Goal: Task Accomplishment & Management: Complete application form

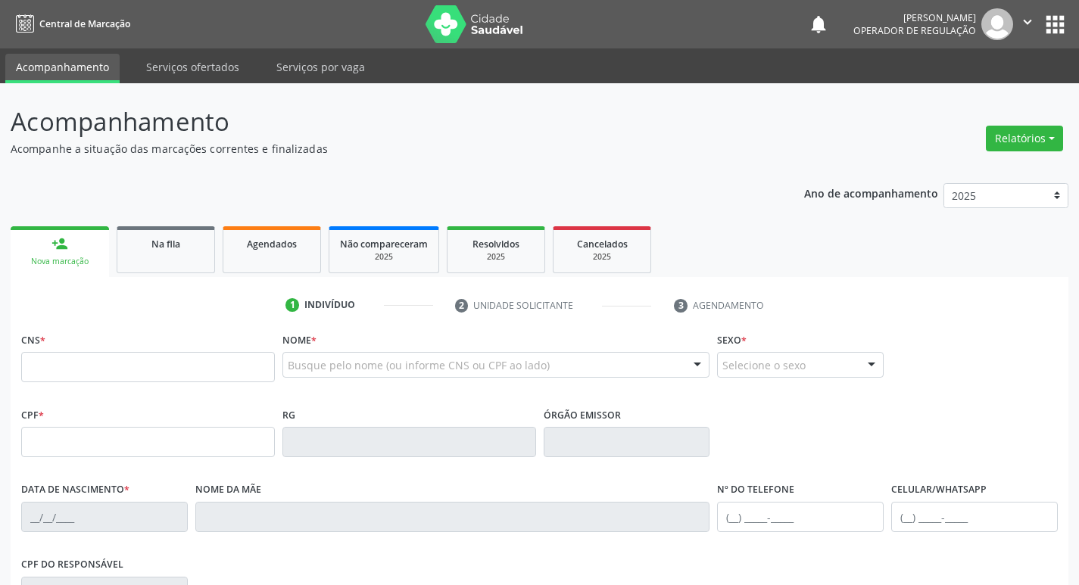
drag, startPoint x: 48, startPoint y: 371, endPoint x: 48, endPoint y: 363, distance: 8.3
click at [48, 371] on input "text" at bounding box center [148, 367] width 254 height 30
type input "702 1067 4201 8798"
type input "058.160.344-30"
type input "21/04/1974"
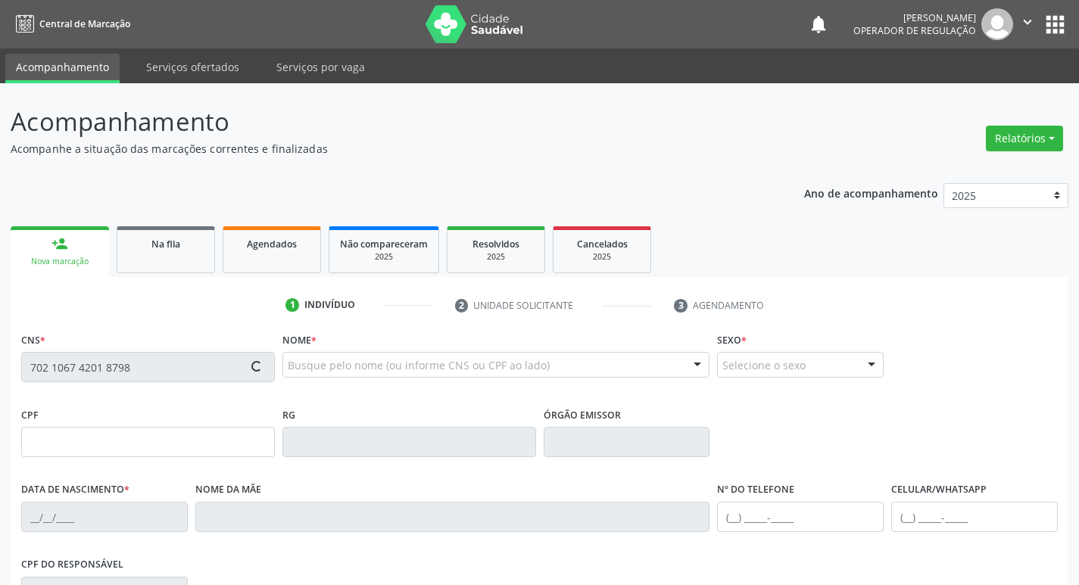
type input "Francisca da Silva Andrade"
type input "(83) 99351-9799"
type input "1326"
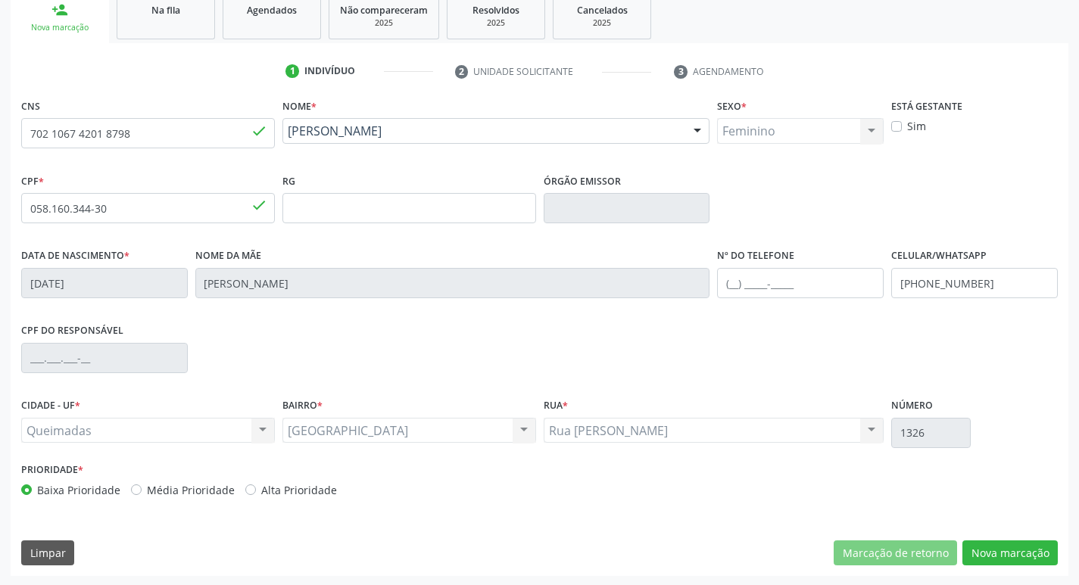
scroll to position [235, 0]
click at [1002, 546] on button "Nova marcação" at bounding box center [1009, 552] width 95 height 26
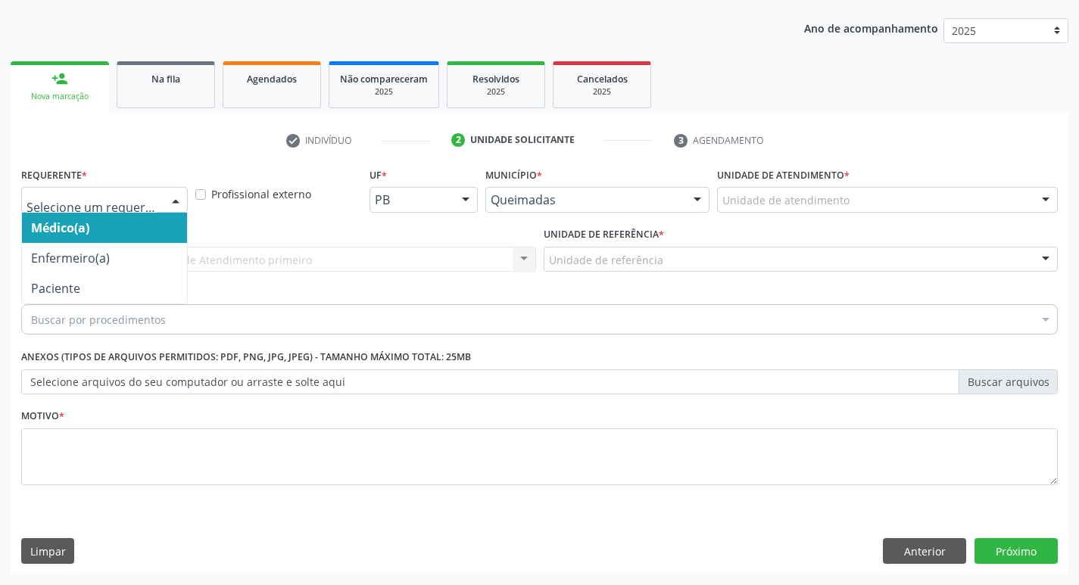
click at [177, 195] on div at bounding box center [175, 201] width 23 height 26
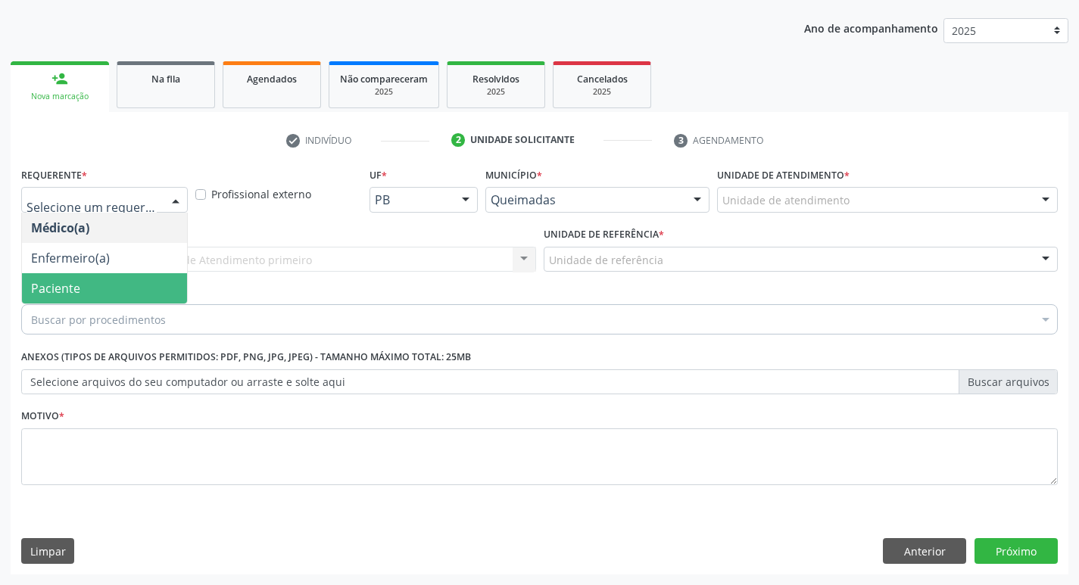
click at [133, 291] on span "Paciente" at bounding box center [104, 288] width 165 height 30
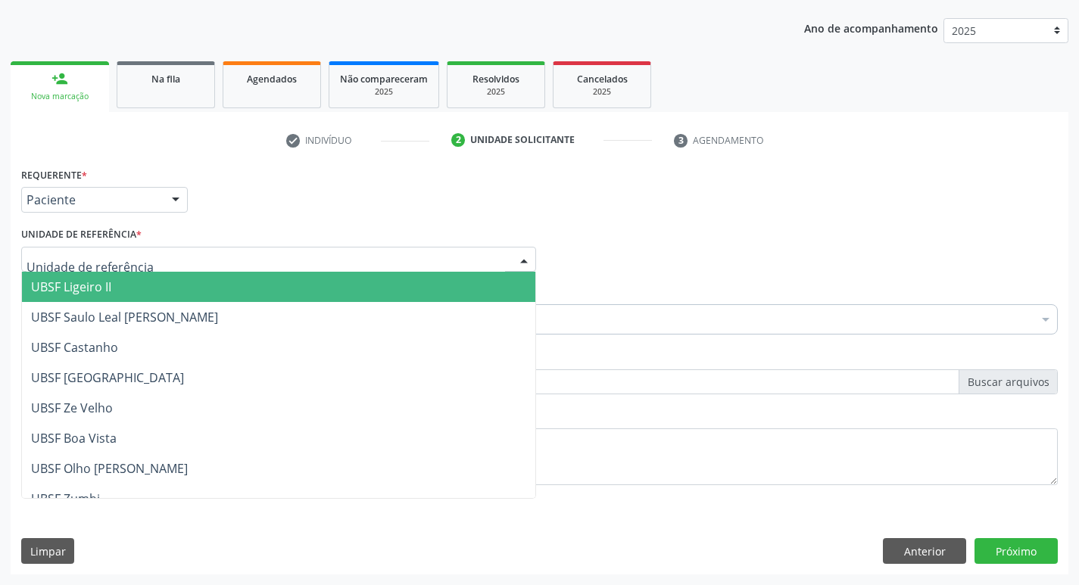
click at [153, 268] on div at bounding box center [278, 260] width 515 height 26
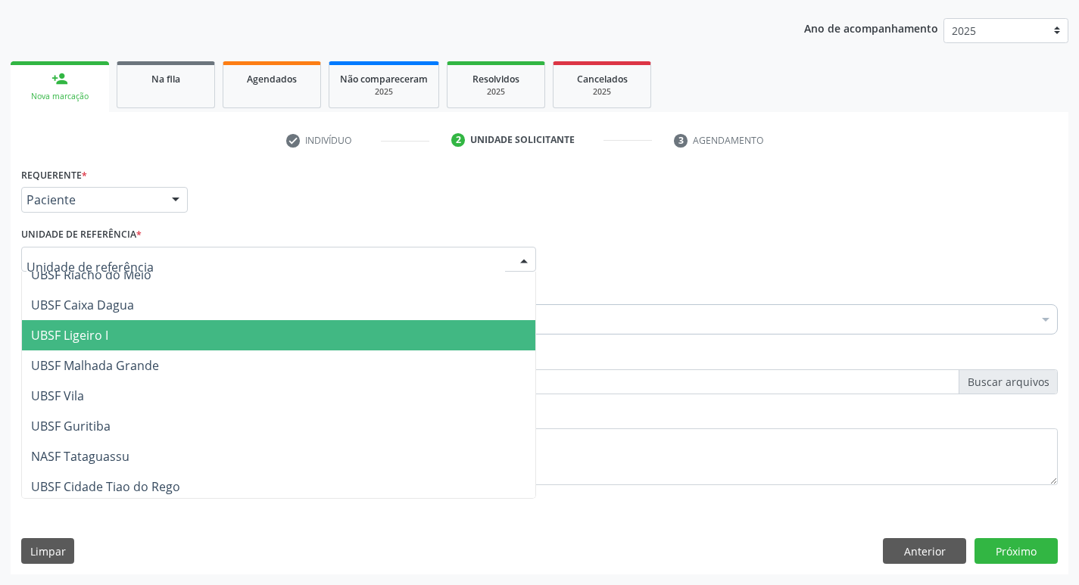
scroll to position [379, 0]
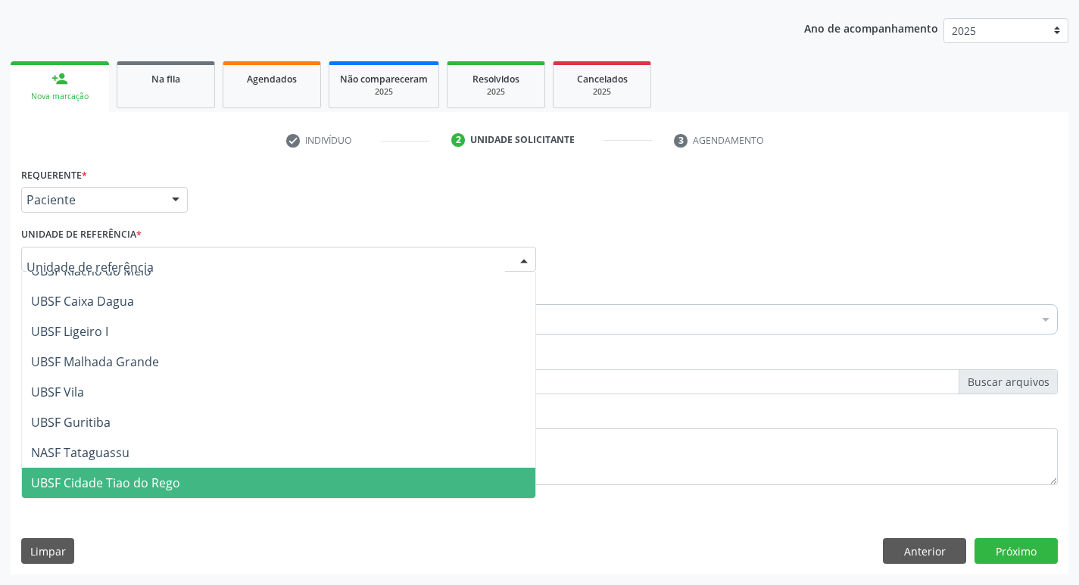
click at [80, 473] on span "UBSF Cidade Tiao do Rego" at bounding box center [278, 483] width 513 height 30
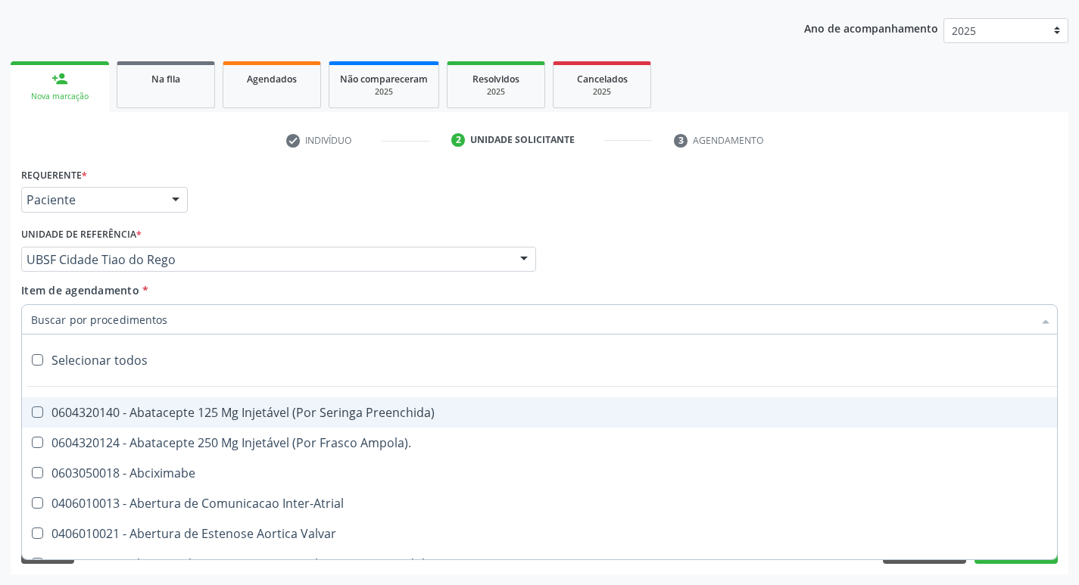
click at [125, 316] on input "Item de agendamento *" at bounding box center [531, 319] width 1001 height 30
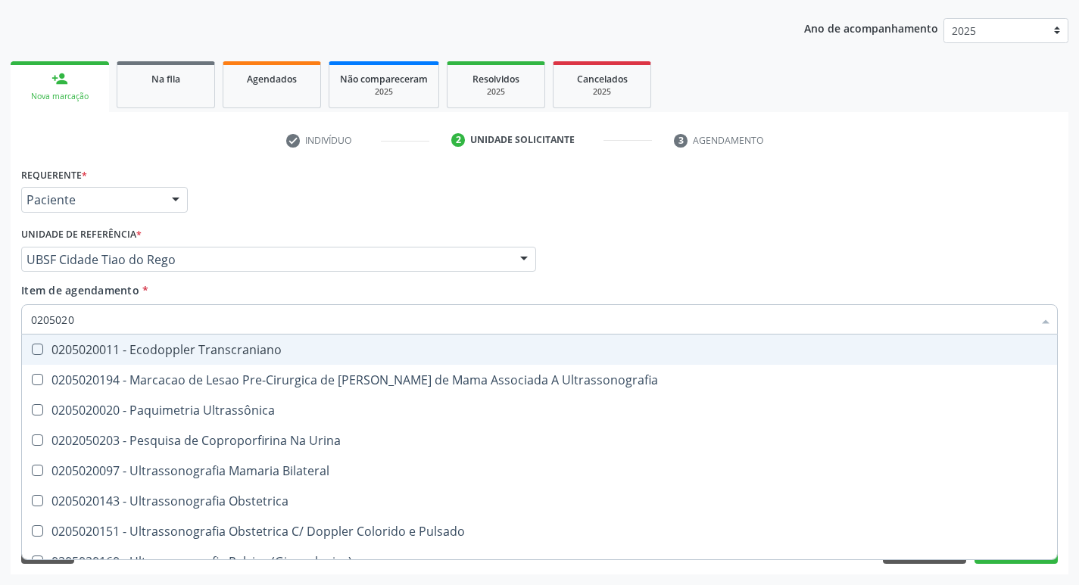
type input "02050200"
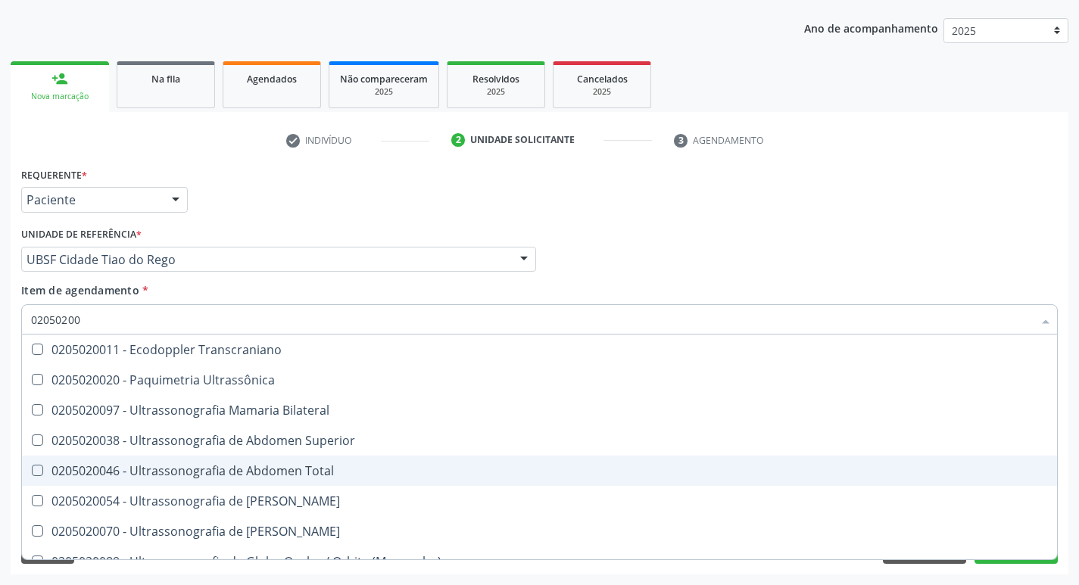
click at [40, 468] on Total at bounding box center [37, 470] width 11 height 11
click at [32, 468] on Total "checkbox" at bounding box center [27, 470] width 10 height 10
checkbox Total "true"
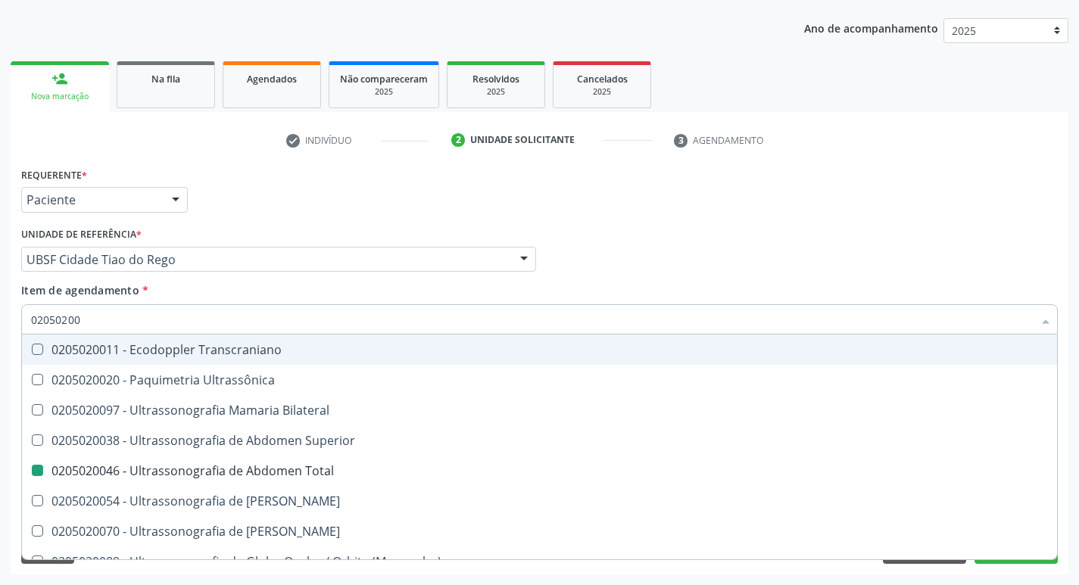
click at [905, 264] on div "Médico Solicitante Por favor, selecione a Unidade de Atendimento primeiro Nenhu…" at bounding box center [539, 252] width 1044 height 59
checkbox Ultrassônica "true"
checkbox Total "false"
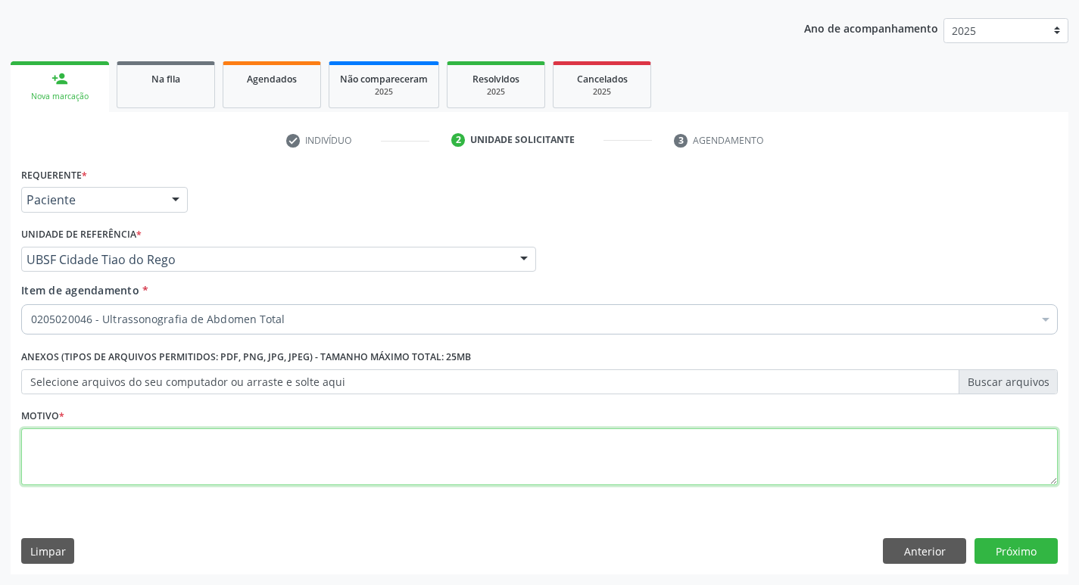
click at [58, 444] on textarea at bounding box center [539, 457] width 1036 height 58
type textarea "AVALIACAO"
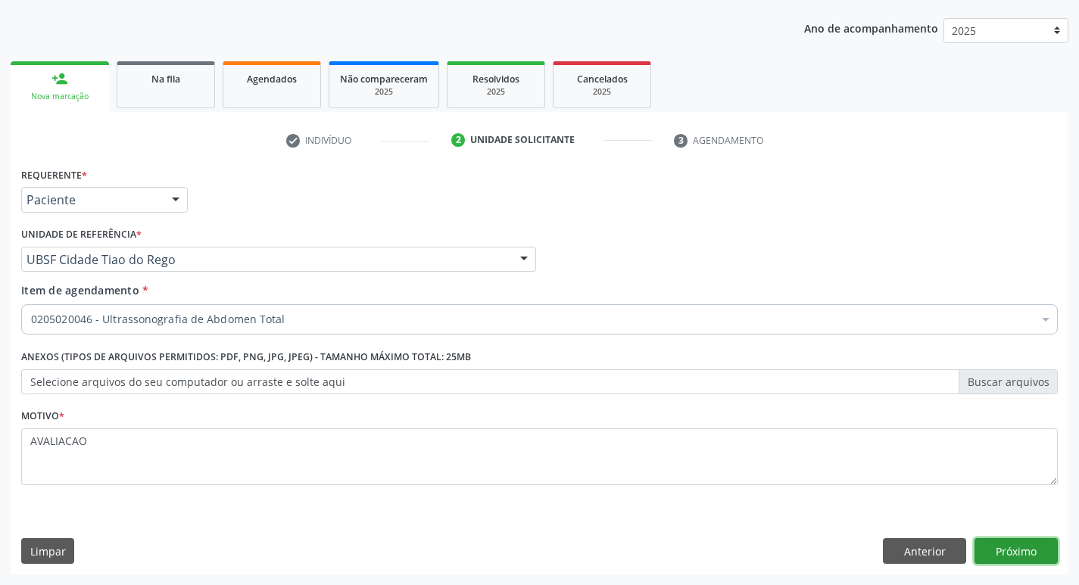
click at [1017, 553] on button "Próximo" at bounding box center [1015, 551] width 83 height 26
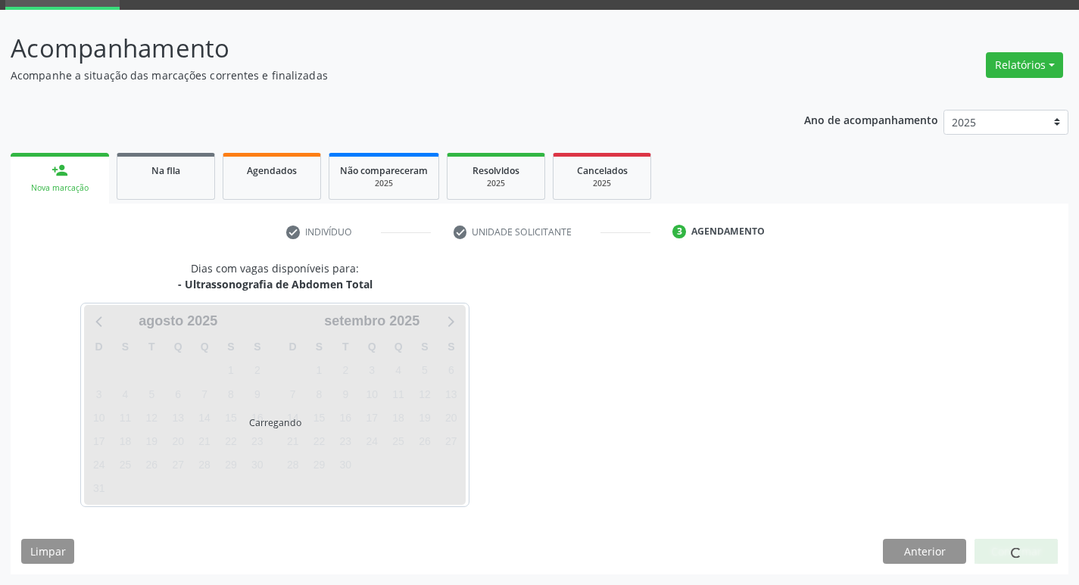
scroll to position [73, 0]
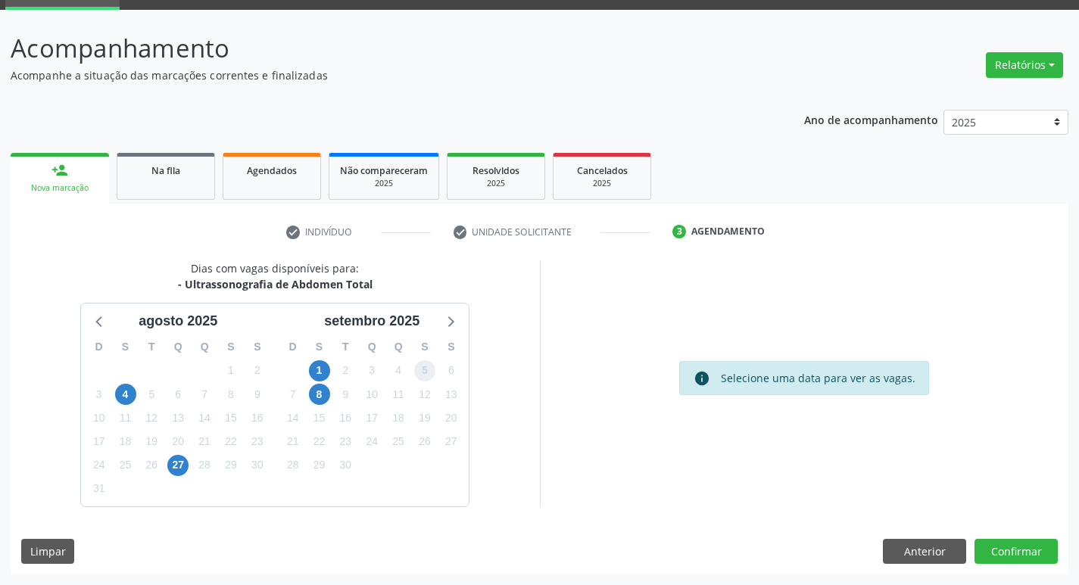
click at [426, 370] on span "5" at bounding box center [424, 370] width 21 height 21
click at [1012, 549] on button "Confirmar" at bounding box center [1015, 552] width 83 height 26
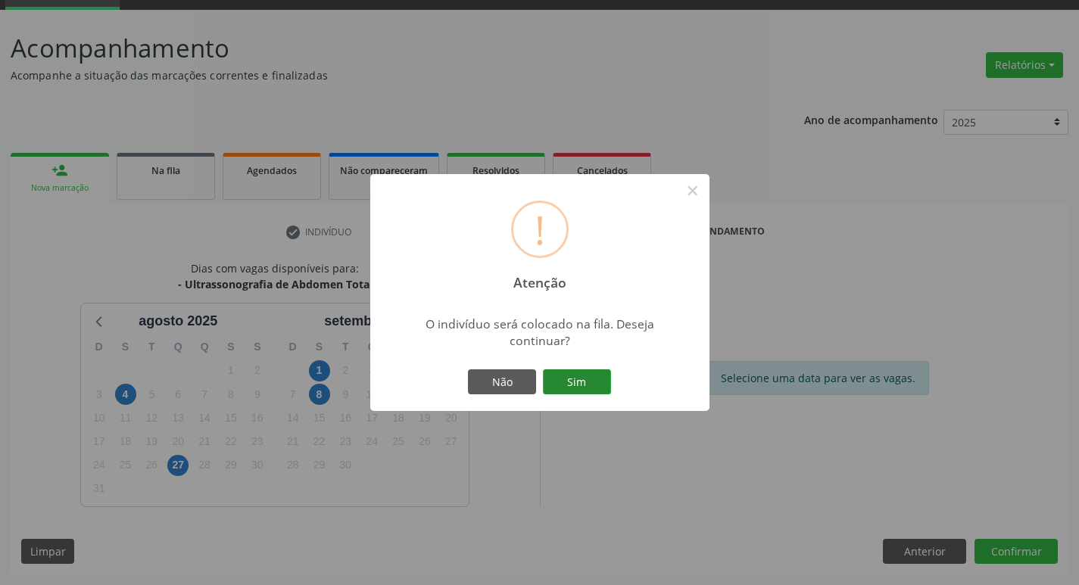
click at [587, 378] on button "Sim" at bounding box center [577, 382] width 68 height 26
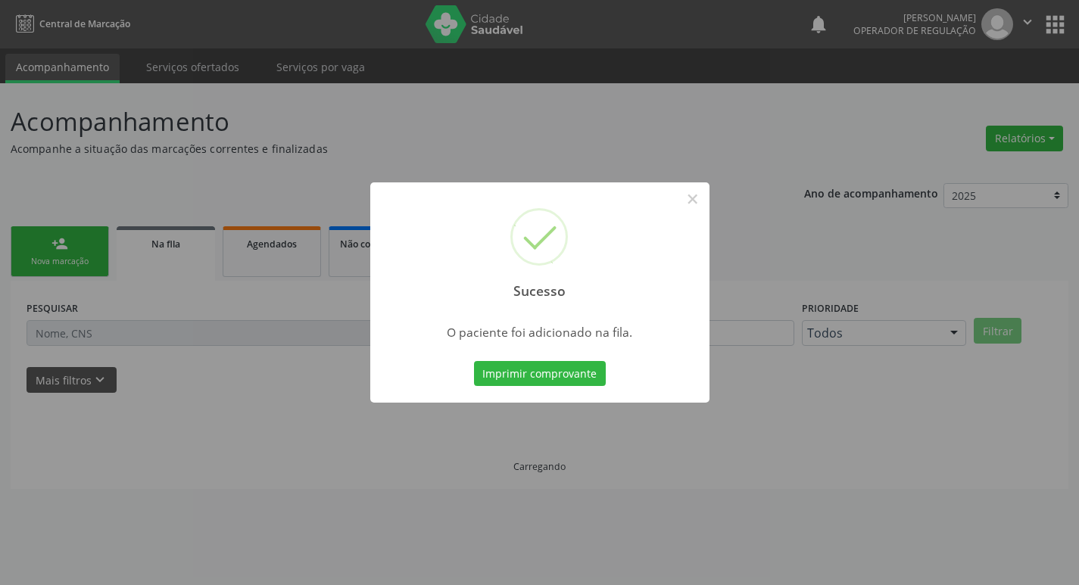
scroll to position [0, 0]
click at [695, 200] on button "×" at bounding box center [698, 199] width 26 height 26
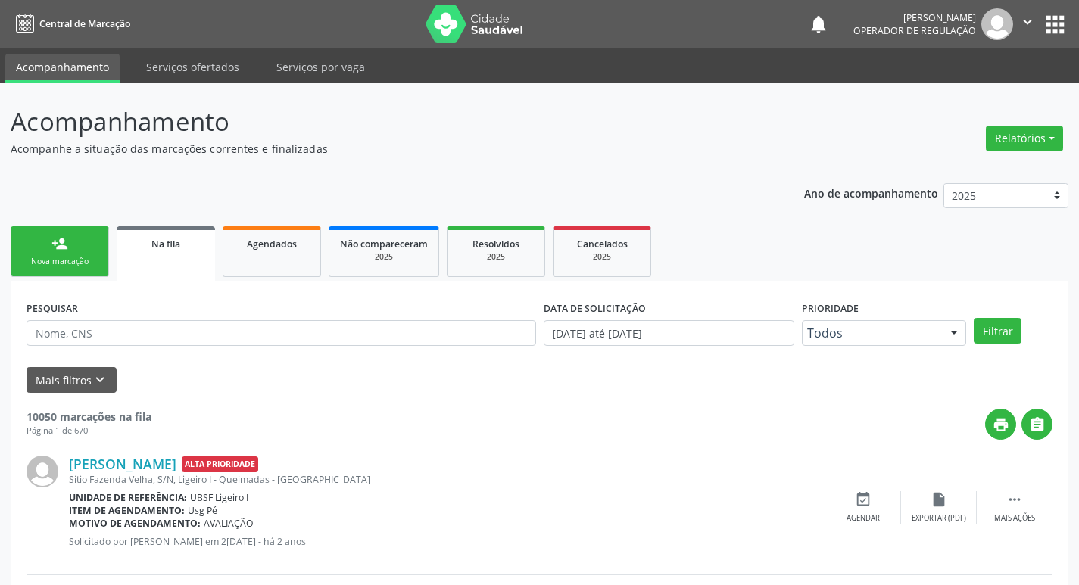
click at [61, 262] on div "Nova marcação" at bounding box center [60, 261] width 76 height 11
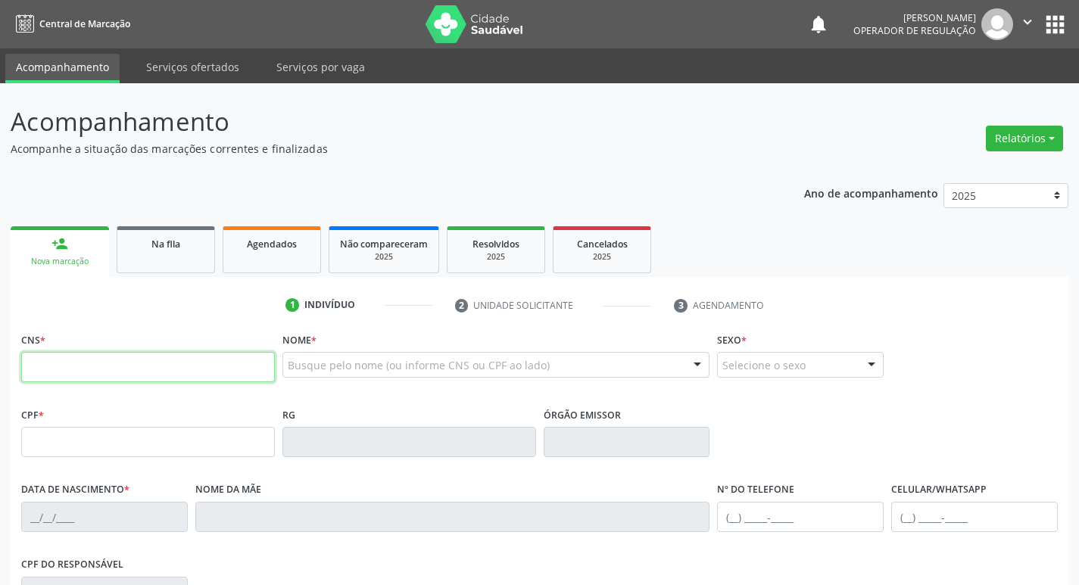
click at [53, 366] on input "text" at bounding box center [148, 367] width 254 height 30
type input "703 4018 4090 6400"
type input "030.608.894-06"
type input "07/10/1977"
type input "Margarida Jovenal de Sales"
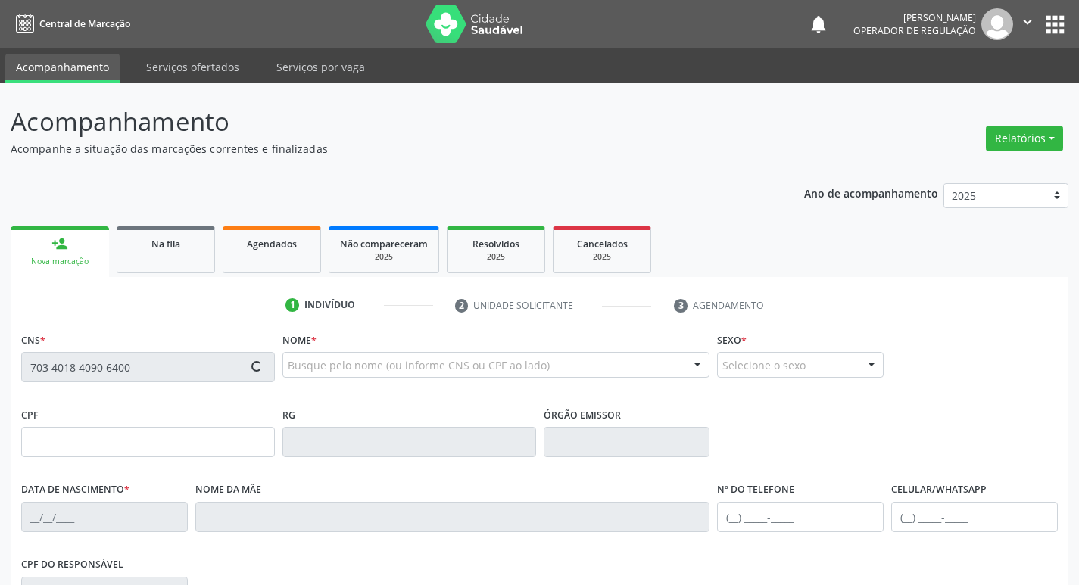
type input "(83) 98623-1801"
type input "91"
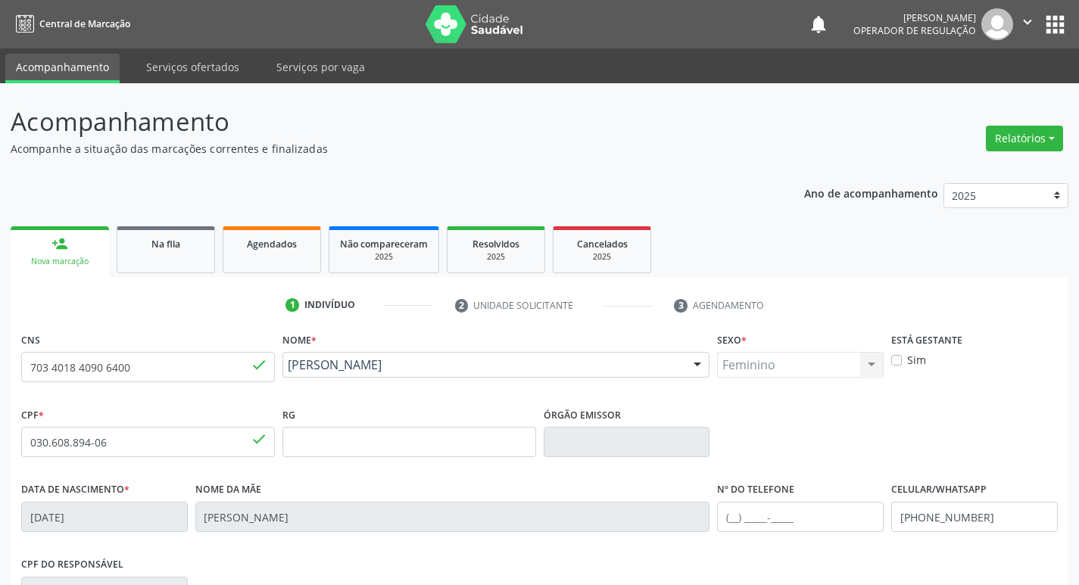
scroll to position [235, 0]
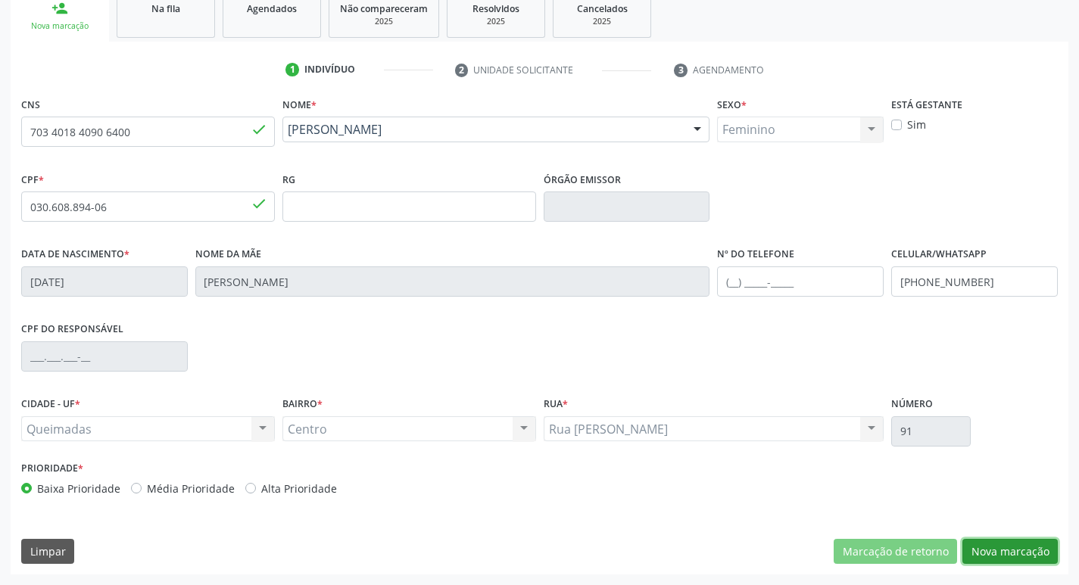
click at [1013, 553] on button "Nova marcação" at bounding box center [1009, 552] width 95 height 26
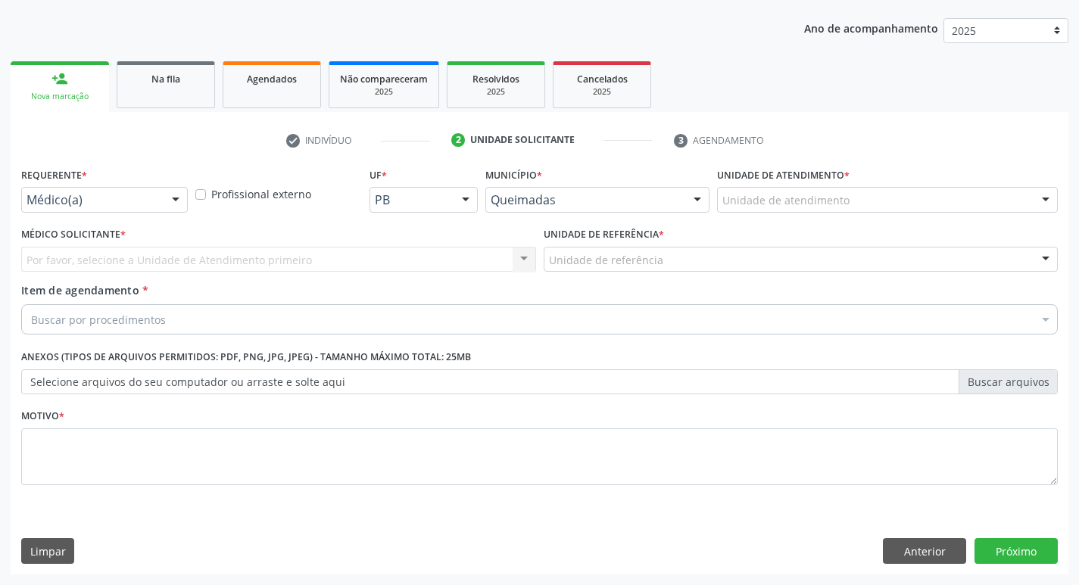
scroll to position [165, 0]
click at [175, 191] on div at bounding box center [175, 201] width 23 height 26
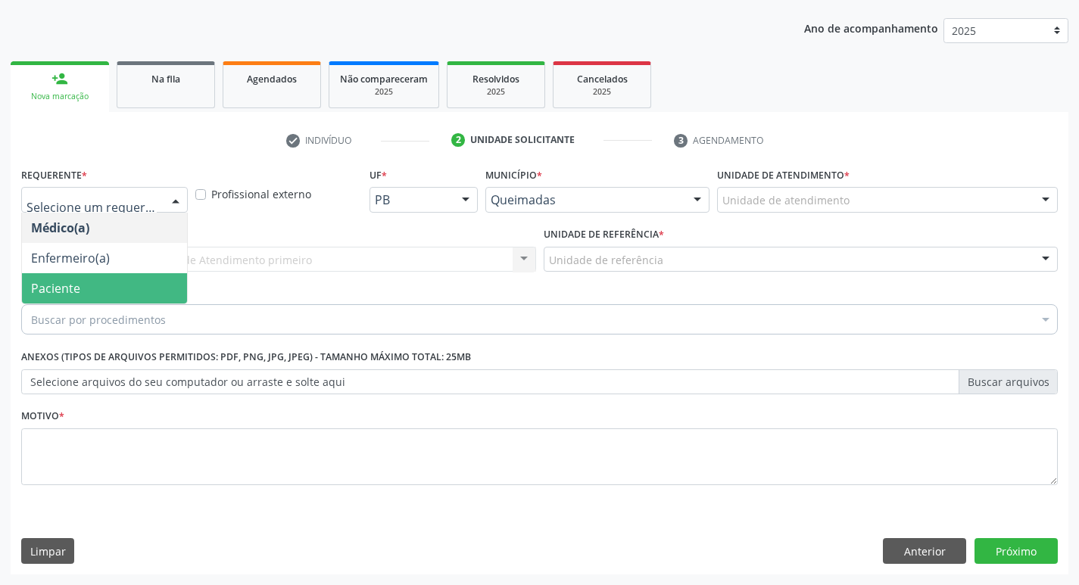
click at [130, 289] on span "Paciente" at bounding box center [104, 288] width 165 height 30
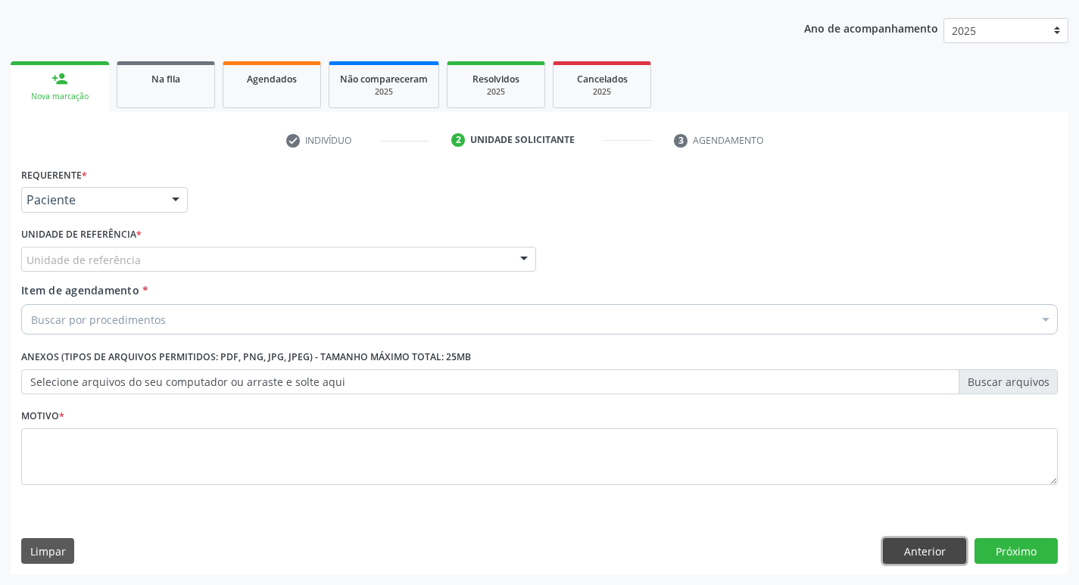
click at [916, 554] on button "Anterior" at bounding box center [924, 551] width 83 height 26
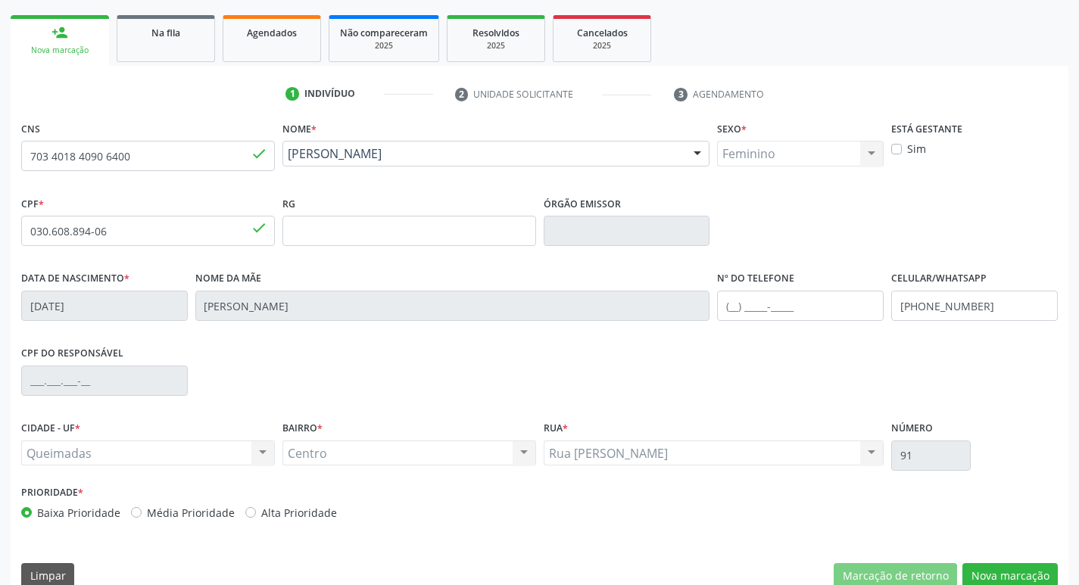
scroll to position [235, 0]
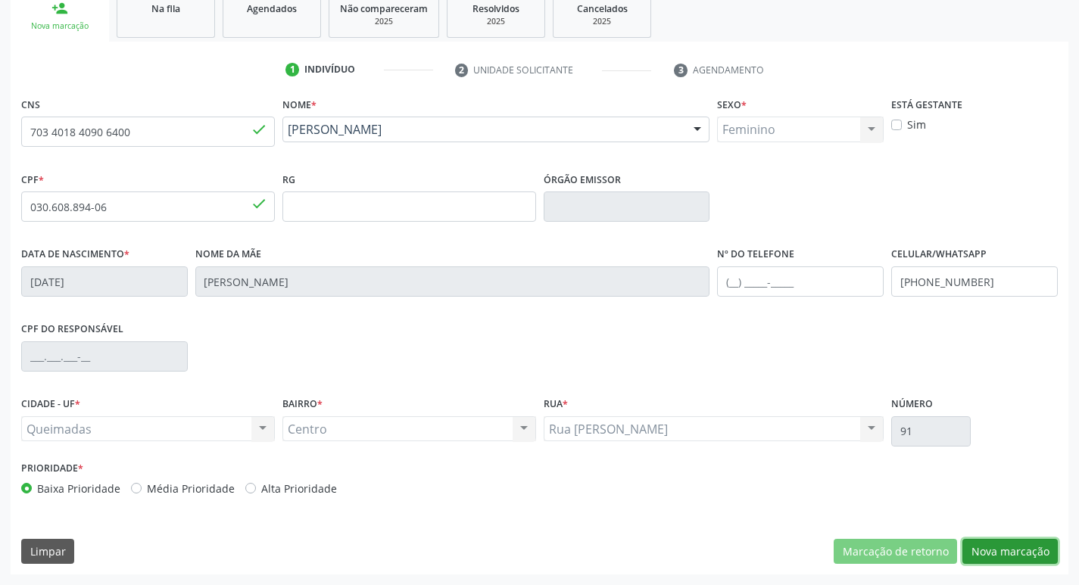
click at [1019, 555] on button "Nova marcação" at bounding box center [1009, 552] width 95 height 26
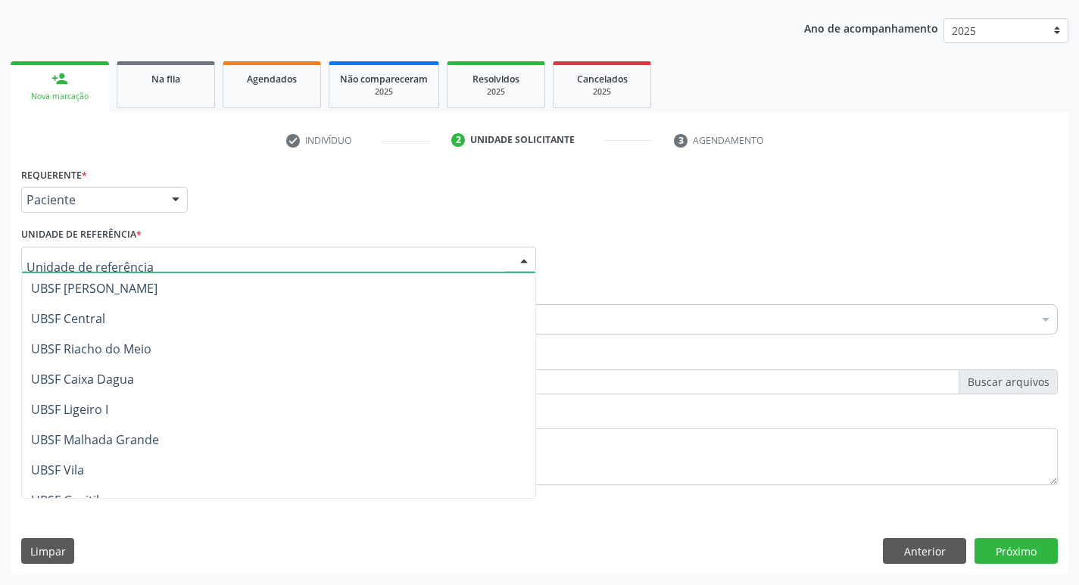
scroll to position [303, 0]
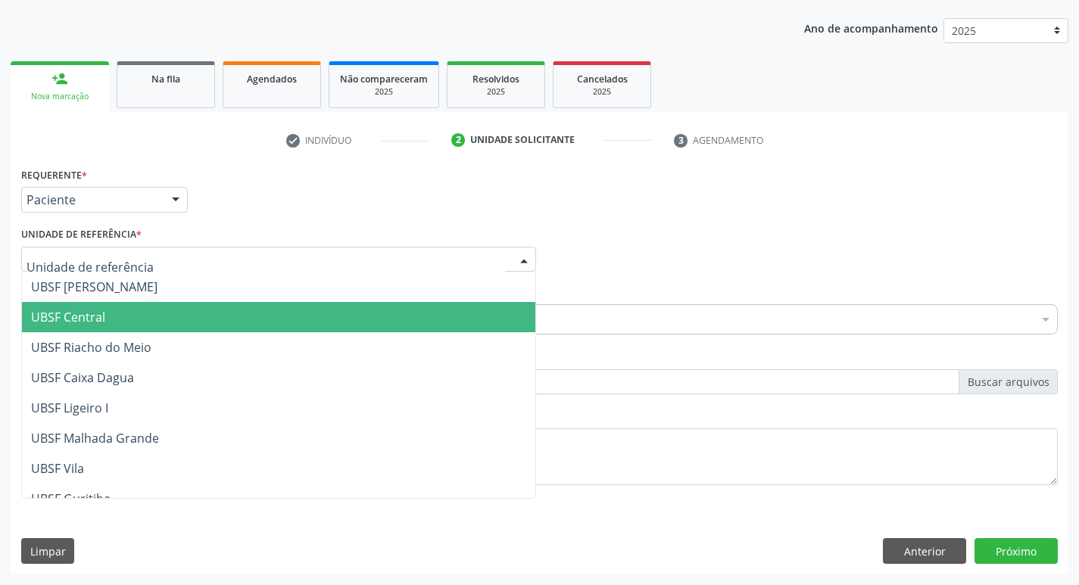
click at [80, 317] on span "UBSF Central" at bounding box center [68, 317] width 74 height 17
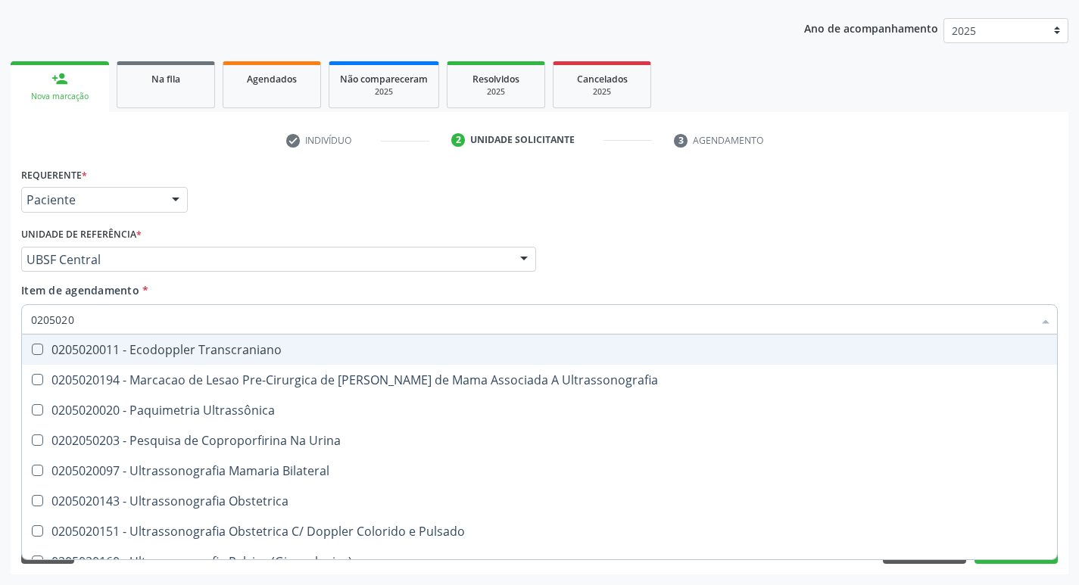
type input "02050200"
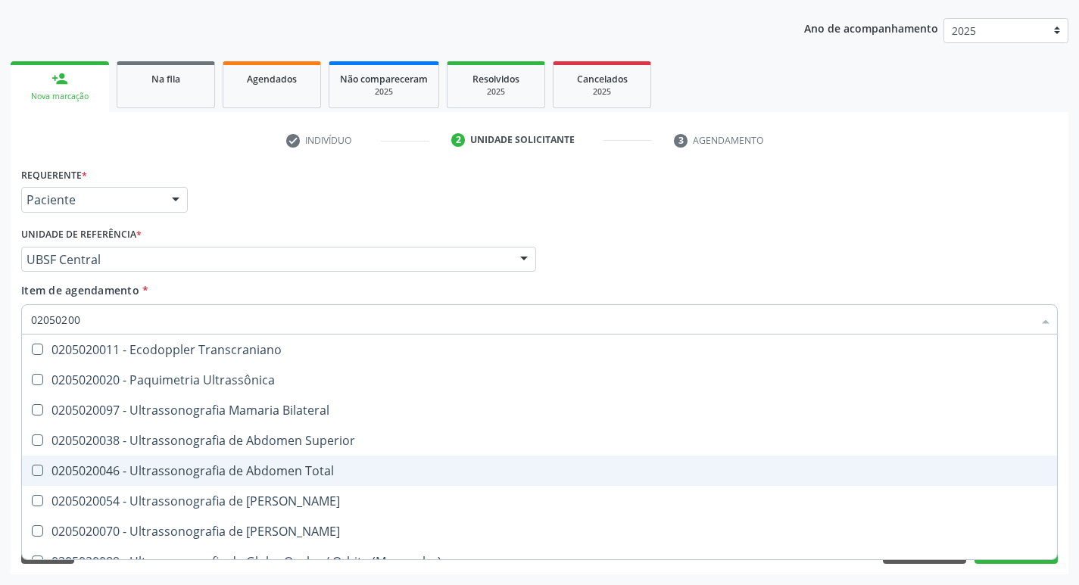
click at [36, 469] on Total at bounding box center [37, 470] width 11 height 11
click at [32, 469] on Total "checkbox" at bounding box center [27, 470] width 10 height 10
checkbox Total "true"
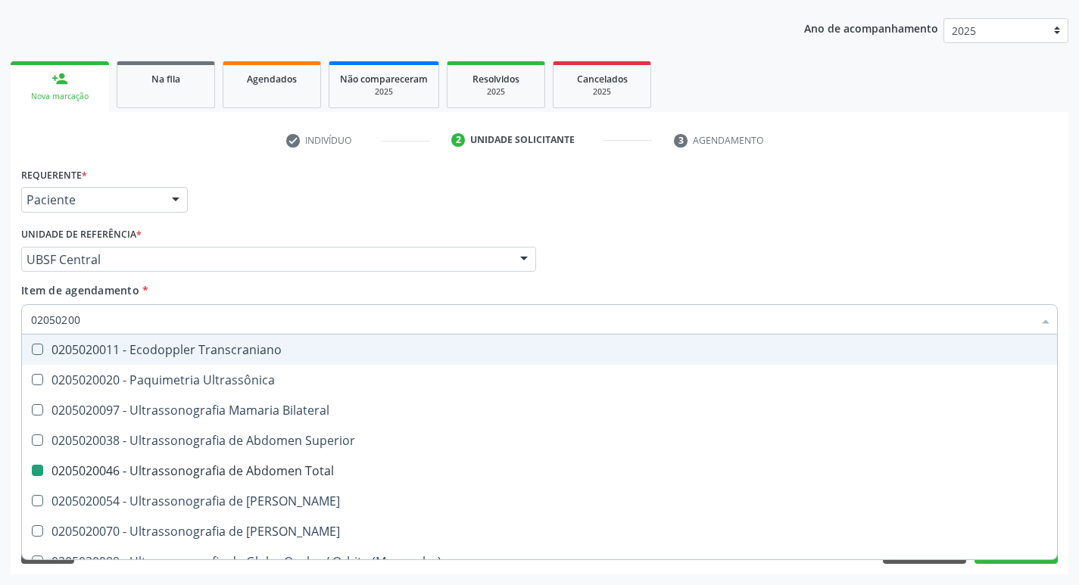
click at [835, 269] on div "Médico Solicitante Por favor, selecione a Unidade de Atendimento primeiro Nenhu…" at bounding box center [539, 252] width 1044 height 59
checkbox Ultrassônica "true"
checkbox Total "false"
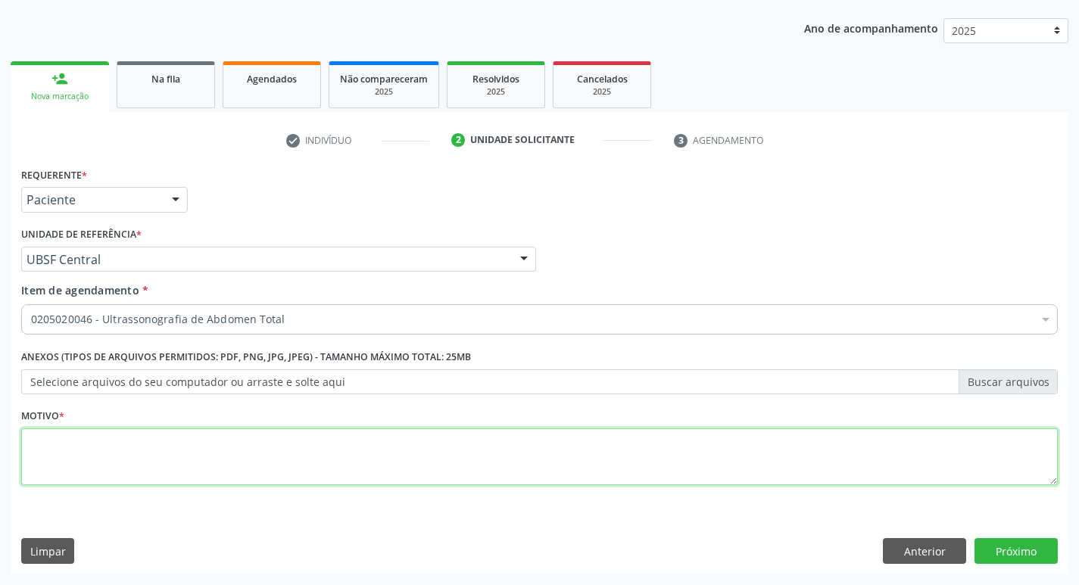
drag, startPoint x: 63, startPoint y: 458, endPoint x: 56, endPoint y: 439, distance: 20.1
click at [64, 457] on textarea at bounding box center [539, 457] width 1036 height 58
type textarea "AVALIACAO"
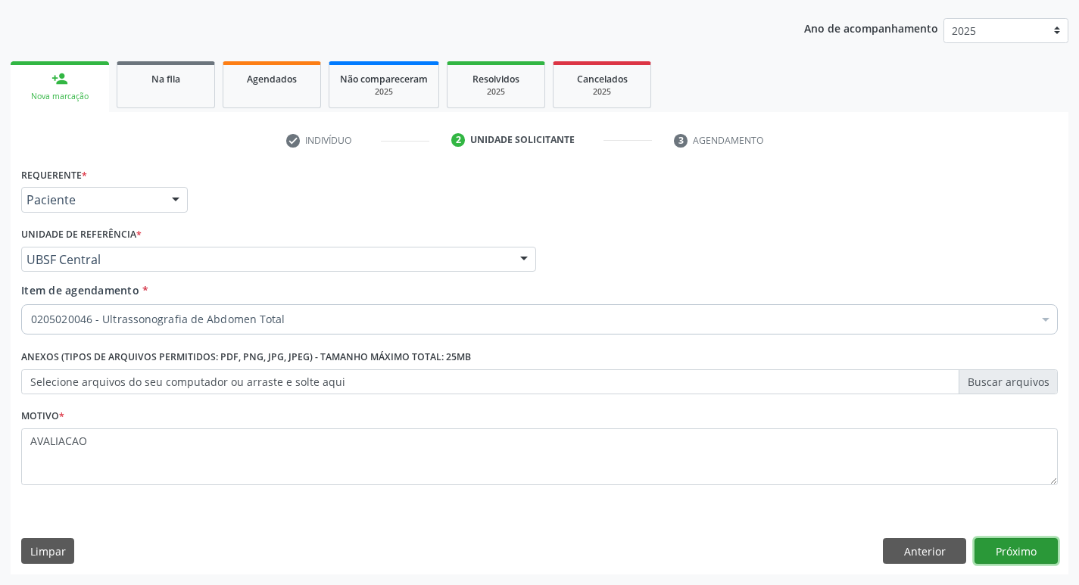
click at [1016, 555] on button "Próximo" at bounding box center [1015, 551] width 83 height 26
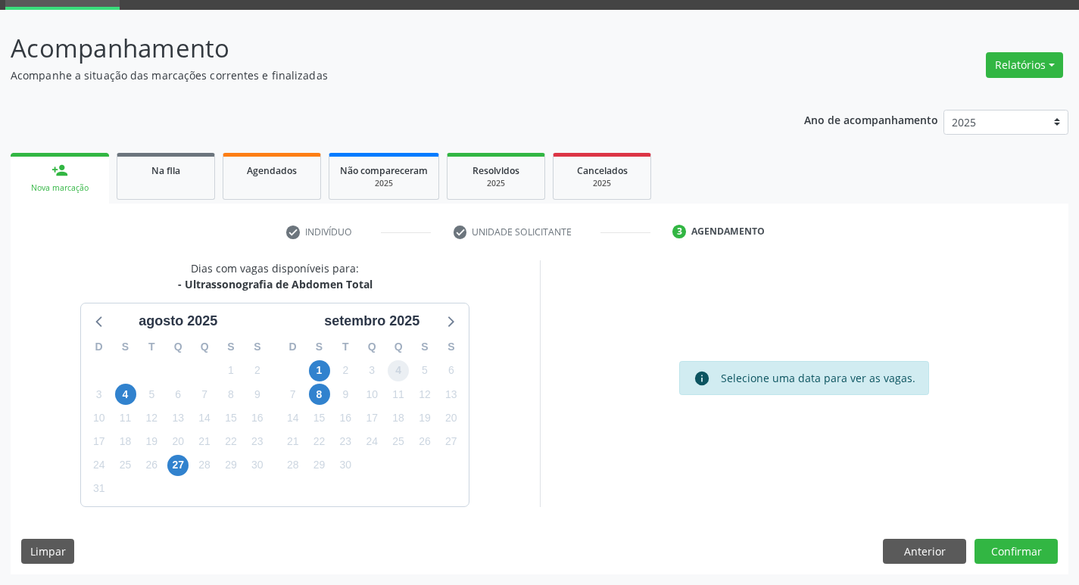
click at [394, 369] on span "4" at bounding box center [398, 370] width 21 height 21
click at [1013, 555] on button "Confirmar" at bounding box center [1015, 552] width 83 height 26
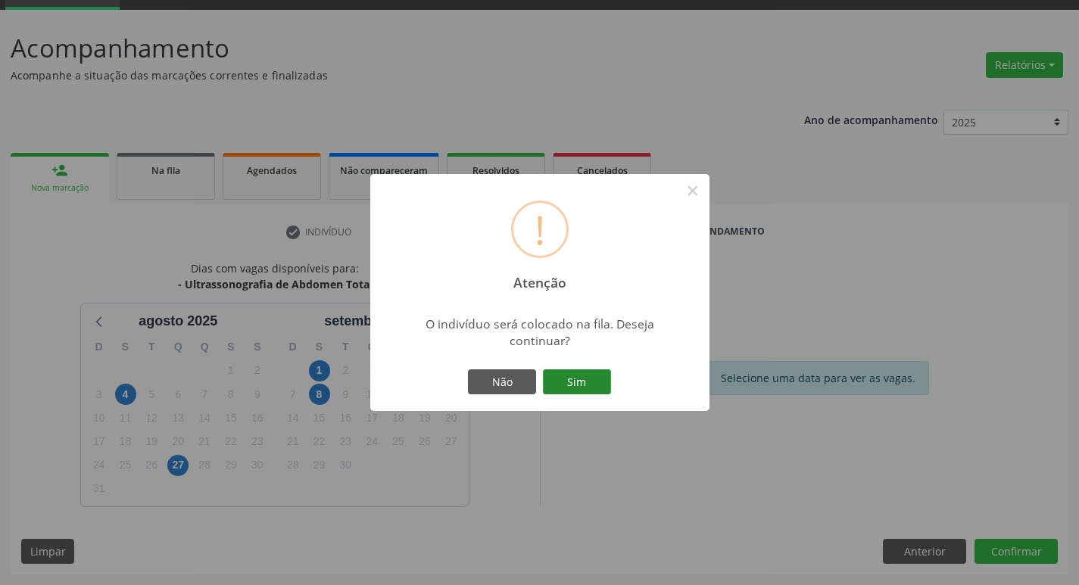
click at [577, 385] on button "Sim" at bounding box center [577, 382] width 68 height 26
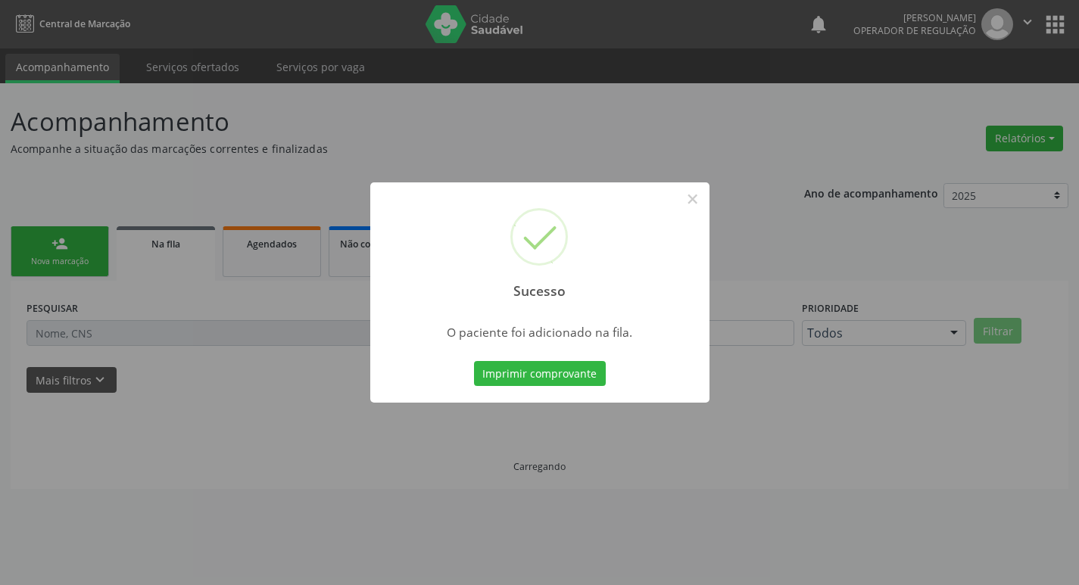
scroll to position [0, 0]
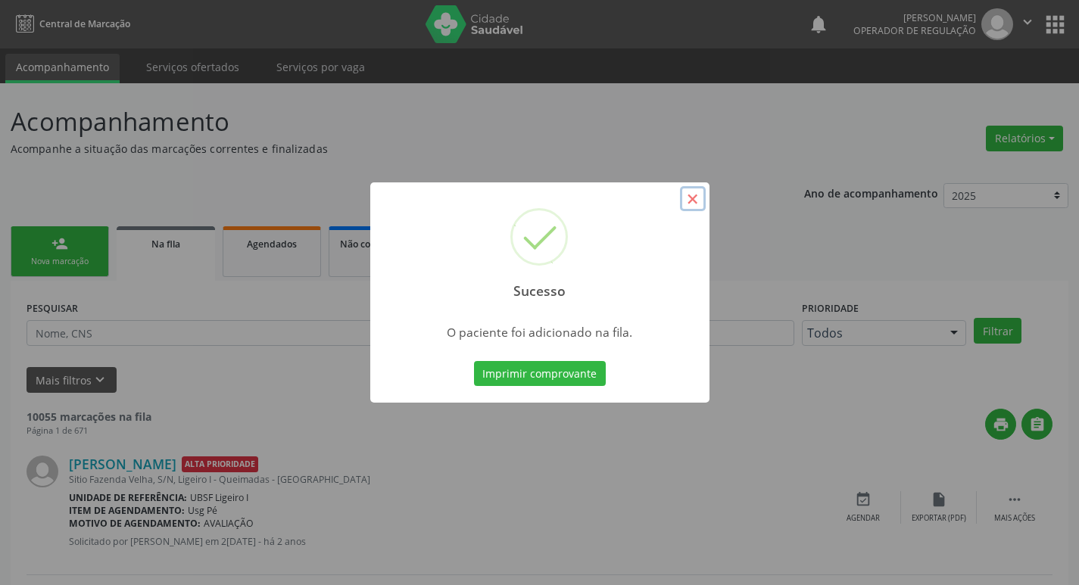
click at [692, 191] on button "×" at bounding box center [693, 199] width 26 height 26
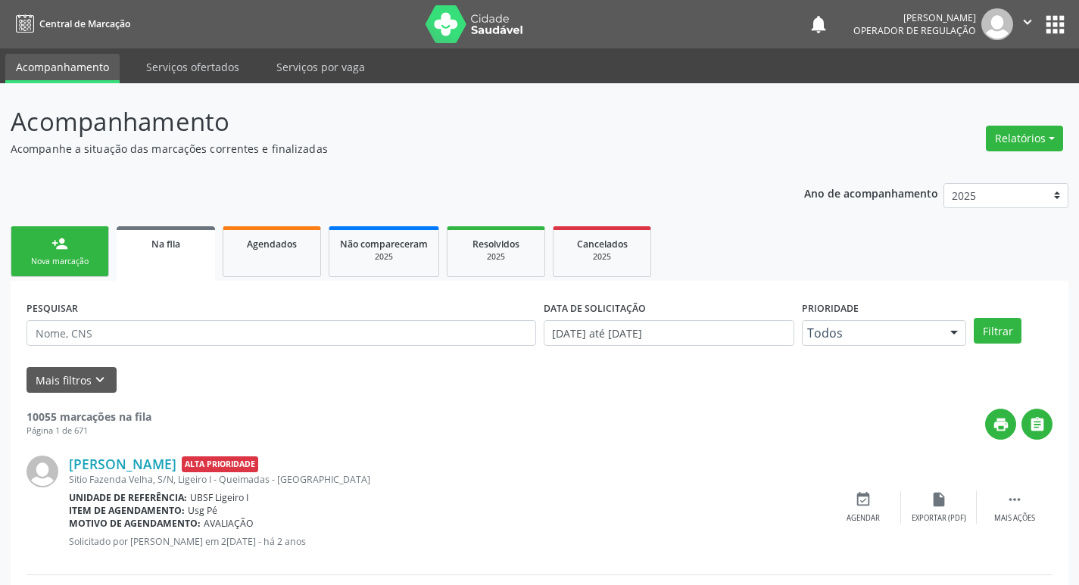
click at [79, 241] on link "person_add Nova marcação" at bounding box center [60, 251] width 98 height 51
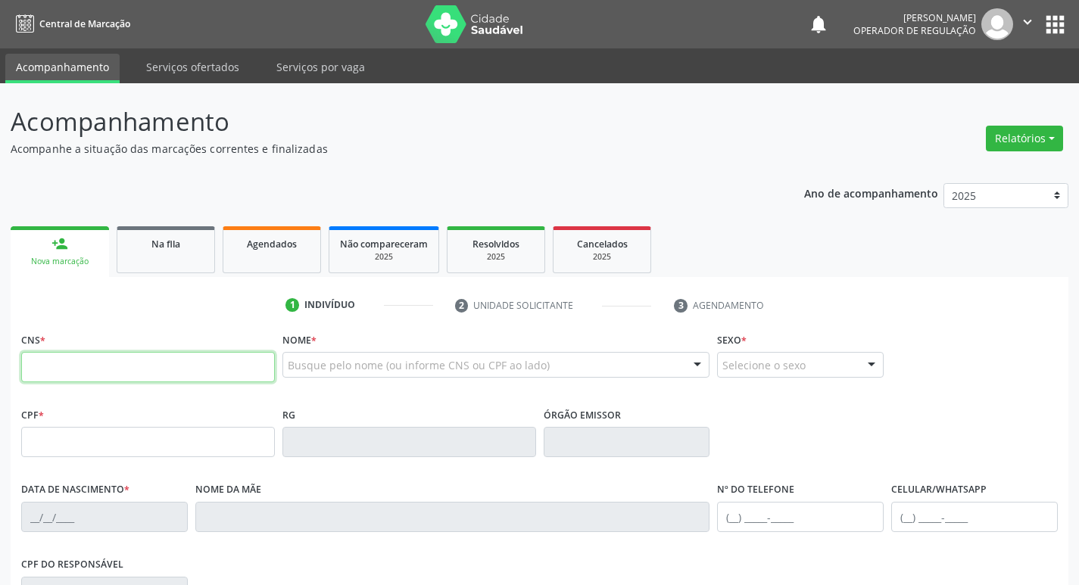
click at [41, 362] on input "text" at bounding box center [148, 367] width 254 height 30
type input "700 8084 8438 8783"
type input "009.353.454-00"
type input "01/08/1978"
type input "Severina da Silva Tavares"
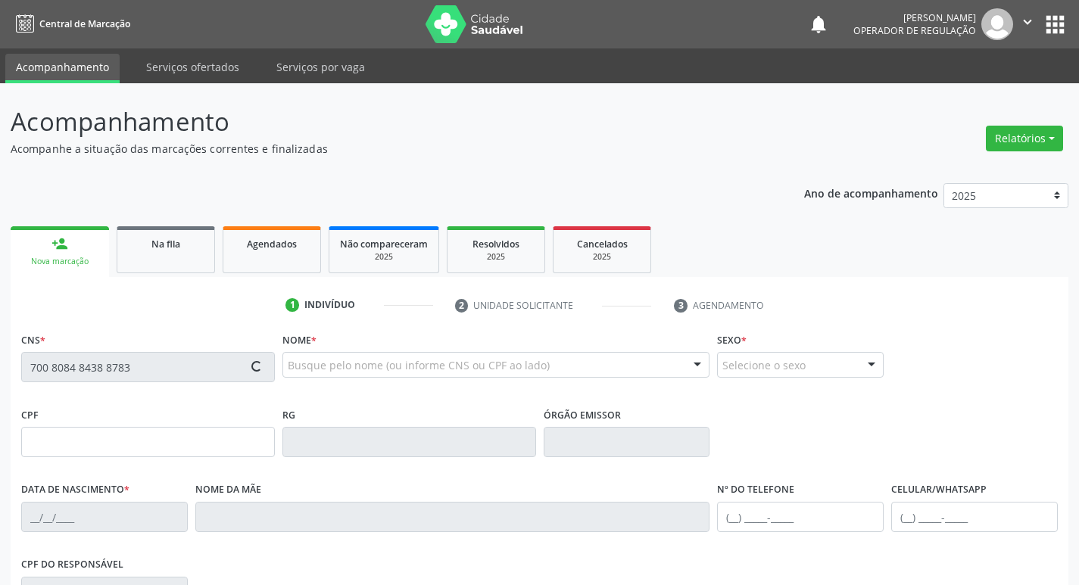
type input "(83) 99161-8131"
type input "S/N"
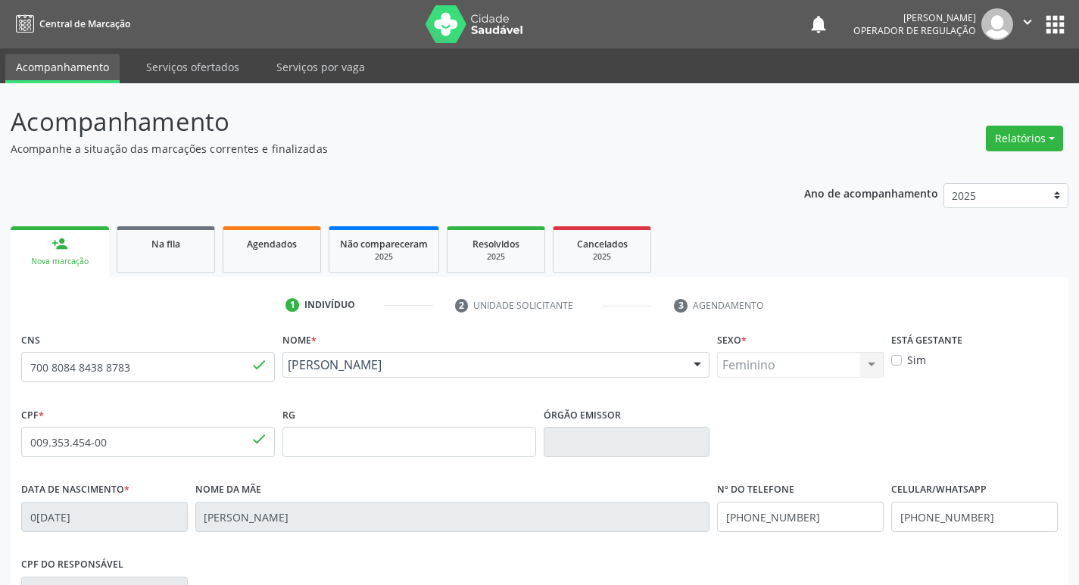
scroll to position [235, 0]
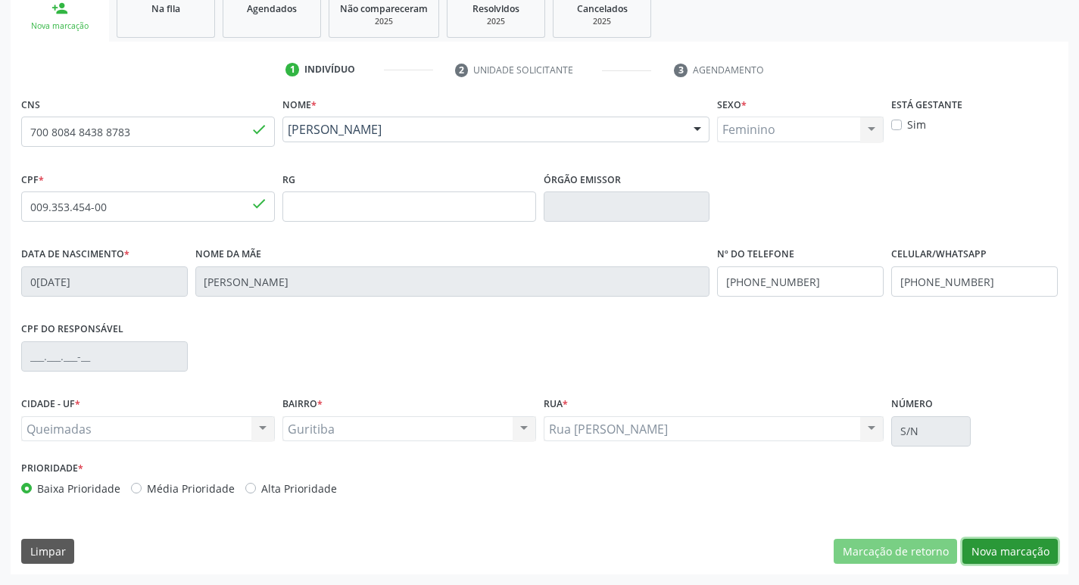
click at [1016, 556] on button "Nova marcação" at bounding box center [1009, 552] width 95 height 26
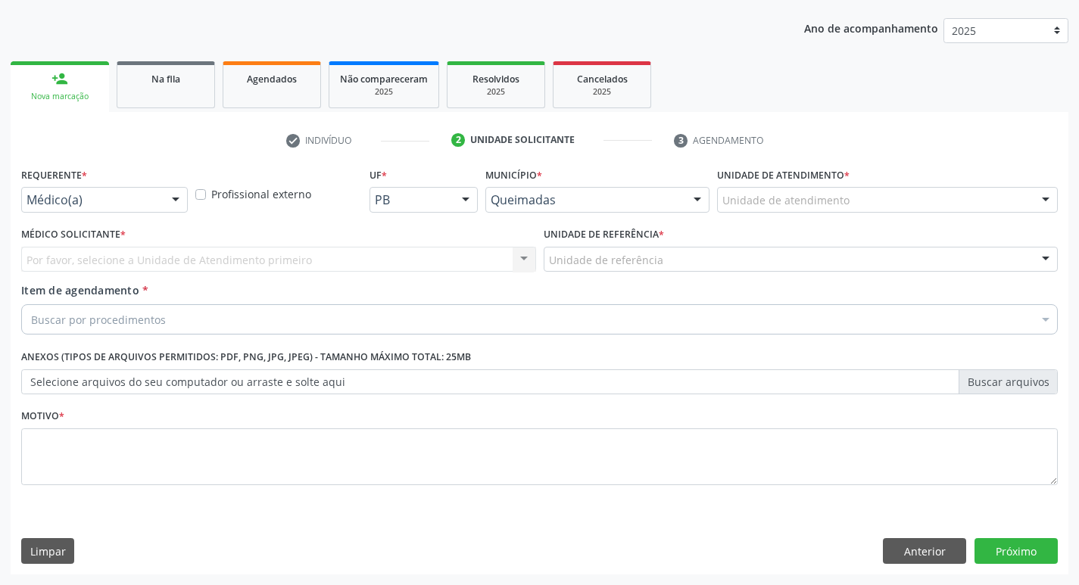
scroll to position [165, 0]
click at [170, 198] on div at bounding box center [175, 201] width 23 height 26
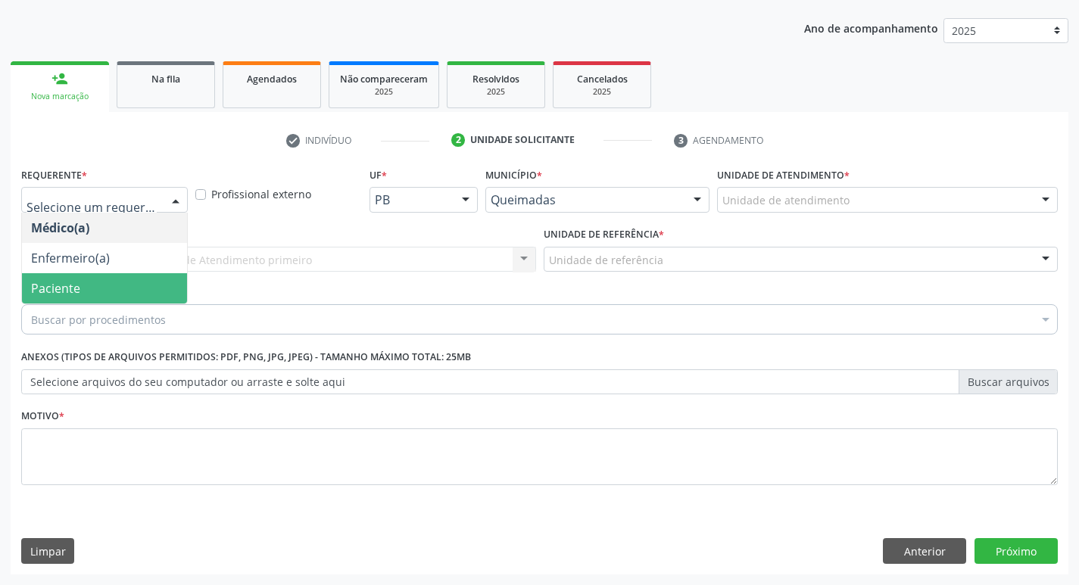
click at [128, 292] on span "Paciente" at bounding box center [104, 288] width 165 height 30
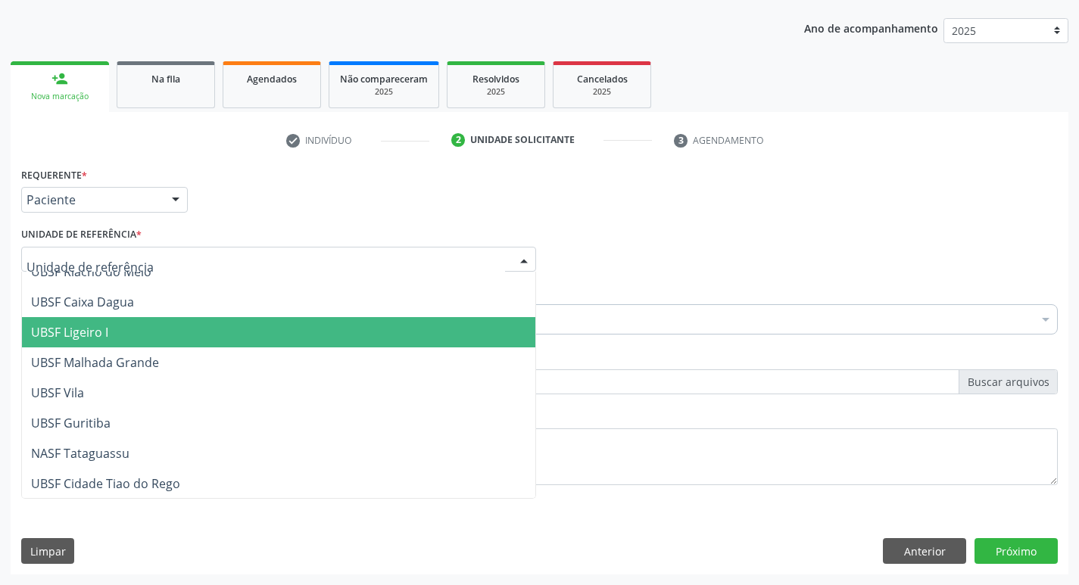
scroll to position [379, 0]
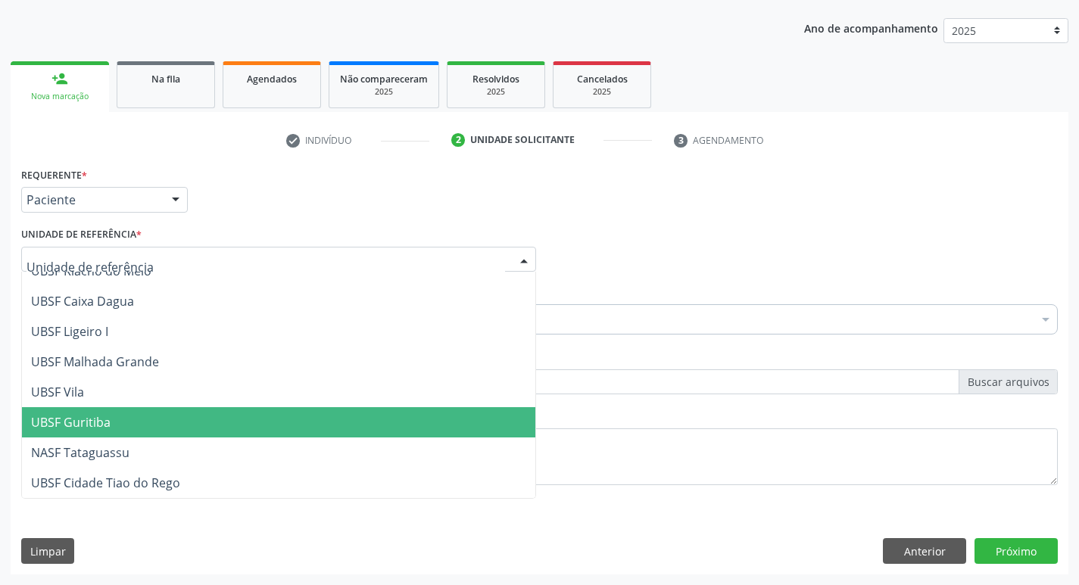
click at [79, 413] on span "UBSF Guritiba" at bounding box center [278, 422] width 513 height 30
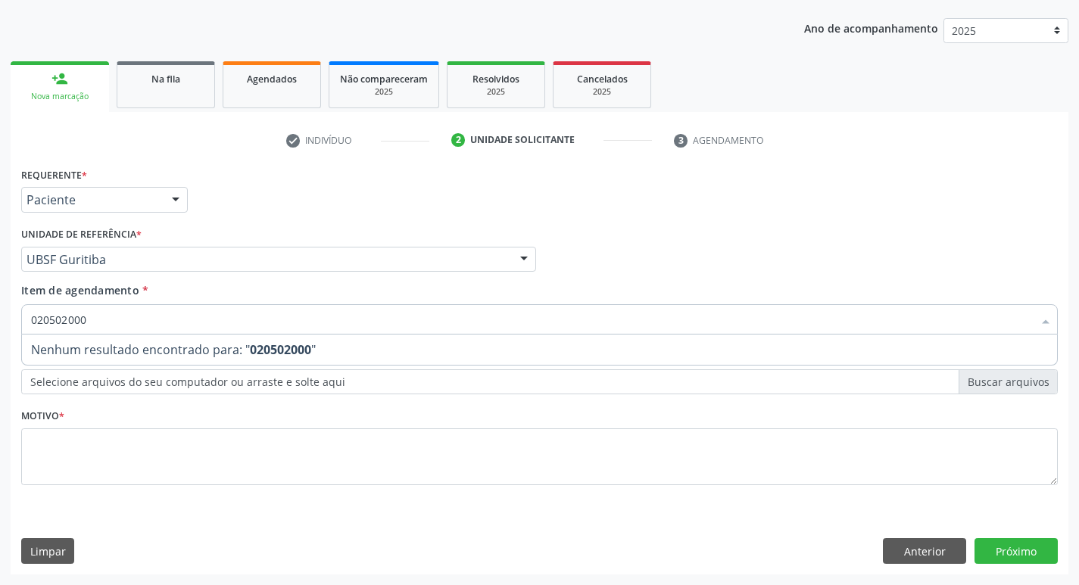
type input "02050200"
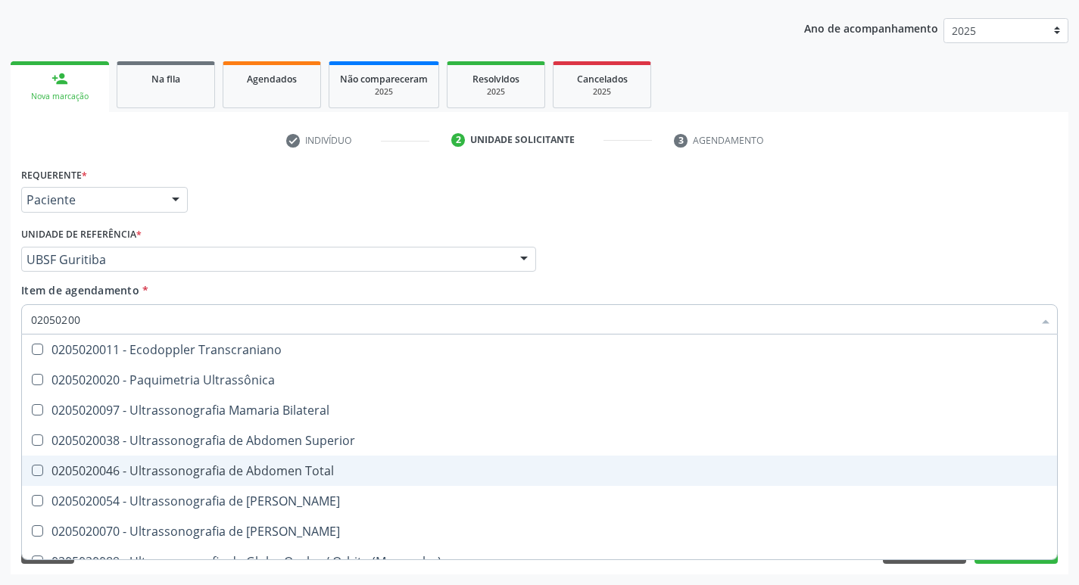
click at [33, 469] on Total at bounding box center [37, 470] width 11 height 11
click at [32, 469] on Total "checkbox" at bounding box center [27, 470] width 10 height 10
checkbox Total "true"
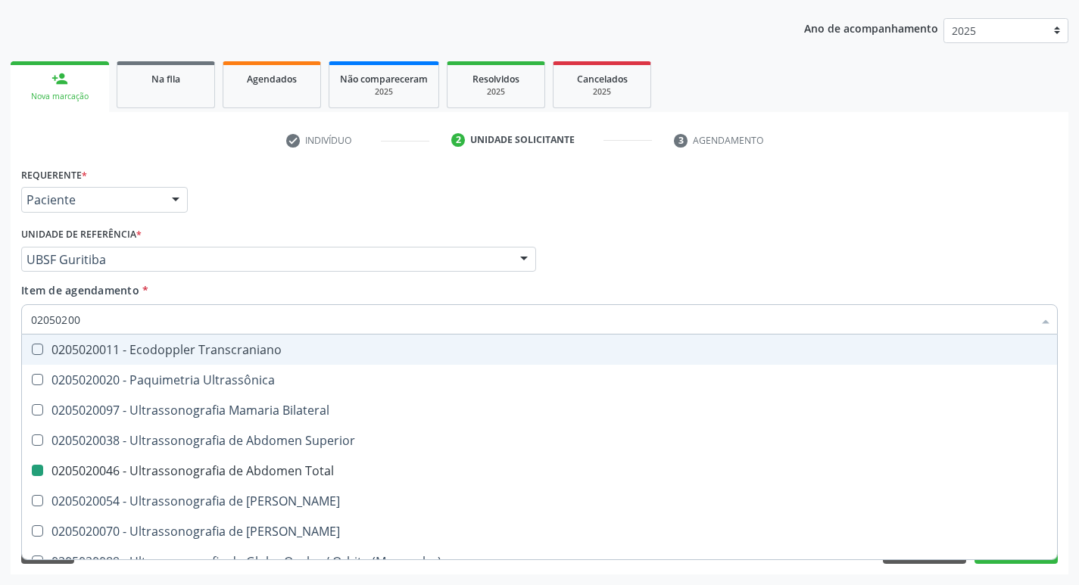
click at [762, 265] on div "Médico Solicitante Por favor, selecione a Unidade de Atendimento primeiro Nenhu…" at bounding box center [539, 252] width 1044 height 59
checkbox Ultrassônica "true"
checkbox Total "false"
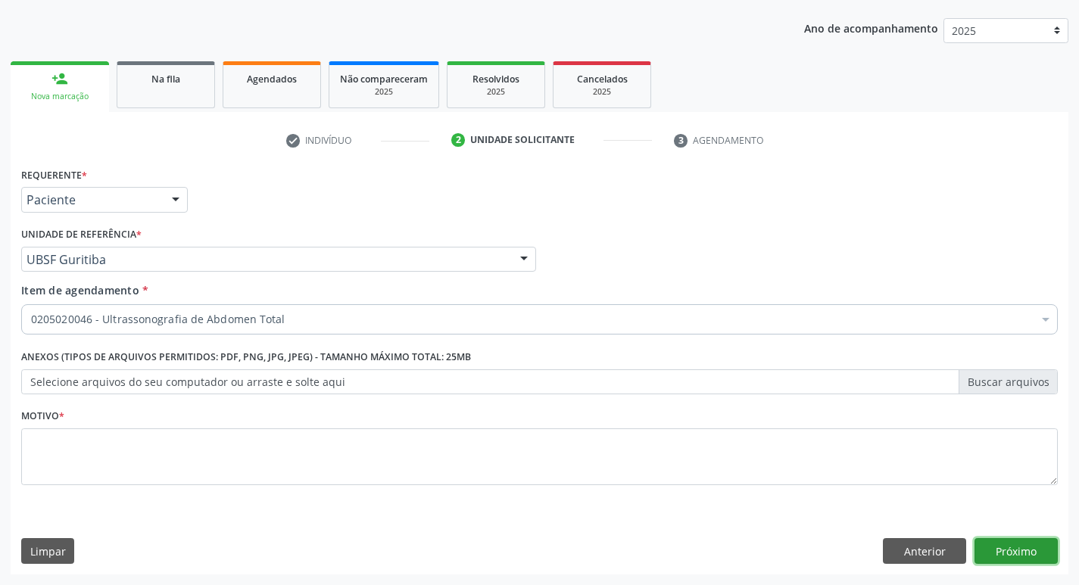
click at [1035, 550] on button "Próximo" at bounding box center [1015, 551] width 83 height 26
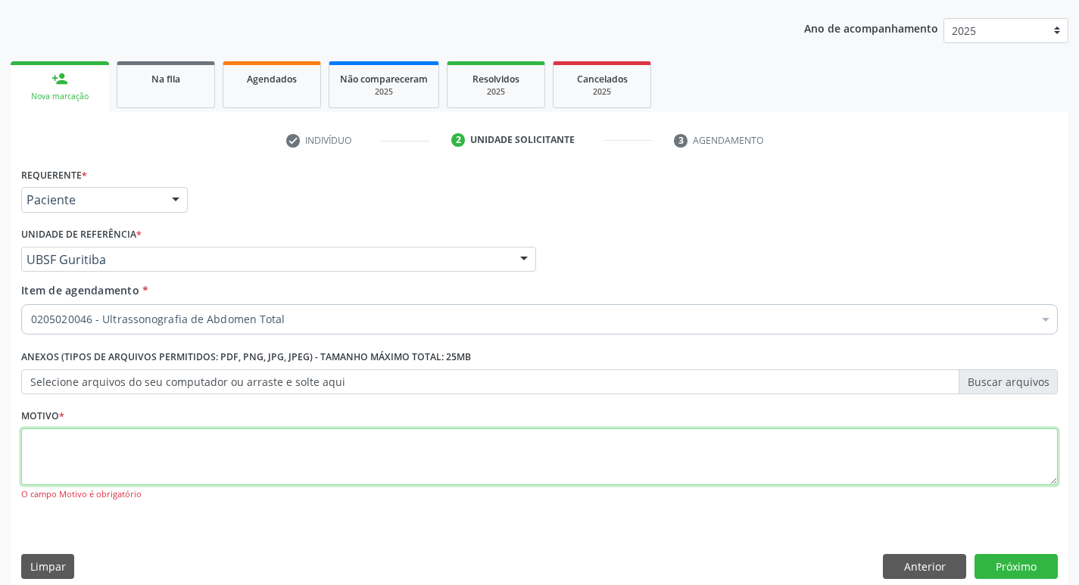
click at [94, 473] on textarea at bounding box center [539, 457] width 1036 height 58
type textarea "DOR ABDOME"
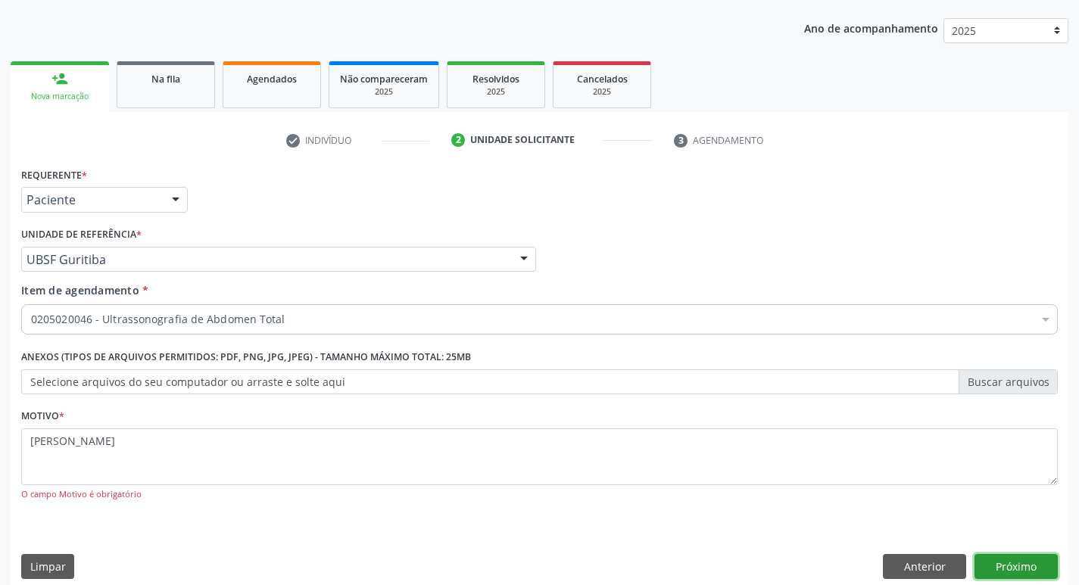
click at [1012, 560] on button "Próximo" at bounding box center [1015, 567] width 83 height 26
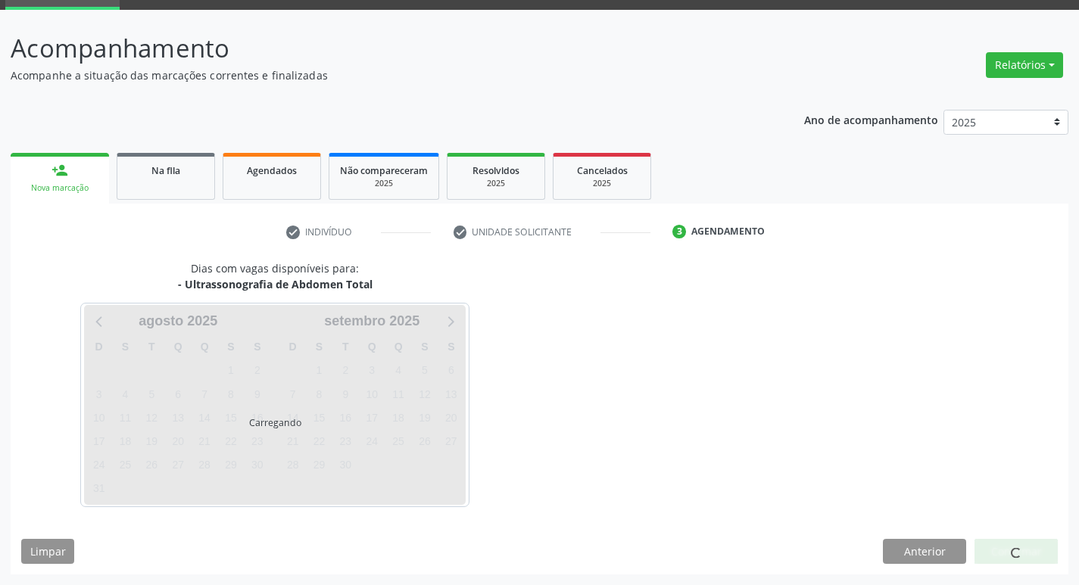
scroll to position [73, 0]
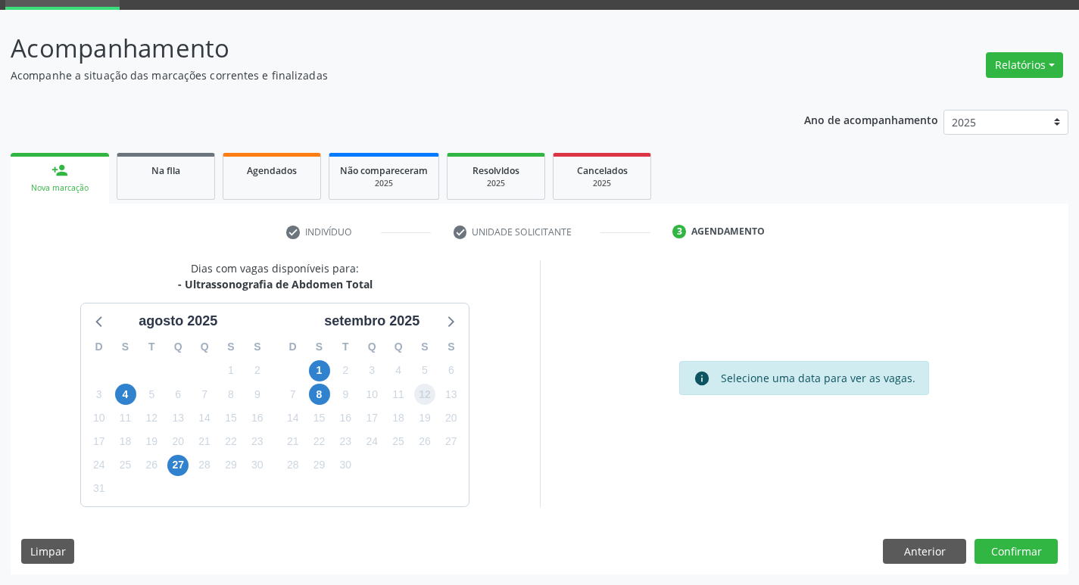
click at [426, 398] on span "12" at bounding box center [424, 394] width 21 height 21
click at [1028, 553] on button "Confirmar" at bounding box center [1015, 552] width 83 height 26
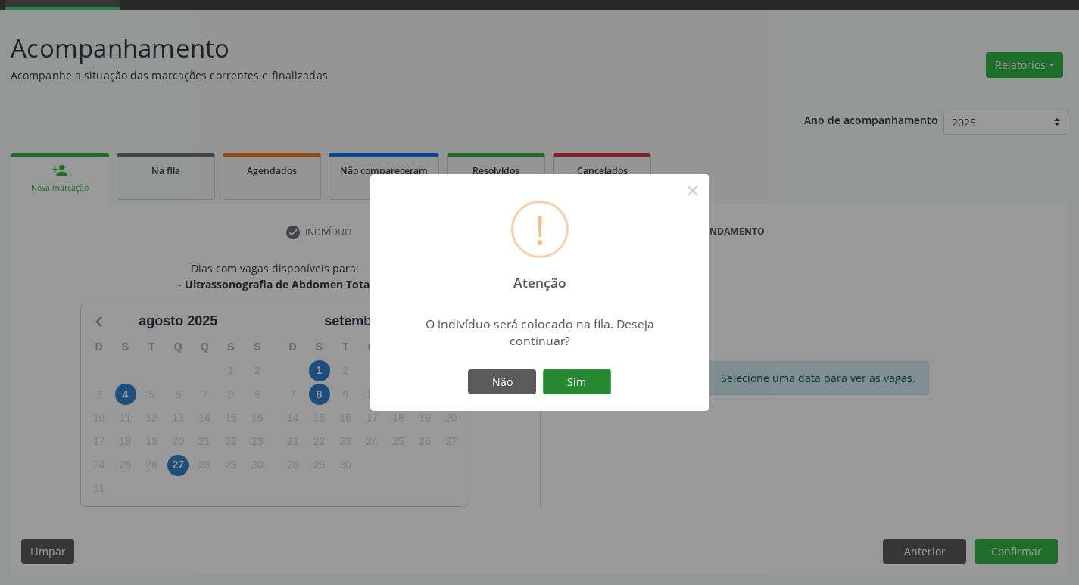
click at [565, 375] on button "Sim" at bounding box center [577, 382] width 68 height 26
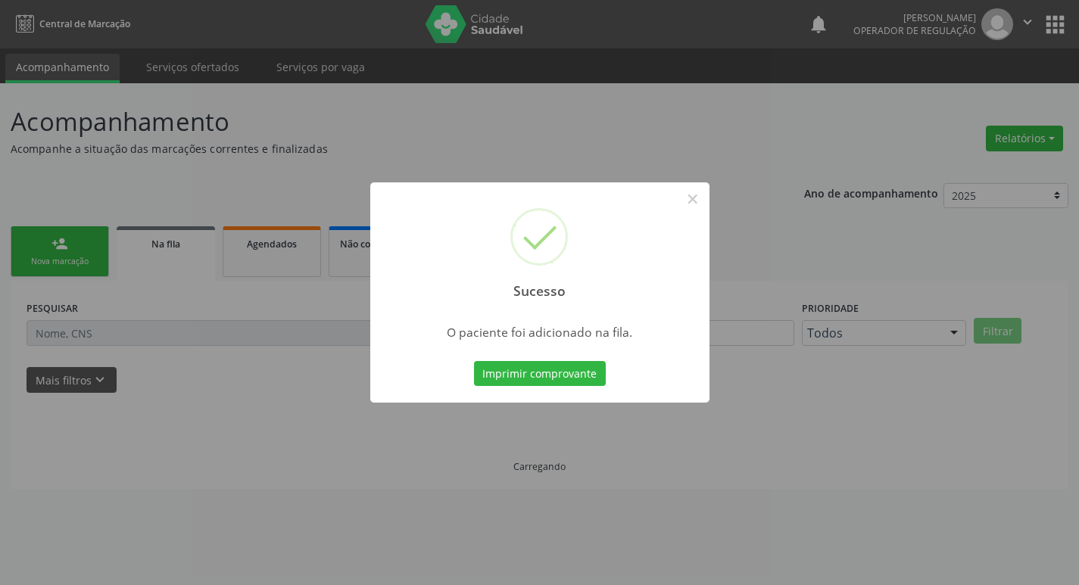
scroll to position [0, 0]
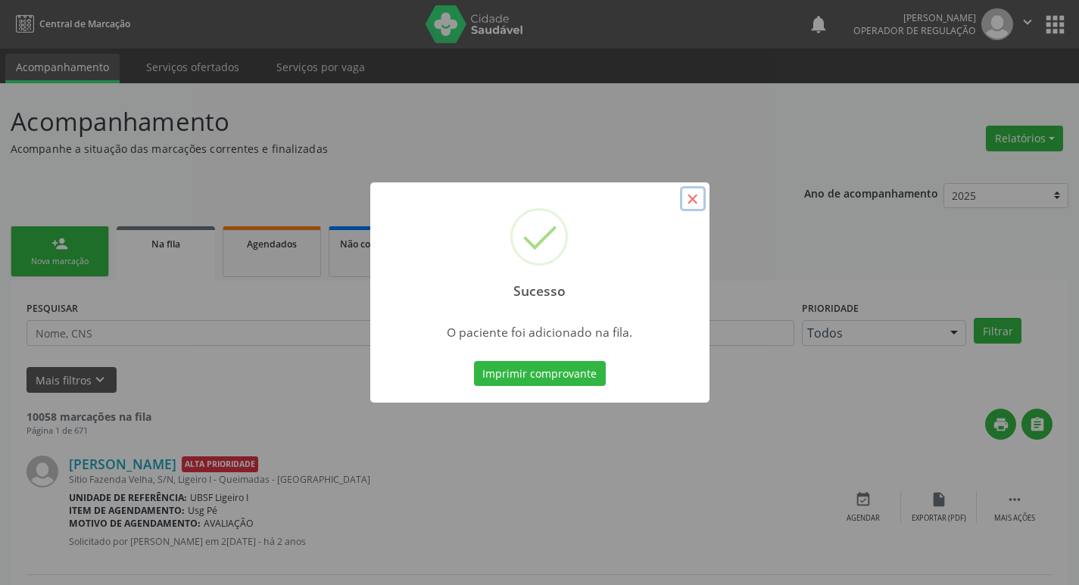
click at [693, 201] on button "×" at bounding box center [693, 199] width 26 height 26
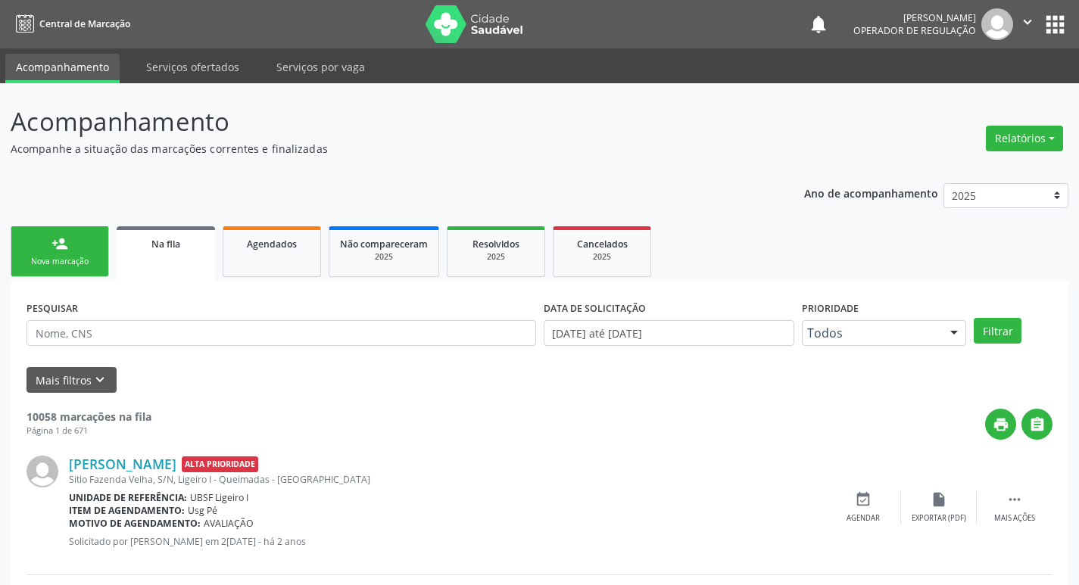
click at [89, 267] on div "Nova marcação" at bounding box center [60, 261] width 76 height 11
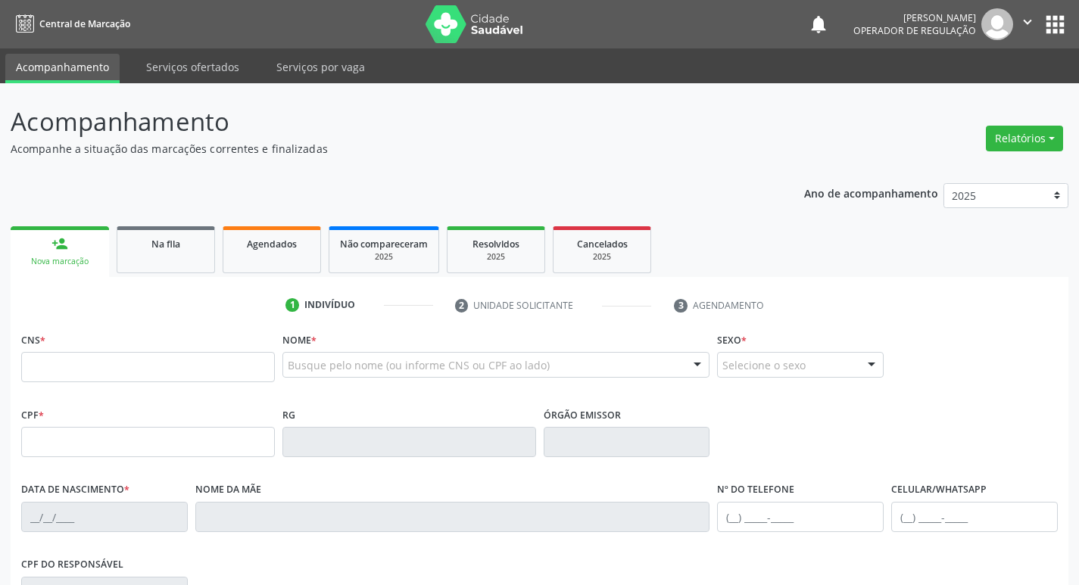
click at [54, 241] on div "person_add" at bounding box center [59, 243] width 17 height 17
click at [36, 360] on input "text" at bounding box center [148, 367] width 254 height 30
type input "704 5026 0409 8620"
type input "088.419.144-32"
type input "09/12/1973"
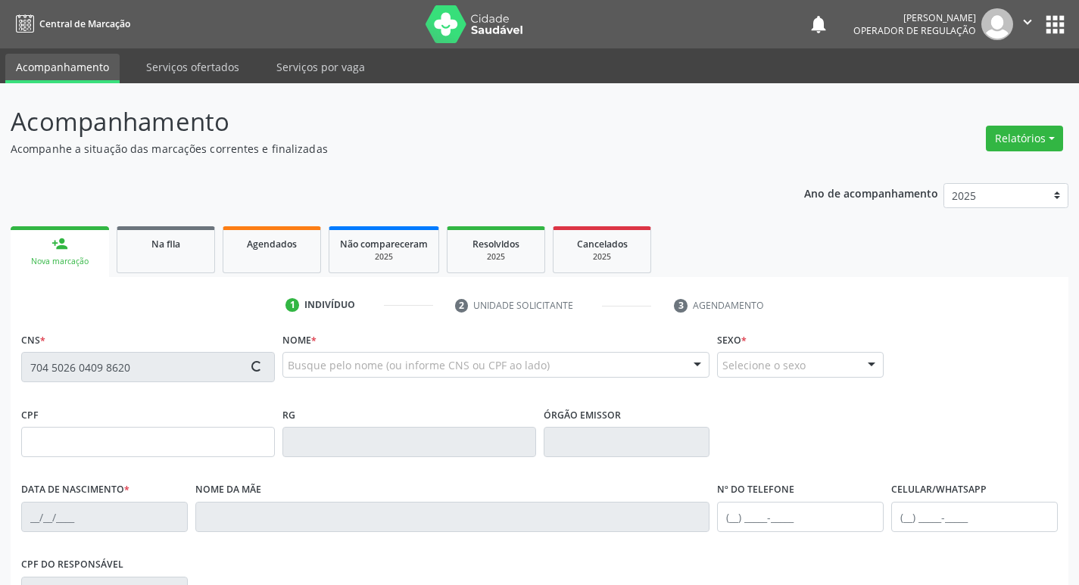
type input "Francisca Nogueira de Araújo"
type input "(83) 99378-4941"
type input "S/N"
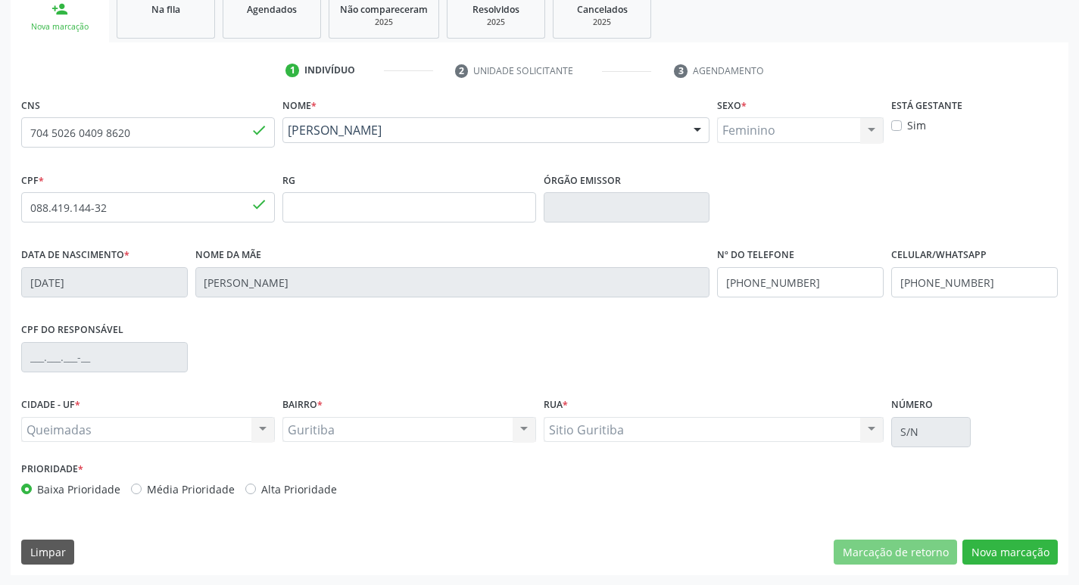
scroll to position [235, 0]
click at [1010, 549] on button "Nova marcação" at bounding box center [1009, 552] width 95 height 26
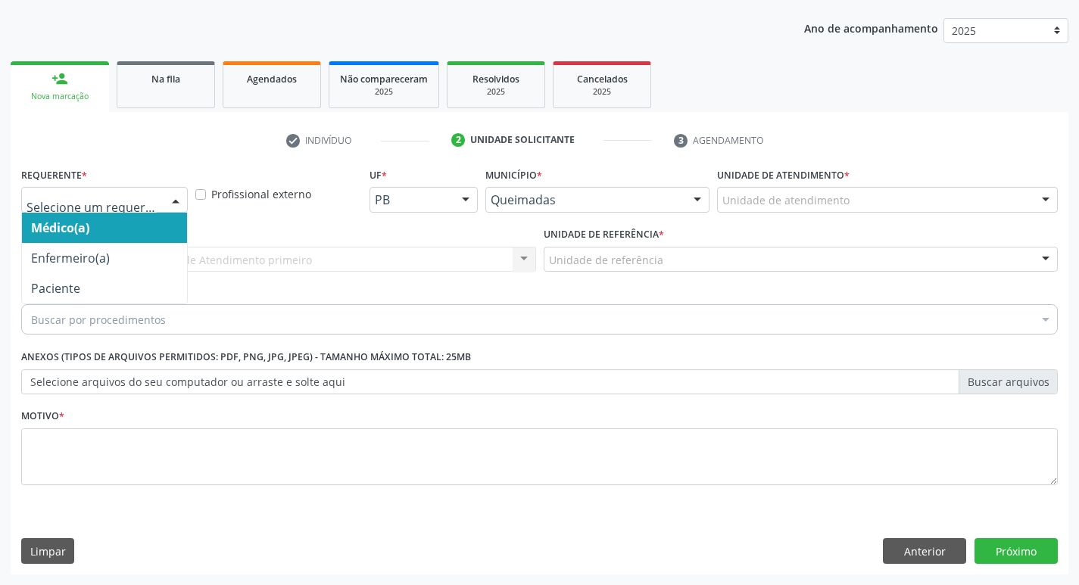
click at [173, 194] on div at bounding box center [175, 201] width 23 height 26
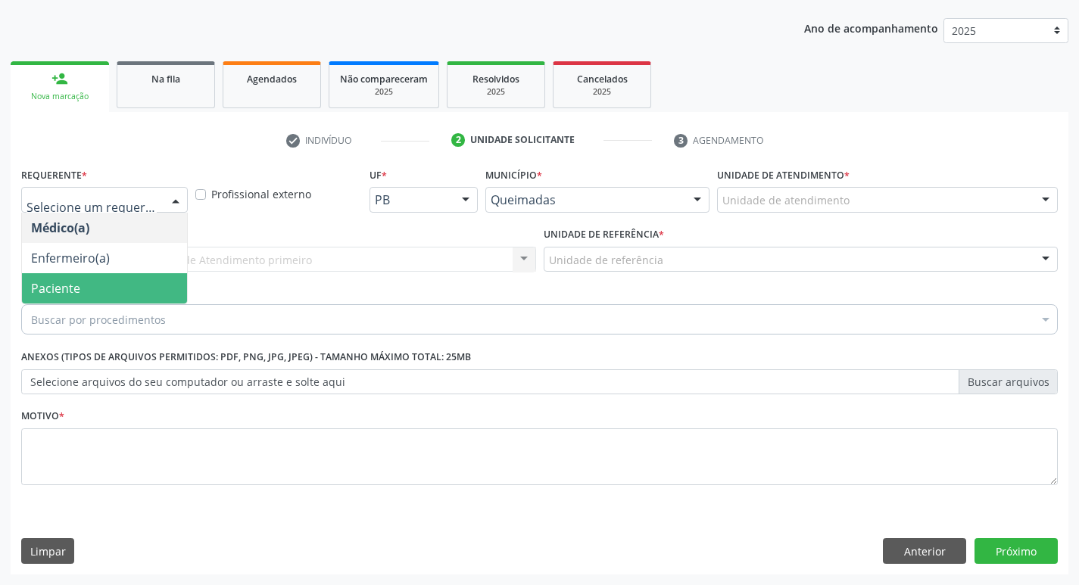
click at [124, 282] on span "Paciente" at bounding box center [104, 288] width 165 height 30
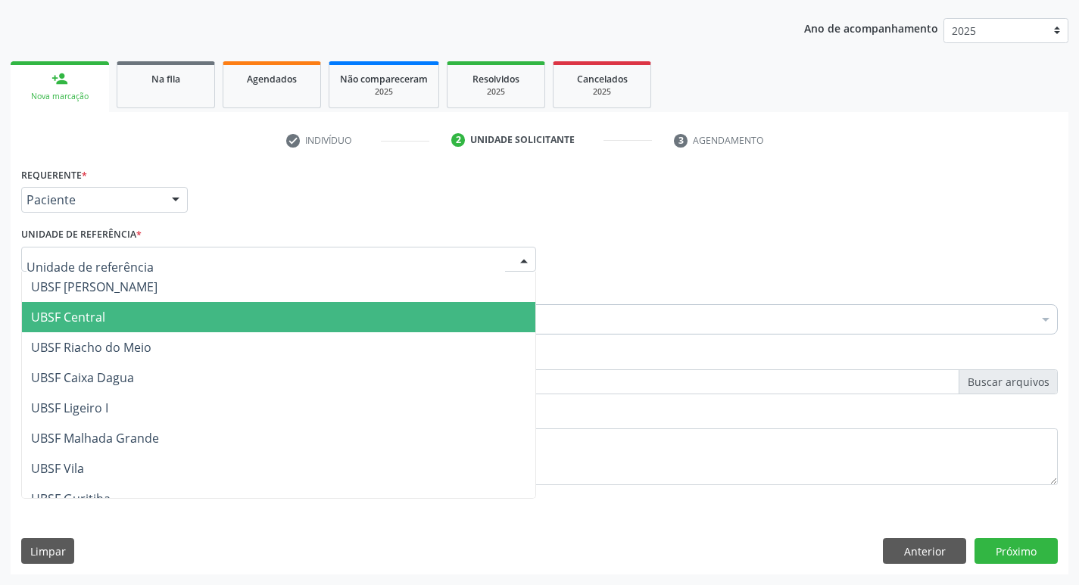
scroll to position [379, 0]
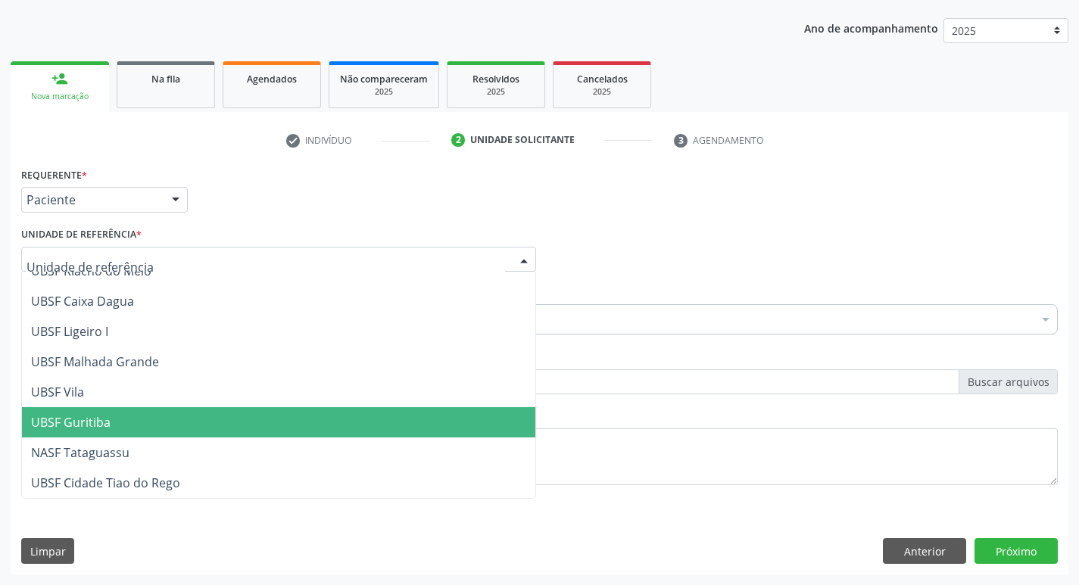
click at [81, 425] on span "UBSF Guritiba" at bounding box center [70, 422] width 79 height 17
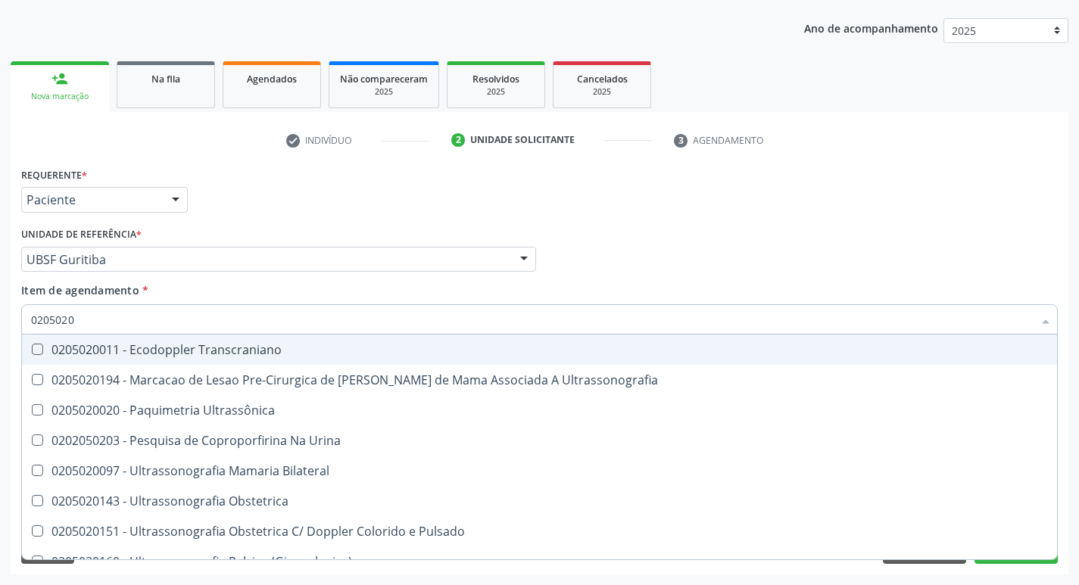
type input "02050200"
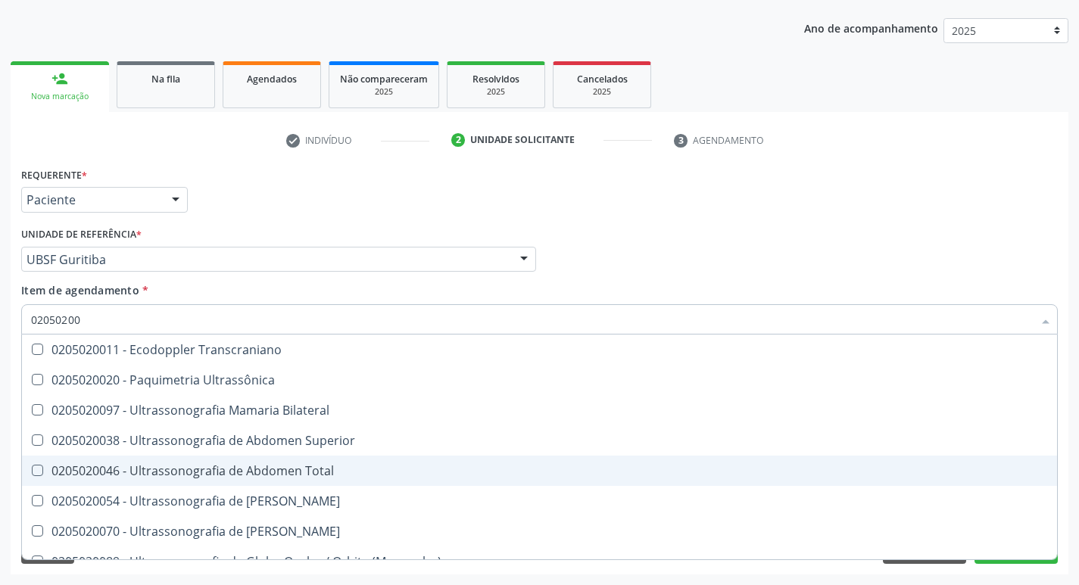
click at [36, 472] on Total at bounding box center [37, 470] width 11 height 11
click at [32, 472] on Total "checkbox" at bounding box center [27, 470] width 10 height 10
checkbox Total "true"
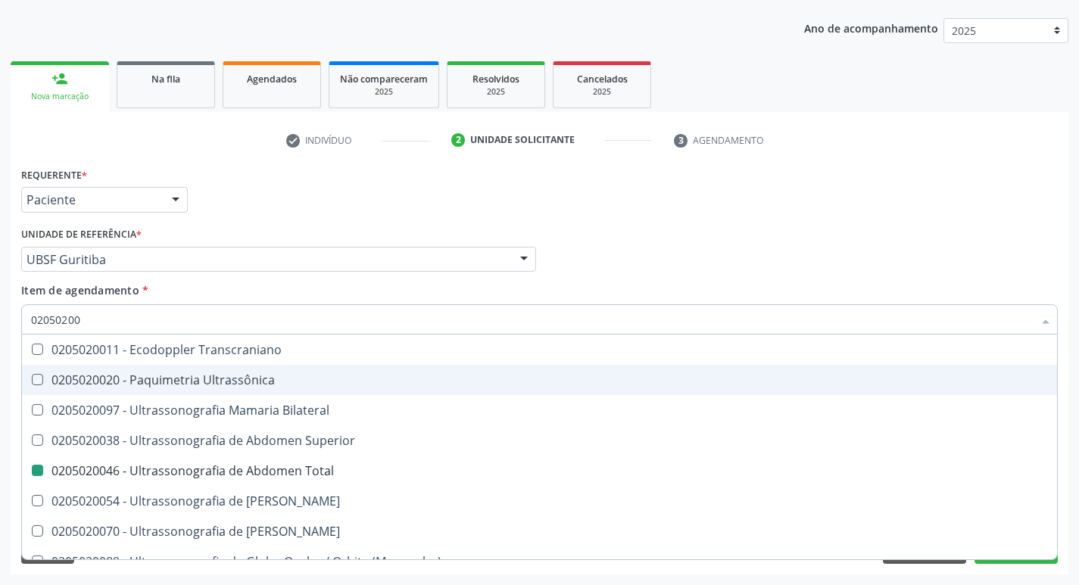
click at [896, 241] on div "Médico Solicitante Por favor, selecione a Unidade de Atendimento primeiro Nenhu…" at bounding box center [539, 252] width 1044 height 59
checkbox Ultrassônica "true"
checkbox Total "false"
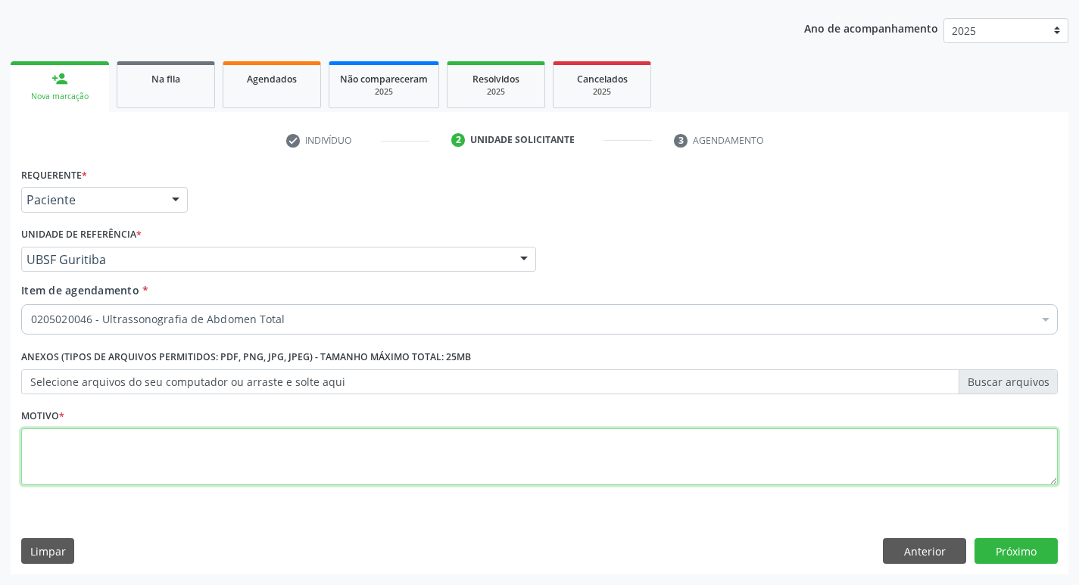
click at [36, 455] on textarea at bounding box center [539, 457] width 1036 height 58
type textarea "AVALIACAO"
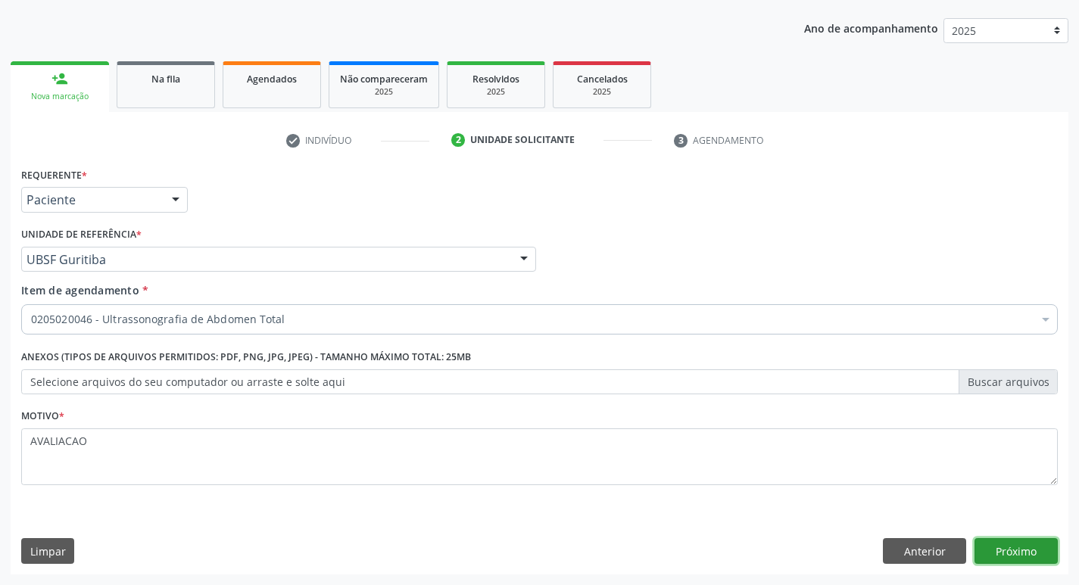
click at [1017, 546] on button "Próximo" at bounding box center [1015, 551] width 83 height 26
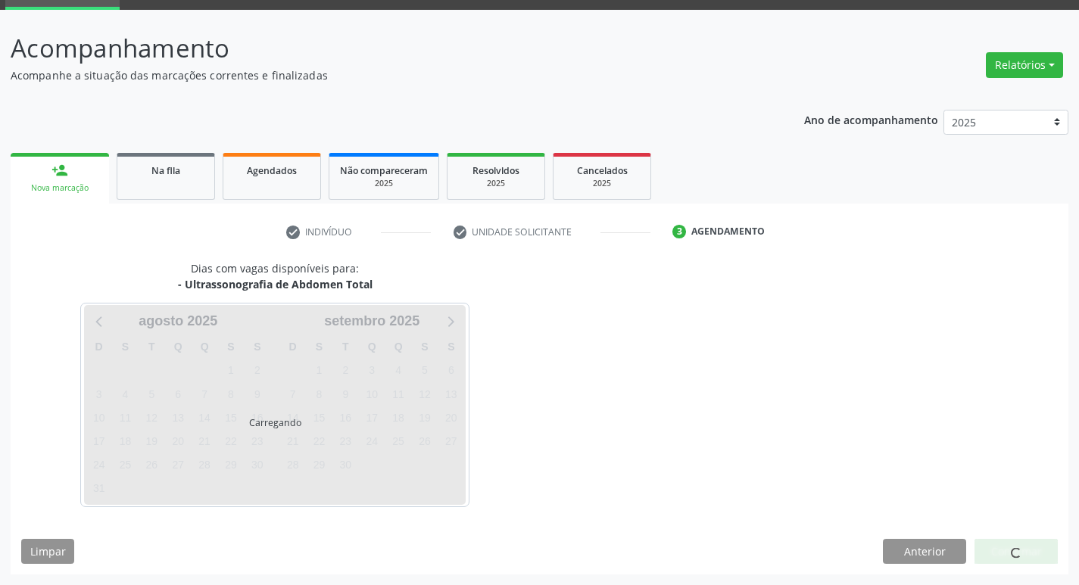
scroll to position [73, 0]
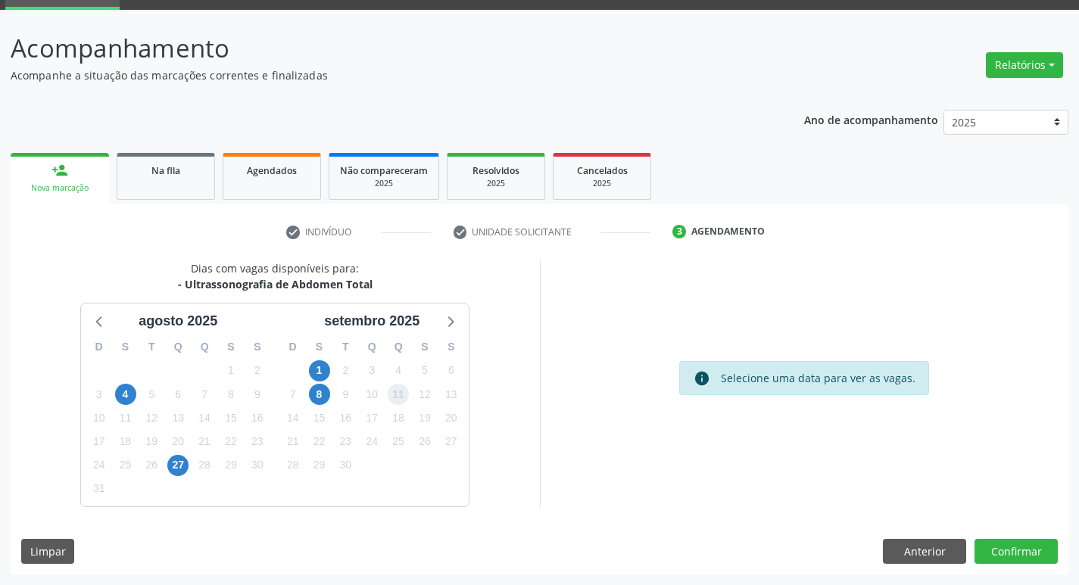
click at [396, 394] on span "11" at bounding box center [398, 394] width 21 height 21
click at [1027, 554] on button "Confirmar" at bounding box center [1015, 552] width 83 height 26
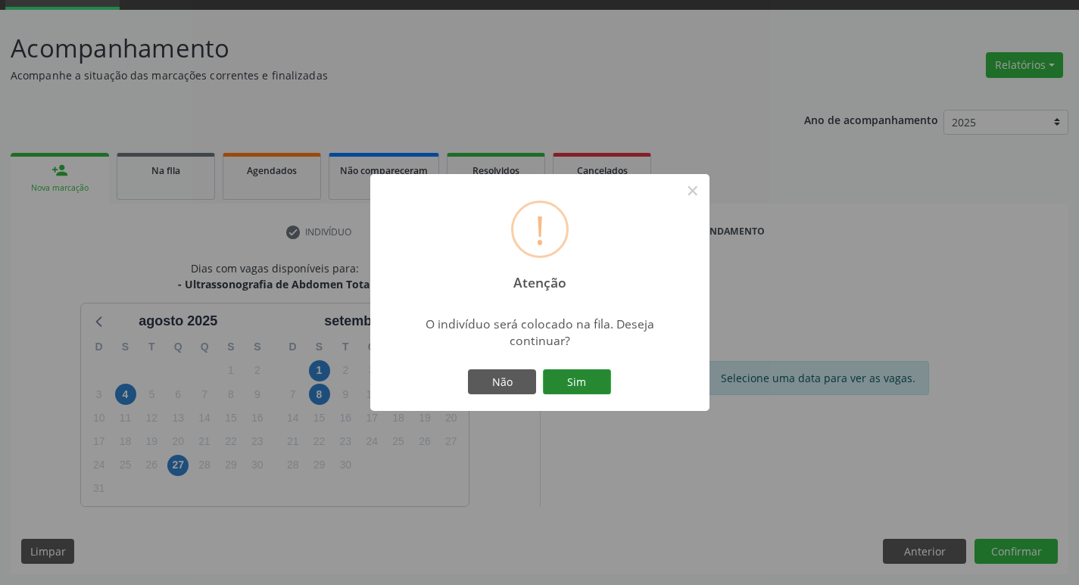
click at [580, 388] on button "Sim" at bounding box center [577, 382] width 68 height 26
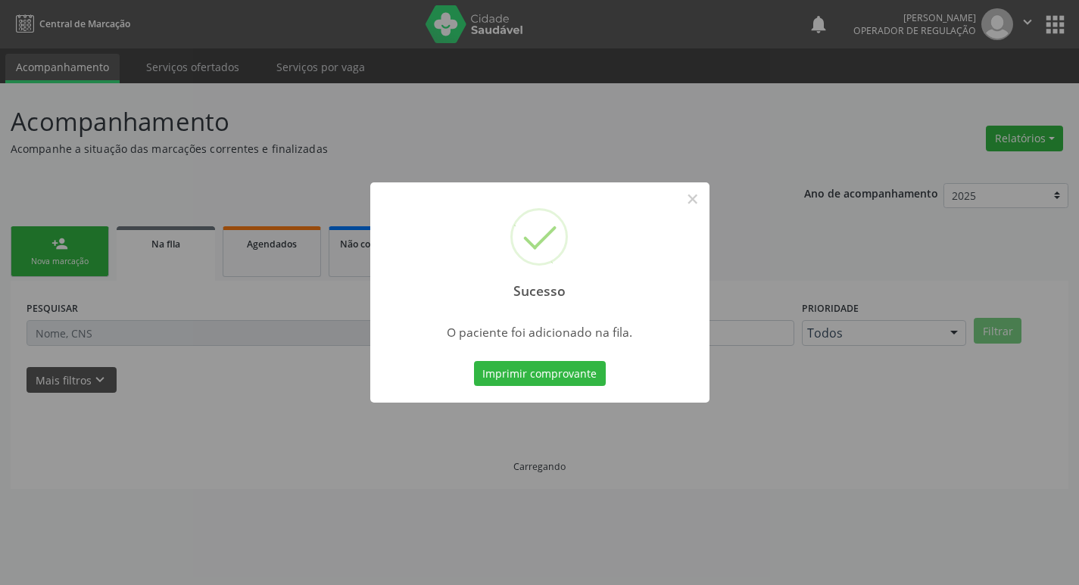
scroll to position [0, 0]
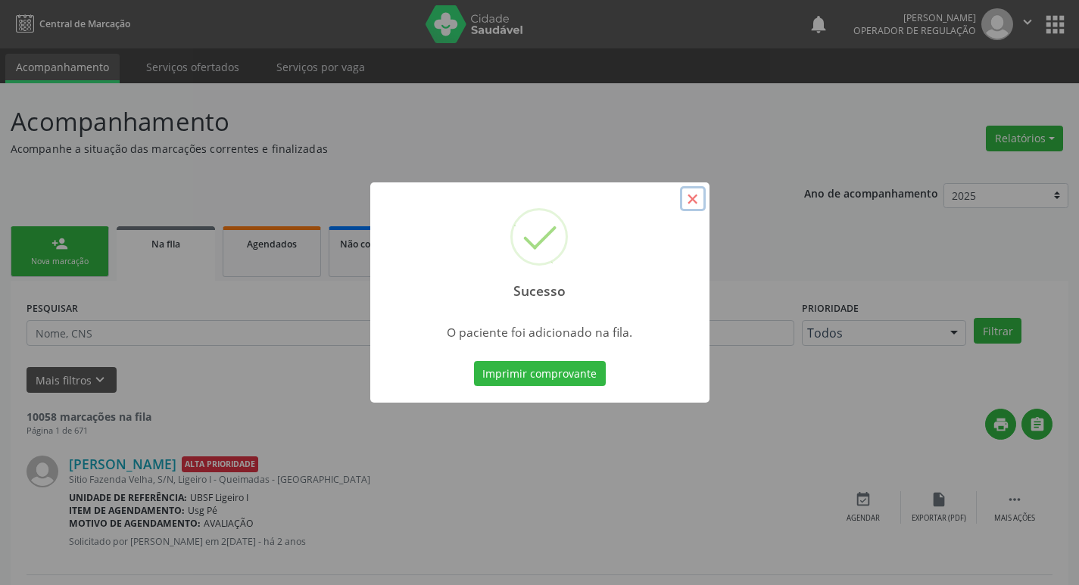
click at [684, 206] on button "×" at bounding box center [693, 199] width 26 height 26
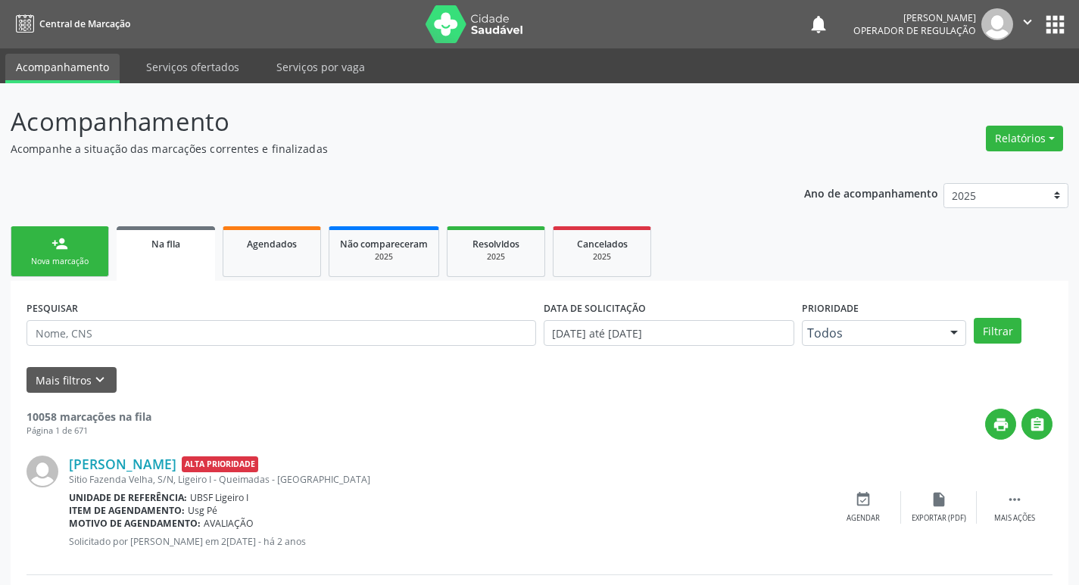
click at [52, 256] on div "Nova marcação" at bounding box center [60, 261] width 76 height 11
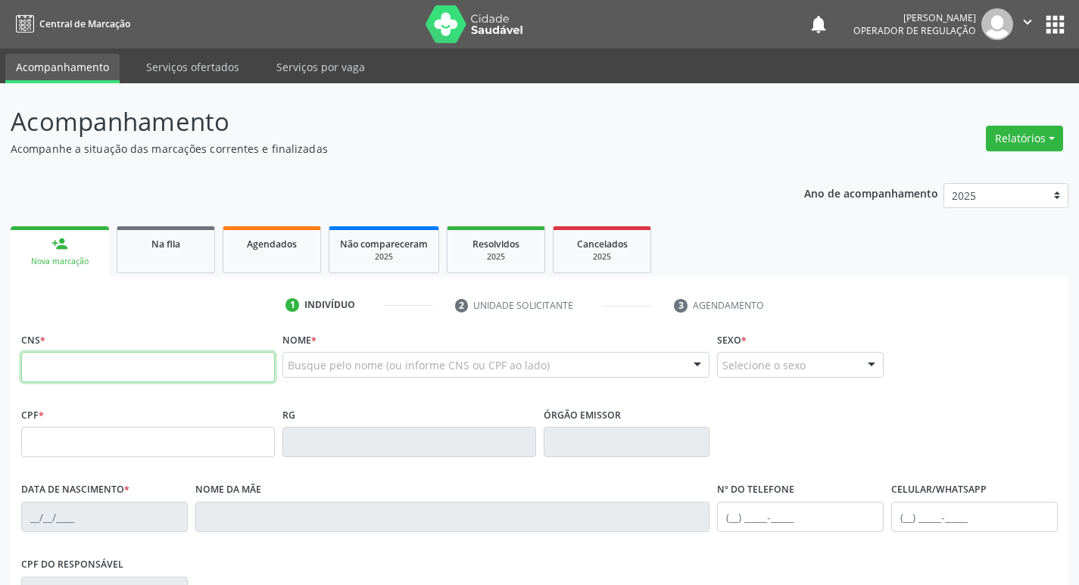
click at [46, 366] on input "text" at bounding box center [148, 367] width 254 height 30
type input "703 1003 1407 1960"
type input "126.657.018-71"
type input "03/05/1952"
type input "Noberta Francisca de Andrade"
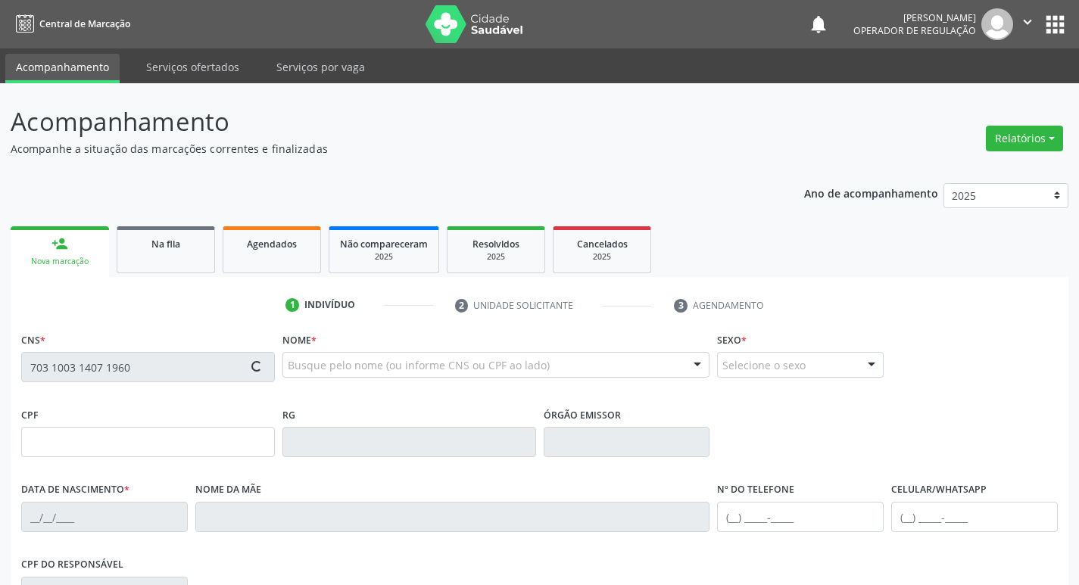
type input "(83) 99363-8144"
type input "143.372.388-32"
type input "S/N"
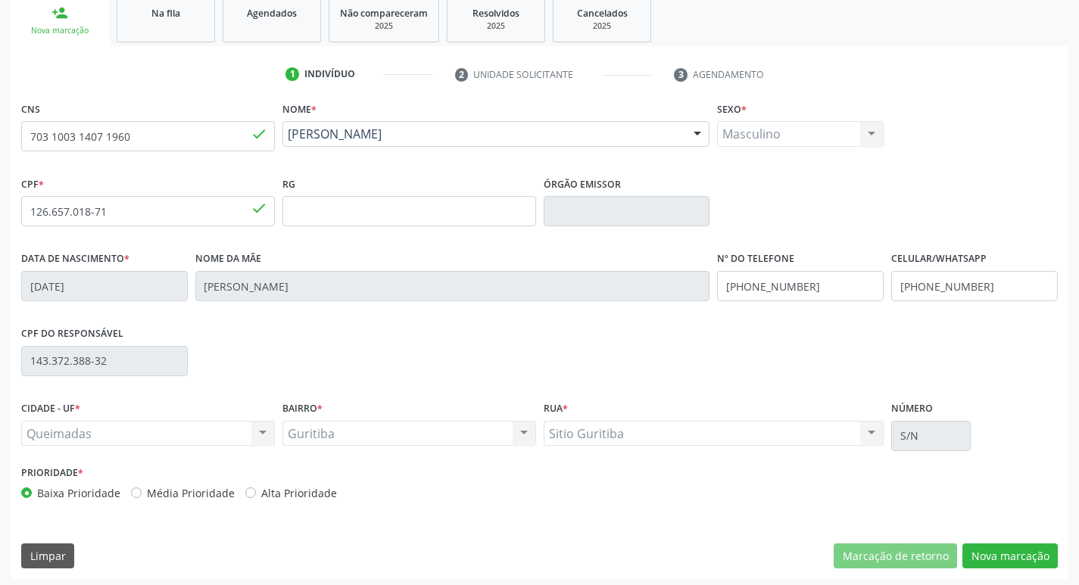
scroll to position [235, 0]
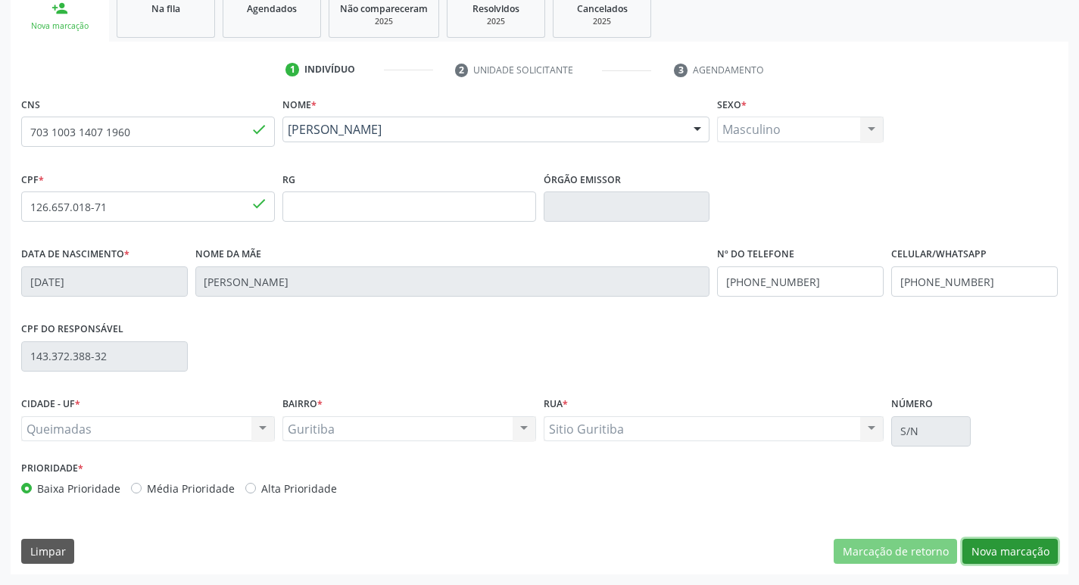
click at [1001, 551] on button "Nova marcação" at bounding box center [1009, 552] width 95 height 26
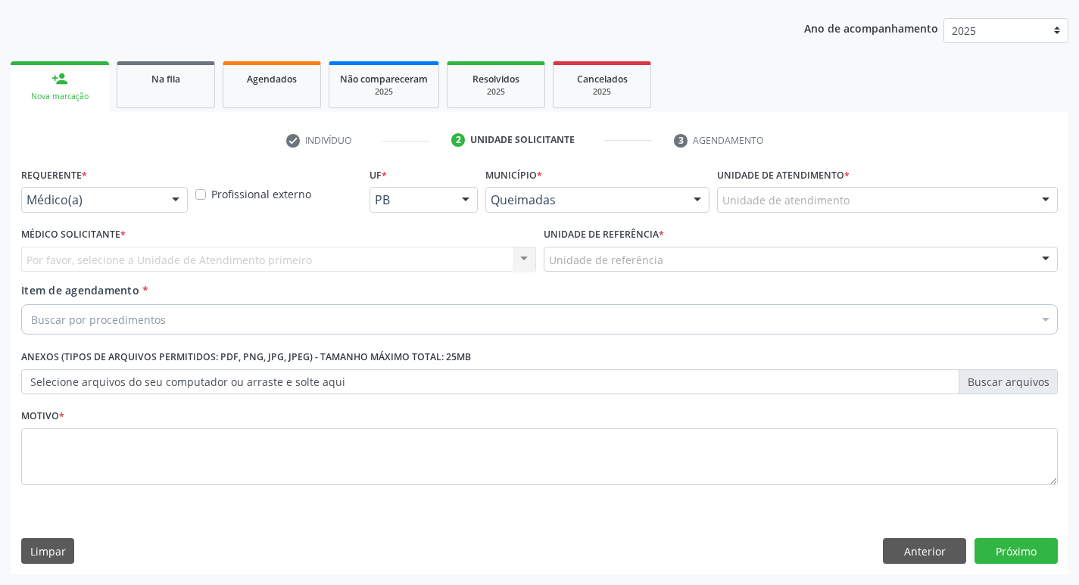
scroll to position [165, 0]
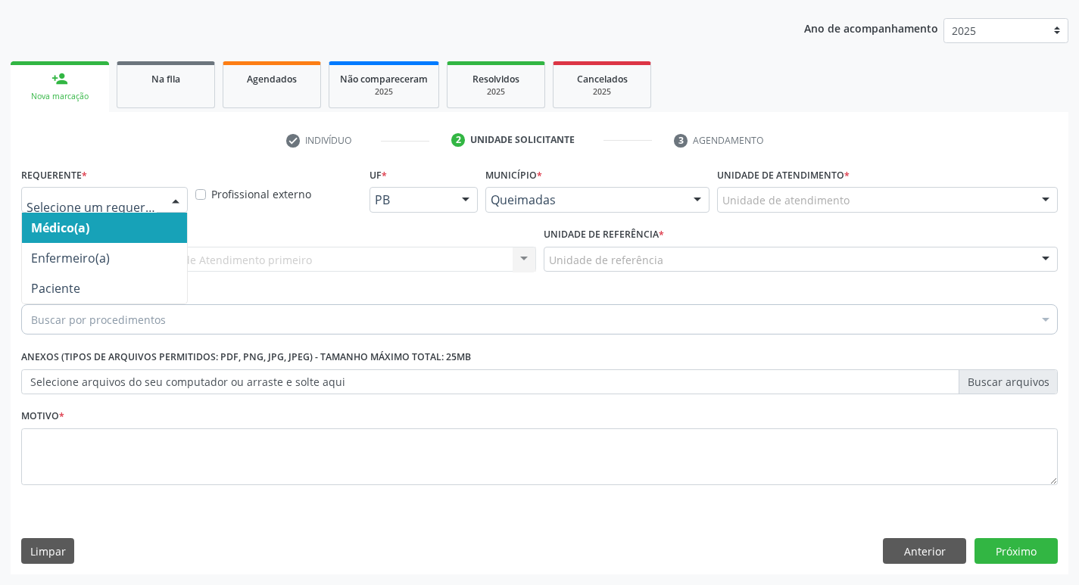
click at [170, 196] on div at bounding box center [175, 201] width 23 height 26
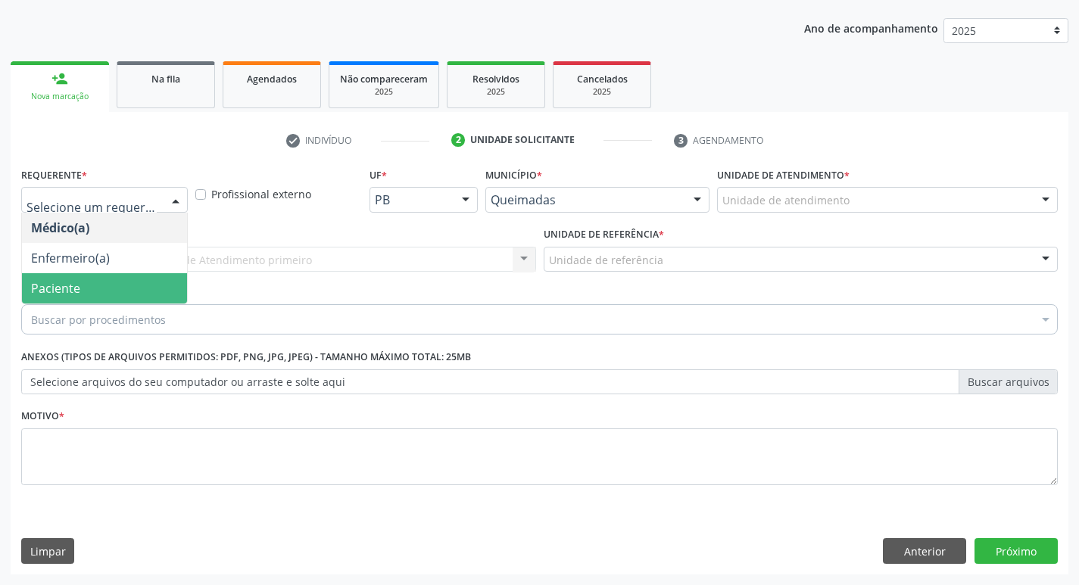
click at [95, 284] on span "Paciente" at bounding box center [104, 288] width 165 height 30
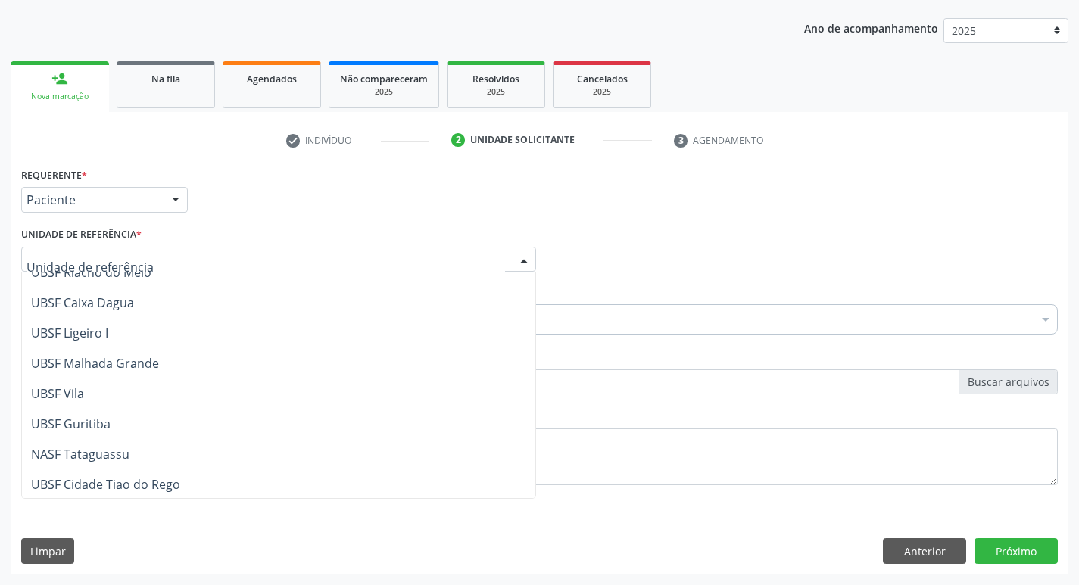
scroll to position [379, 0]
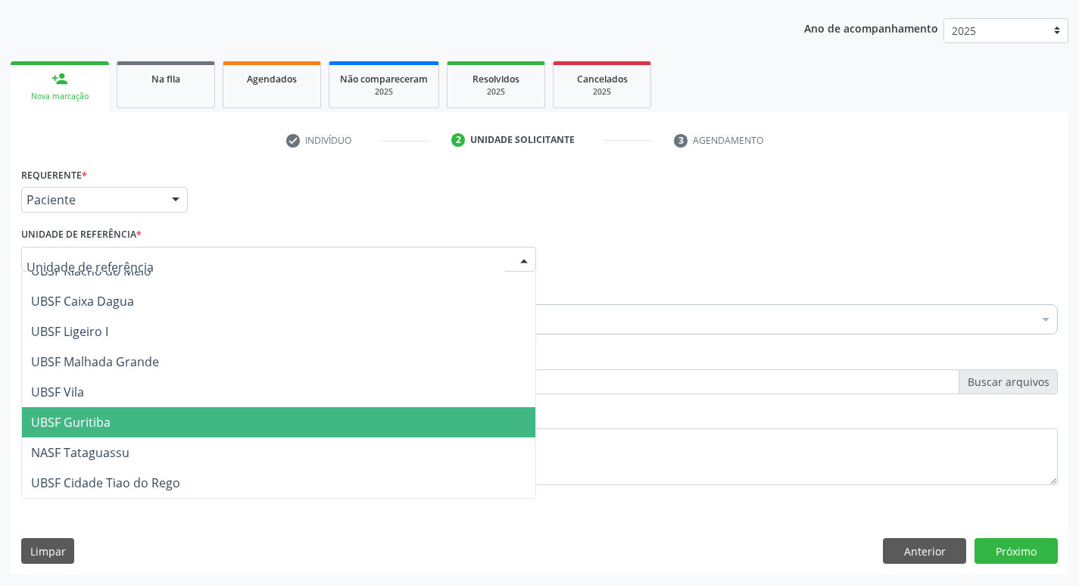
click at [94, 413] on span "UBSF Guritiba" at bounding box center [278, 422] width 513 height 30
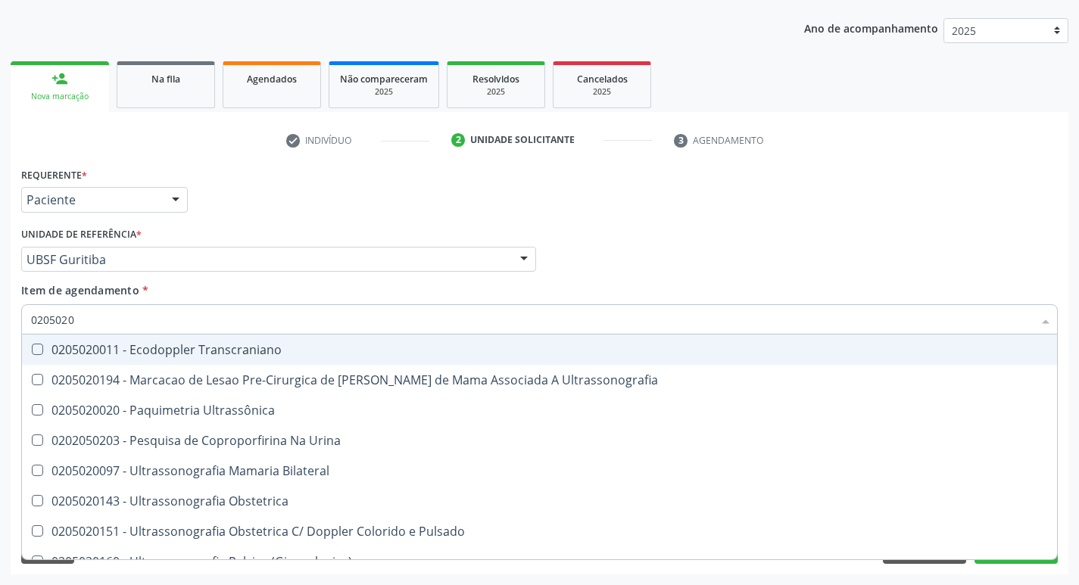
type input "02050200"
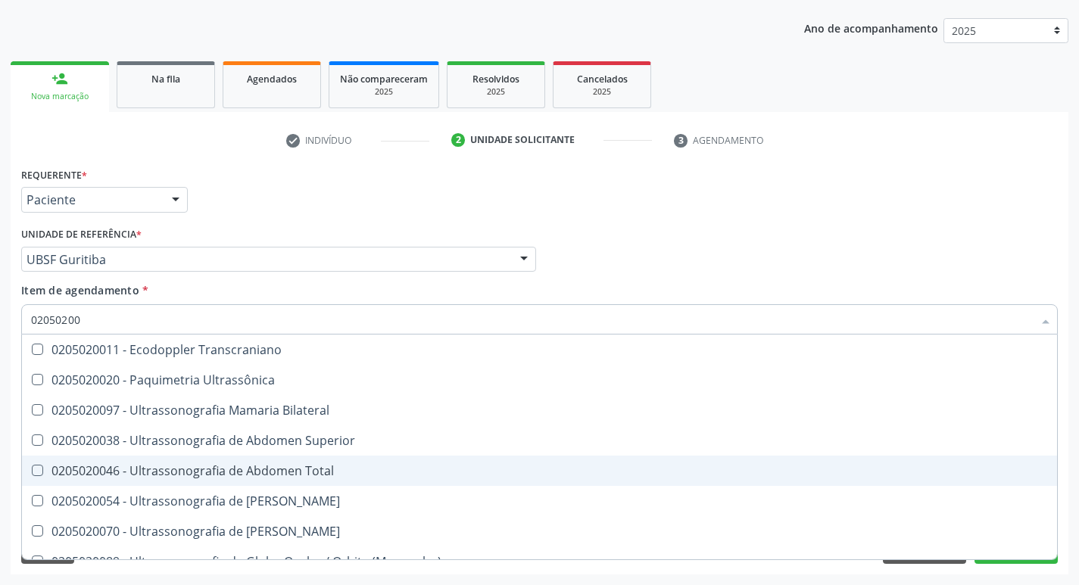
click at [34, 468] on Total at bounding box center [37, 470] width 11 height 11
click at [32, 468] on Total "checkbox" at bounding box center [27, 470] width 10 height 10
checkbox Total "true"
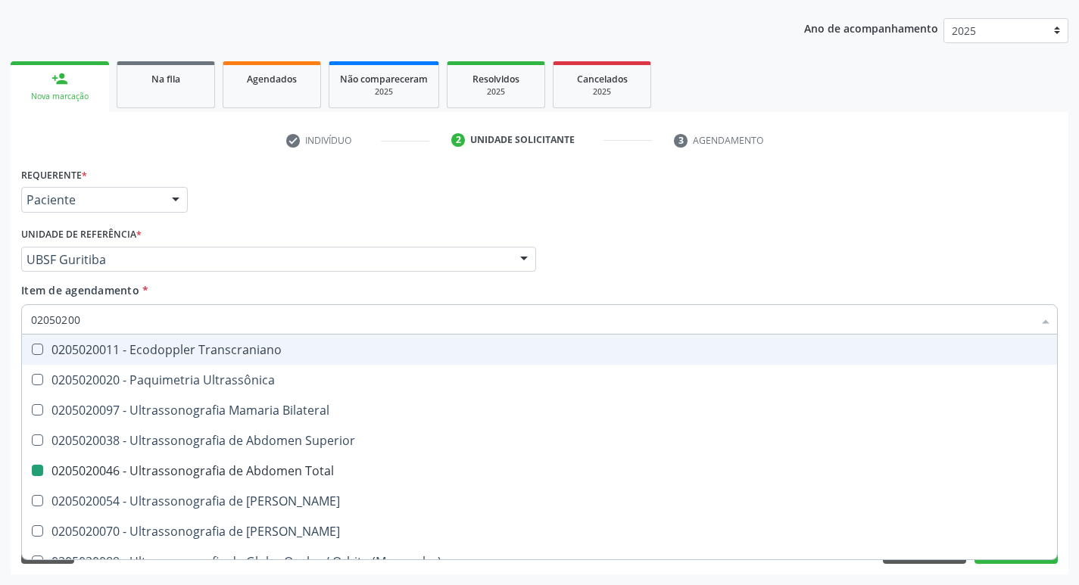
click at [812, 254] on div "Médico Solicitante Por favor, selecione a Unidade de Atendimento primeiro Nenhu…" at bounding box center [539, 252] width 1044 height 59
checkbox Ultrassônica "true"
checkbox Total "false"
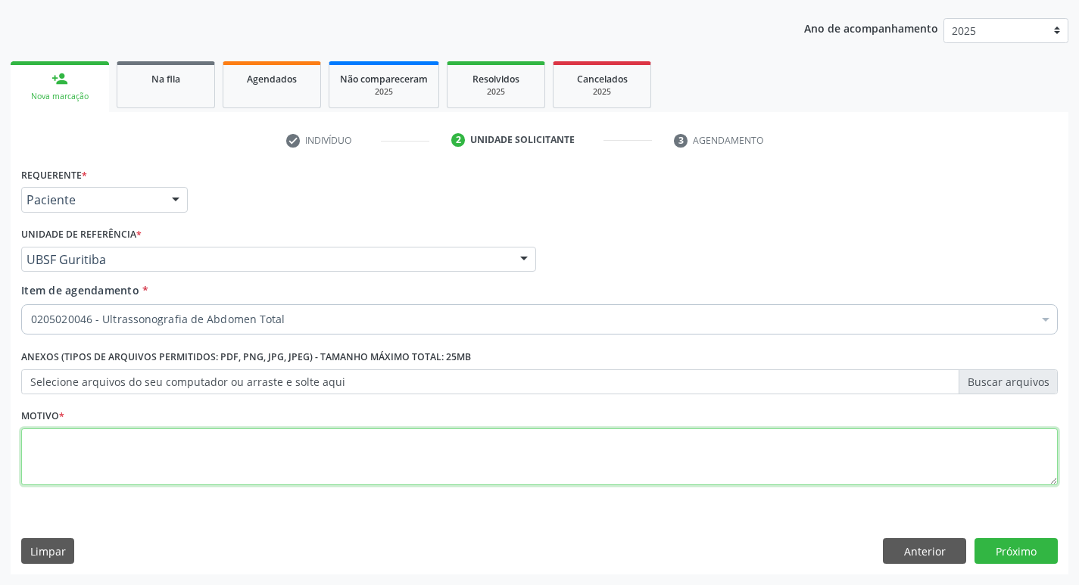
click at [36, 453] on textarea at bounding box center [539, 457] width 1036 height 58
type textarea "DOR ABDOME"
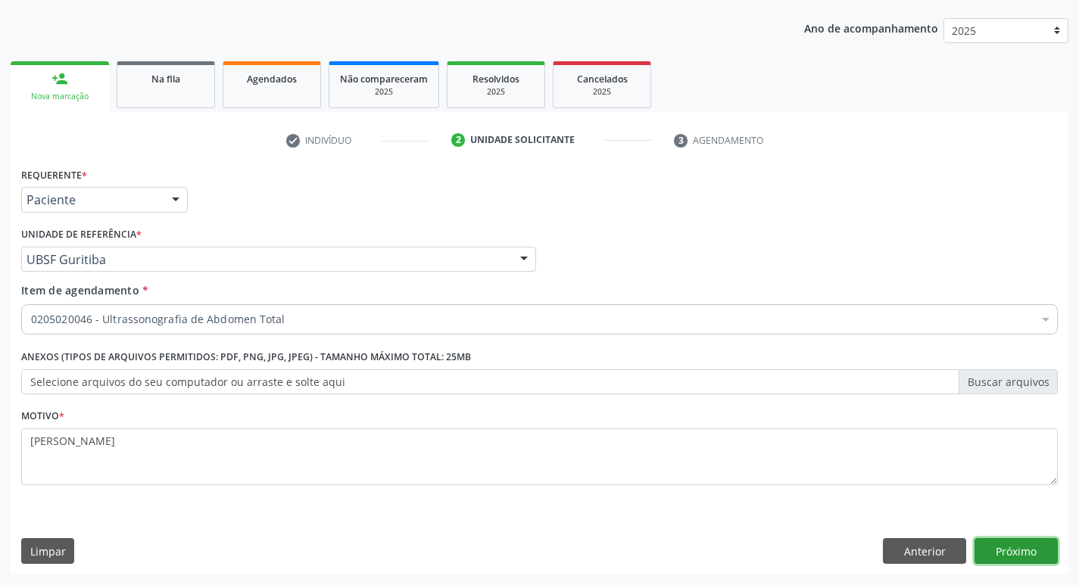
click at [1015, 549] on button "Próximo" at bounding box center [1015, 551] width 83 height 26
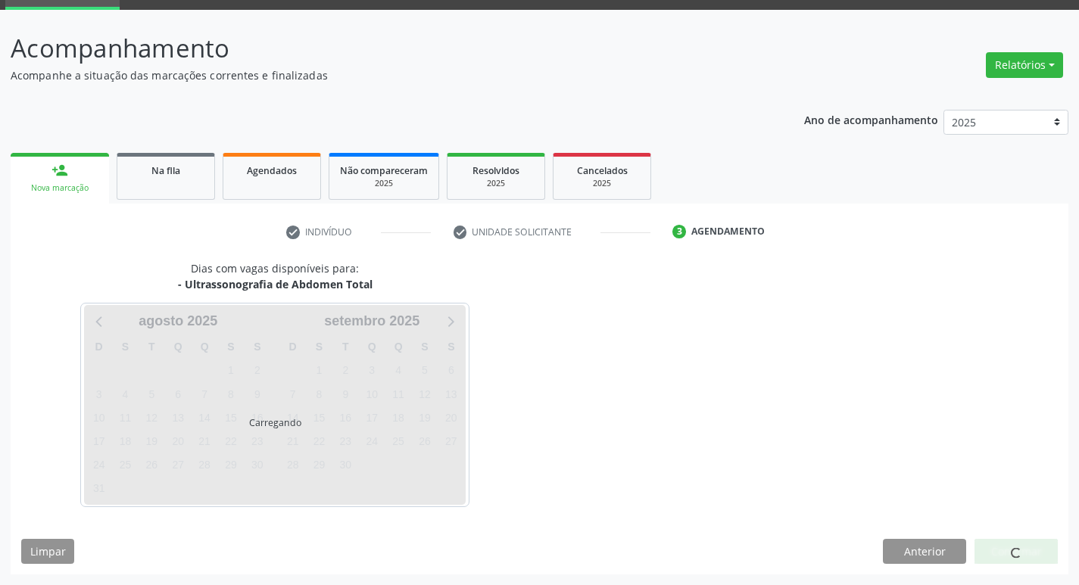
scroll to position [73, 0]
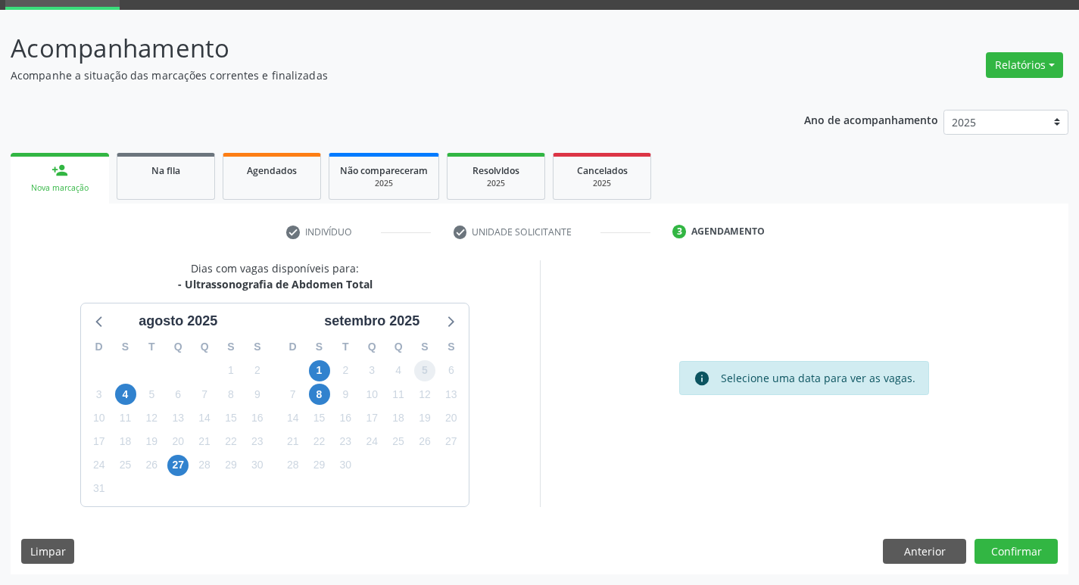
click at [425, 375] on span "5" at bounding box center [424, 370] width 21 height 21
click at [1007, 547] on button "Confirmar" at bounding box center [1015, 552] width 83 height 26
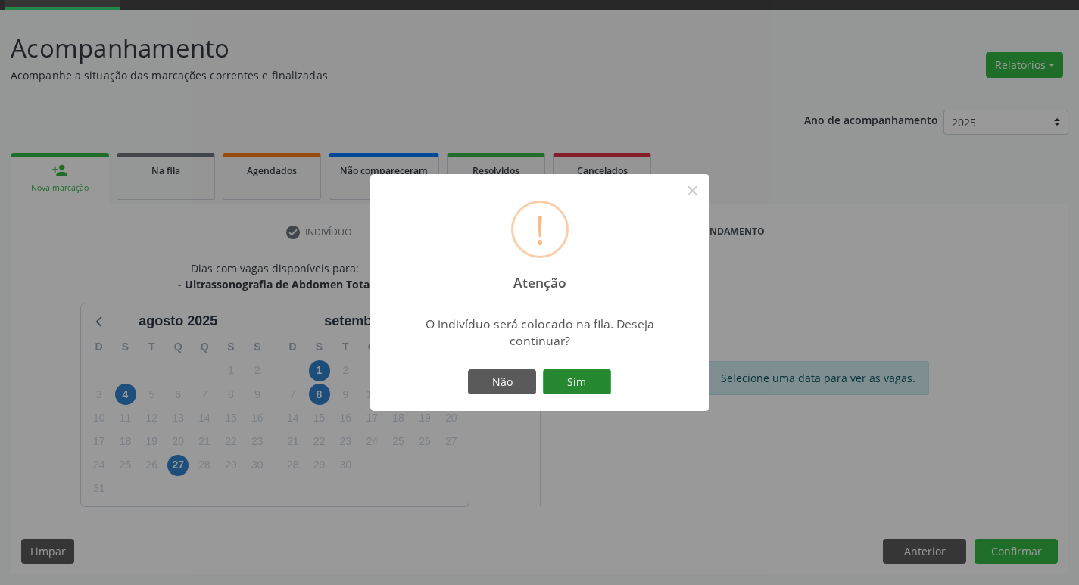
click at [587, 378] on button "Sim" at bounding box center [577, 382] width 68 height 26
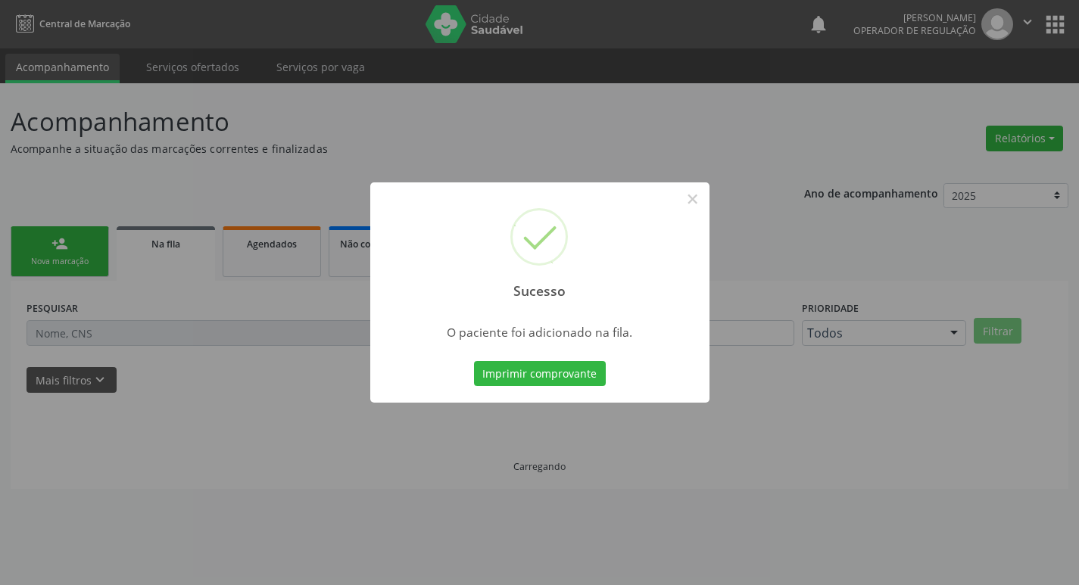
scroll to position [0, 0]
click at [693, 198] on button "×" at bounding box center [698, 199] width 26 height 26
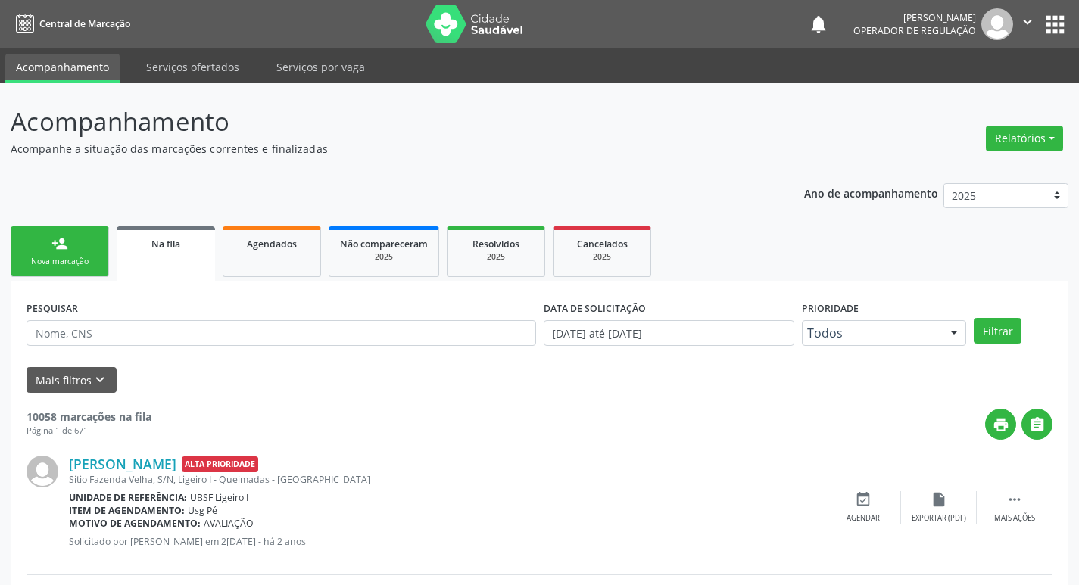
click at [64, 254] on link "person_add Nova marcação" at bounding box center [60, 251] width 98 height 51
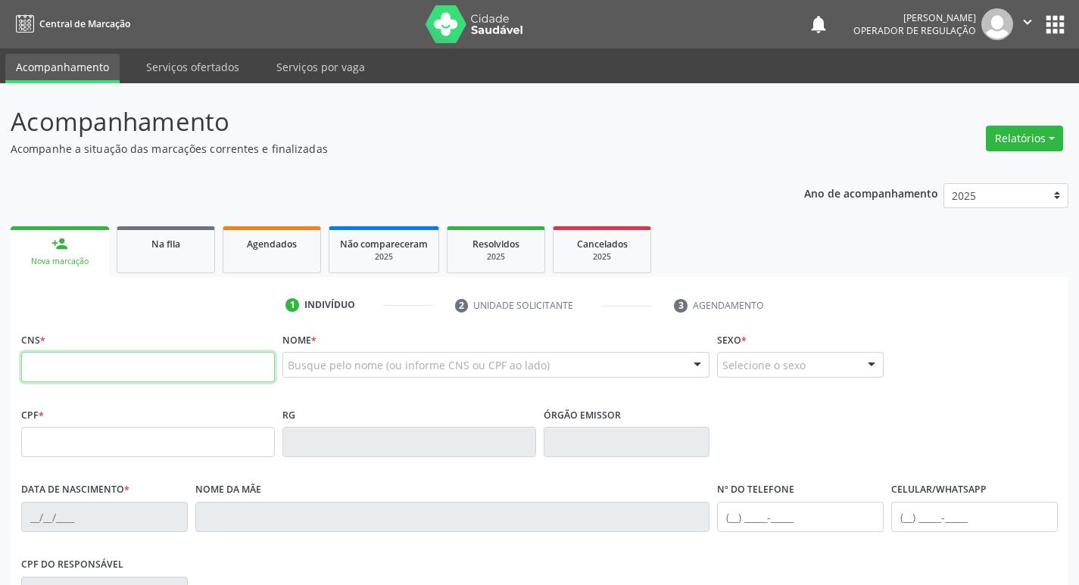
click at [100, 370] on input "text" at bounding box center [148, 367] width 254 height 30
type input "709 2092 9689 5738"
type input "143.372.388-32"
type input "11/08/1953"
type input "Noemi Peres Negreiro"
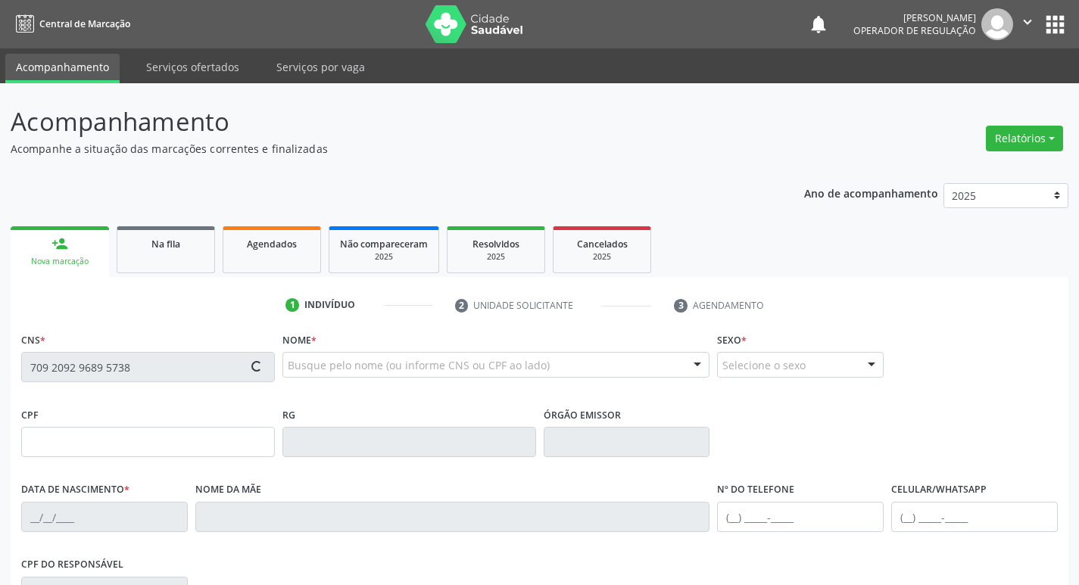
type input "(83) 99363-8144"
type input "S/N"
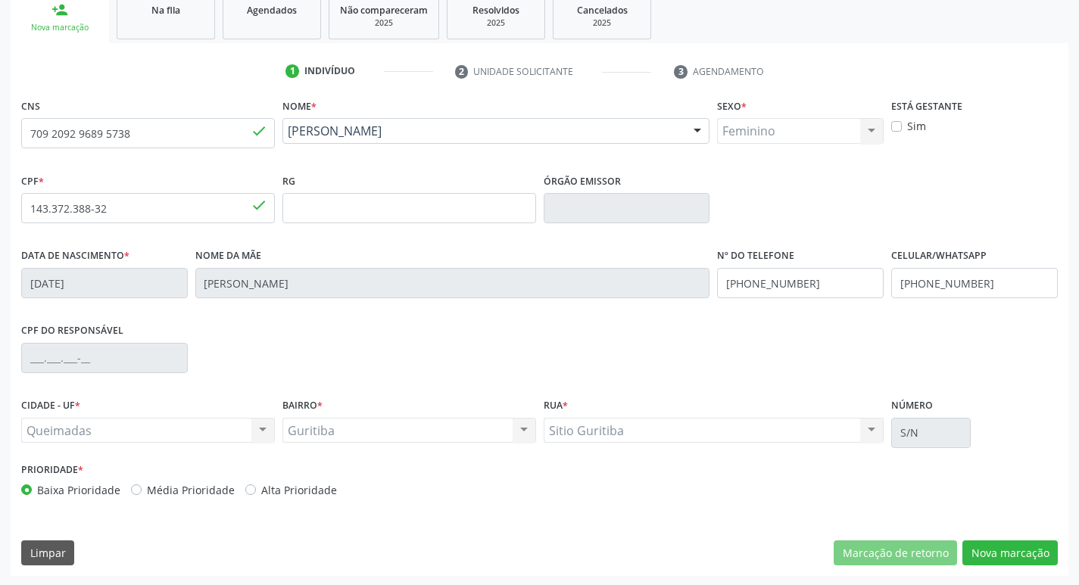
scroll to position [235, 0]
click at [1014, 553] on button "Nova marcação" at bounding box center [1009, 552] width 95 height 26
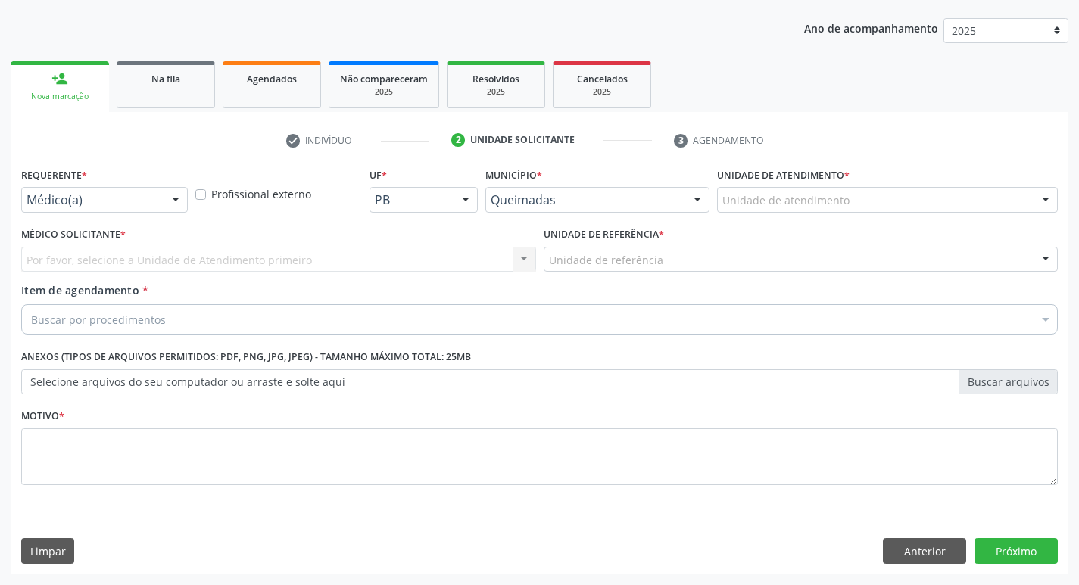
scroll to position [165, 0]
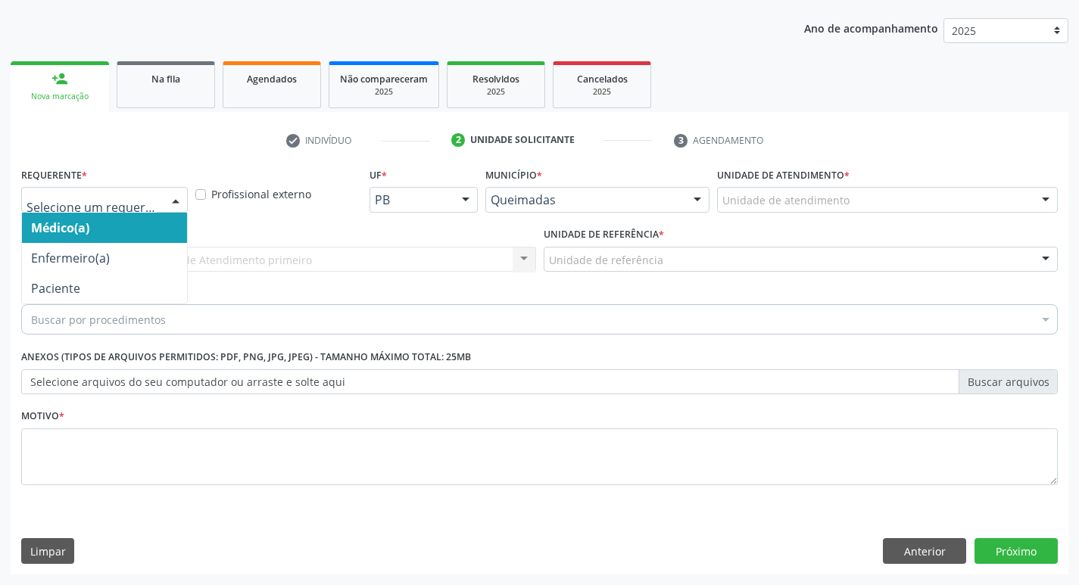
click at [176, 198] on div at bounding box center [175, 201] width 23 height 26
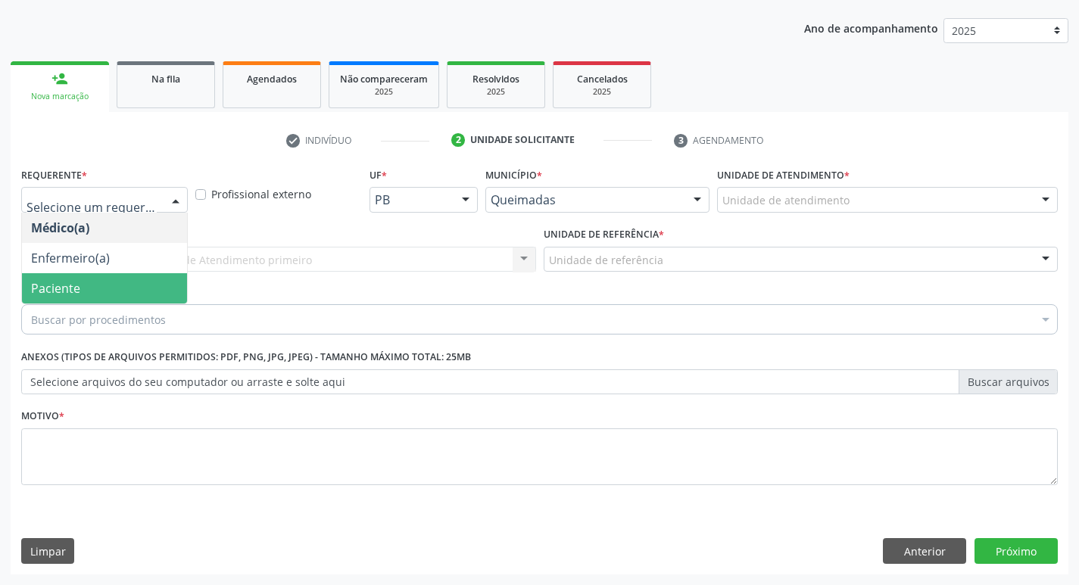
click at [120, 289] on span "Paciente" at bounding box center [104, 288] width 165 height 30
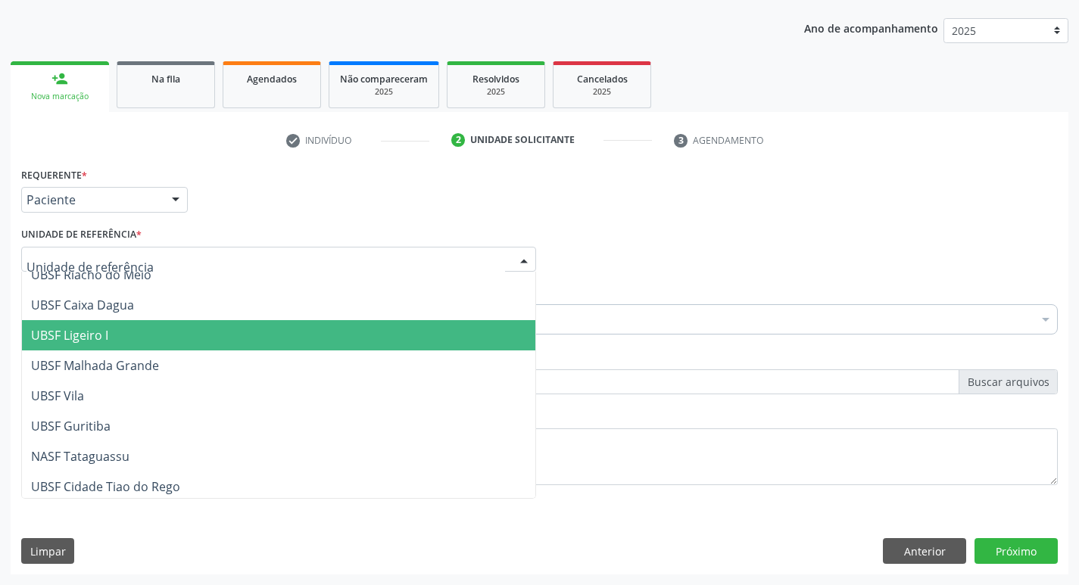
scroll to position [379, 0]
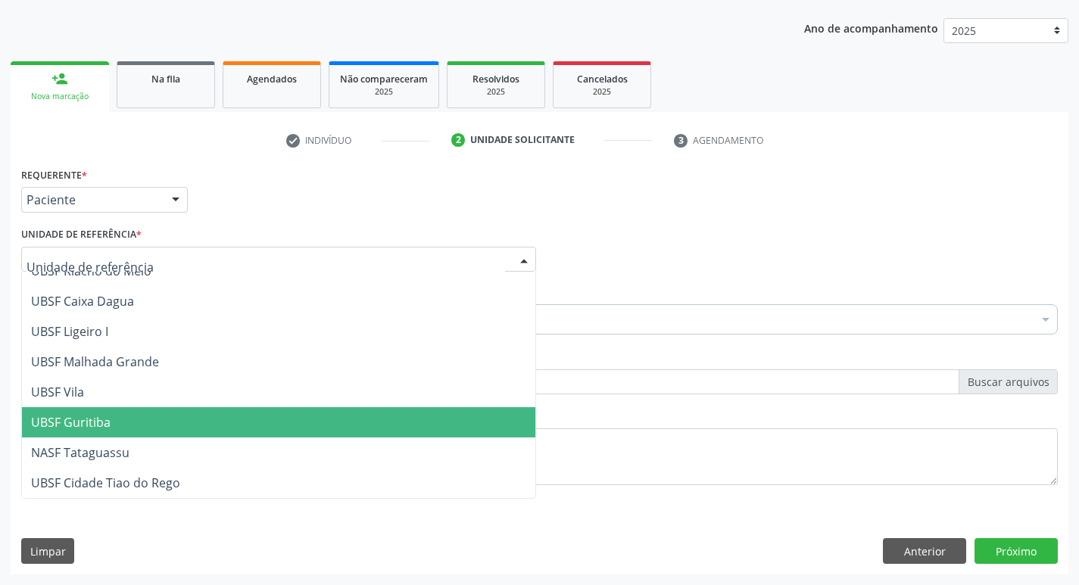
click at [72, 408] on span "UBSF Guritiba" at bounding box center [278, 422] width 513 height 30
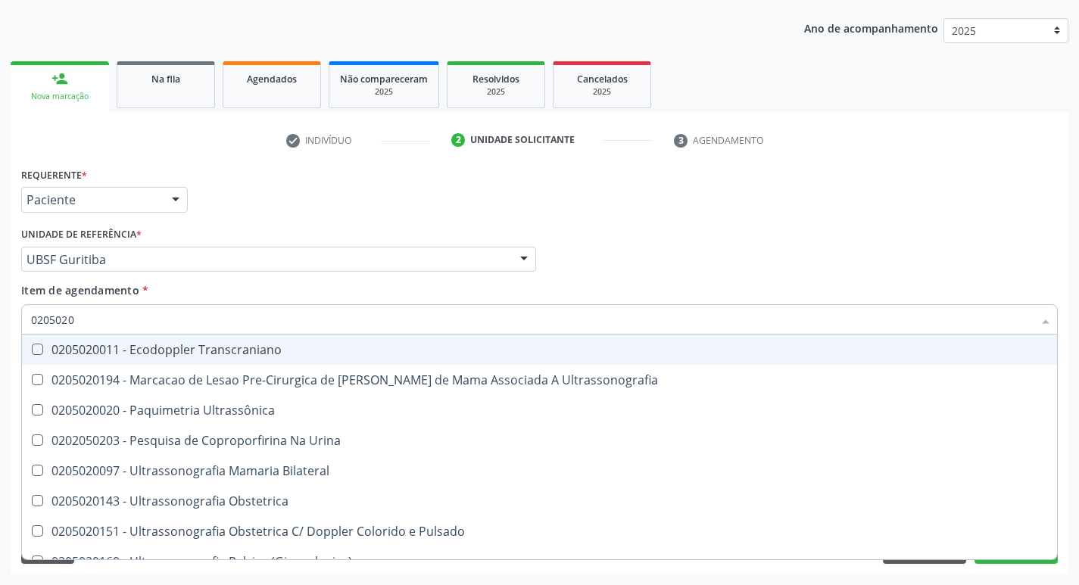
type input "02050200"
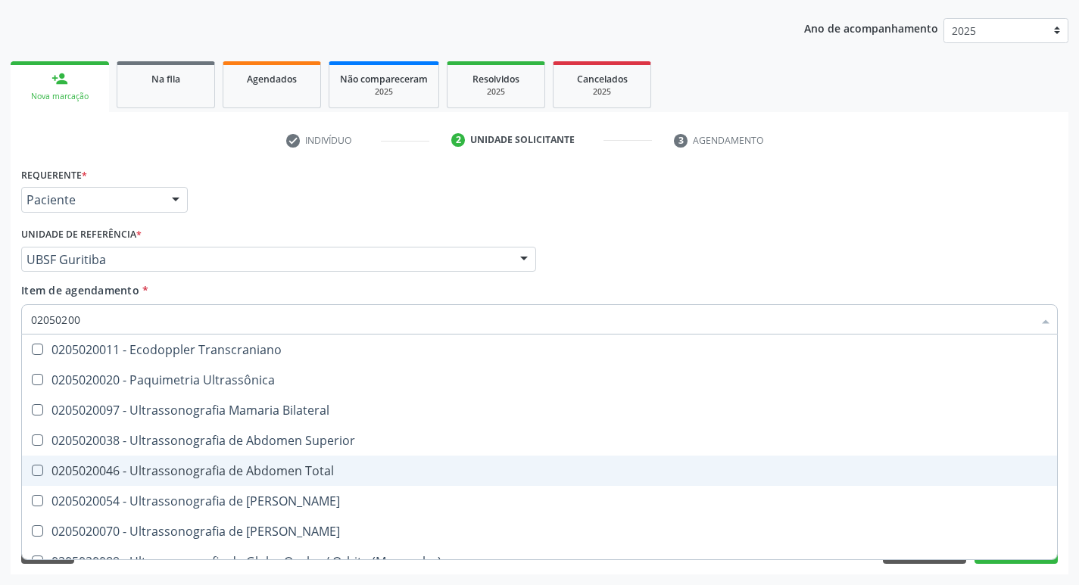
click at [39, 473] on Total at bounding box center [37, 470] width 11 height 11
click at [32, 473] on Total "checkbox" at bounding box center [27, 470] width 10 height 10
checkbox Total "true"
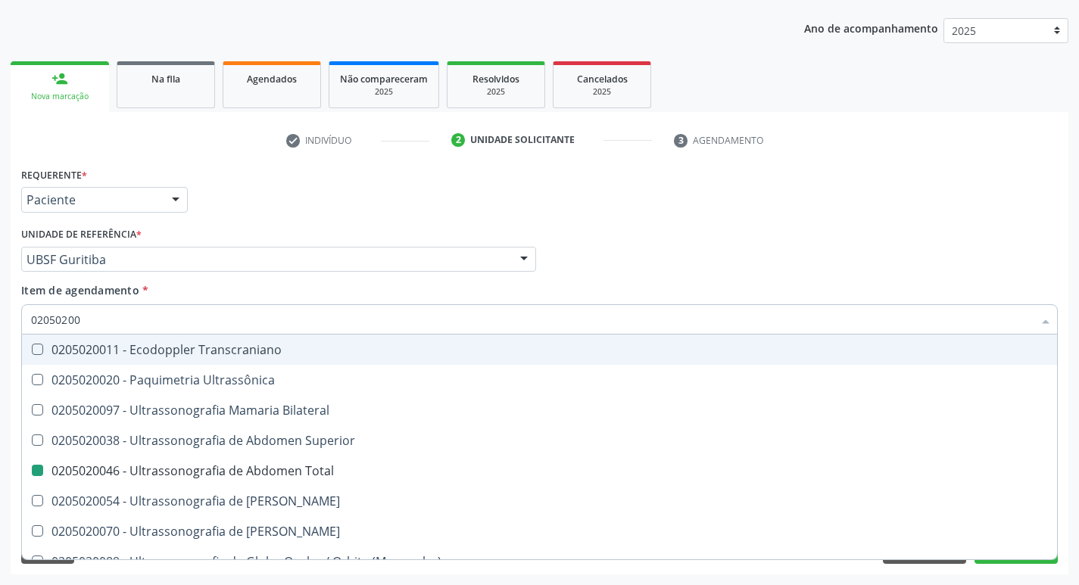
click at [985, 272] on div "Médico Solicitante Por favor, selecione a Unidade de Atendimento primeiro Nenhu…" at bounding box center [539, 252] width 1044 height 59
checkbox Ultrassônica "true"
checkbox Total "false"
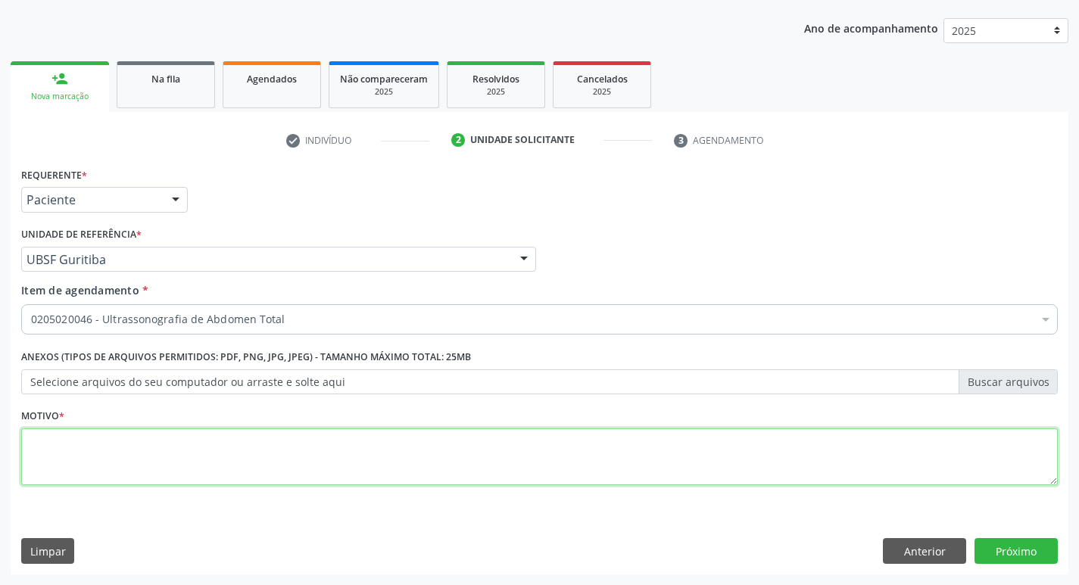
click at [72, 453] on textarea at bounding box center [539, 457] width 1036 height 58
type textarea "OBESIDADE GRAU 2"
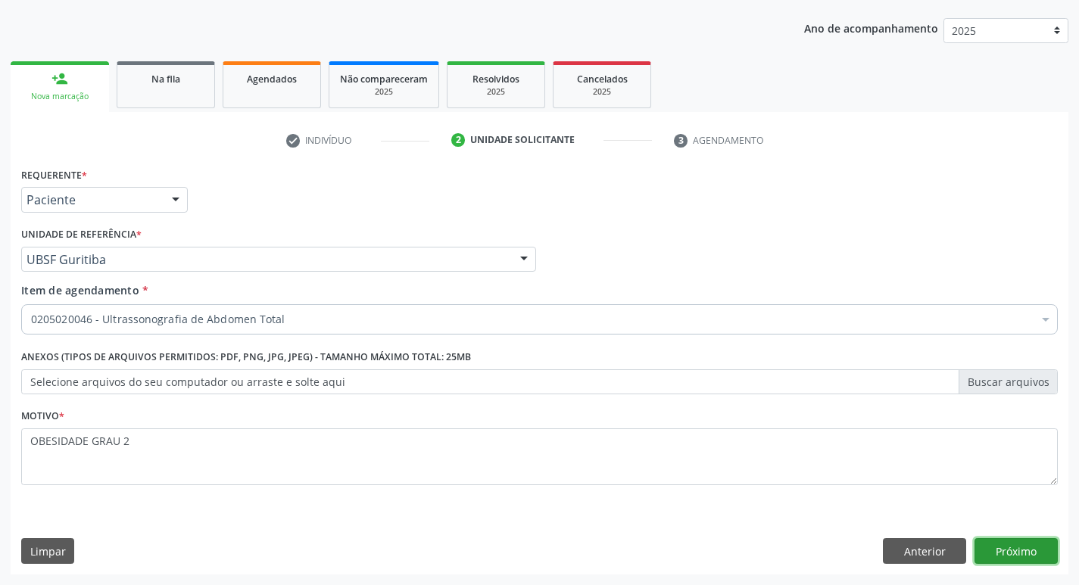
click at [1029, 555] on button "Próximo" at bounding box center [1015, 551] width 83 height 26
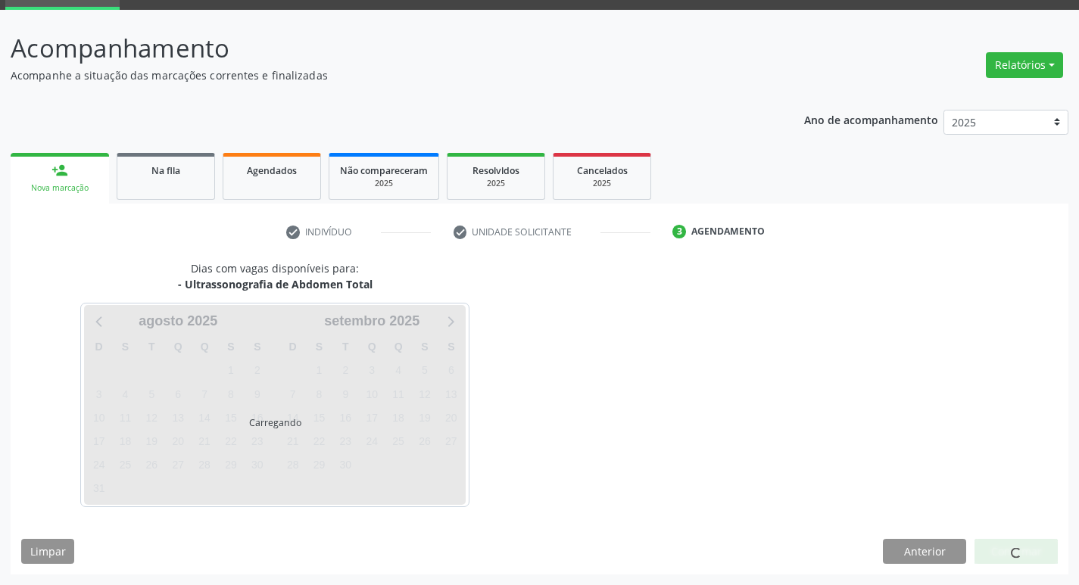
scroll to position [73, 0]
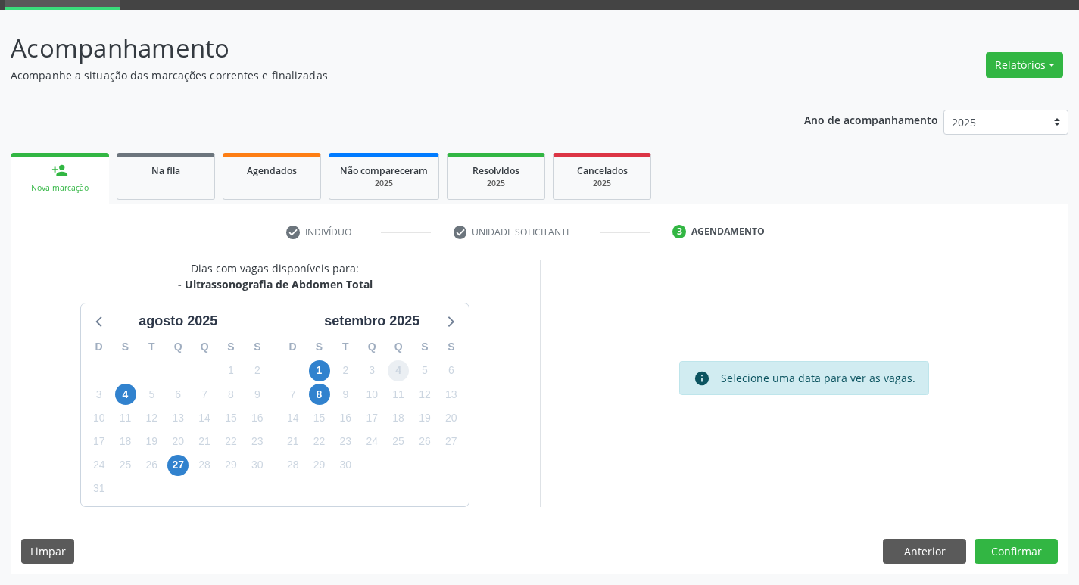
click at [403, 368] on span "4" at bounding box center [398, 370] width 21 height 21
click at [1010, 552] on button "Confirmar" at bounding box center [1015, 552] width 83 height 26
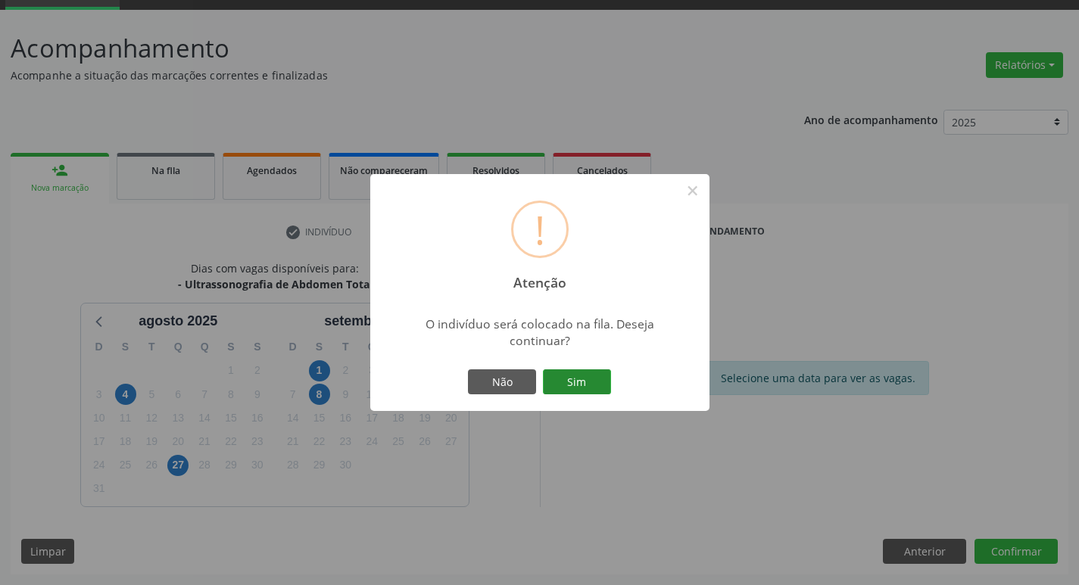
click at [577, 382] on button "Sim" at bounding box center [577, 382] width 68 height 26
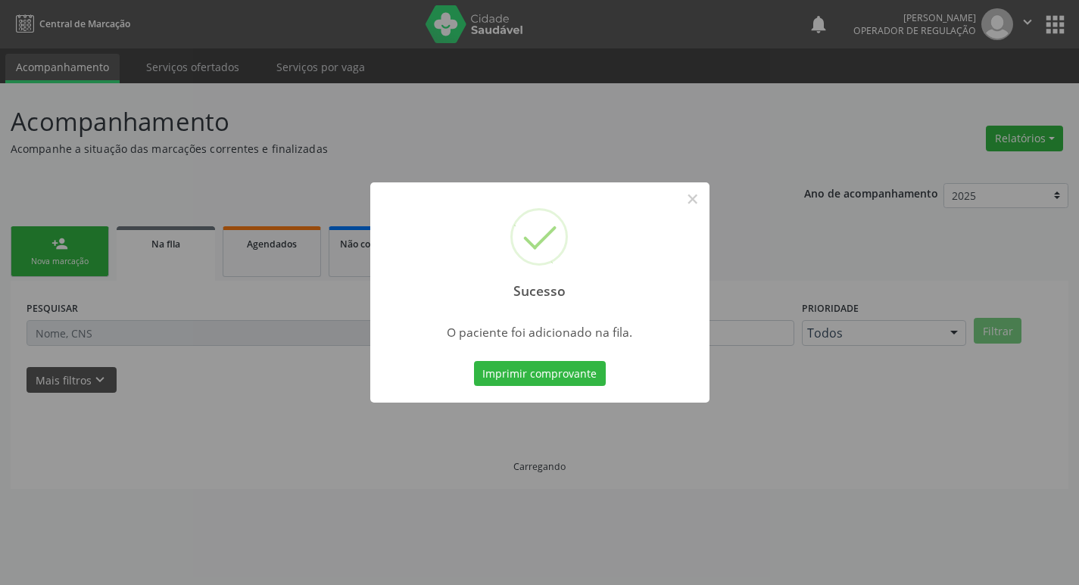
scroll to position [0, 0]
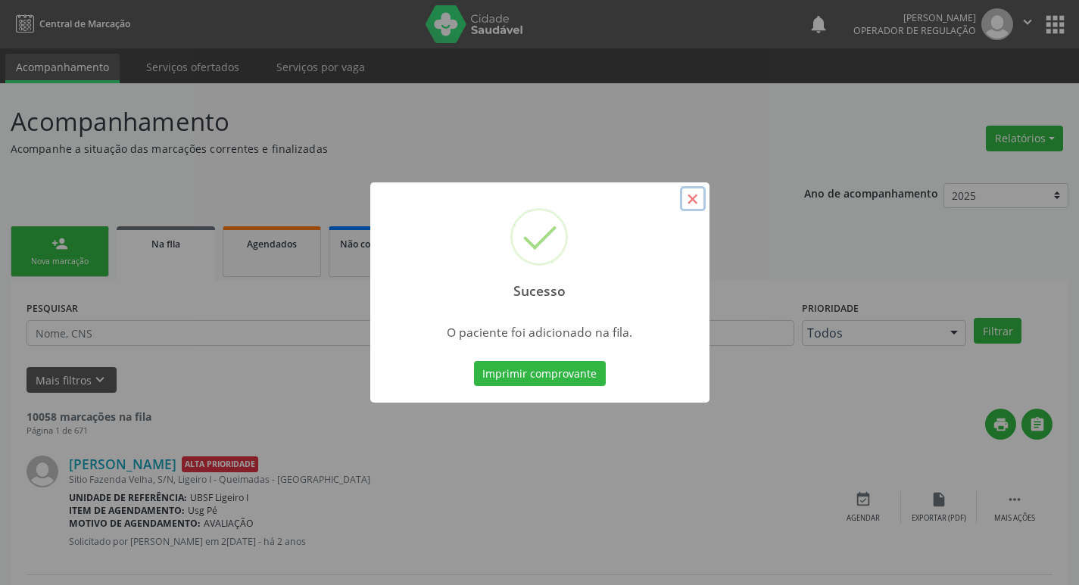
click at [694, 199] on button "×" at bounding box center [693, 199] width 26 height 26
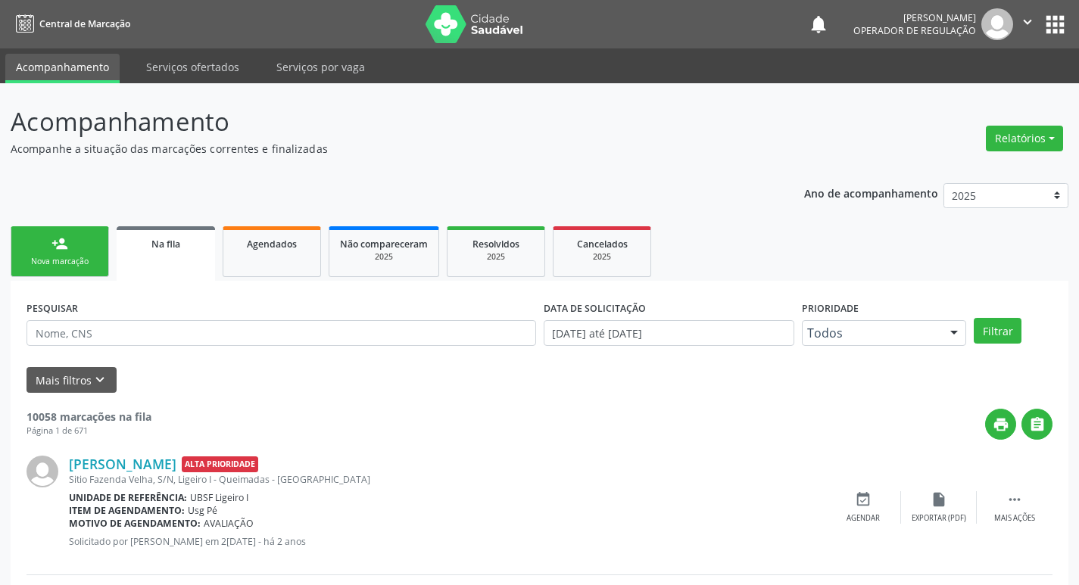
click at [57, 256] on div "Nova marcação" at bounding box center [60, 261] width 76 height 11
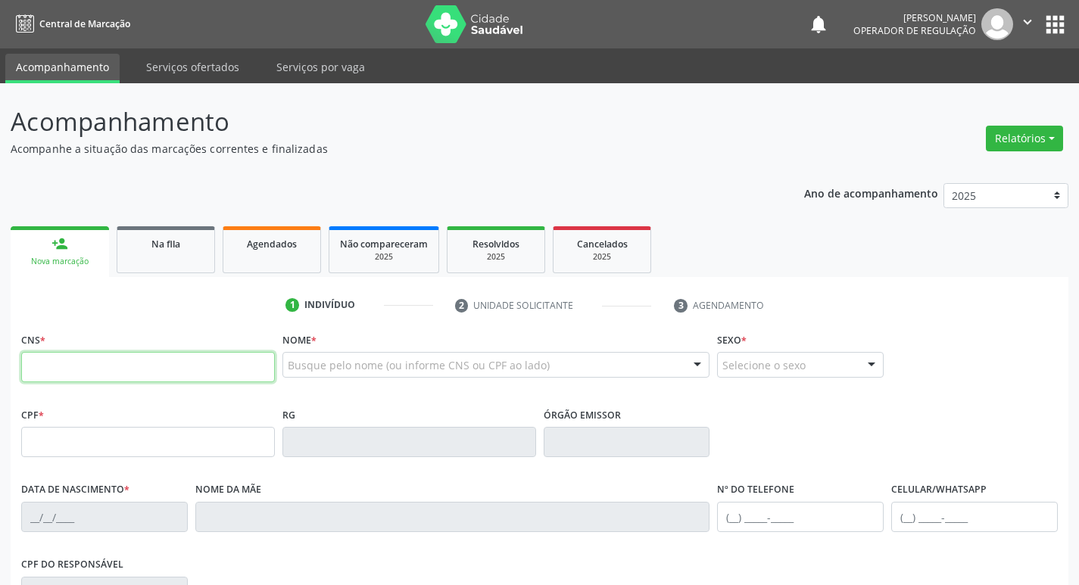
click at [111, 360] on input "text" at bounding box center [148, 367] width 254 height 30
click at [59, 368] on input "text" at bounding box center [148, 367] width 254 height 30
type input "704 6041 0115 3126"
type input "055.238.464-06"
type input "1[DATE]"
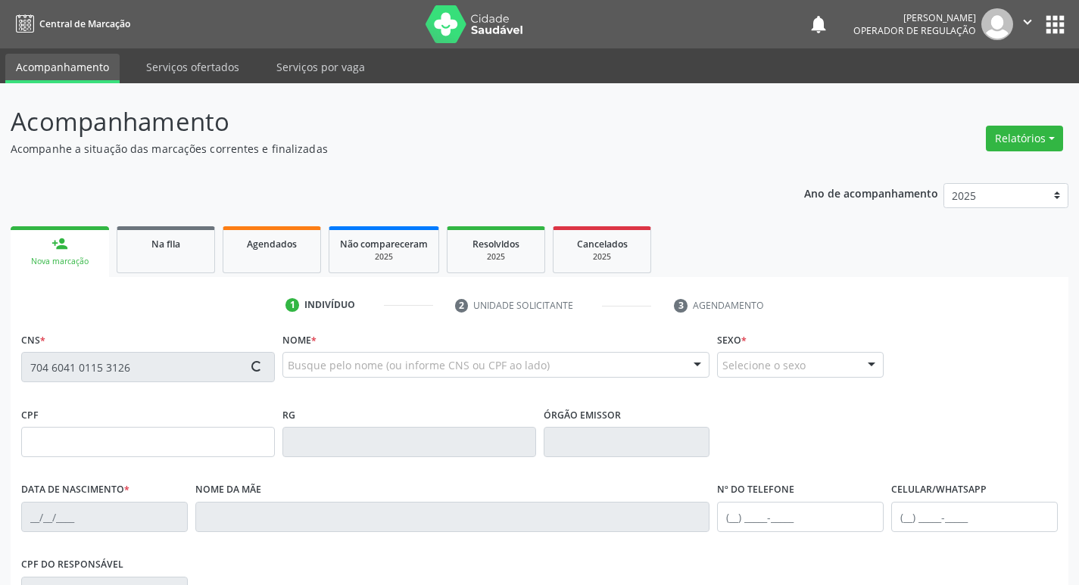
type input "[PERSON_NAME] da [PERSON_NAME]"
type input "[PHONE_NUMBER]"
type input "173"
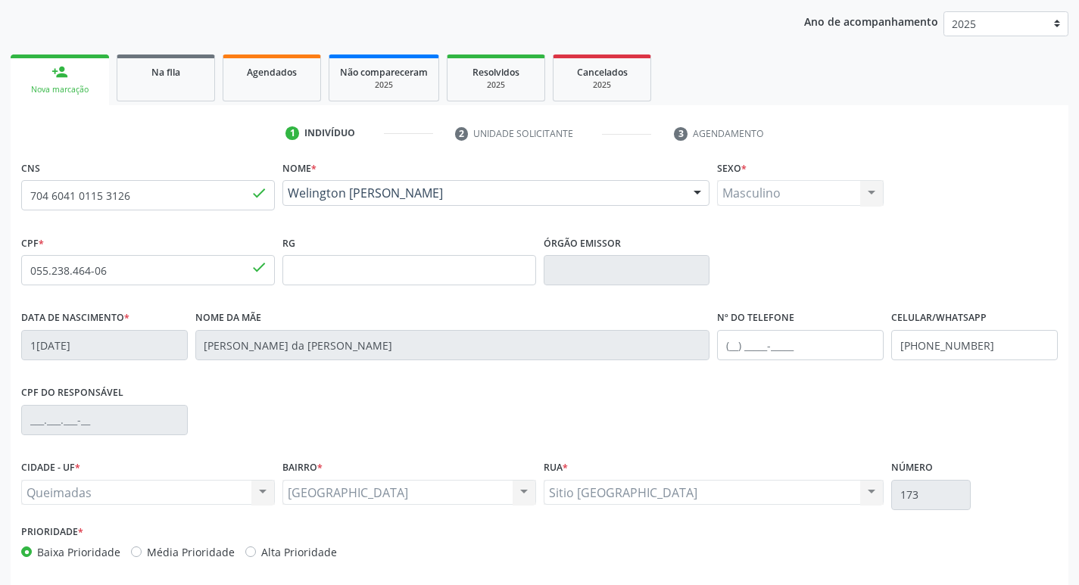
scroll to position [227, 0]
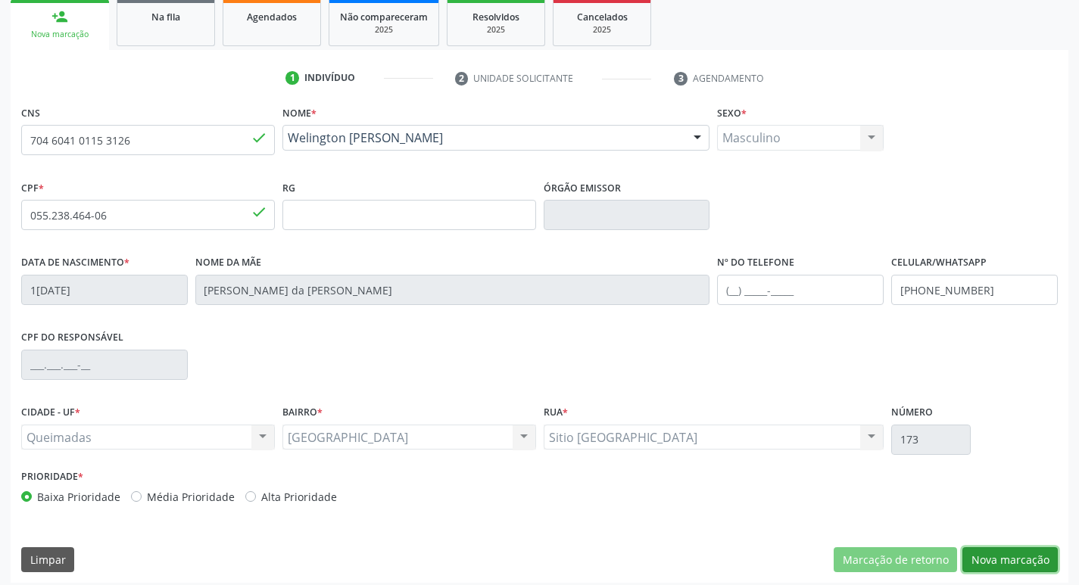
click at [1001, 553] on button "Nova marcação" at bounding box center [1009, 560] width 95 height 26
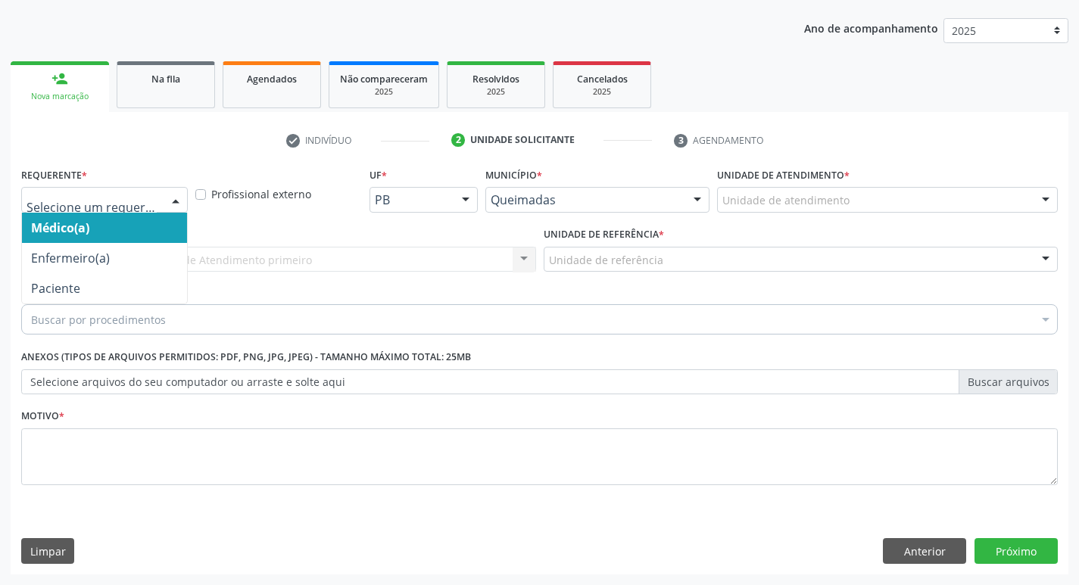
click at [178, 202] on div at bounding box center [175, 201] width 23 height 26
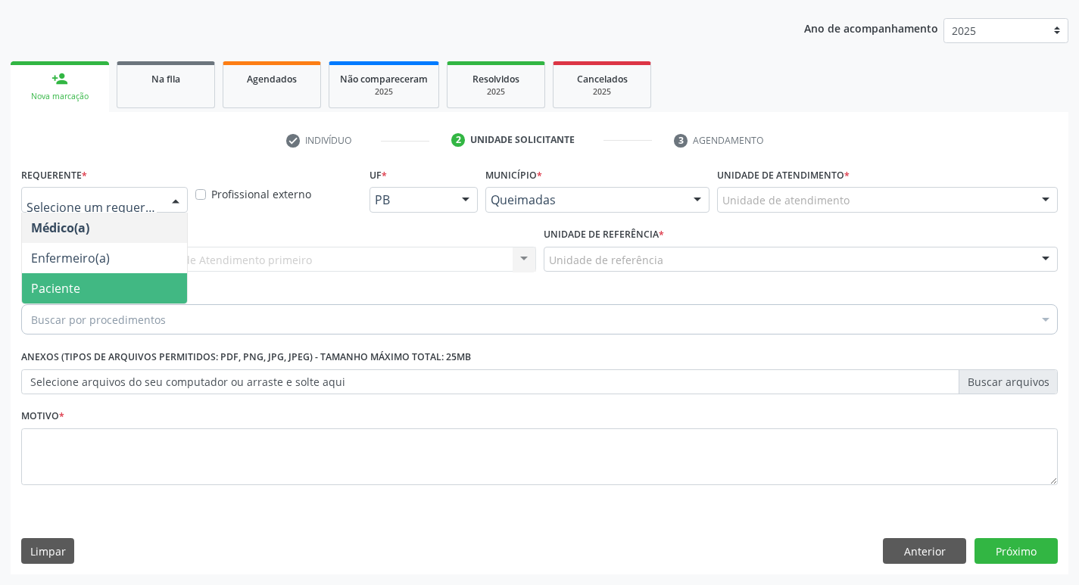
click at [99, 291] on span "Paciente" at bounding box center [104, 288] width 165 height 30
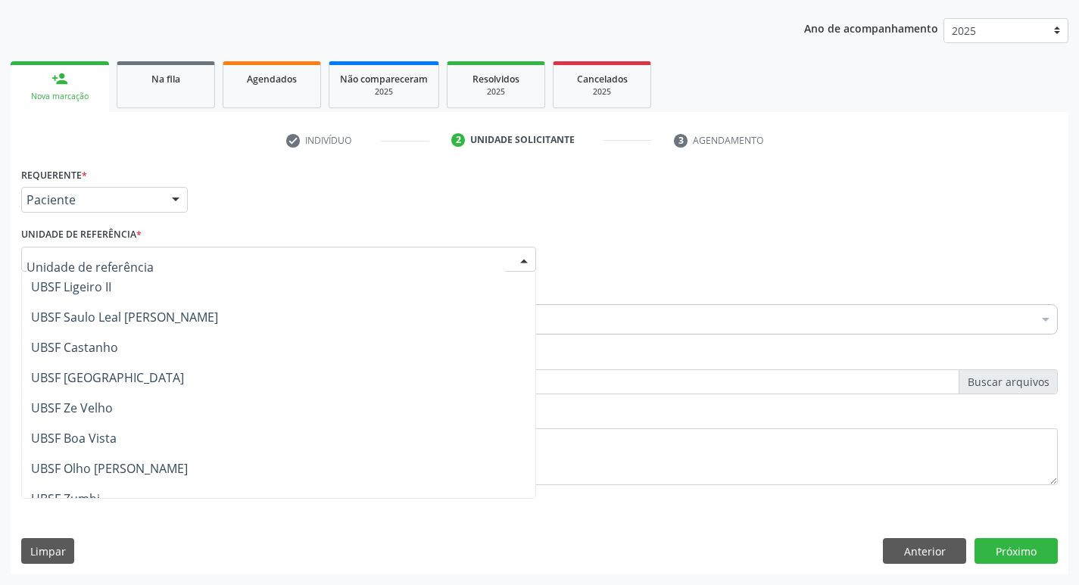
scroll to position [76, 0]
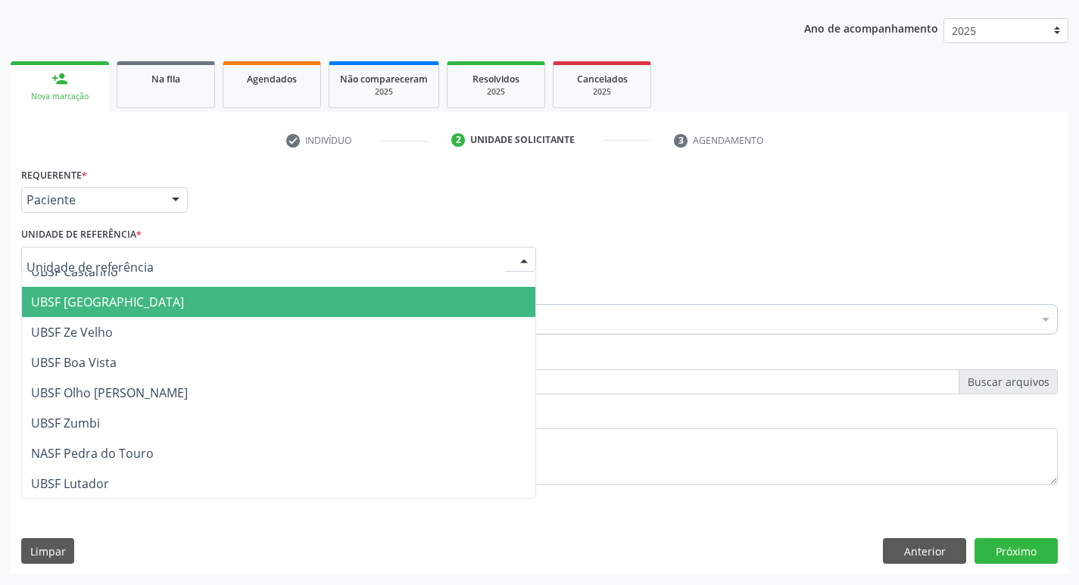
click at [96, 304] on span "UBSF [GEOGRAPHIC_DATA]" at bounding box center [107, 302] width 153 height 17
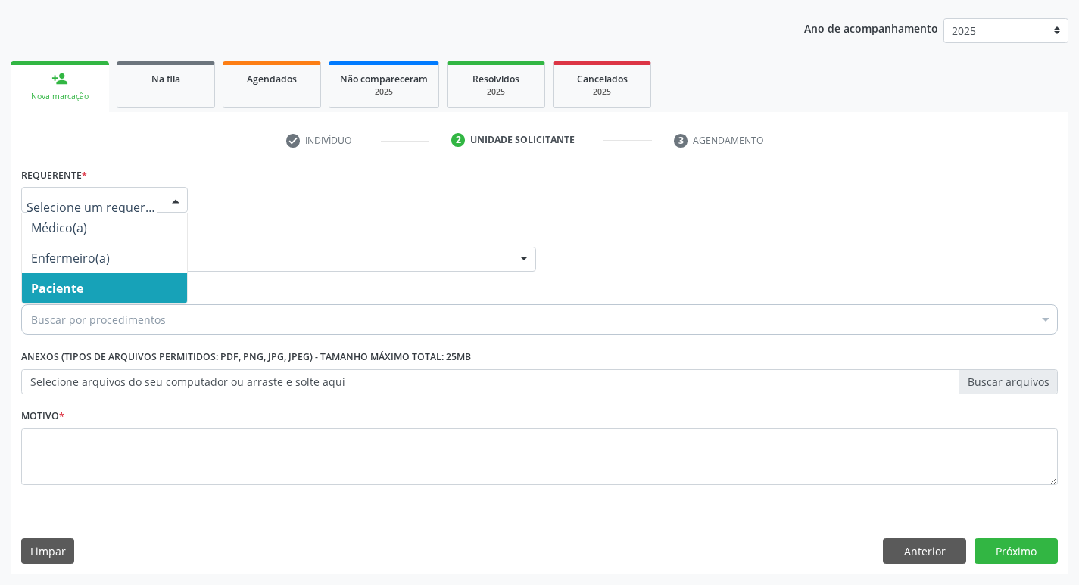
click at [175, 194] on div at bounding box center [175, 201] width 23 height 26
click at [139, 282] on span "Paciente" at bounding box center [104, 288] width 165 height 30
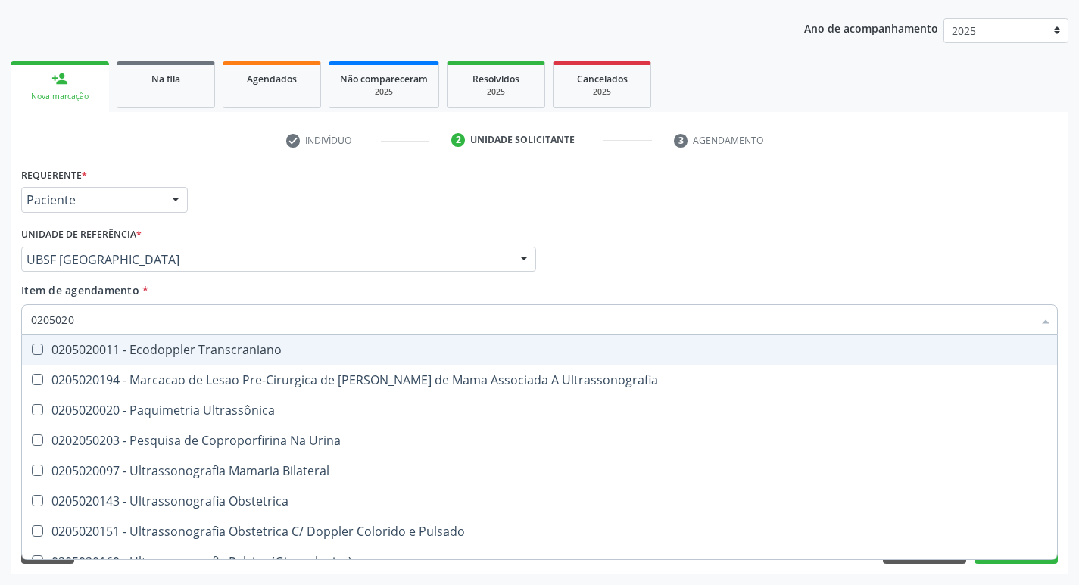
type input "02050200"
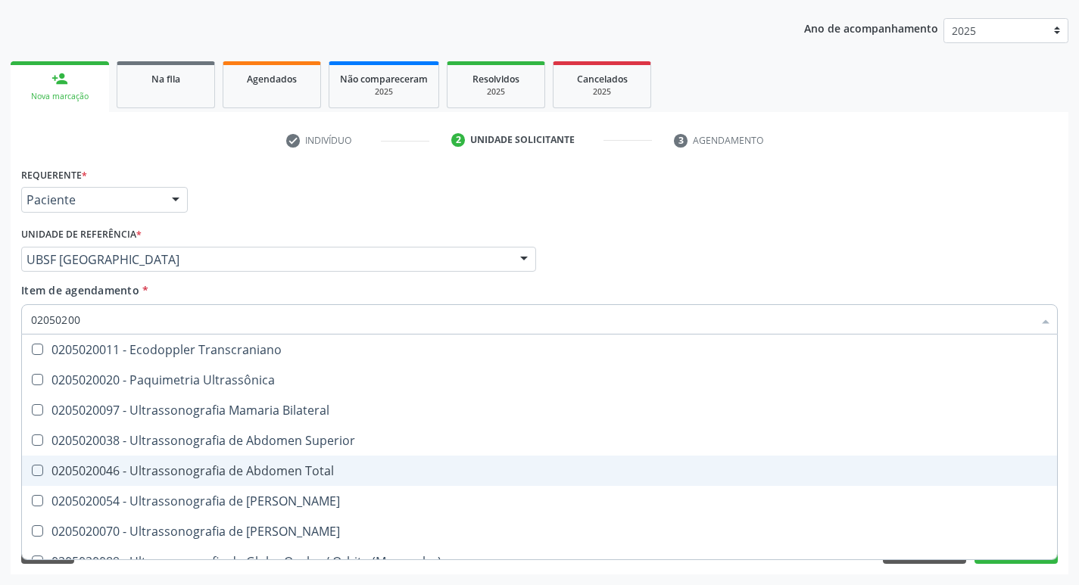
click at [41, 470] on Total at bounding box center [37, 470] width 11 height 11
click at [32, 470] on Total "checkbox" at bounding box center [27, 470] width 10 height 10
checkbox Total "true"
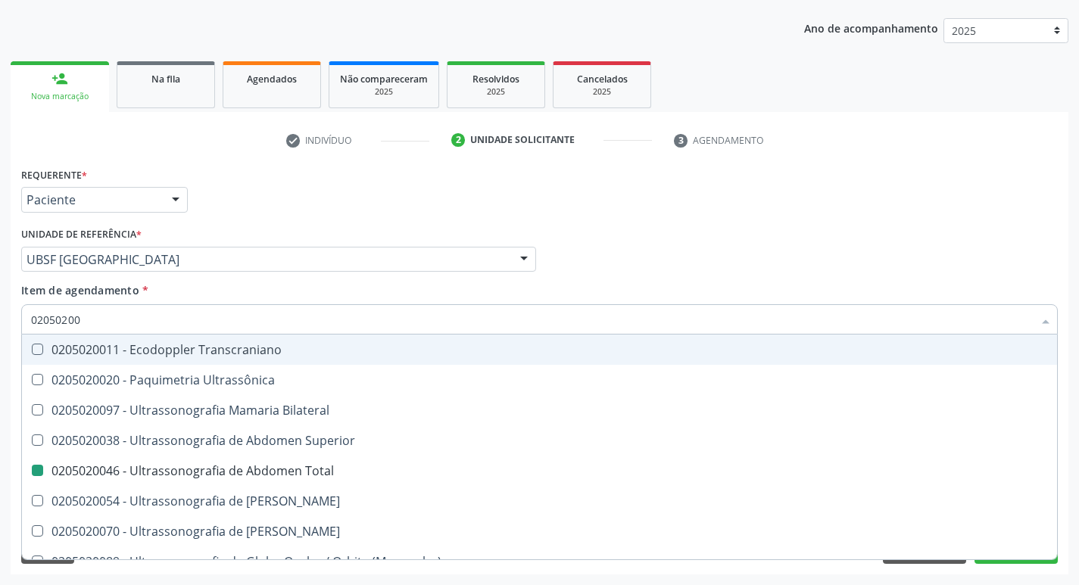
click at [793, 264] on div "Médico Solicitante Por favor, selecione a Unidade de Atendimento primeiro Nenhu…" at bounding box center [539, 252] width 1044 height 59
checkbox Ultrassônica "true"
checkbox Total "false"
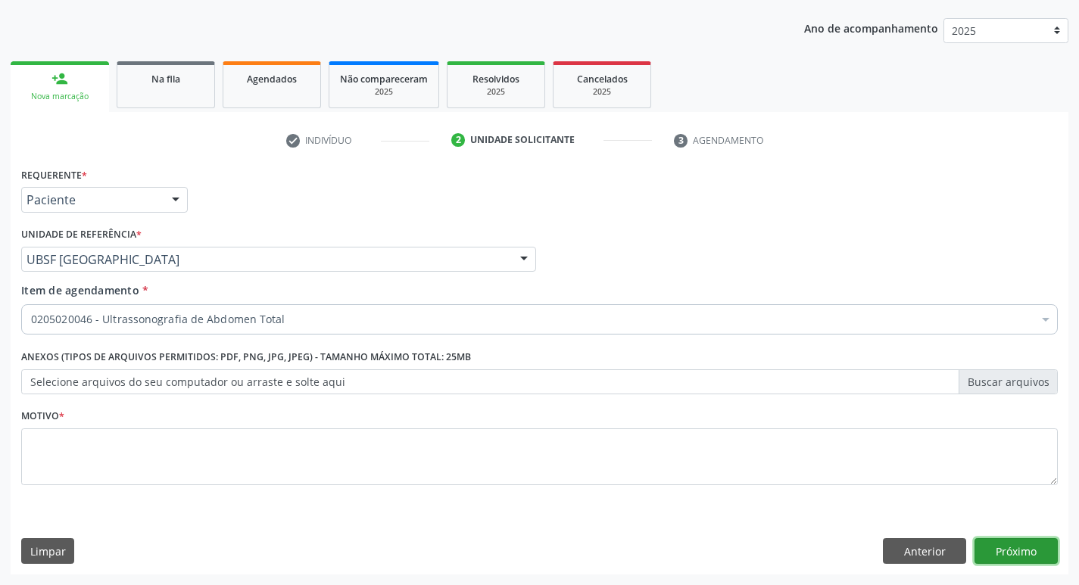
click at [1004, 552] on button "Próximo" at bounding box center [1015, 551] width 83 height 26
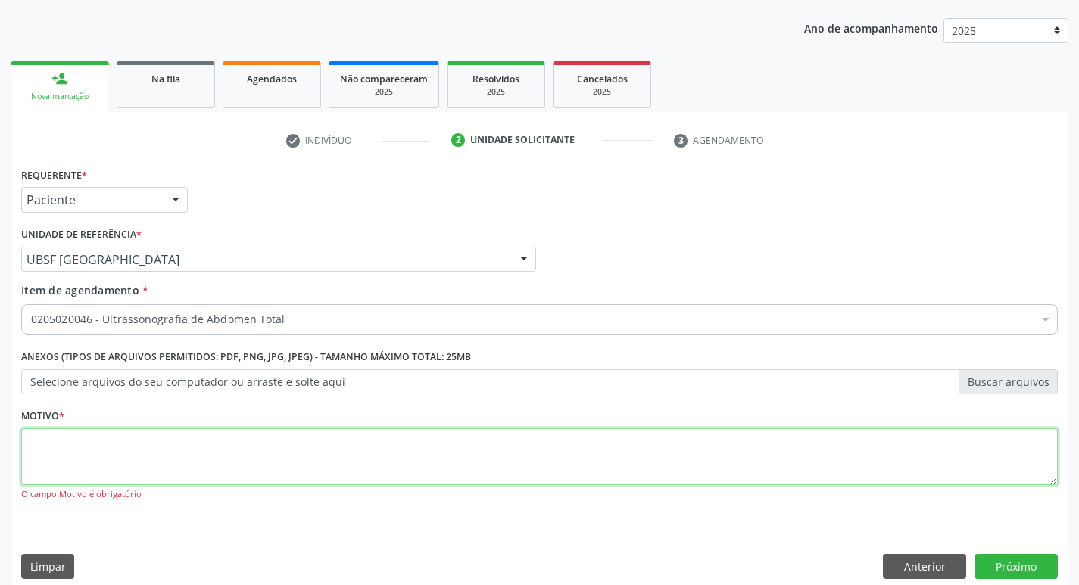
click at [90, 447] on textarea at bounding box center [539, 457] width 1036 height 58
type textarea "AVALIACAO"
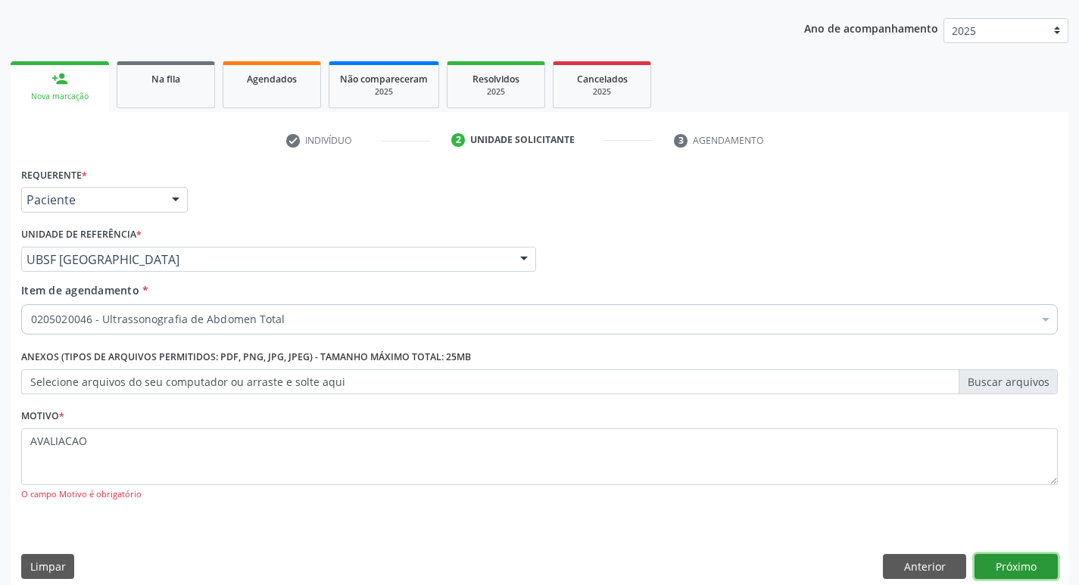
click at [1019, 572] on button "Próximo" at bounding box center [1015, 567] width 83 height 26
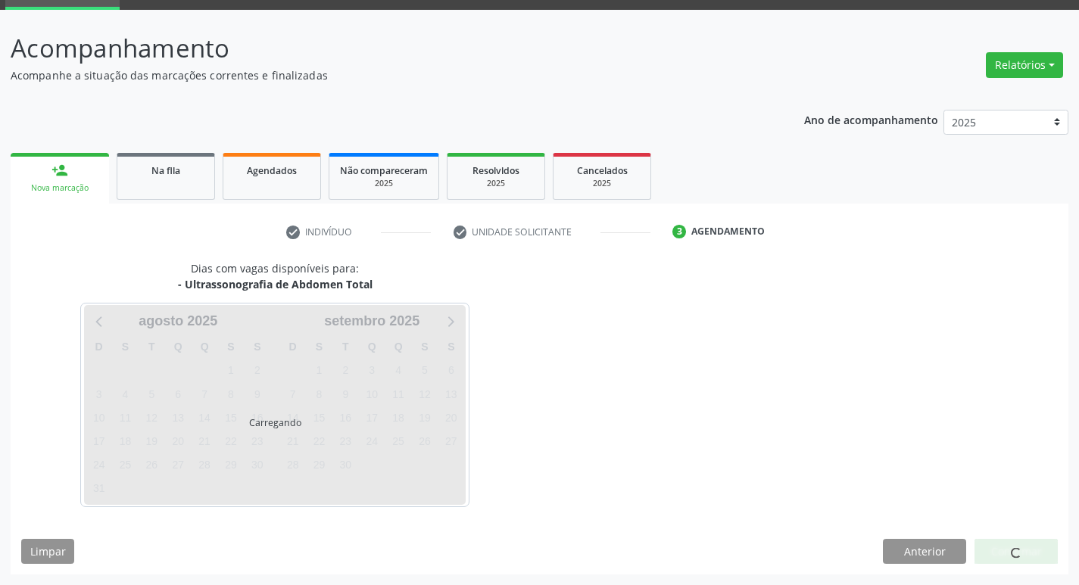
scroll to position [73, 0]
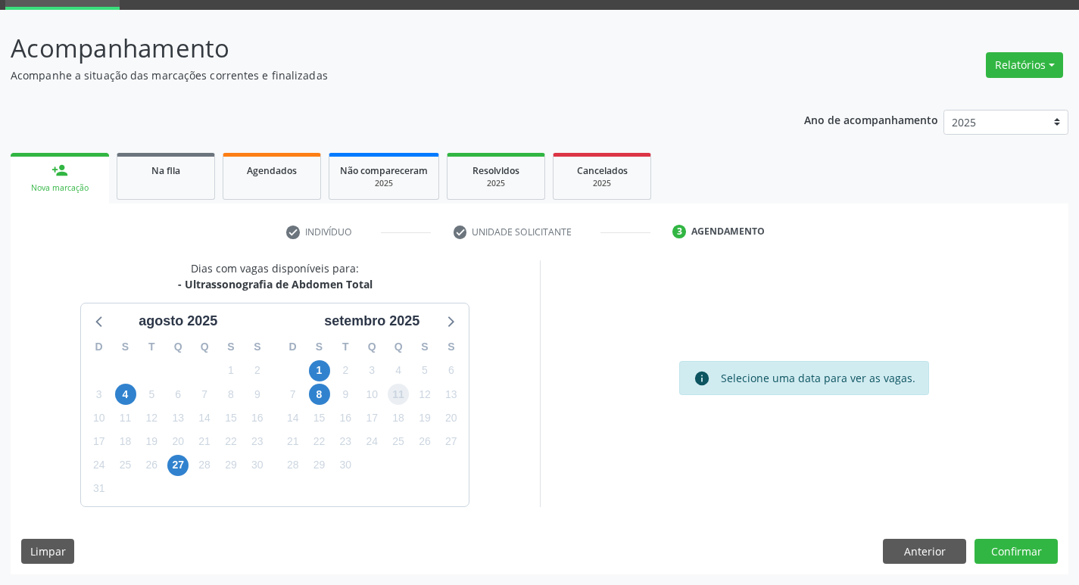
click at [400, 395] on span "11" at bounding box center [398, 394] width 21 height 21
click at [1004, 549] on button "Confirmar" at bounding box center [1015, 552] width 83 height 26
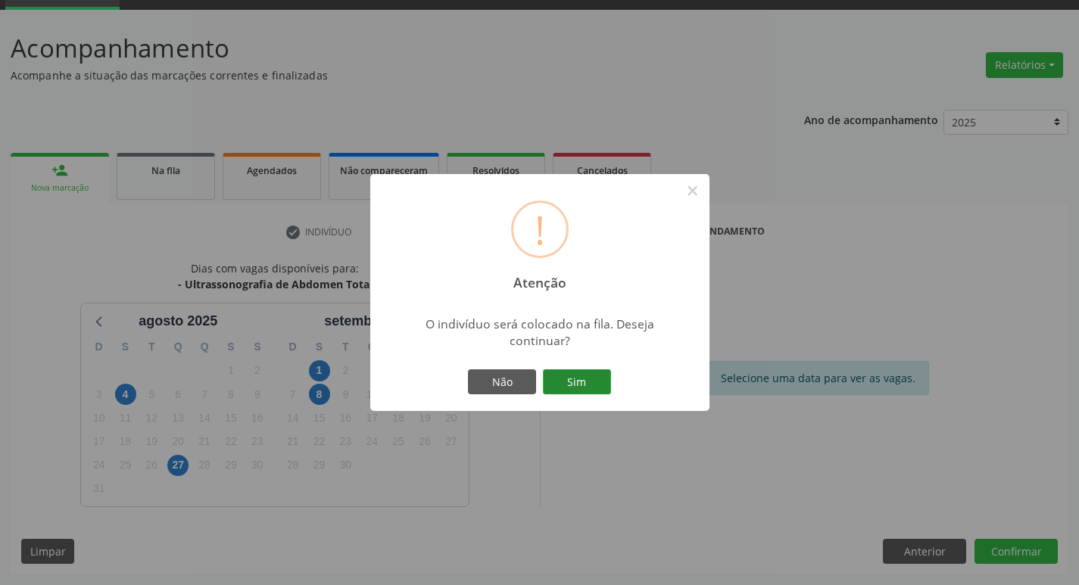
click at [574, 378] on button "Sim" at bounding box center [577, 382] width 68 height 26
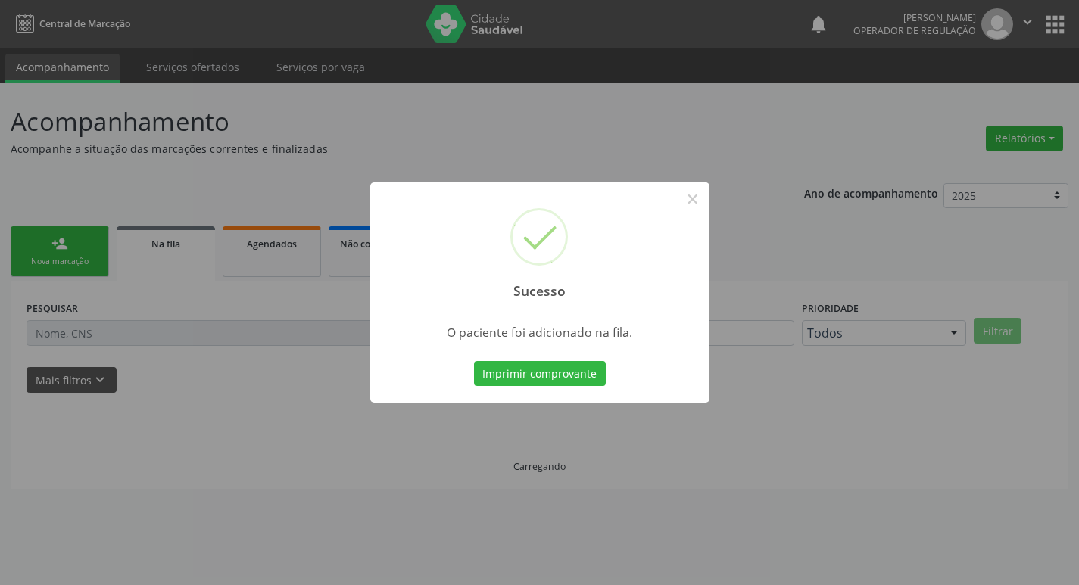
scroll to position [0, 0]
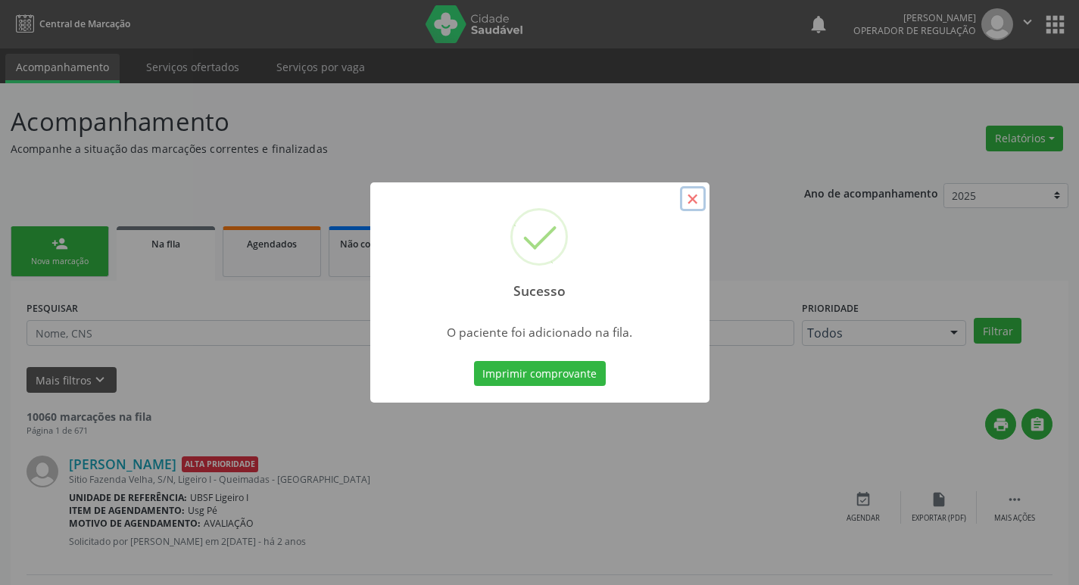
click at [692, 201] on button "×" at bounding box center [693, 199] width 26 height 26
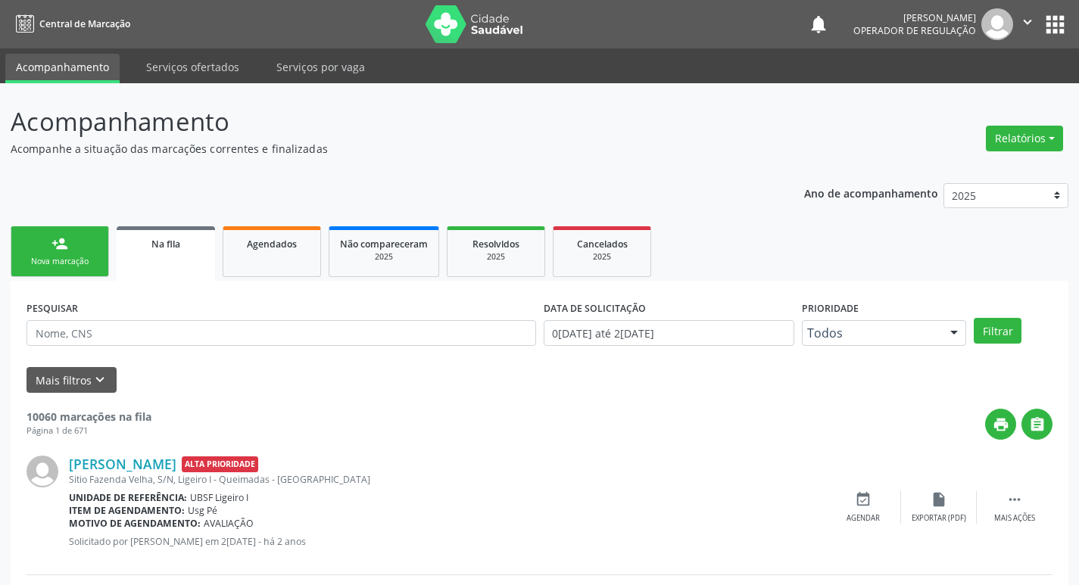
click at [67, 247] on div "person_add" at bounding box center [59, 243] width 17 height 17
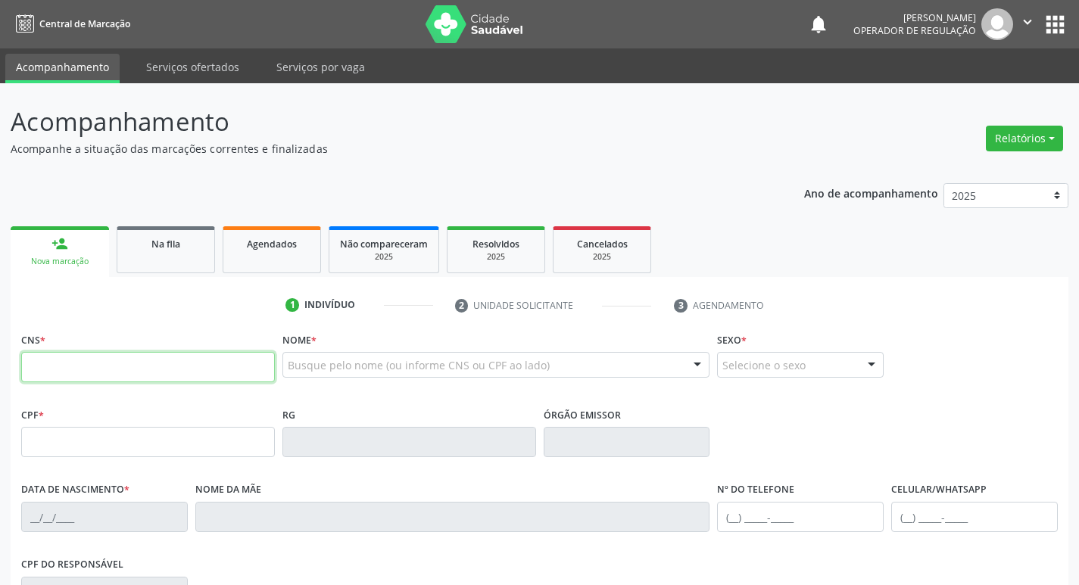
click at [49, 374] on input "text" at bounding box center [148, 367] width 254 height 30
type input "705 8064 9852 0939"
type input "080.876.684-80"
type input "0[DATE]"
type input "[PERSON_NAME]"
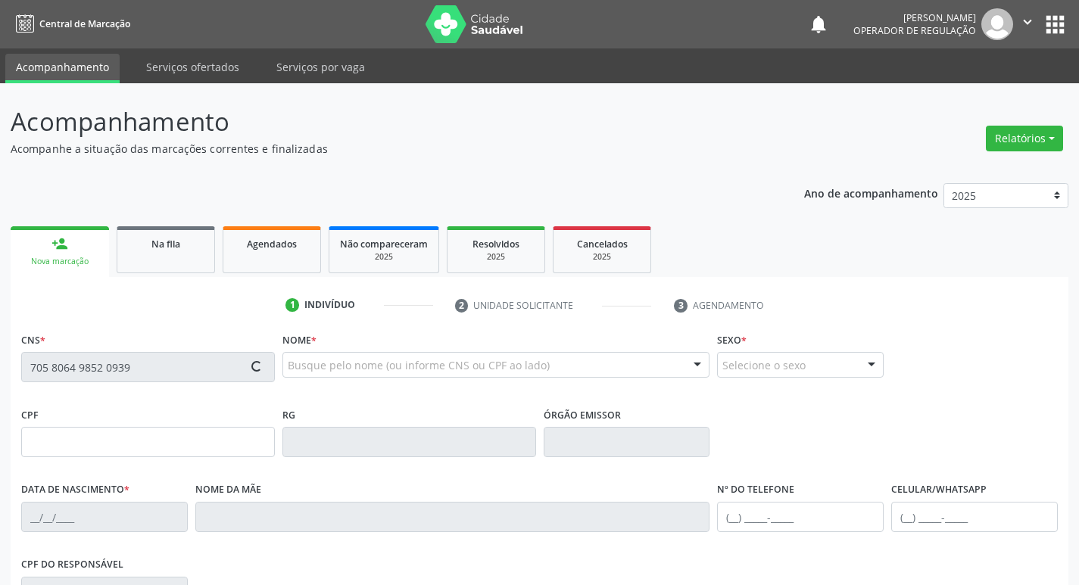
type input "[PHONE_NUMBER]"
type input "073.692.654-20"
type input "S/N"
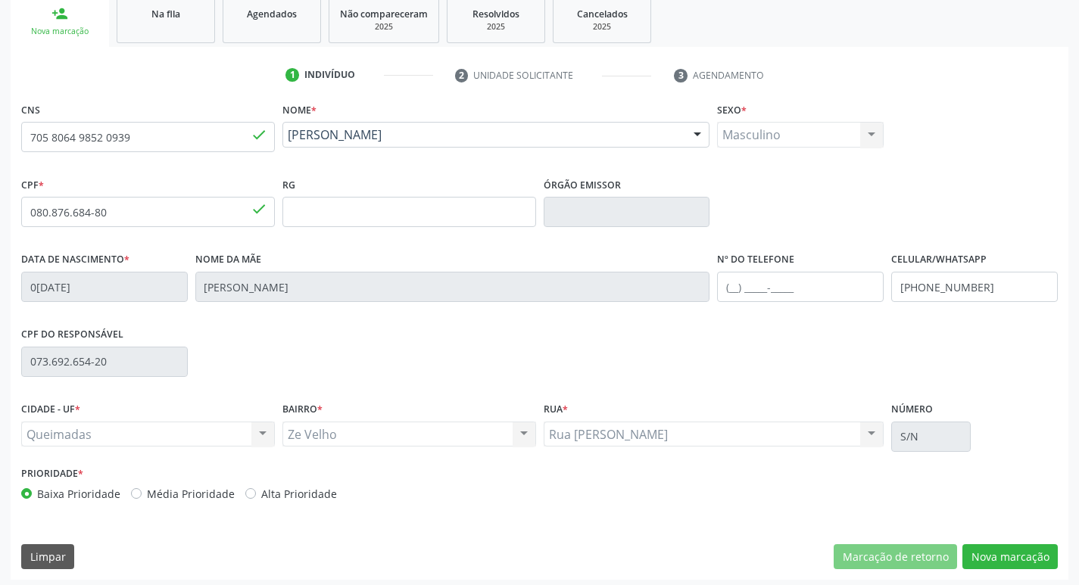
scroll to position [235, 0]
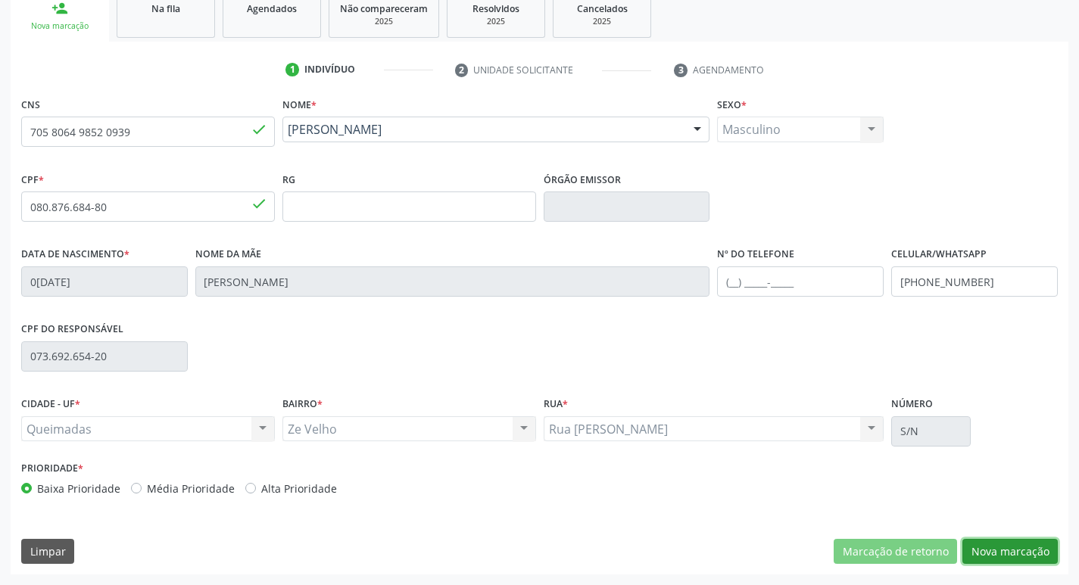
click at [1011, 553] on button "Nova marcação" at bounding box center [1009, 552] width 95 height 26
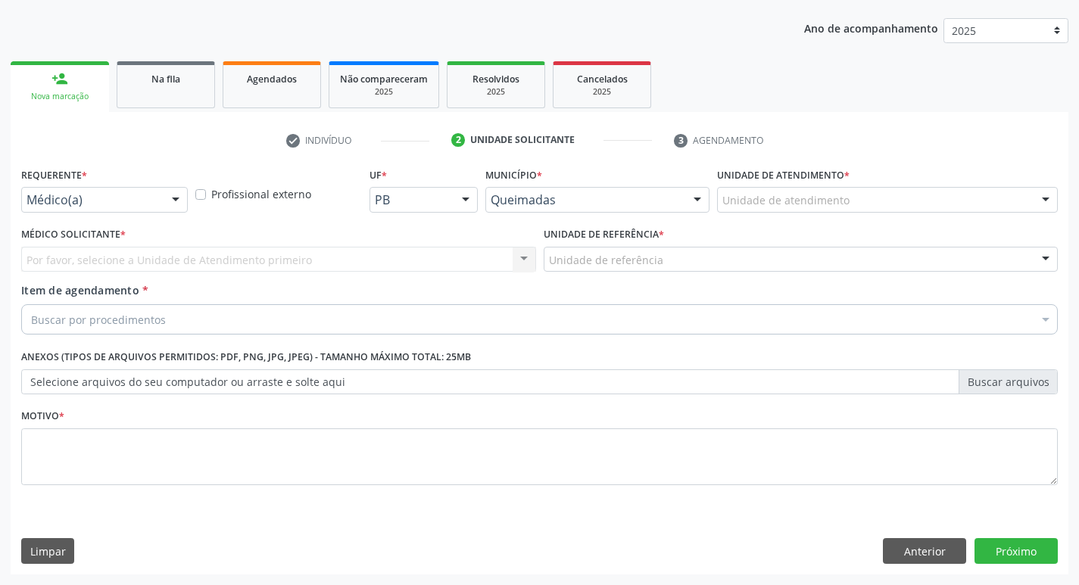
scroll to position [165, 0]
click at [178, 199] on div at bounding box center [175, 201] width 23 height 26
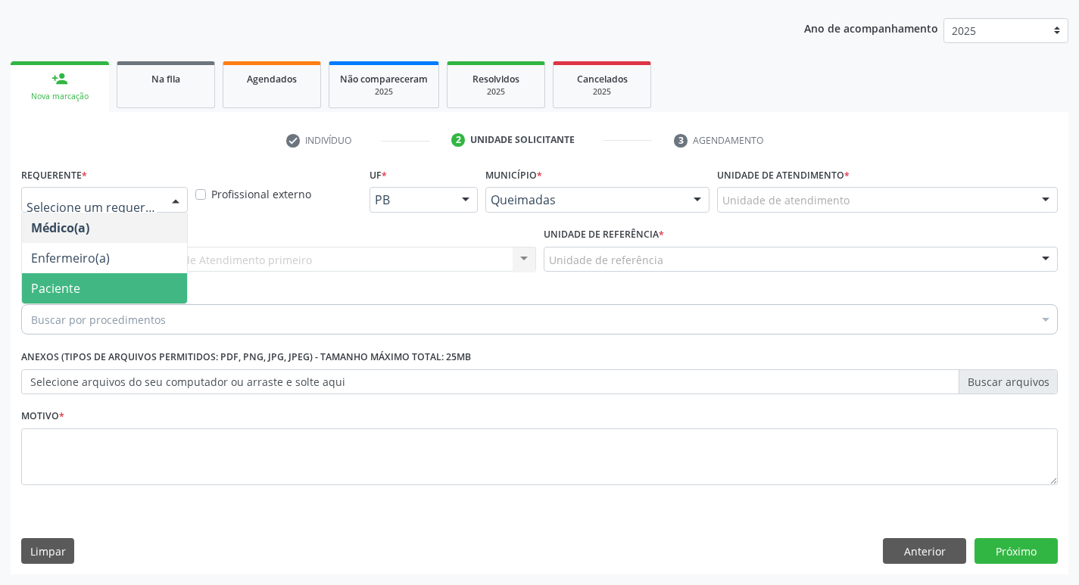
click at [83, 282] on span "Paciente" at bounding box center [104, 288] width 165 height 30
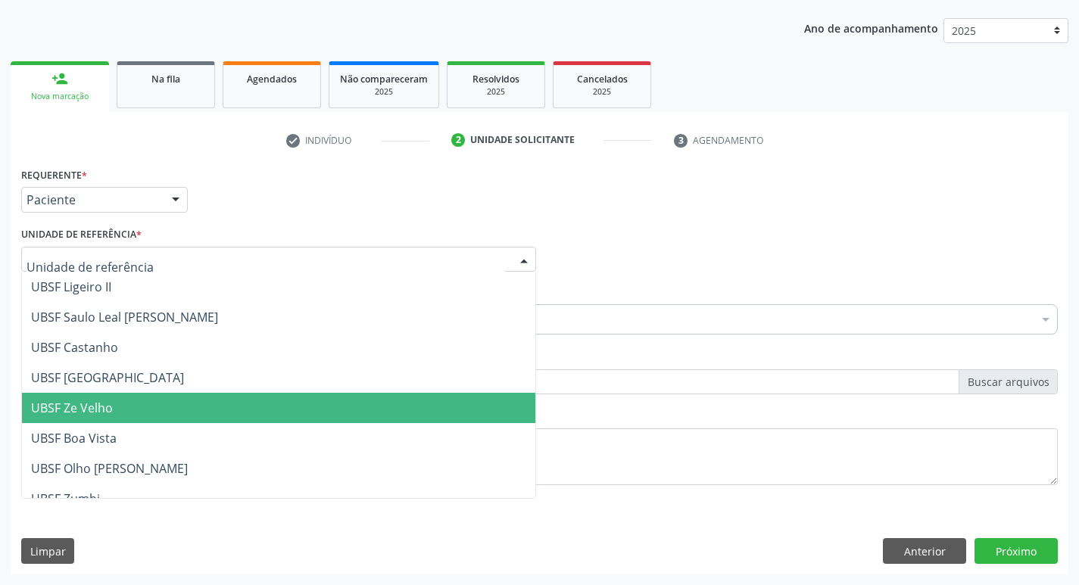
click at [112, 408] on span "UBSF Ze Velho" at bounding box center [72, 408] width 82 height 17
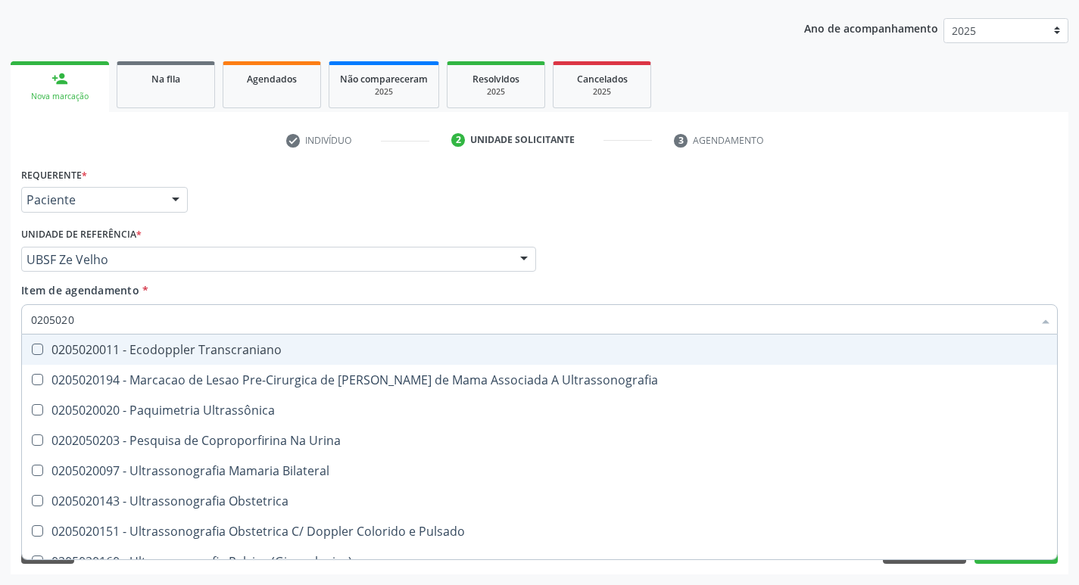
type input "02050200"
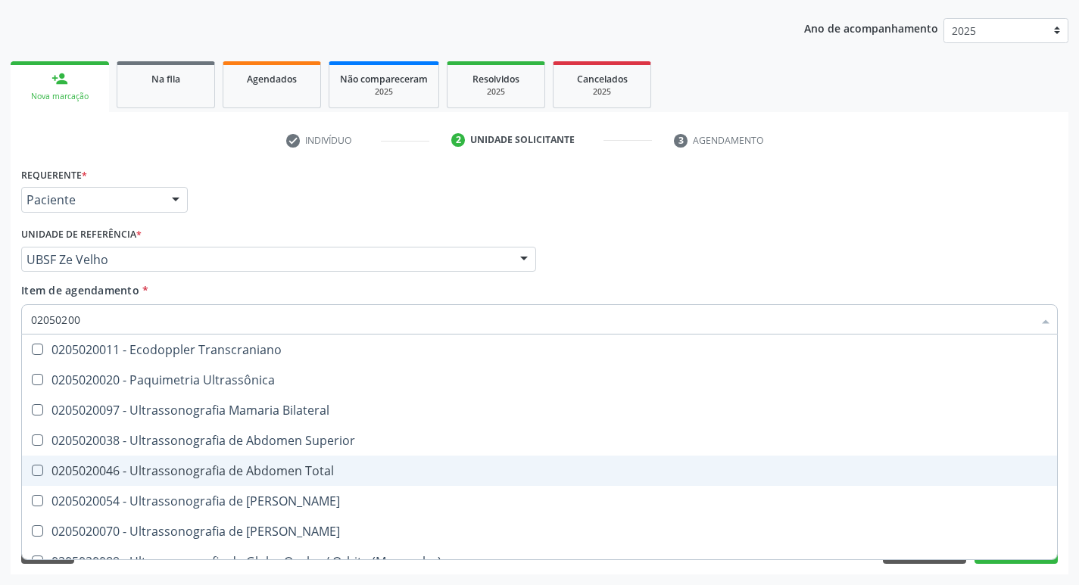
click at [38, 475] on Total at bounding box center [37, 470] width 11 height 11
click at [32, 475] on Total "checkbox" at bounding box center [27, 470] width 10 height 10
checkbox Total "true"
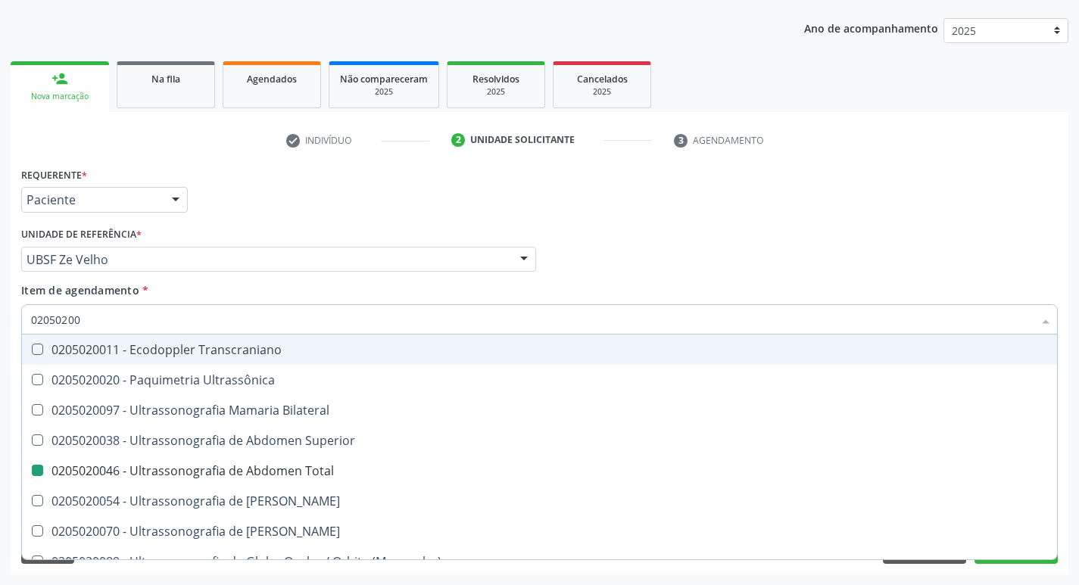
click at [812, 235] on div "Médico Solicitante Por favor, selecione a Unidade de Atendimento primeiro Nenhu…" at bounding box center [539, 252] width 1044 height 59
checkbox Ultrassônica "true"
checkbox Total "false"
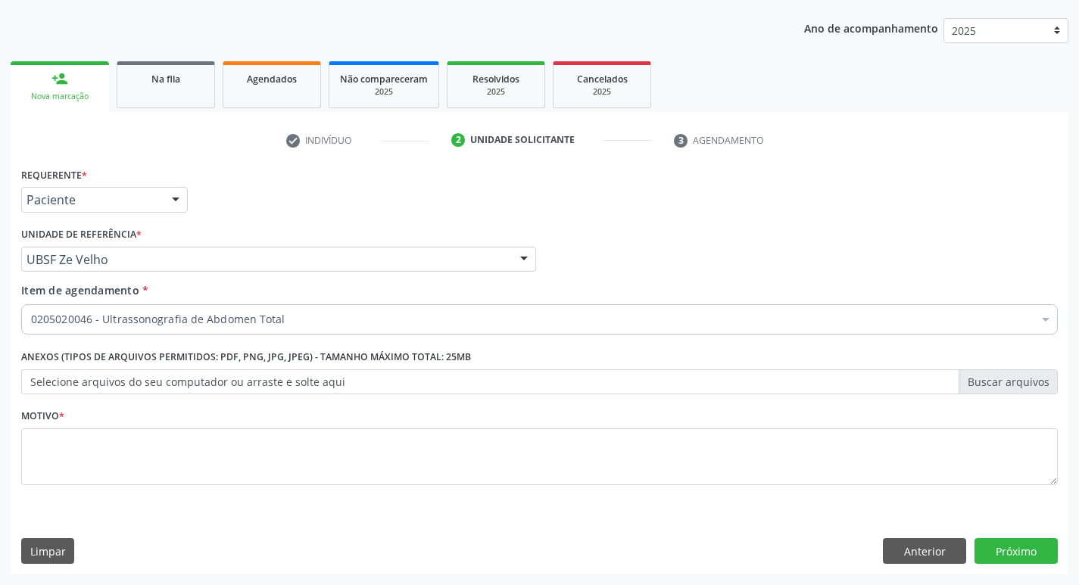
click at [836, 246] on div "Médico Solicitante Por favor, selecione a Unidade de Atendimento primeiro Nenhu…" at bounding box center [539, 252] width 1044 height 59
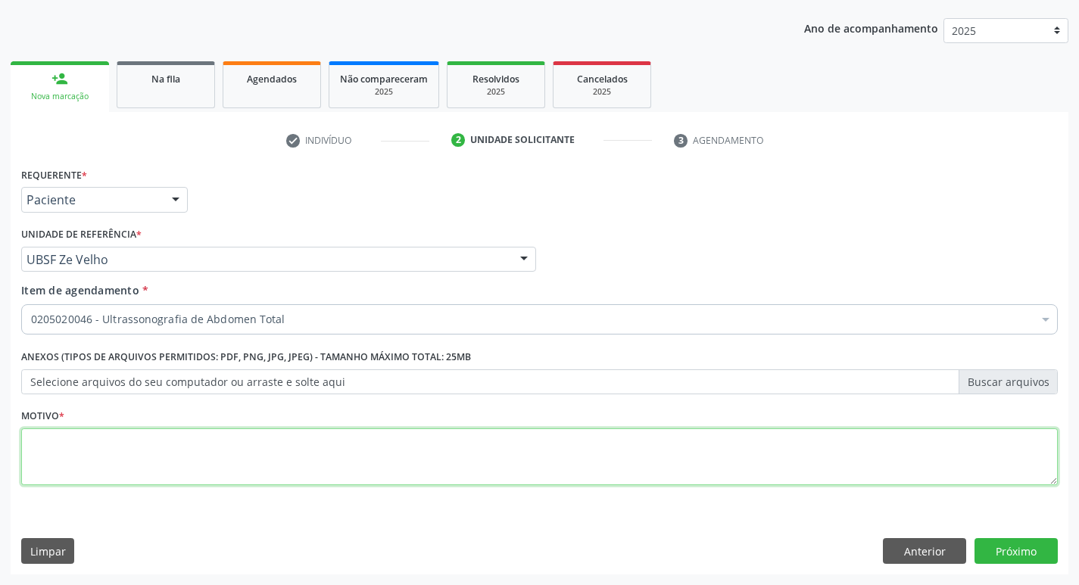
click at [43, 461] on textarea at bounding box center [539, 457] width 1036 height 58
type textarea "[MEDICAL_DATA] UNBILICAL"
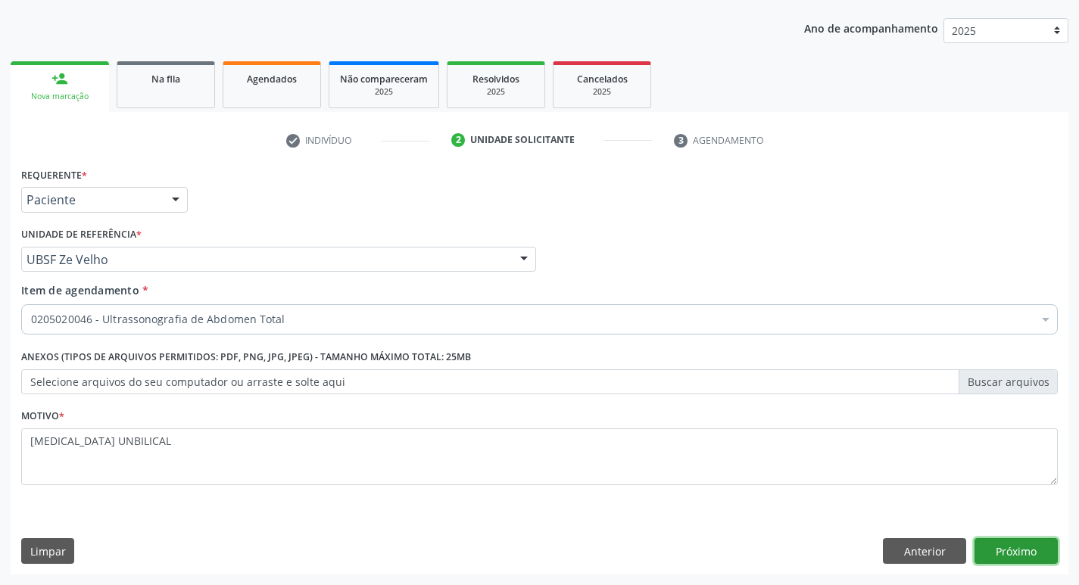
click at [1029, 556] on button "Próximo" at bounding box center [1015, 551] width 83 height 26
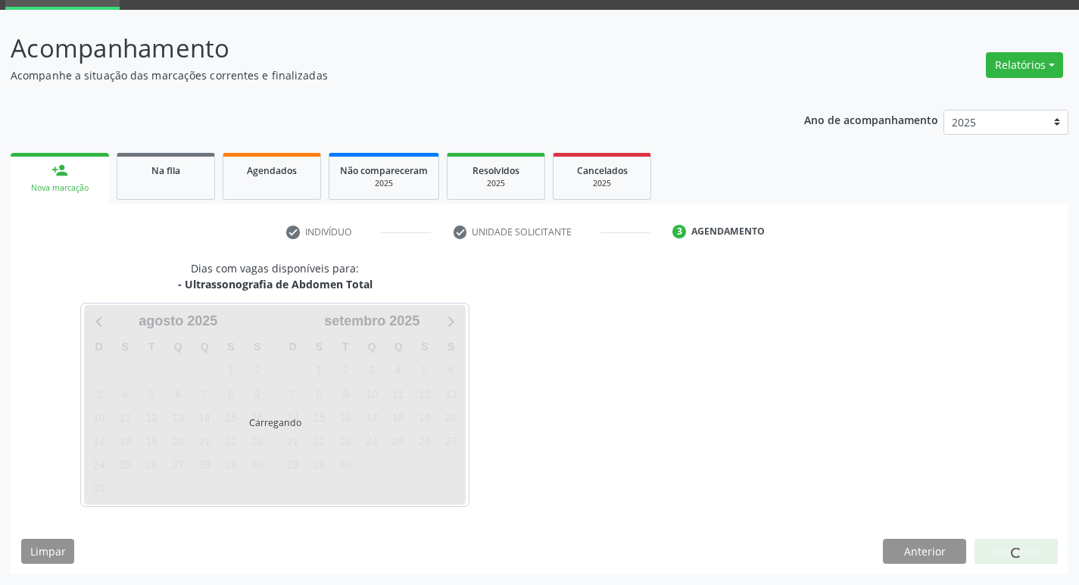
scroll to position [73, 0]
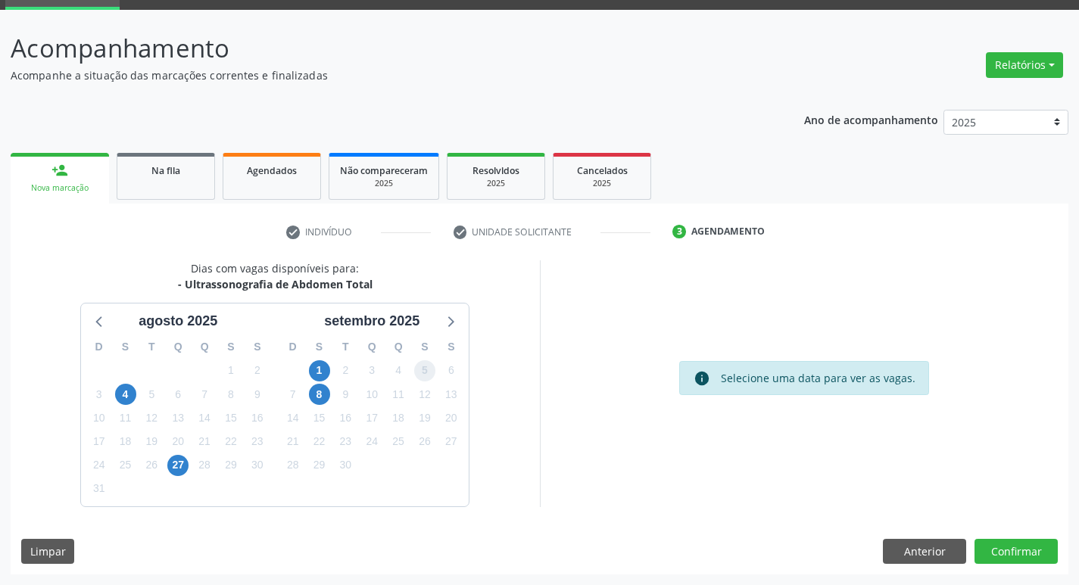
click at [424, 363] on span "5" at bounding box center [424, 370] width 21 height 21
click at [1013, 554] on button "Confirmar" at bounding box center [1015, 552] width 83 height 26
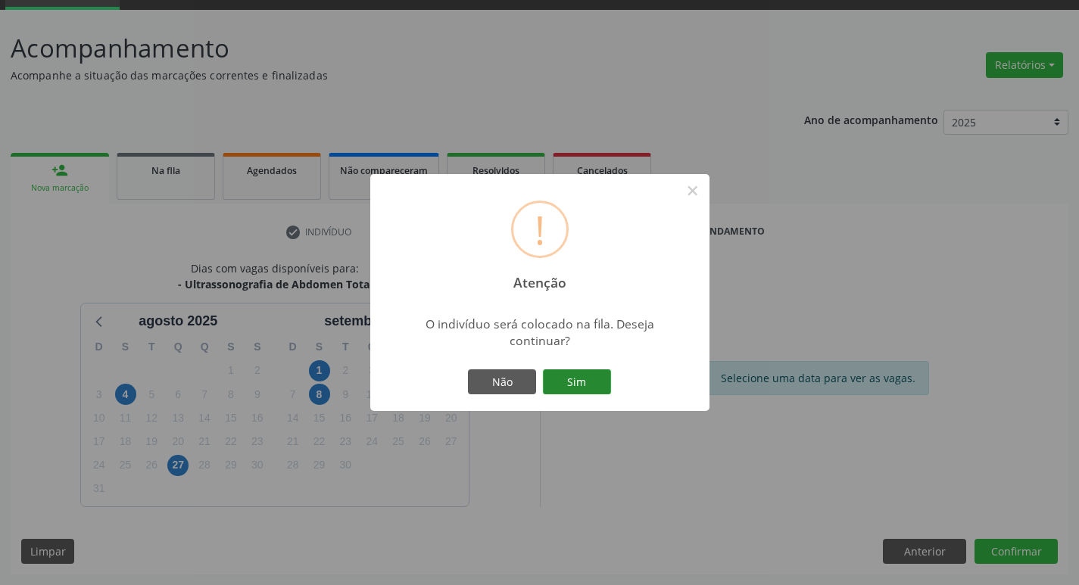
click at [574, 386] on button "Sim" at bounding box center [577, 382] width 68 height 26
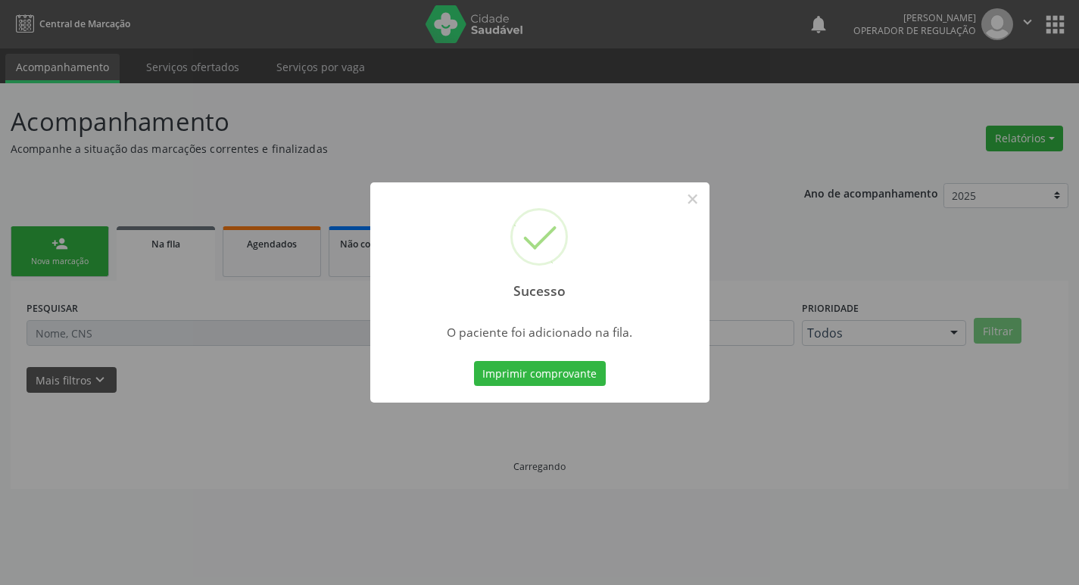
scroll to position [0, 0]
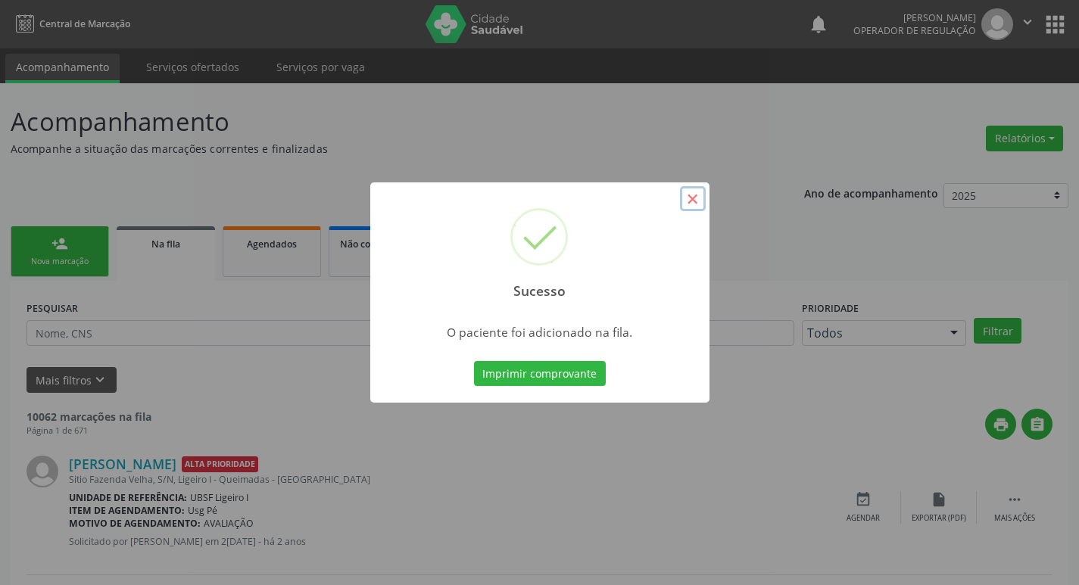
click at [693, 204] on button "×" at bounding box center [693, 199] width 26 height 26
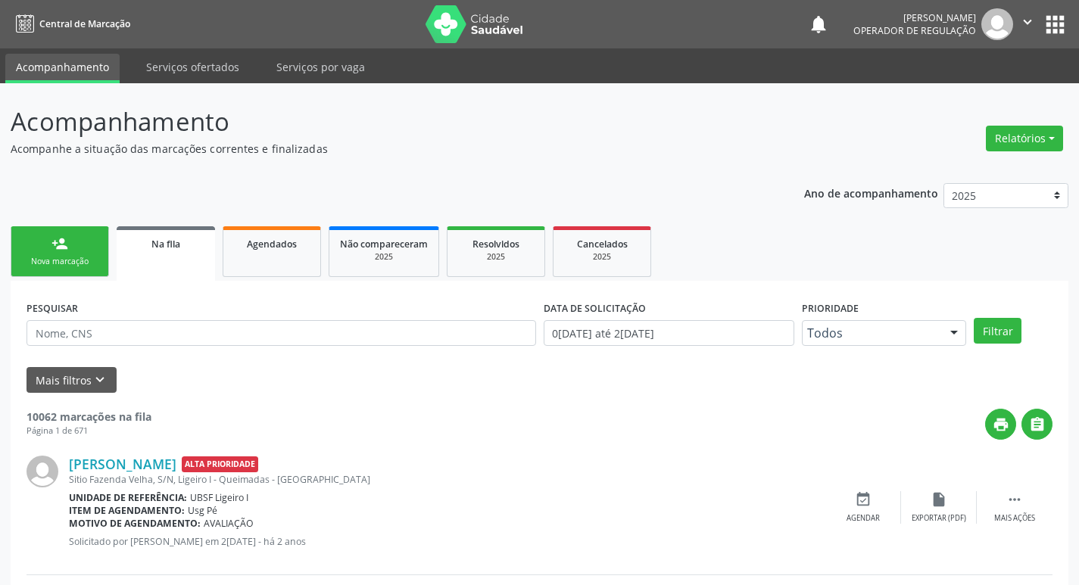
click at [51, 247] on div "person_add" at bounding box center [59, 243] width 17 height 17
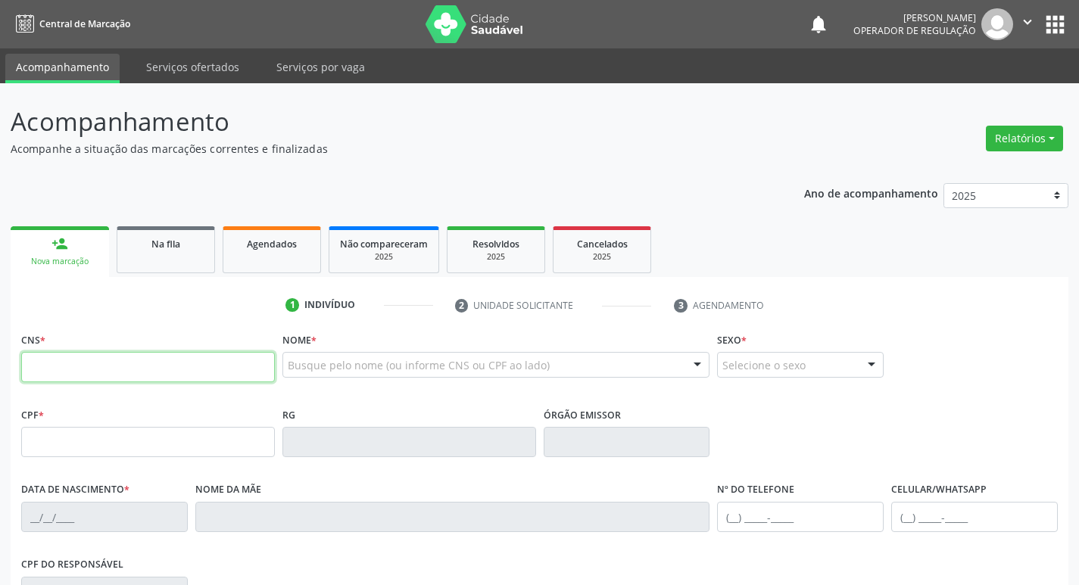
click at [29, 368] on input "text" at bounding box center [148, 367] width 254 height 30
type input "706 2055 7233 1564"
type input "064.197.257-12"
type input "1[DATE]"
type input "[PERSON_NAME]"
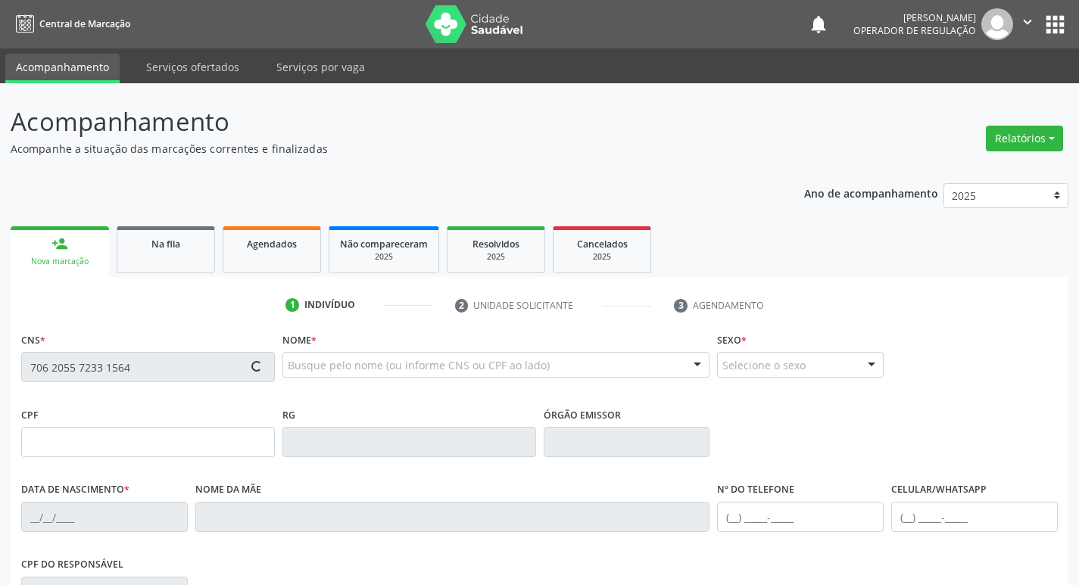
type input "[PHONE_NUMBER]"
type input "24"
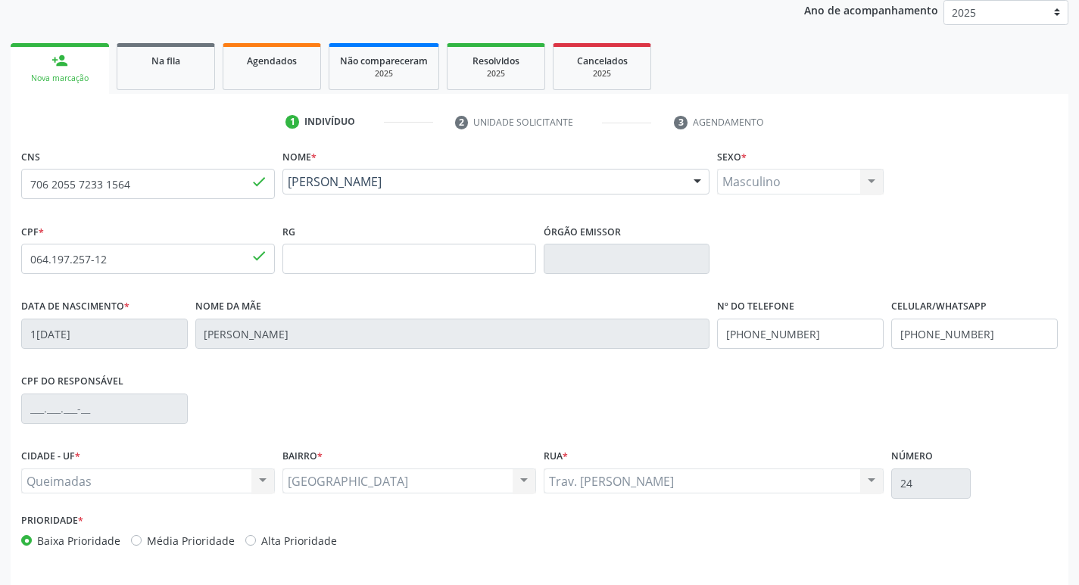
scroll to position [235, 0]
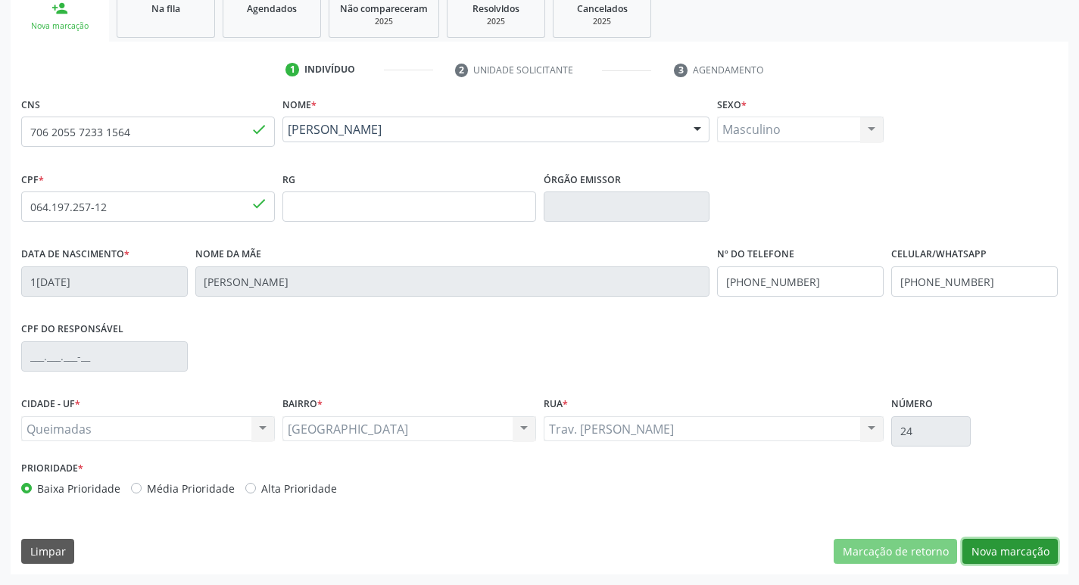
click at [993, 554] on button "Nova marcação" at bounding box center [1009, 552] width 95 height 26
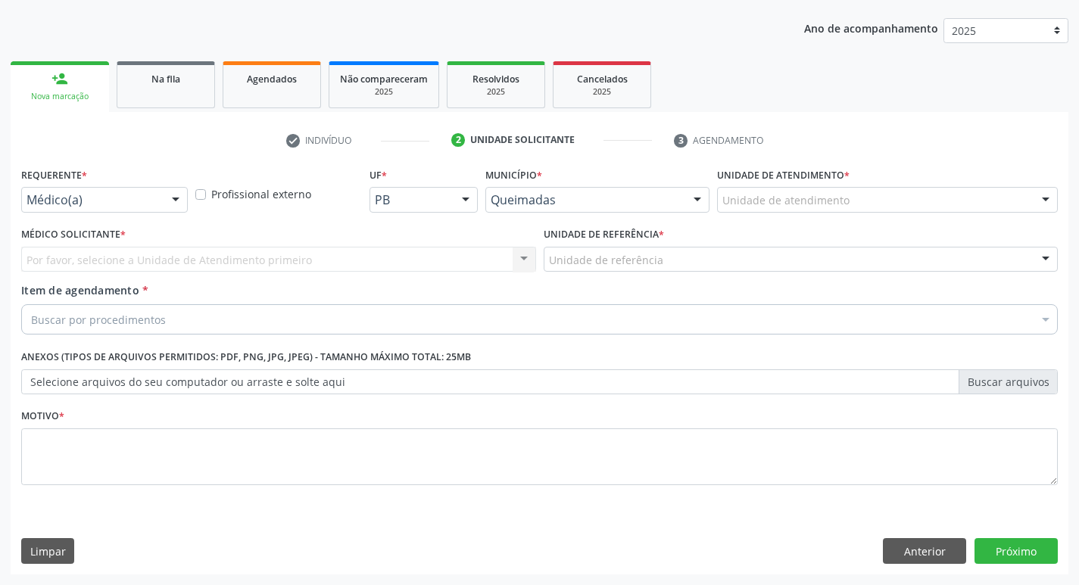
click at [179, 195] on div at bounding box center [175, 201] width 23 height 26
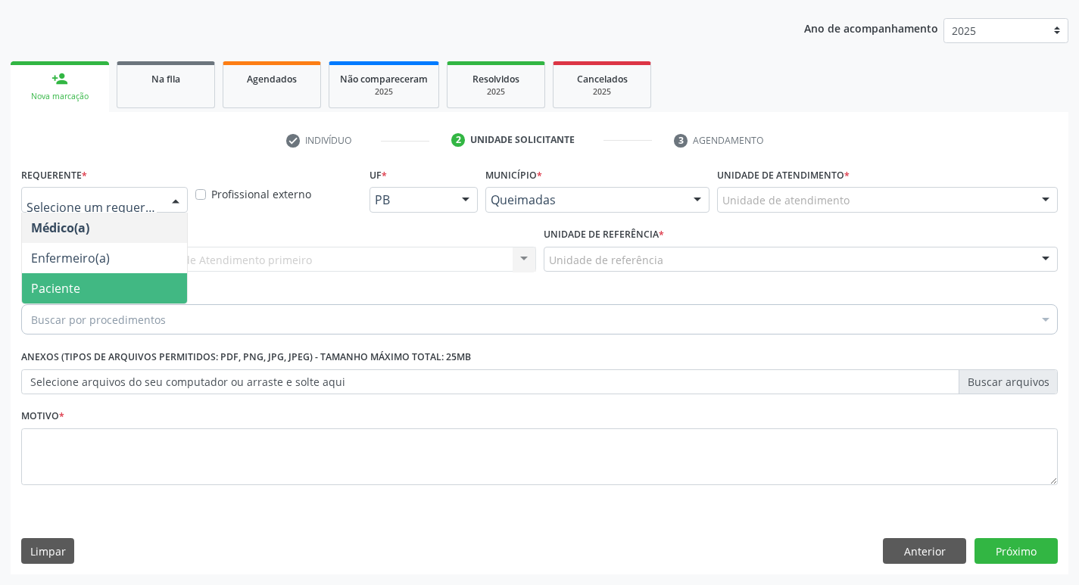
click at [95, 281] on span "Paciente" at bounding box center [104, 288] width 165 height 30
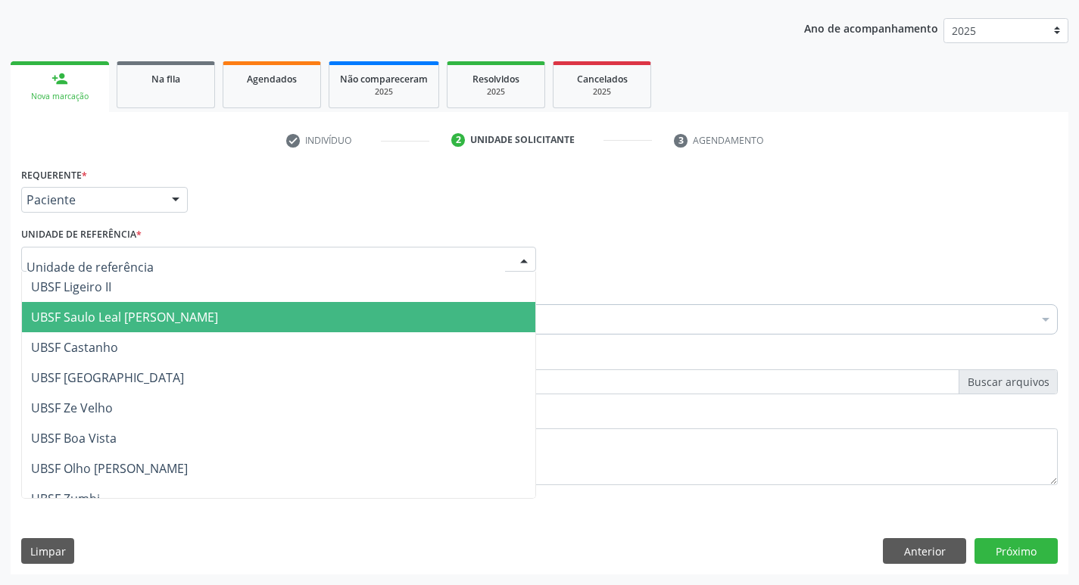
click at [117, 320] on span "UBSF Saulo Leal [PERSON_NAME]" at bounding box center [124, 317] width 187 height 17
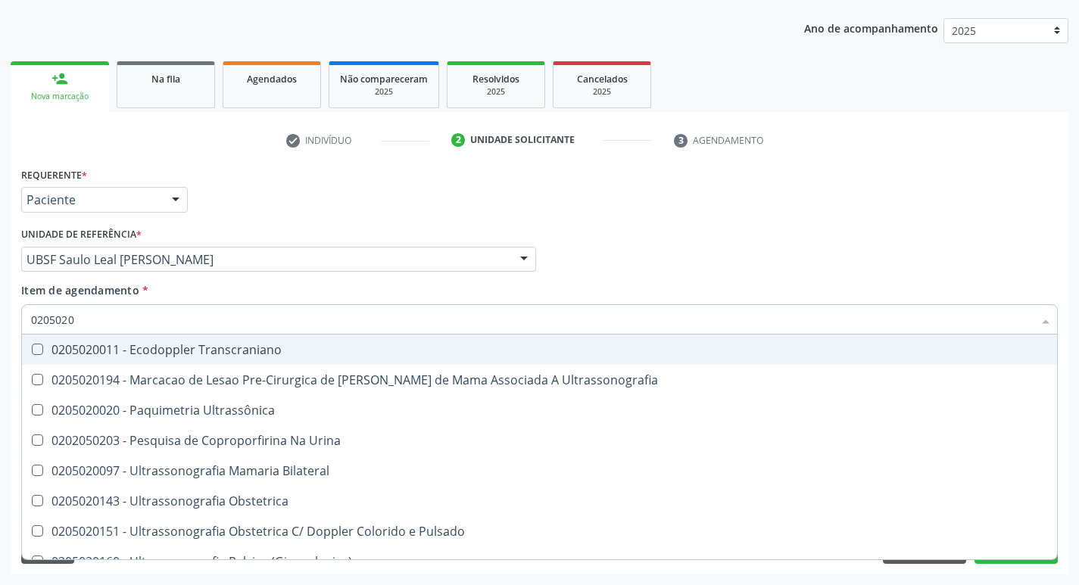
type input "02050200"
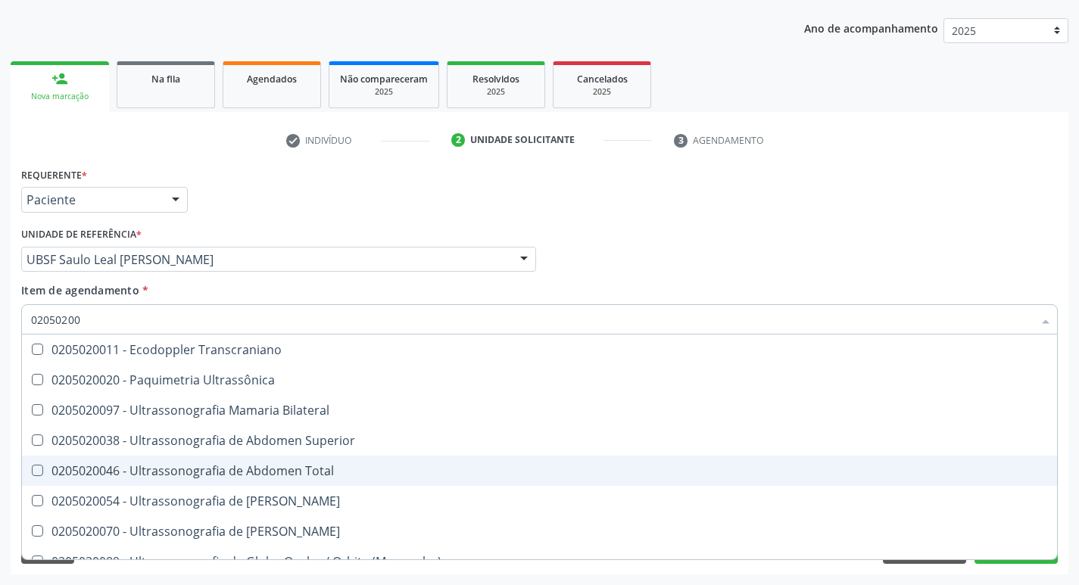
click at [34, 472] on Total at bounding box center [37, 470] width 11 height 11
click at [32, 472] on Total "checkbox" at bounding box center [27, 470] width 10 height 10
checkbox Total "true"
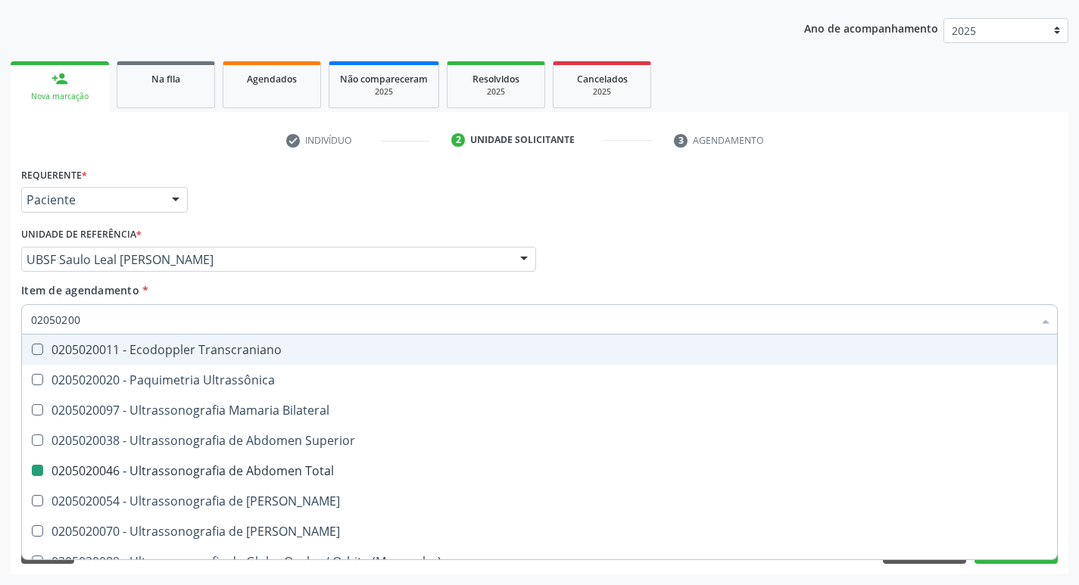
click at [904, 272] on div "Médico Solicitante Por favor, selecione a Unidade de Atendimento primeiro Nenhu…" at bounding box center [539, 252] width 1044 height 59
checkbox Ultrassônica "true"
checkbox Total "false"
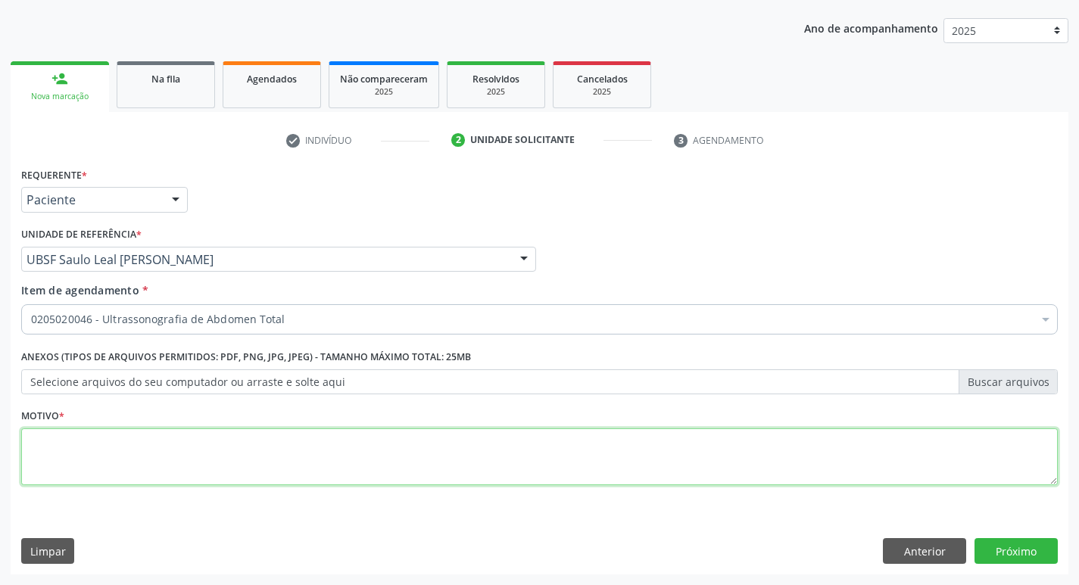
click at [58, 449] on textarea at bounding box center [539, 457] width 1036 height 58
type textarea "SINDROME DO COLON IRRITAVEL"
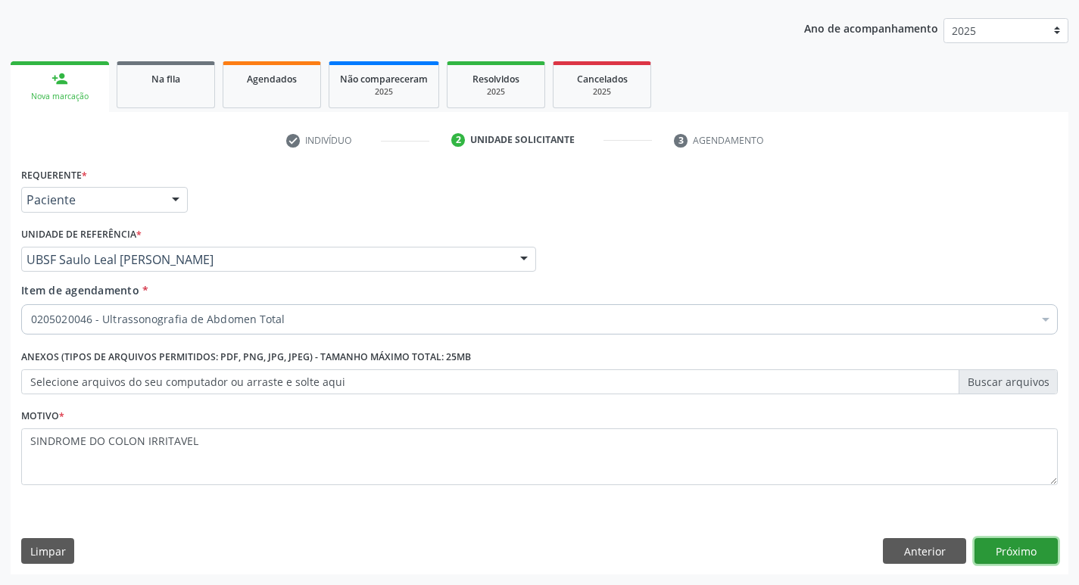
click at [1032, 553] on button "Próximo" at bounding box center [1015, 551] width 83 height 26
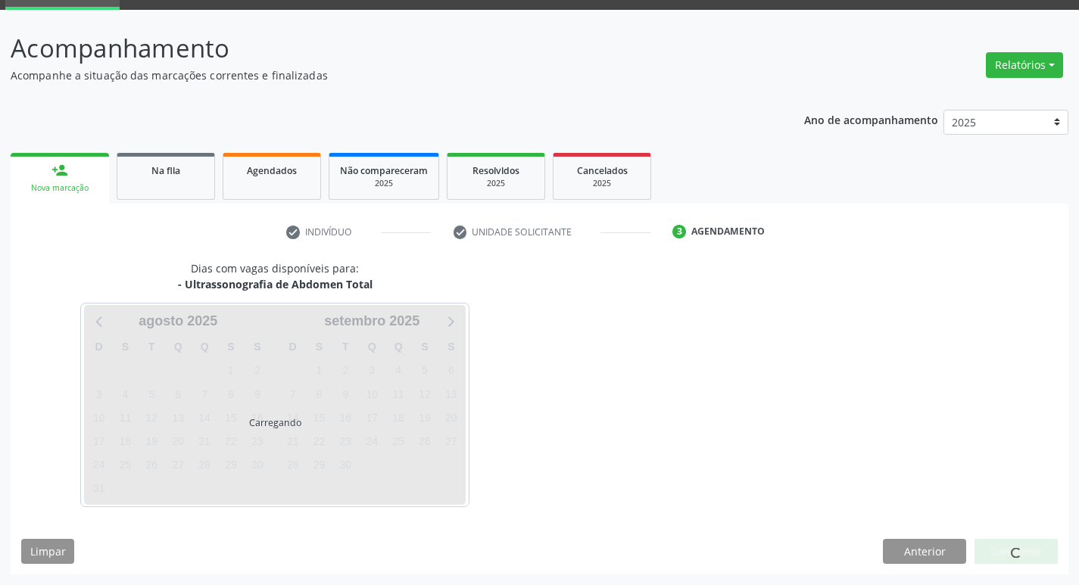
scroll to position [73, 0]
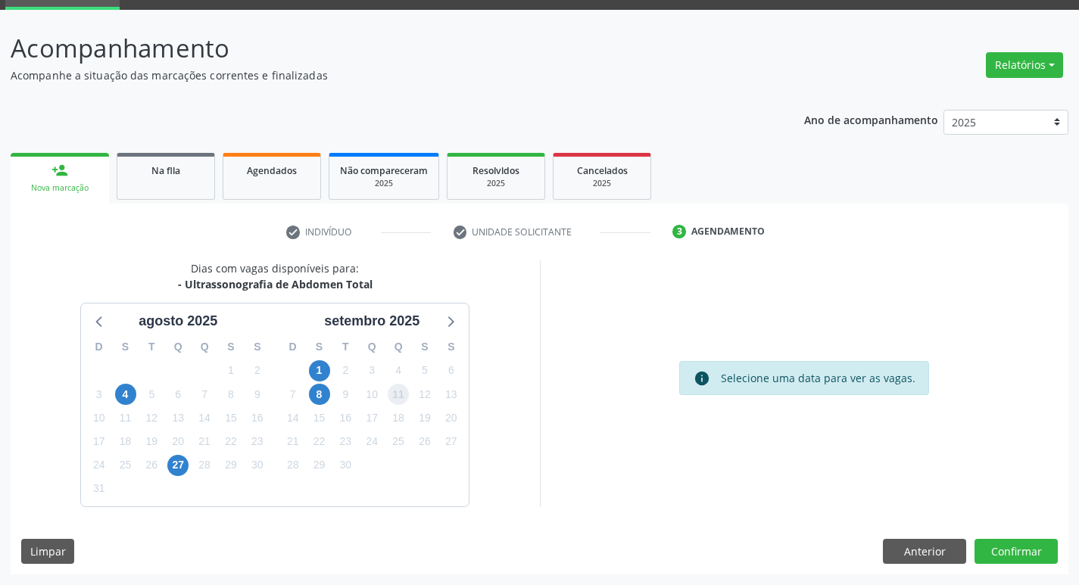
click at [399, 396] on span "11" at bounding box center [398, 394] width 21 height 21
click at [1010, 552] on button "Confirmar" at bounding box center [1015, 552] width 83 height 26
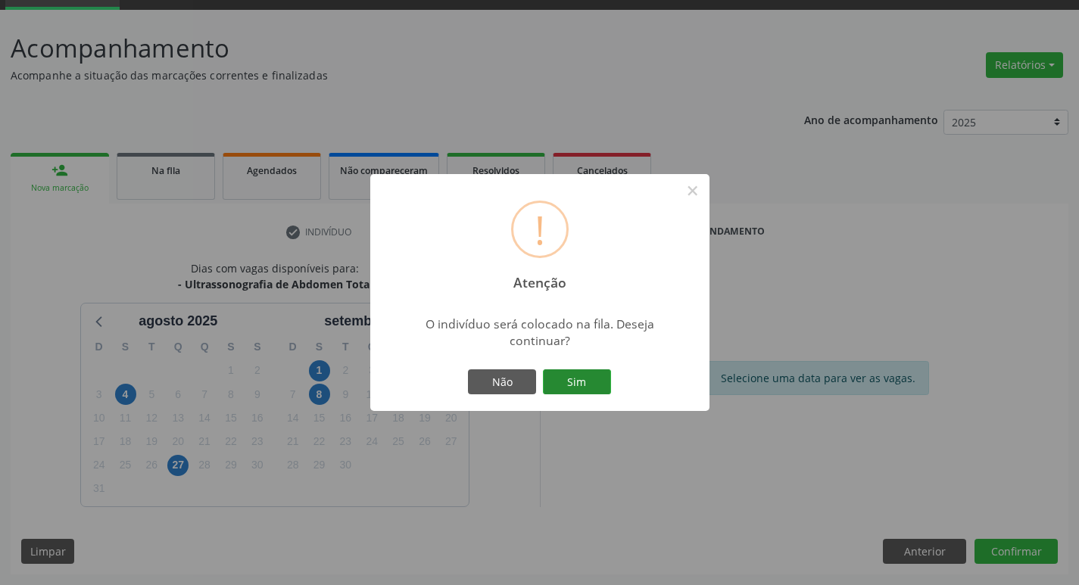
click at [580, 382] on button "Sim" at bounding box center [577, 382] width 68 height 26
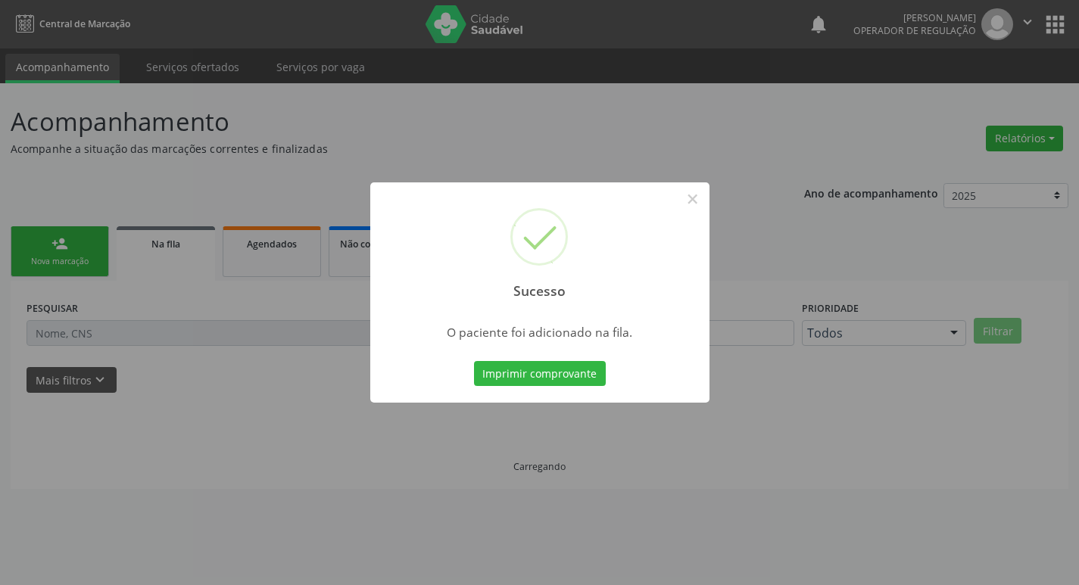
scroll to position [0, 0]
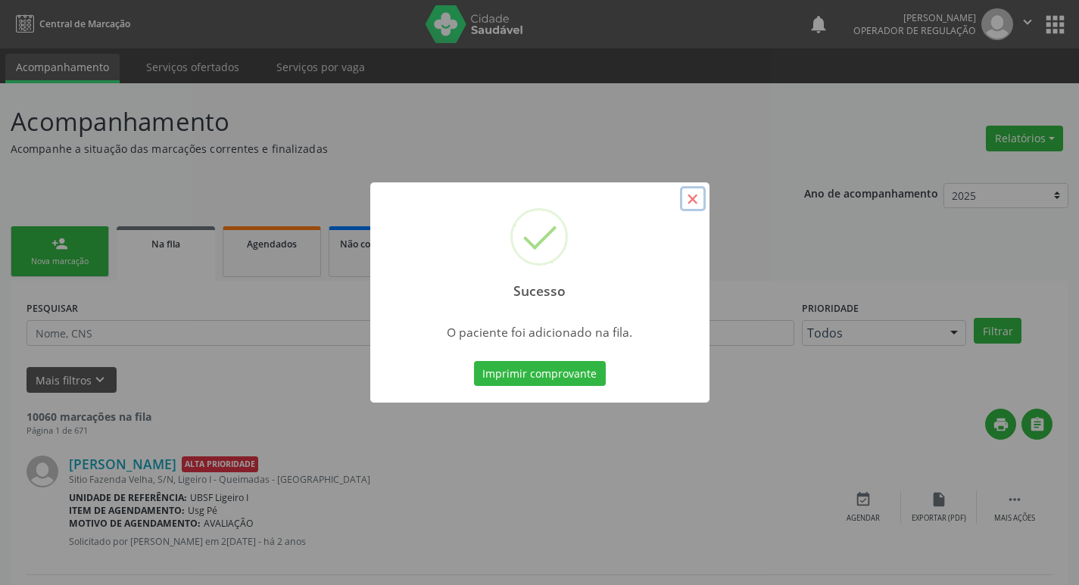
click at [689, 202] on button "×" at bounding box center [693, 199] width 26 height 26
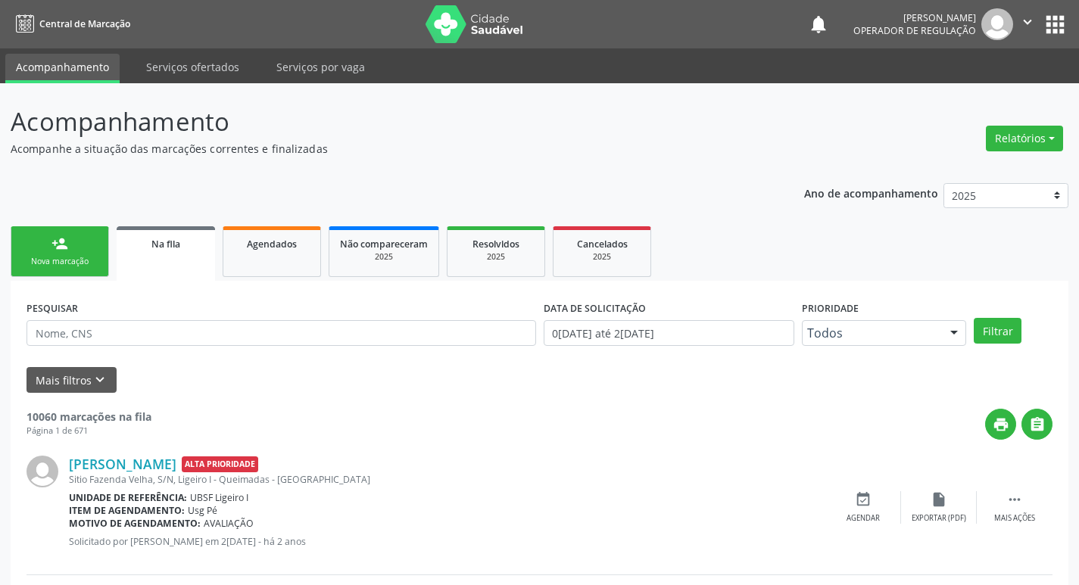
click at [70, 243] on link "person_add Nova marcação" at bounding box center [60, 251] width 98 height 51
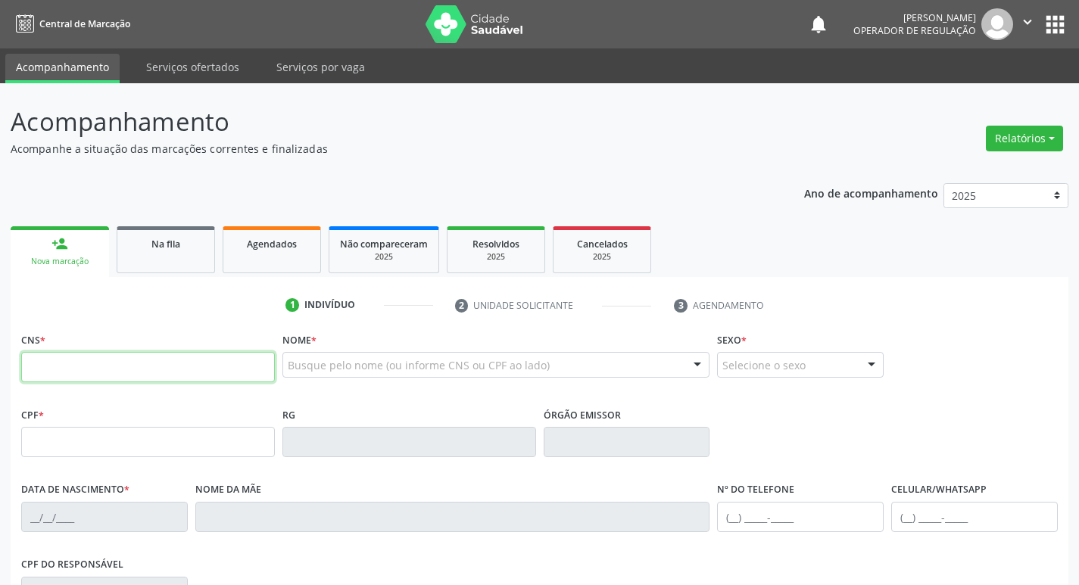
click at [79, 365] on input "text" at bounding box center [148, 367] width 254 height 30
type input "706 4081 2364 3187"
type input "996.671.424-34"
type input "2[DATE]"
type input "[PERSON_NAME]"
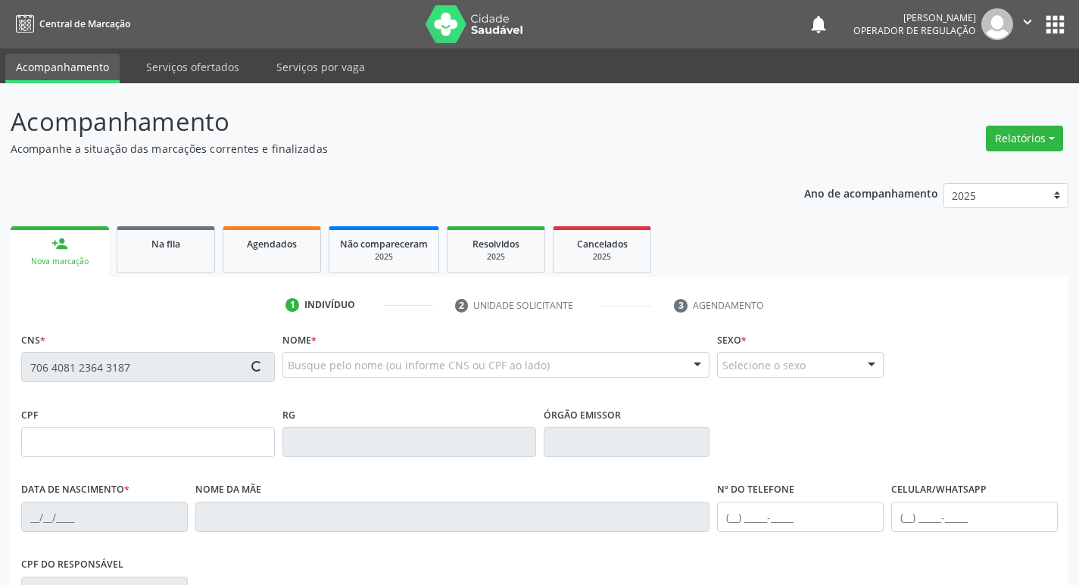
type input "[PHONE_NUMBER]"
type input "537"
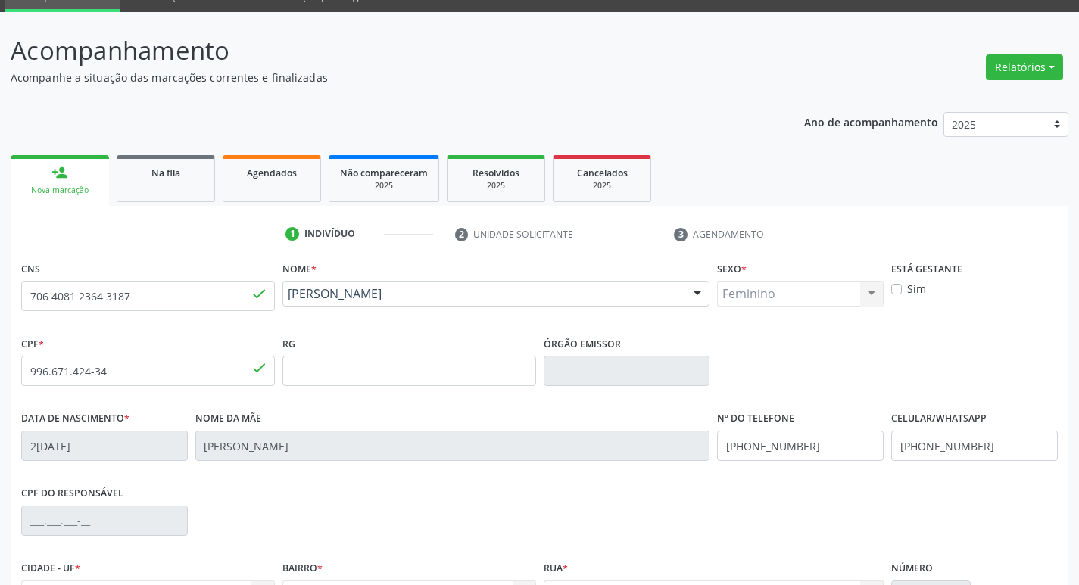
scroll to position [235, 0]
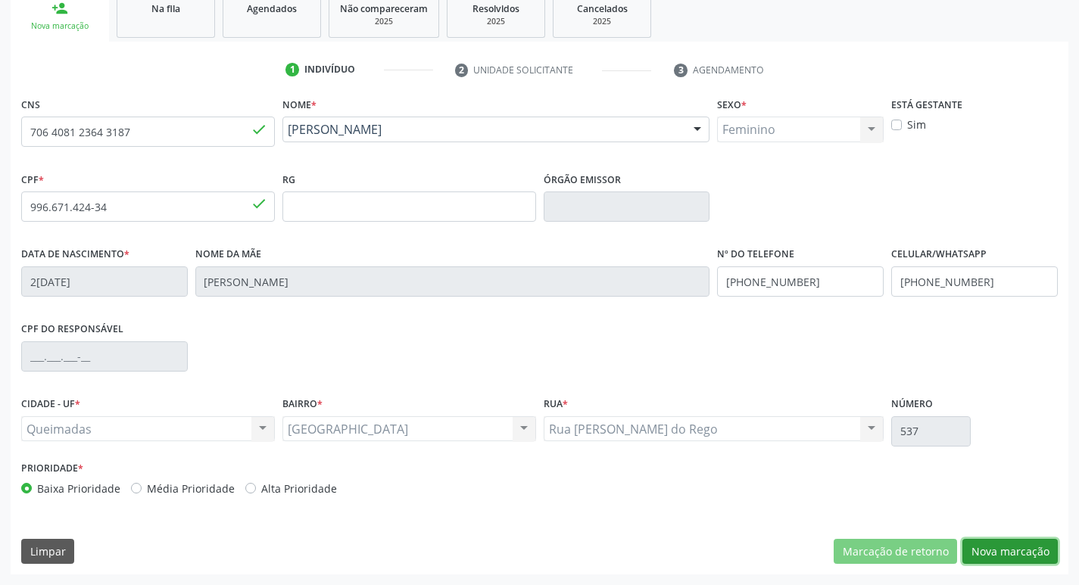
click at [1010, 544] on button "Nova marcação" at bounding box center [1009, 552] width 95 height 26
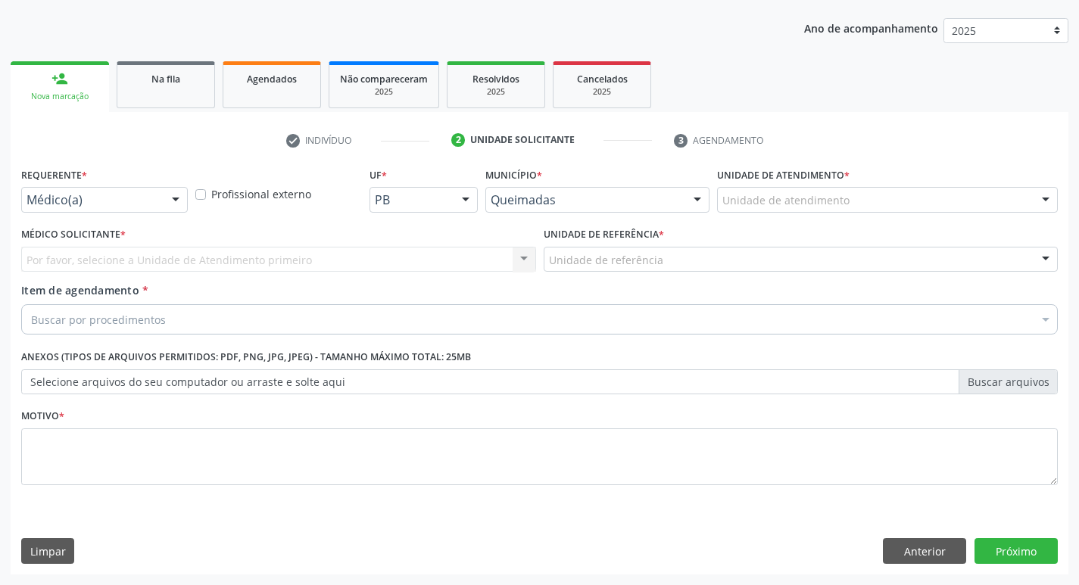
scroll to position [165, 0]
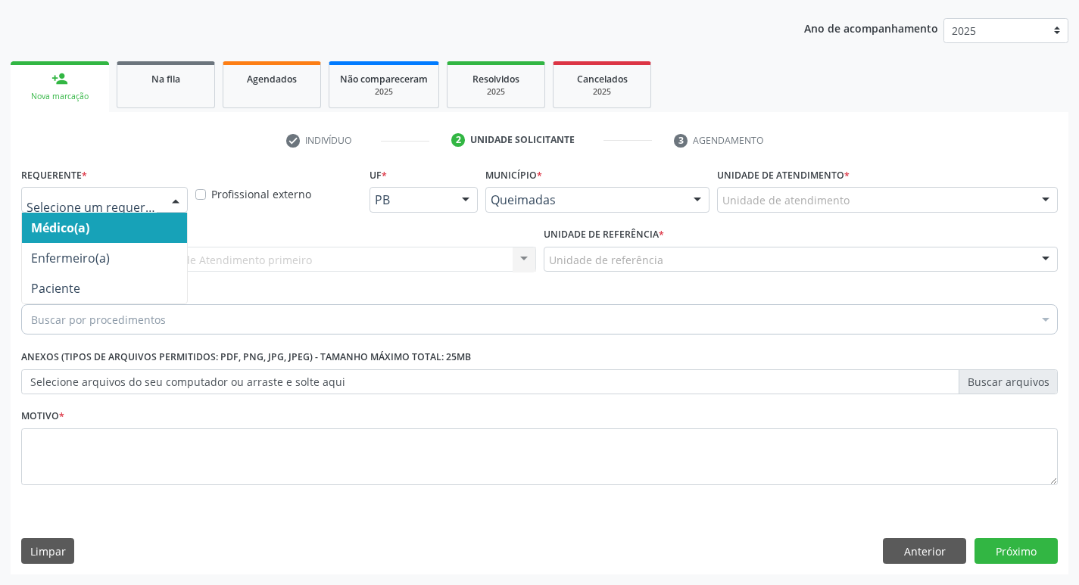
click at [175, 198] on div at bounding box center [175, 201] width 23 height 26
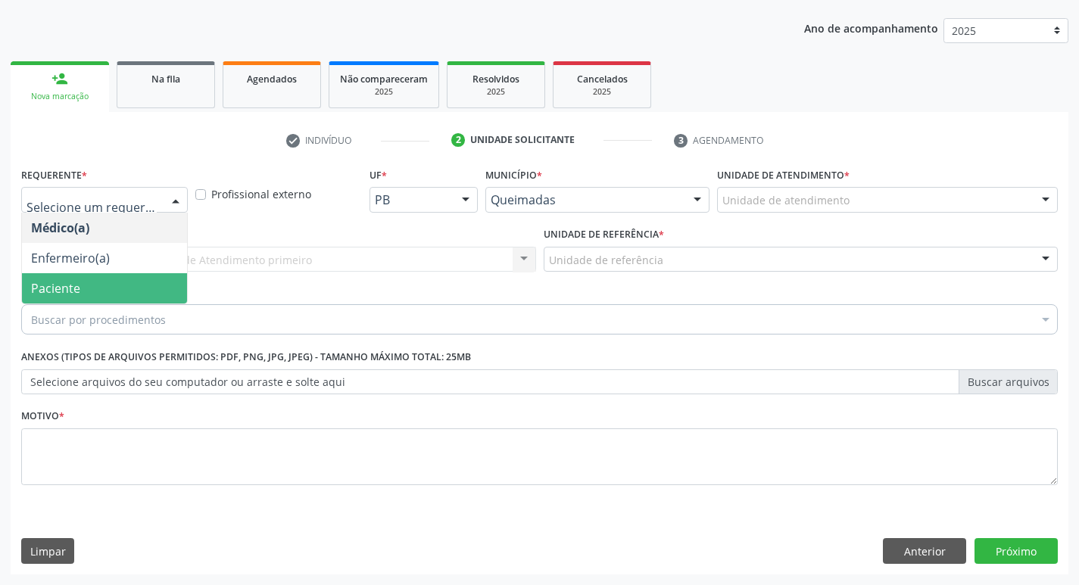
click at [111, 291] on span "Paciente" at bounding box center [104, 288] width 165 height 30
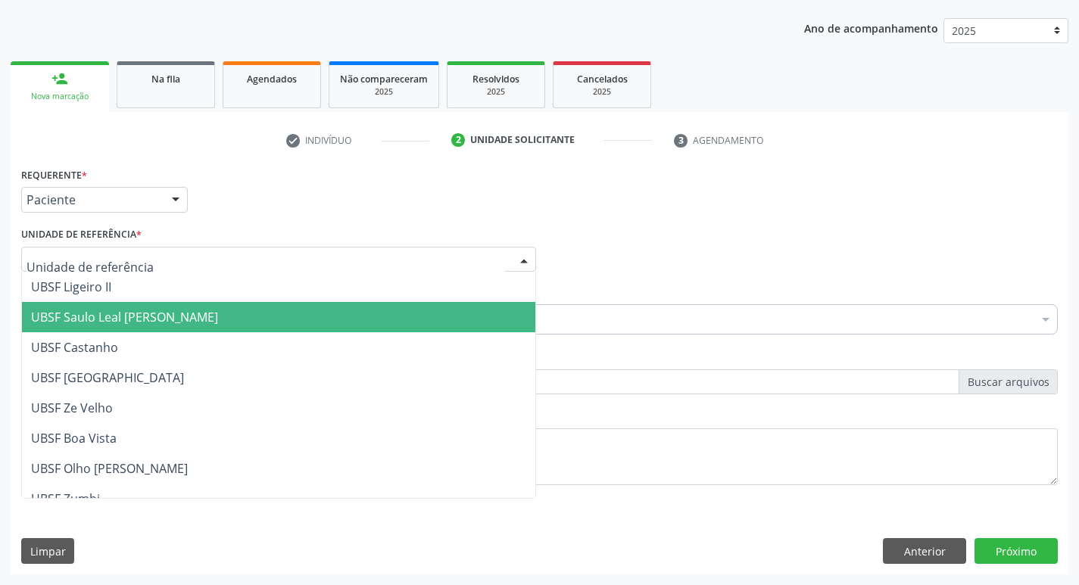
click at [100, 316] on span "UBSF Saulo Leal [PERSON_NAME]" at bounding box center [124, 317] width 187 height 17
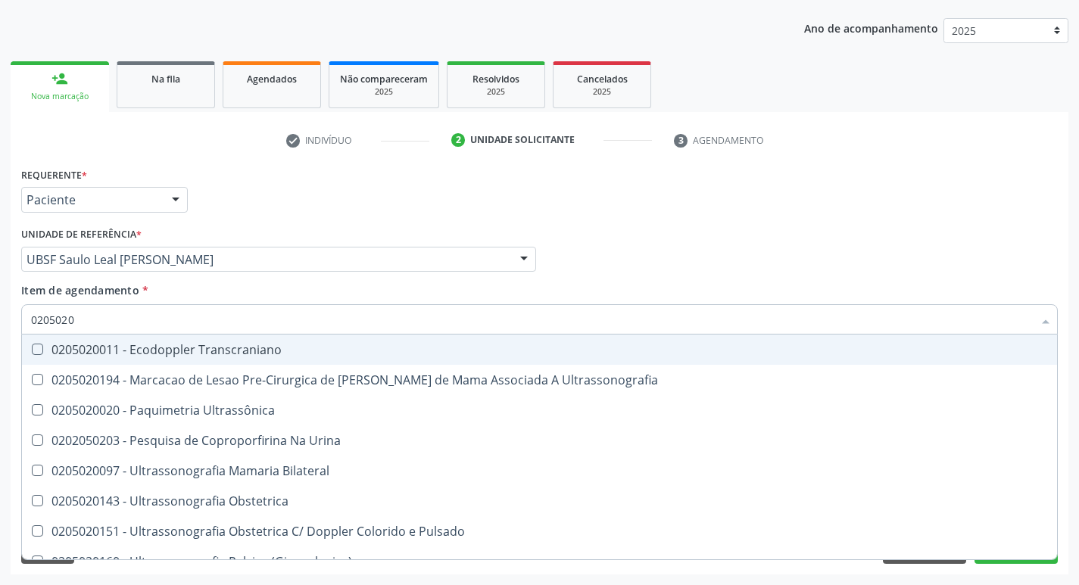
type input "02050200"
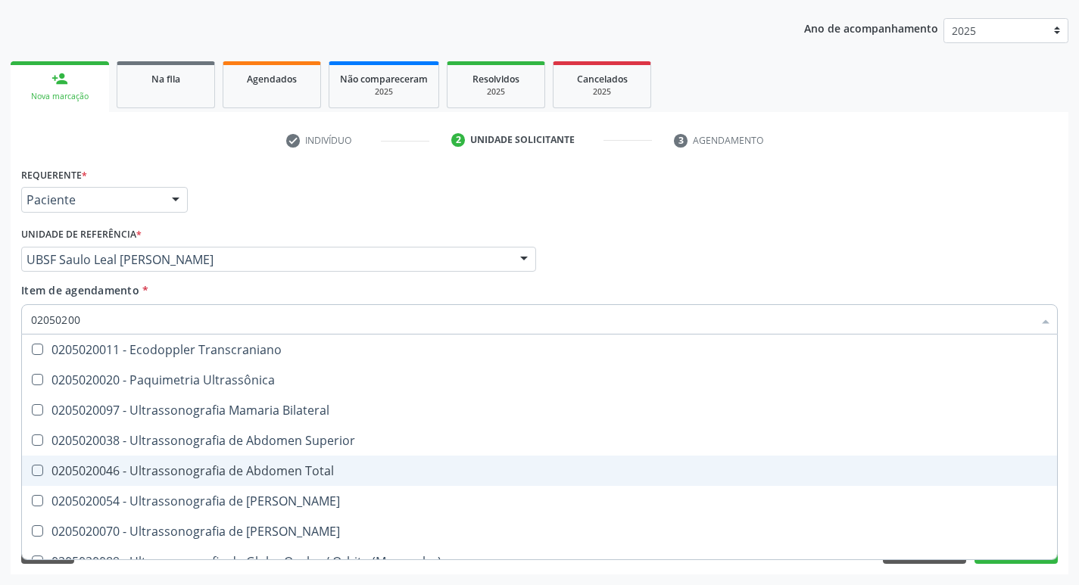
click at [31, 469] on div at bounding box center [27, 471] width 11 height 12
checkbox Total "true"
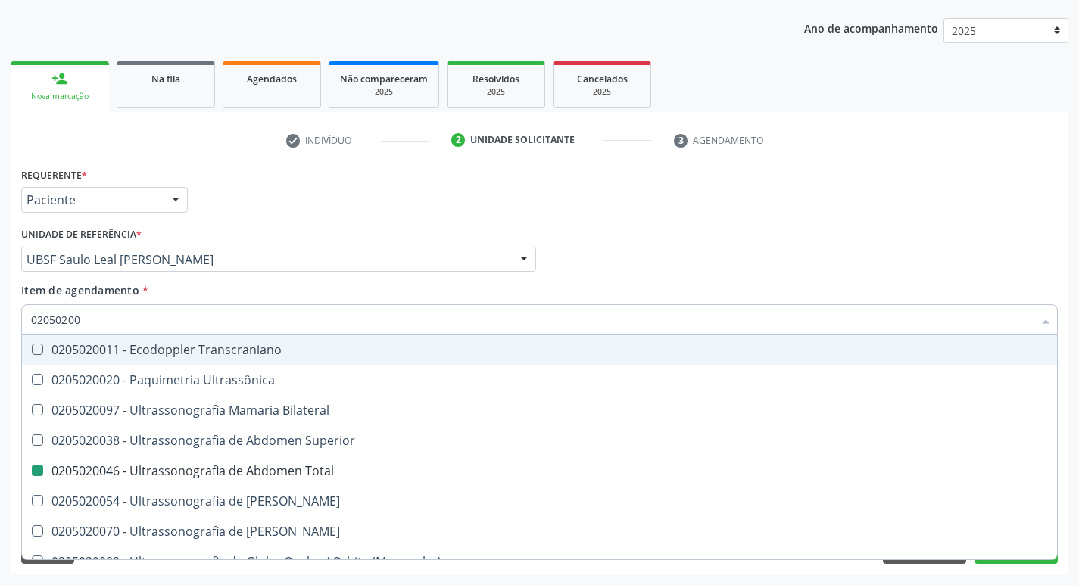
click at [979, 250] on div "Médico Solicitante Por favor, selecione a Unidade de Atendimento primeiro Nenhu…" at bounding box center [539, 252] width 1044 height 59
checkbox Ultrassônica "true"
checkbox Total "false"
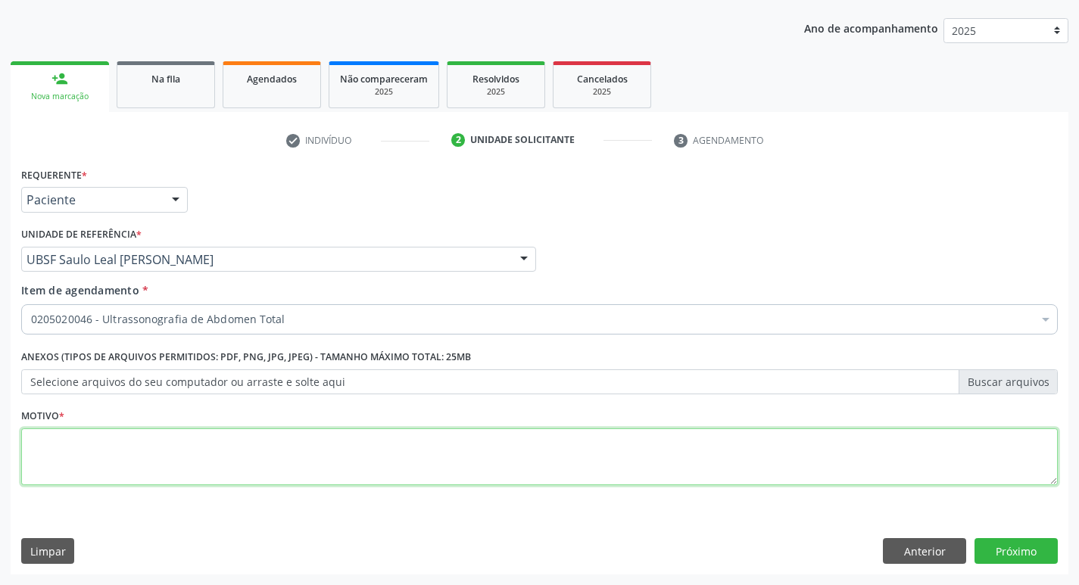
click at [37, 437] on textarea at bounding box center [539, 457] width 1036 height 58
type textarea "DOR ABDOMINAL"
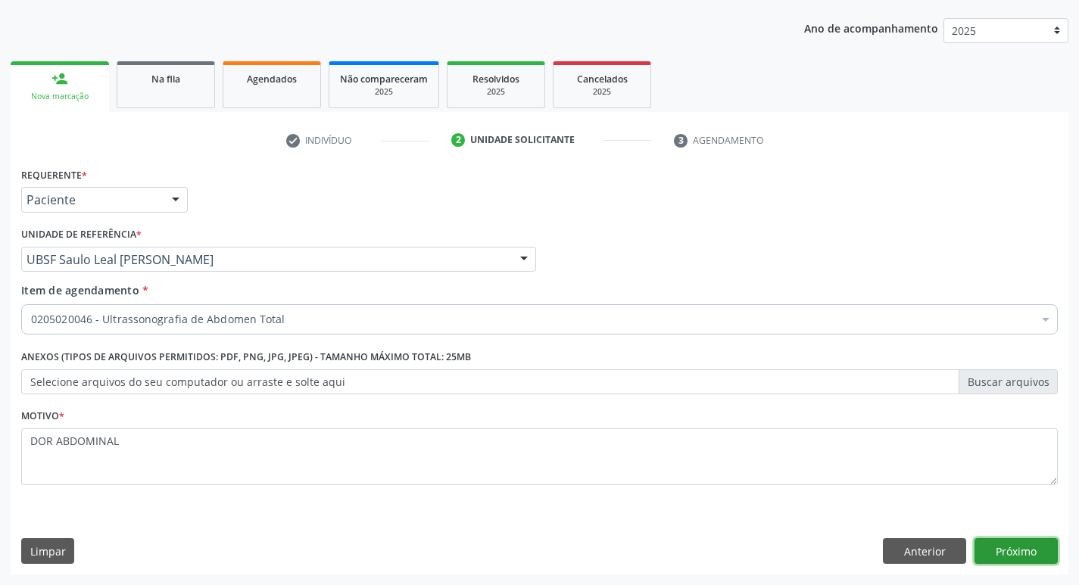
click at [1004, 549] on button "Próximo" at bounding box center [1015, 551] width 83 height 26
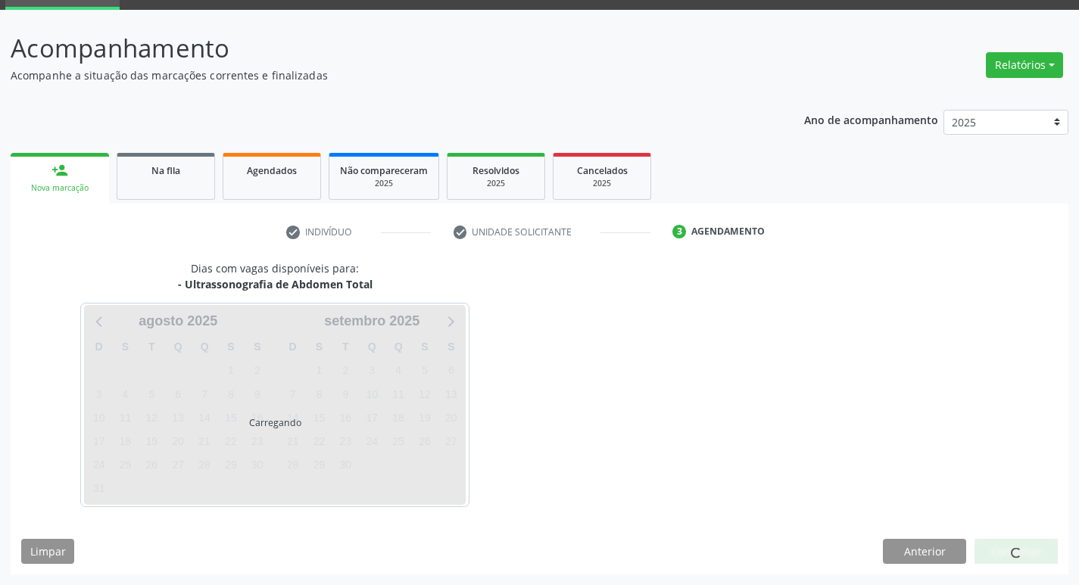
scroll to position [73, 0]
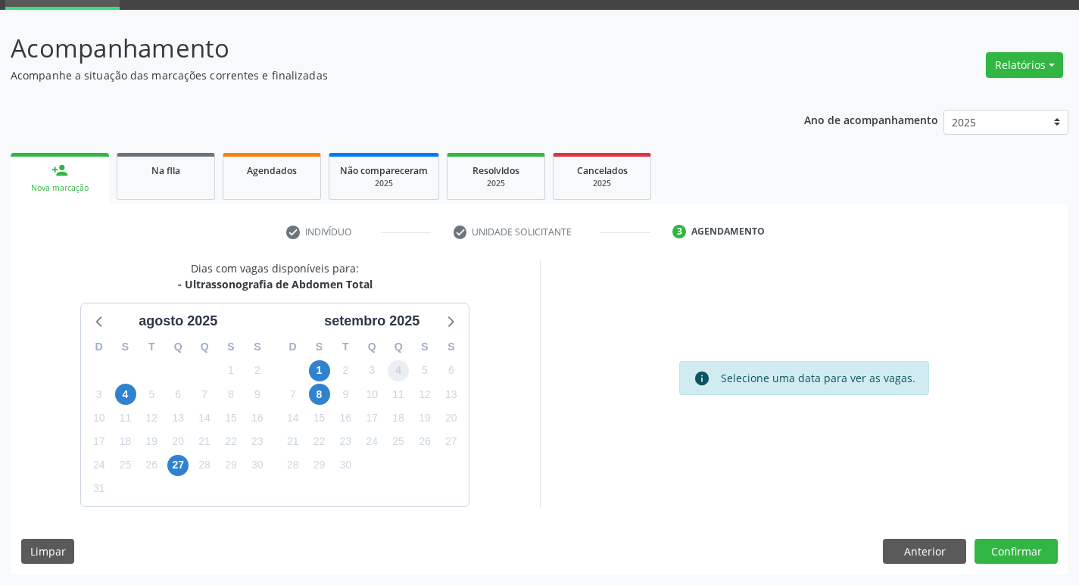
click at [394, 364] on span "4" at bounding box center [398, 370] width 21 height 21
click at [396, 372] on span "4" at bounding box center [398, 370] width 21 height 21
click at [999, 554] on button "Confirmar" at bounding box center [1015, 552] width 83 height 26
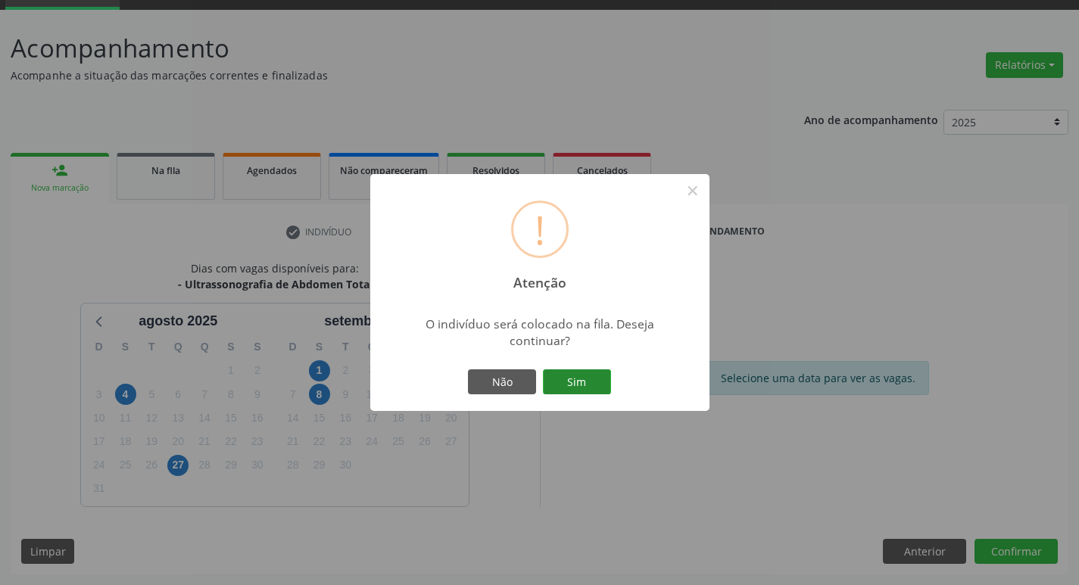
click at [578, 384] on button "Sim" at bounding box center [577, 382] width 68 height 26
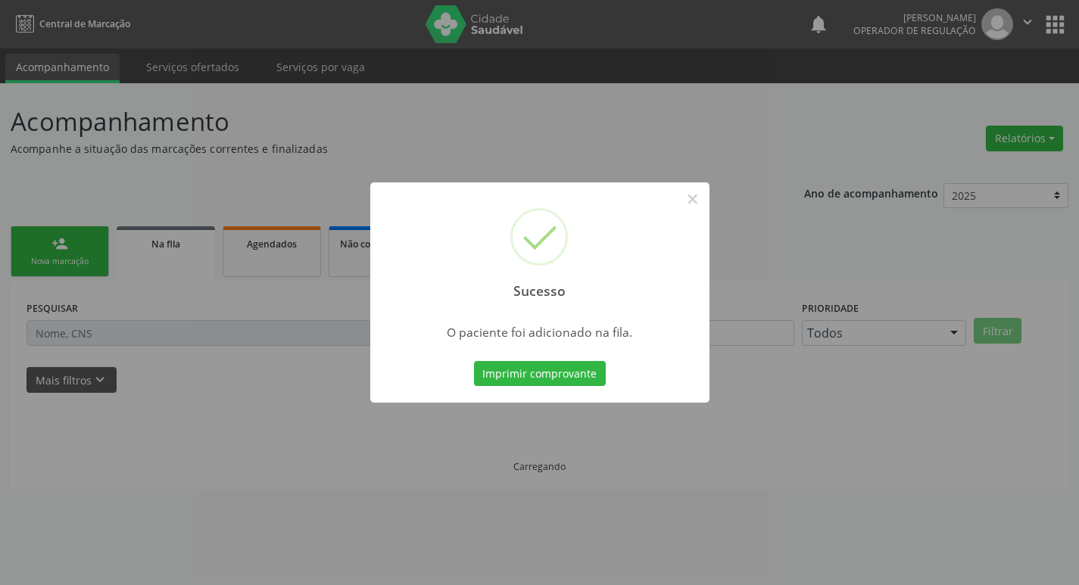
scroll to position [0, 0]
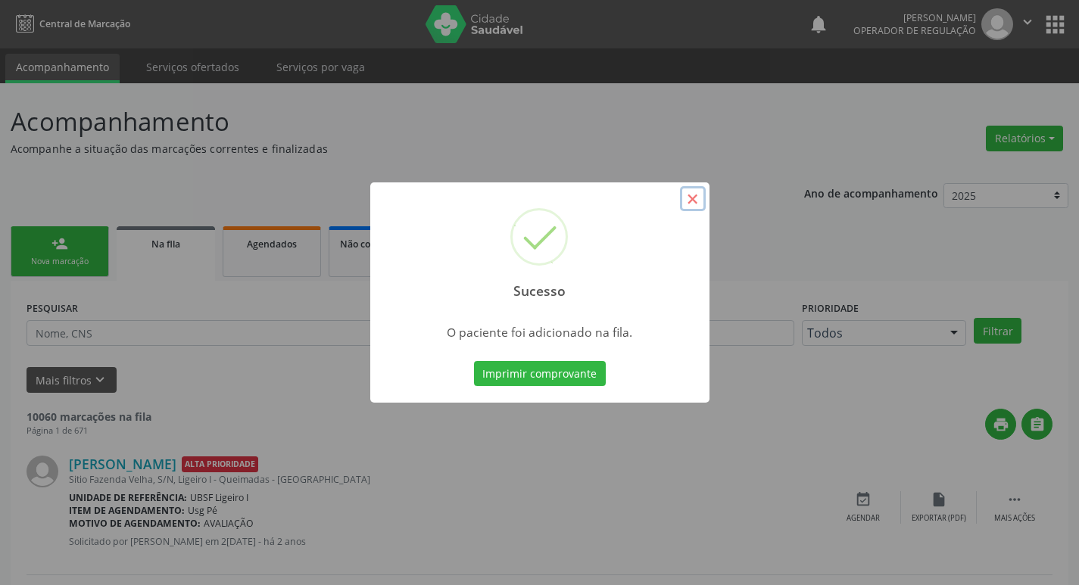
click at [692, 202] on button "×" at bounding box center [693, 199] width 26 height 26
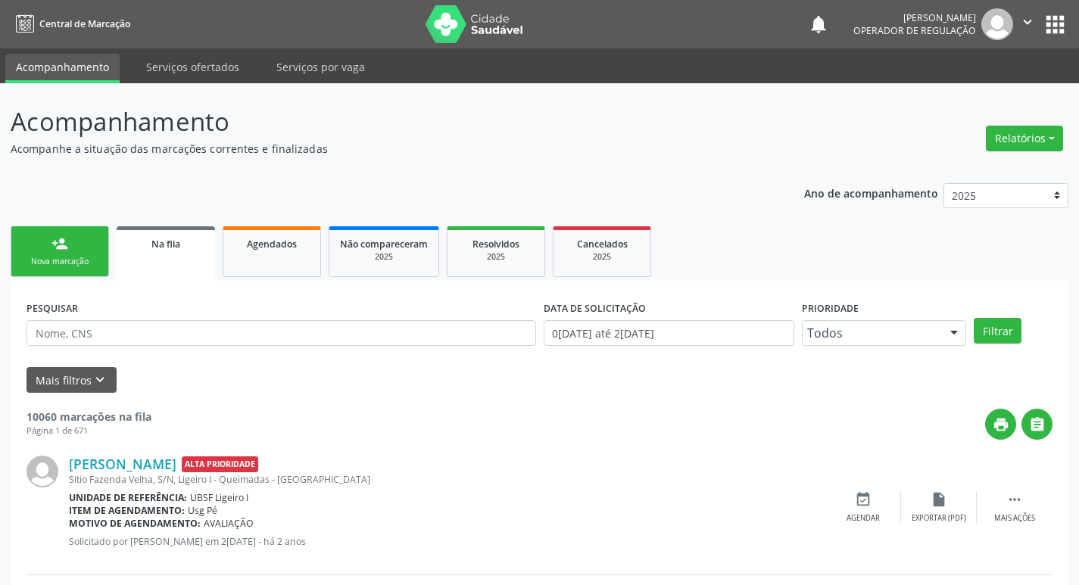
click at [75, 257] on div "Nova marcação" at bounding box center [60, 261] width 76 height 11
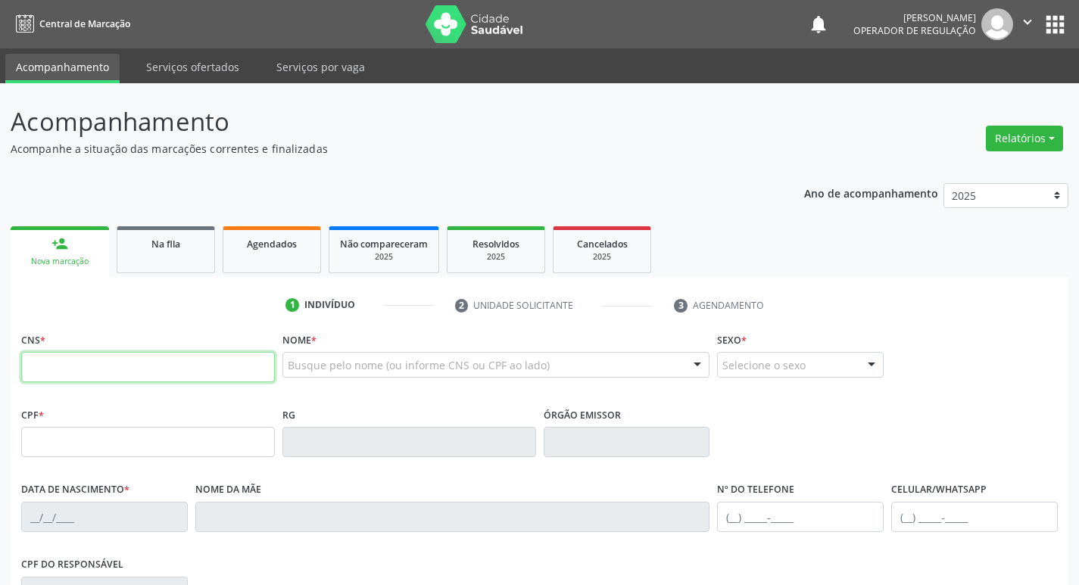
click at [77, 370] on input "text" at bounding box center [148, 367] width 254 height 30
type input "702 6067 9202 9845"
type input "133.381.864-52"
type input "2[DATE]"
type input "[PERSON_NAME] do Carmo"
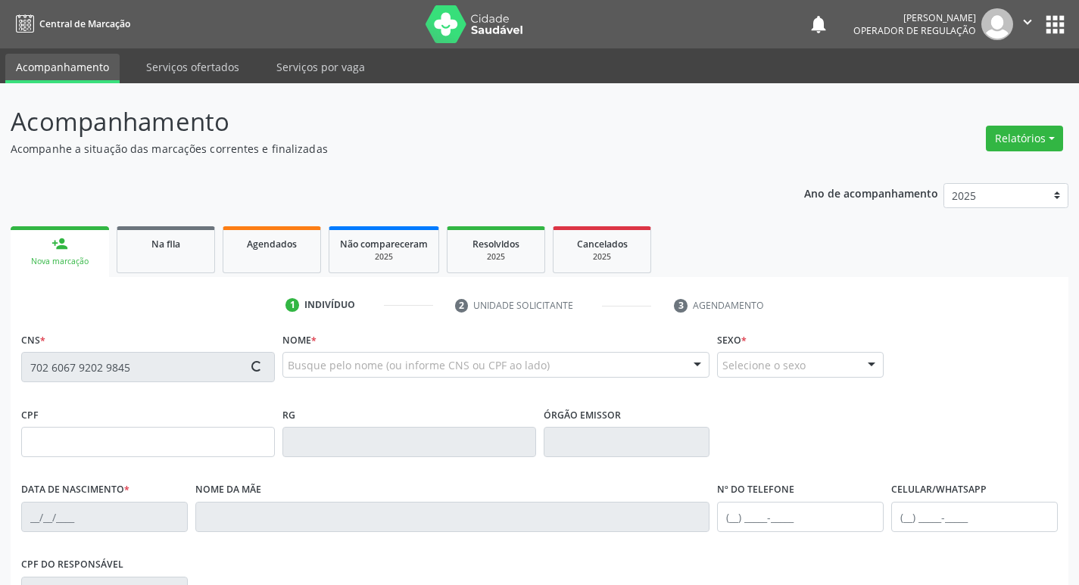
type input "[PHONE_NUMBER]"
type input "32"
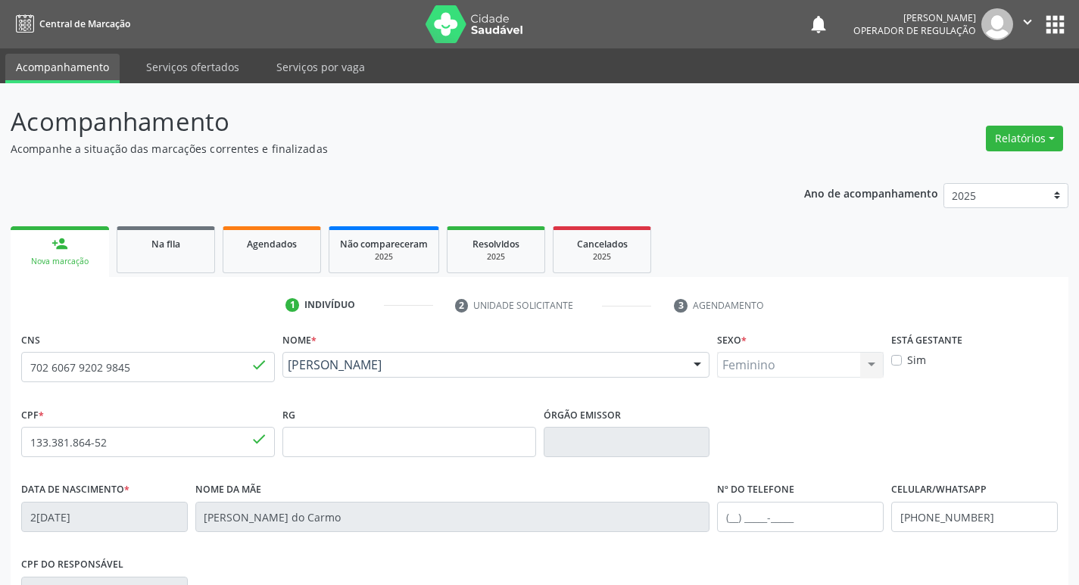
scroll to position [235, 0]
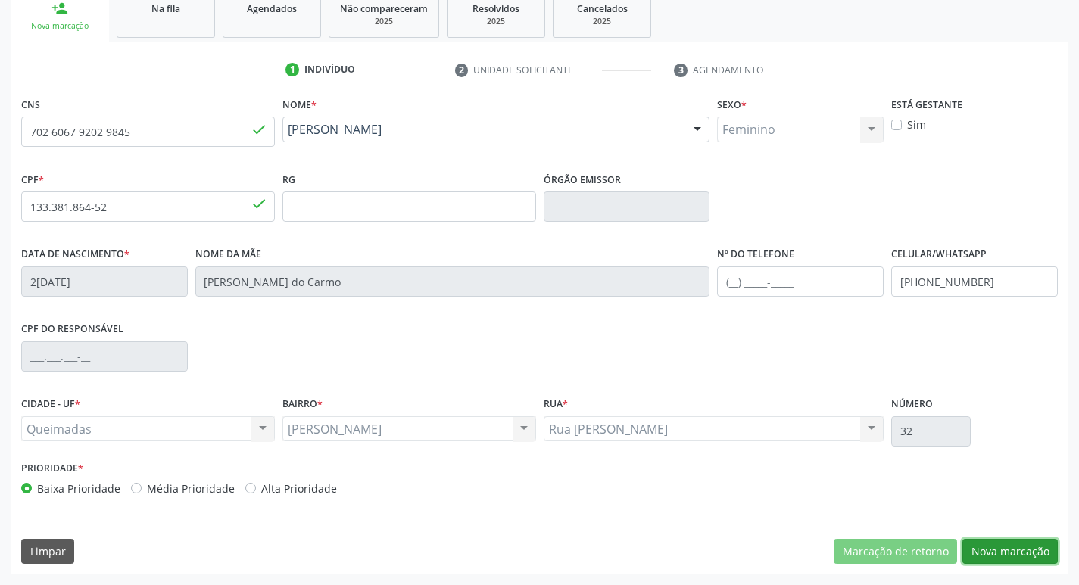
click at [981, 540] on button "Nova marcação" at bounding box center [1009, 552] width 95 height 26
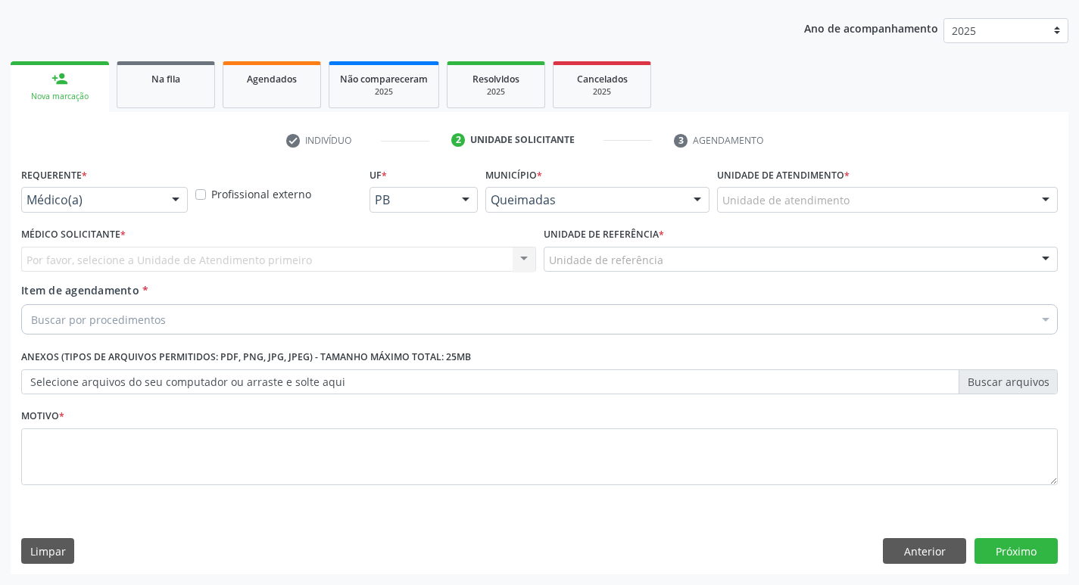
click at [173, 195] on div at bounding box center [175, 201] width 23 height 26
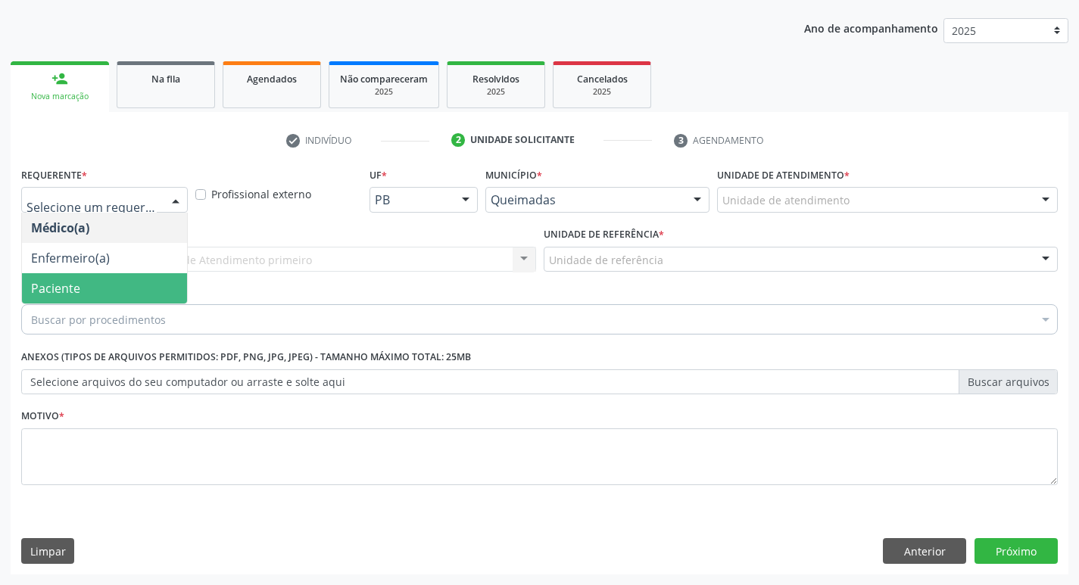
click at [88, 291] on span "Paciente" at bounding box center [104, 288] width 165 height 30
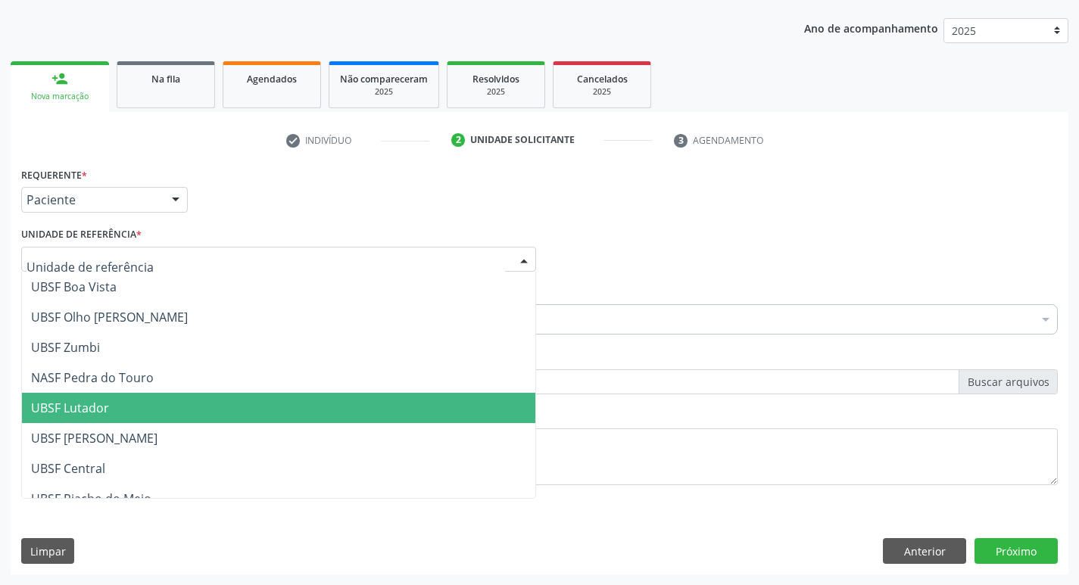
scroll to position [227, 0]
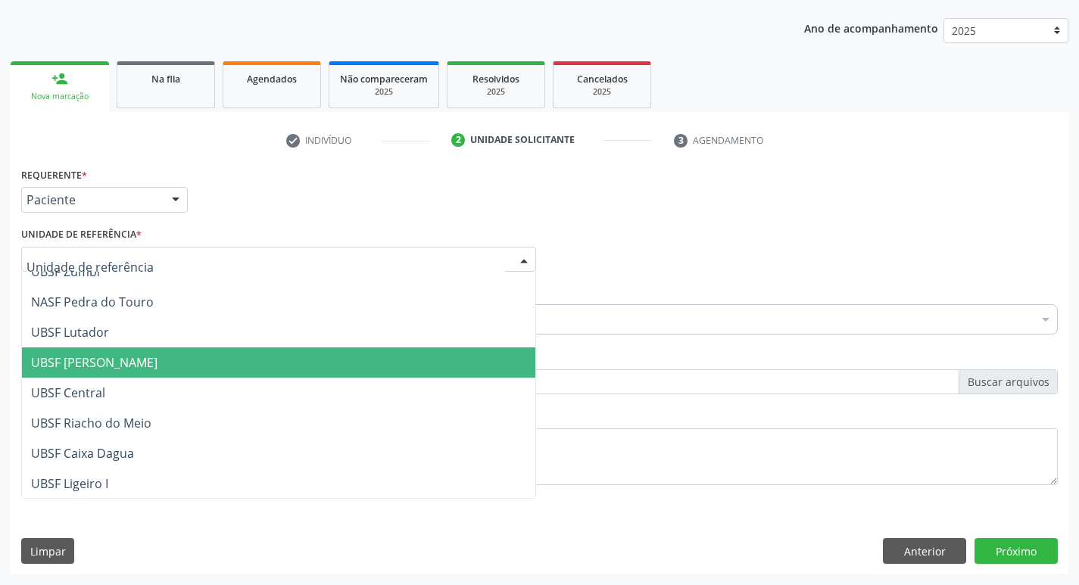
click at [151, 353] on span "UBSF [PERSON_NAME]" at bounding box center [278, 362] width 513 height 30
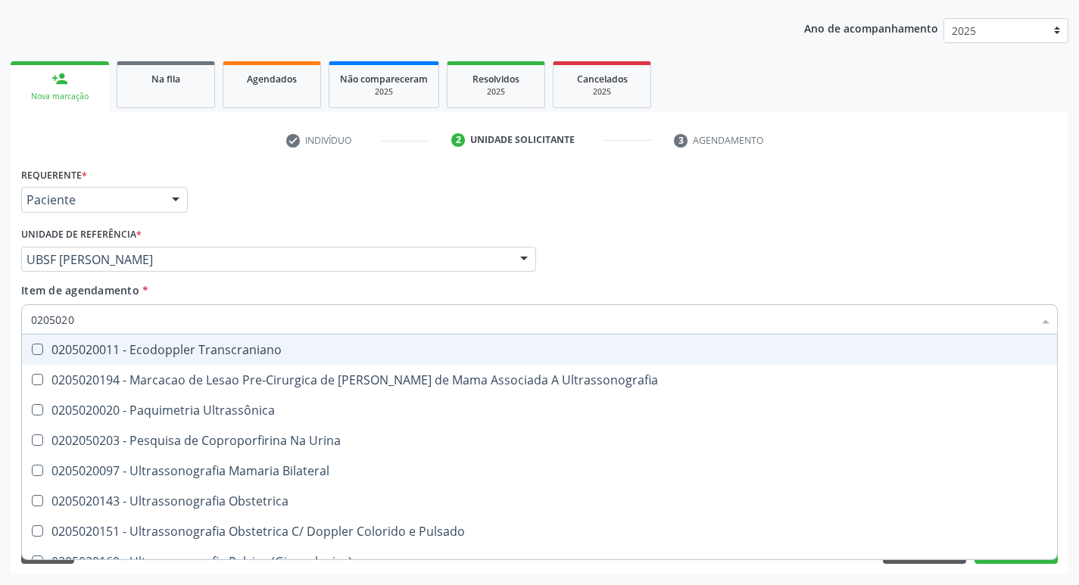
type input "02050200"
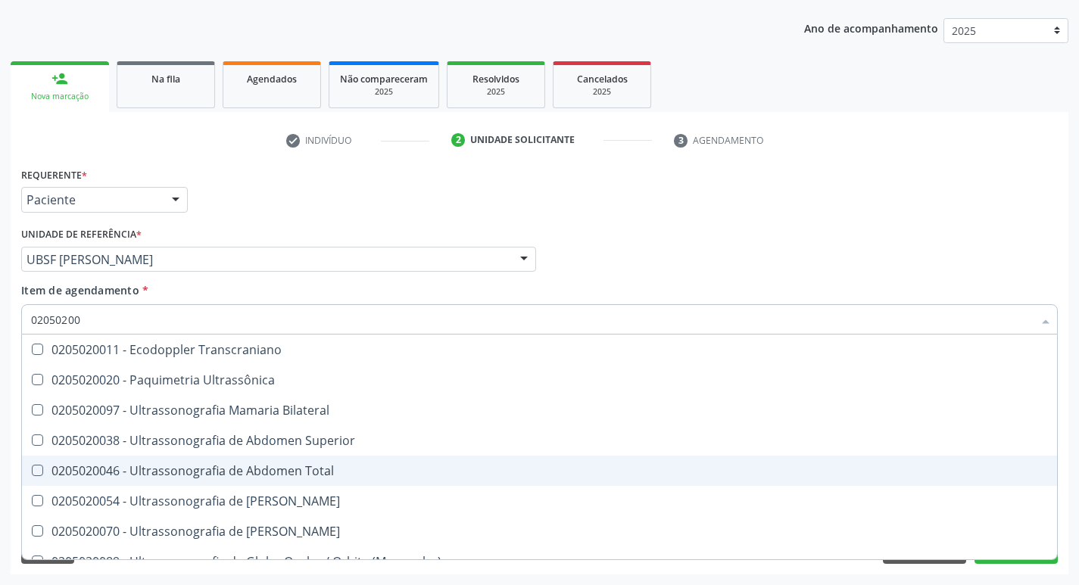
click at [39, 469] on Total at bounding box center [37, 470] width 11 height 11
click at [32, 469] on Total "checkbox" at bounding box center [27, 470] width 10 height 10
checkbox Total "true"
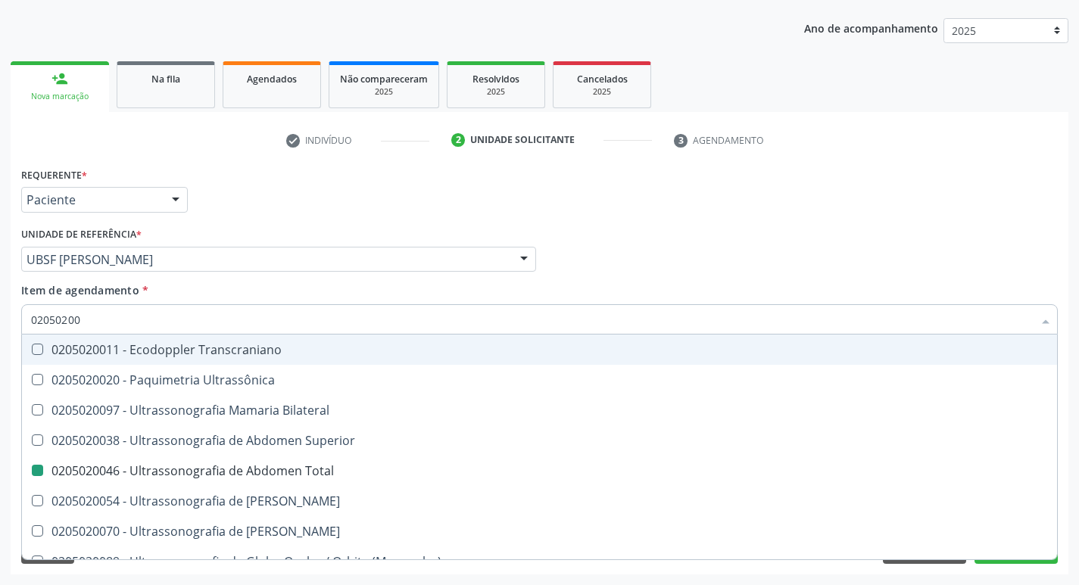
click at [857, 252] on div "Médico Solicitante Por favor, selecione a Unidade de Atendimento primeiro Nenhu…" at bounding box center [539, 252] width 1044 height 59
checkbox Ultrassônica "true"
checkbox Total "false"
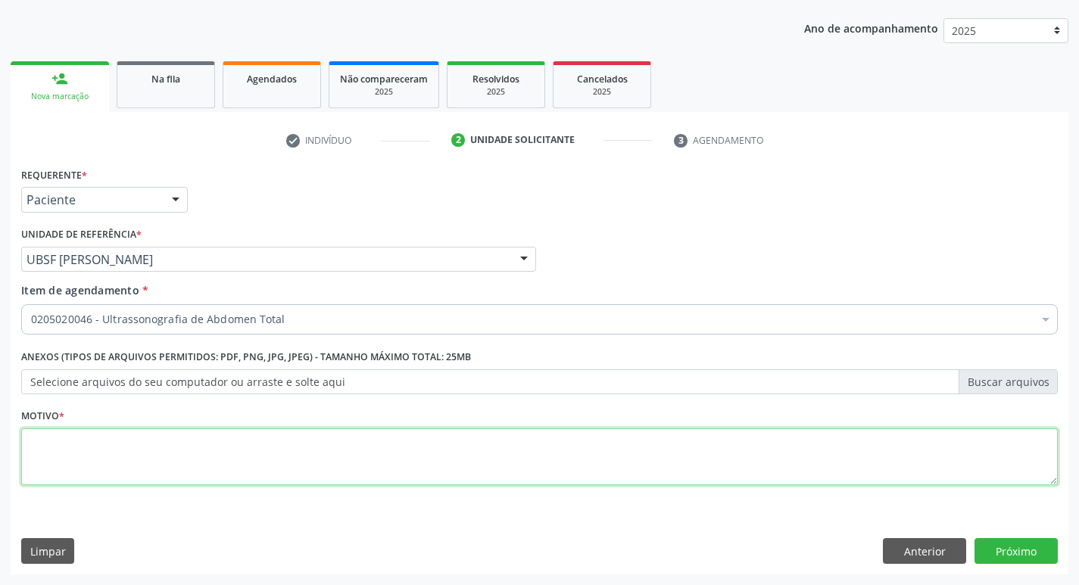
click at [55, 445] on textarea at bounding box center [539, 457] width 1036 height 58
type textarea "AVALIACAO"
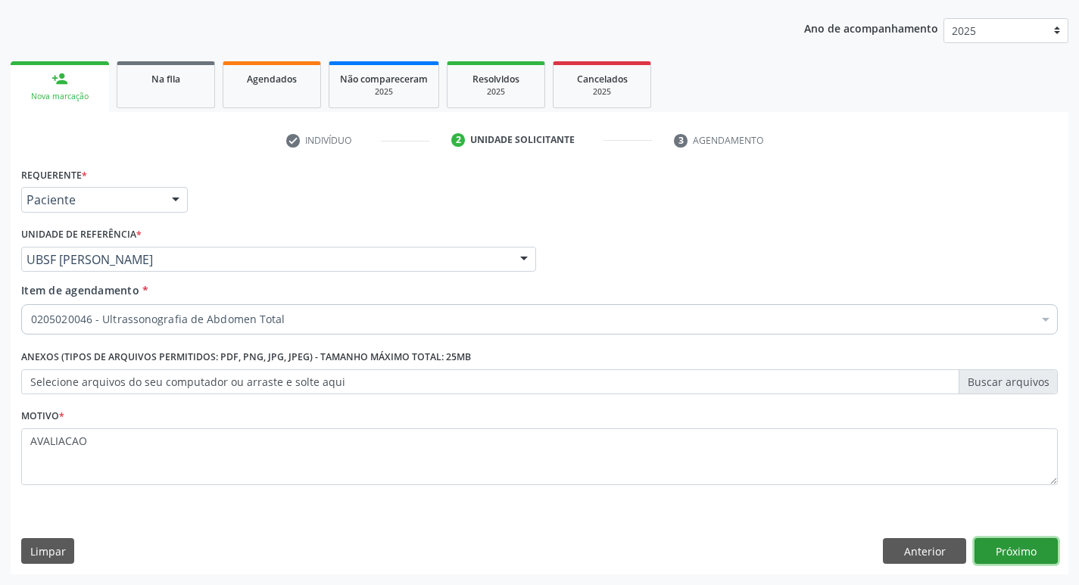
click at [1016, 546] on button "Próximo" at bounding box center [1015, 551] width 83 height 26
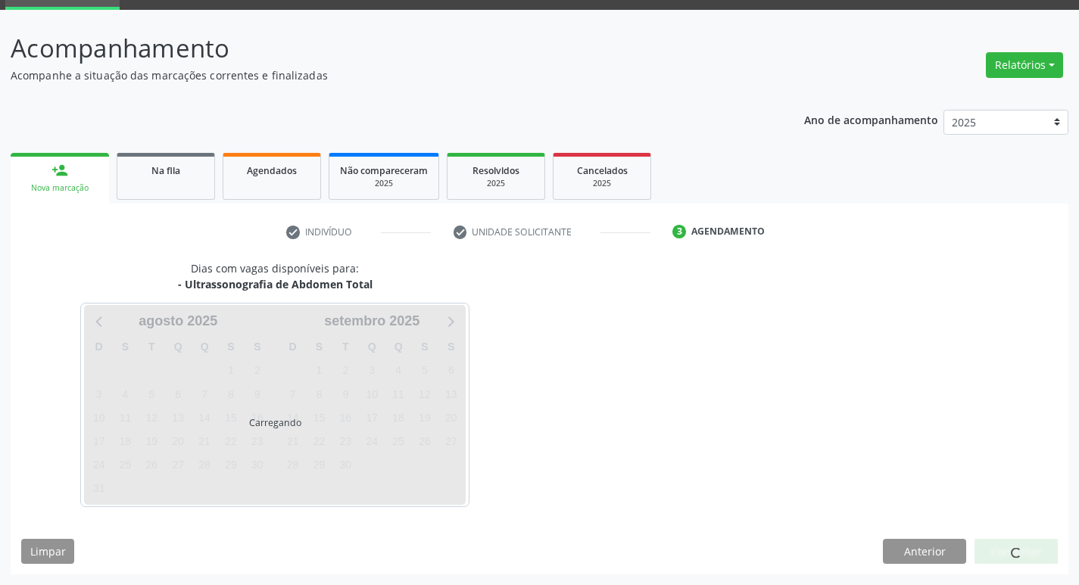
scroll to position [73, 0]
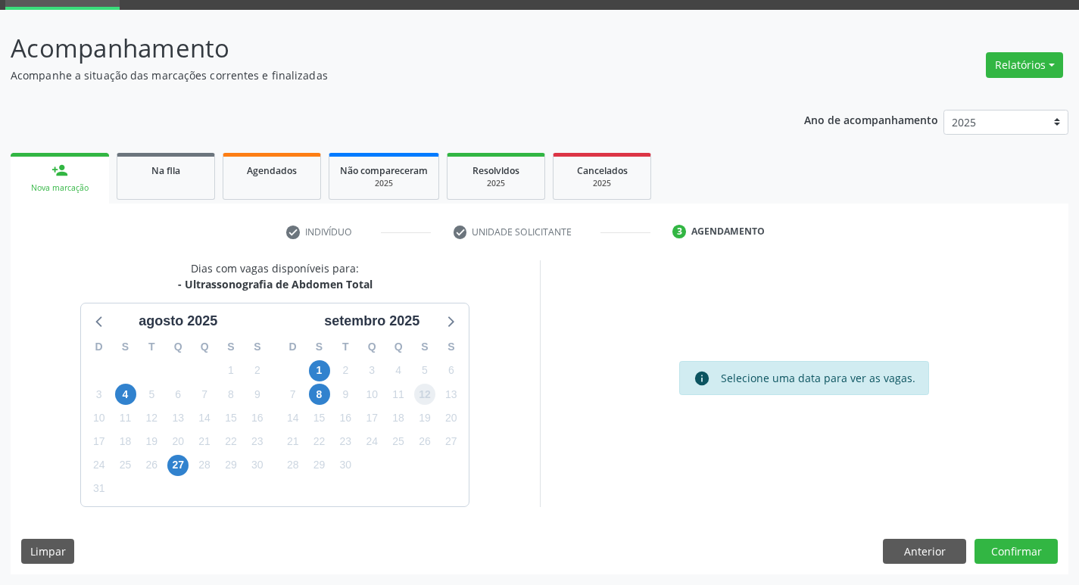
click at [425, 392] on span "12" at bounding box center [424, 394] width 21 height 21
click at [1022, 547] on button "Confirmar" at bounding box center [1015, 552] width 83 height 26
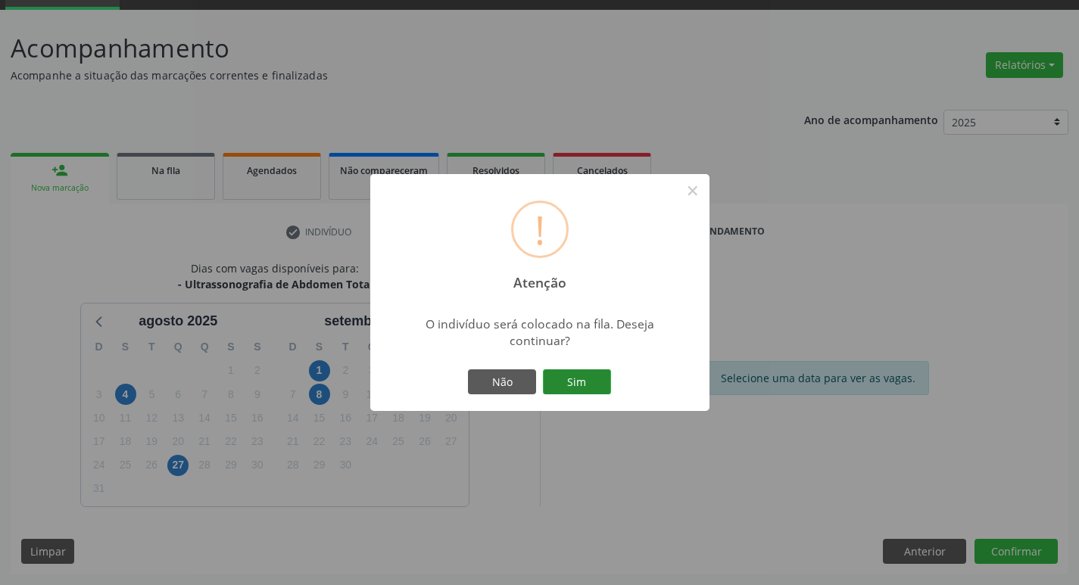
click at [579, 386] on button "Sim" at bounding box center [577, 382] width 68 height 26
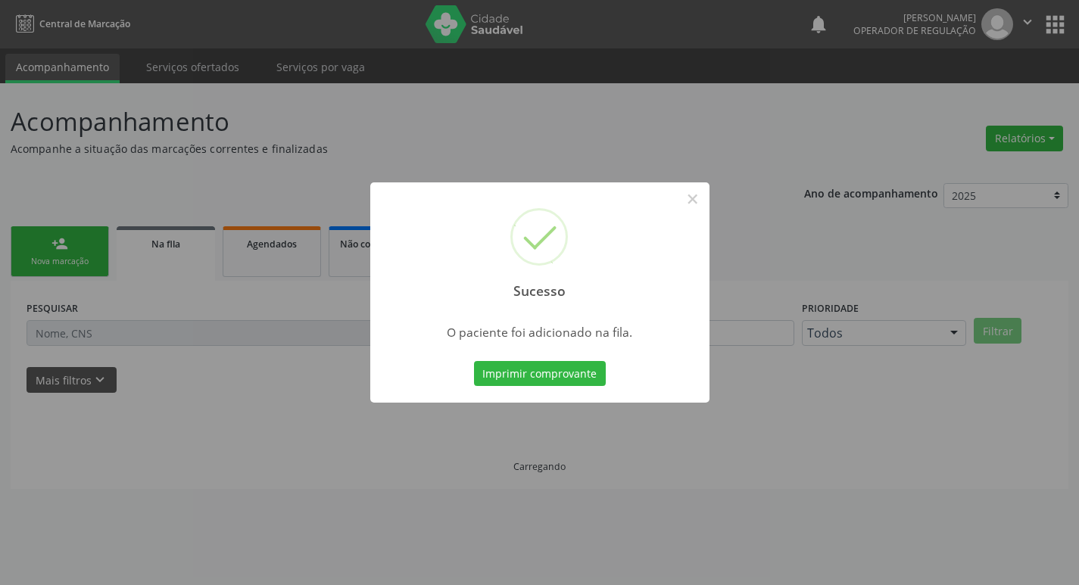
scroll to position [0, 0]
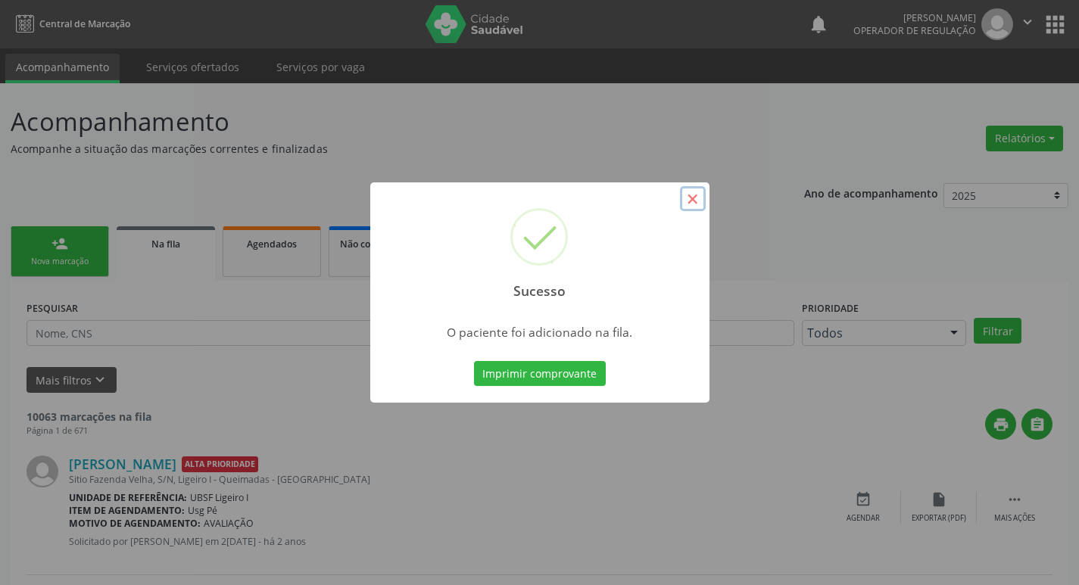
click at [690, 195] on button "×" at bounding box center [693, 199] width 26 height 26
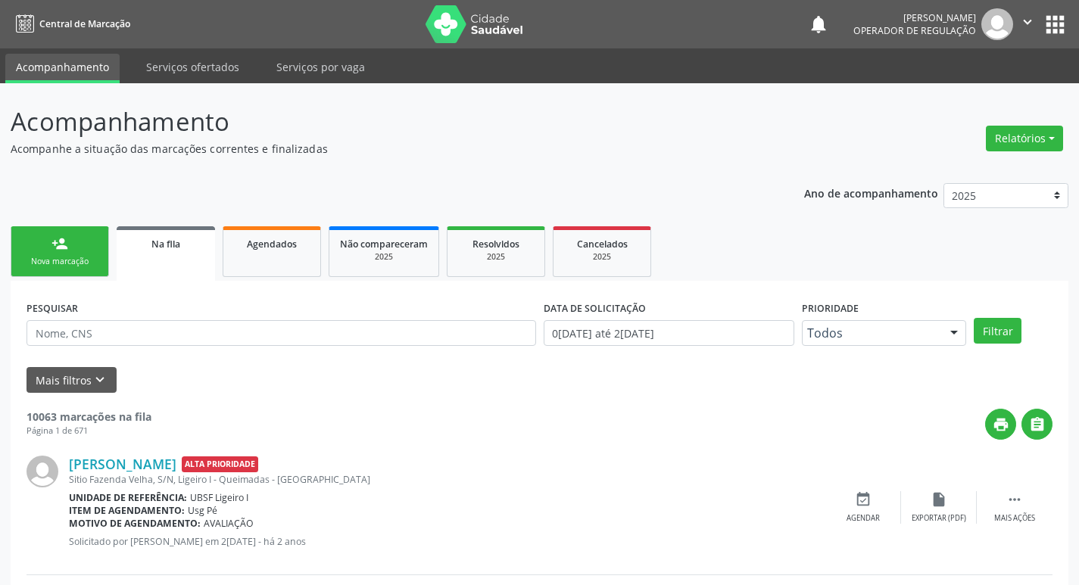
click at [38, 251] on link "person_add Nova marcação" at bounding box center [60, 251] width 98 height 51
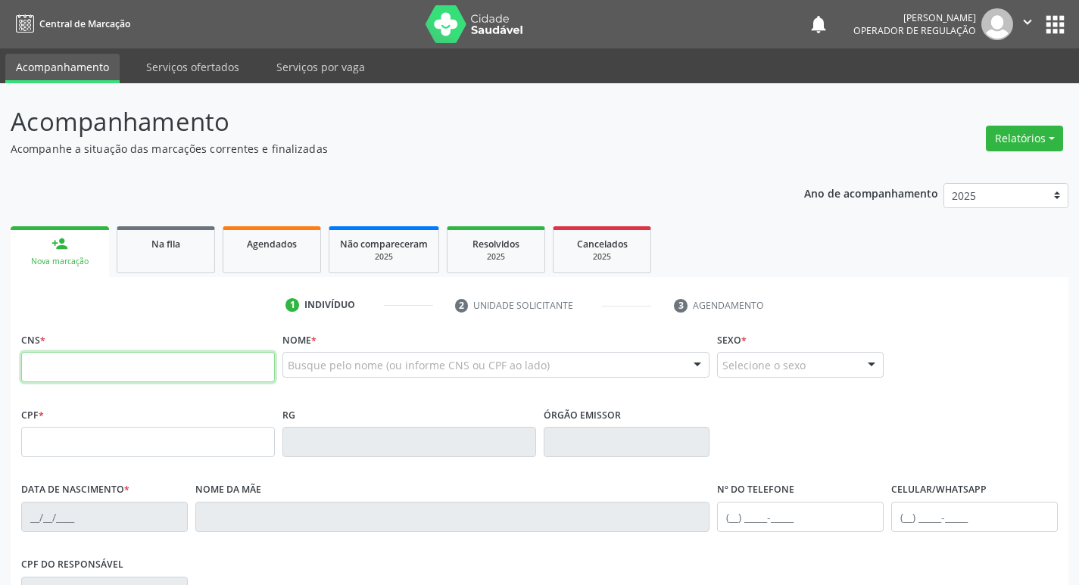
click at [61, 363] on input "text" at bounding box center [148, 367] width 254 height 30
type input "702 6057 3914 9547"
type input "015.022.894-58"
type input "0[DATE]"
type input "[PERSON_NAME]"
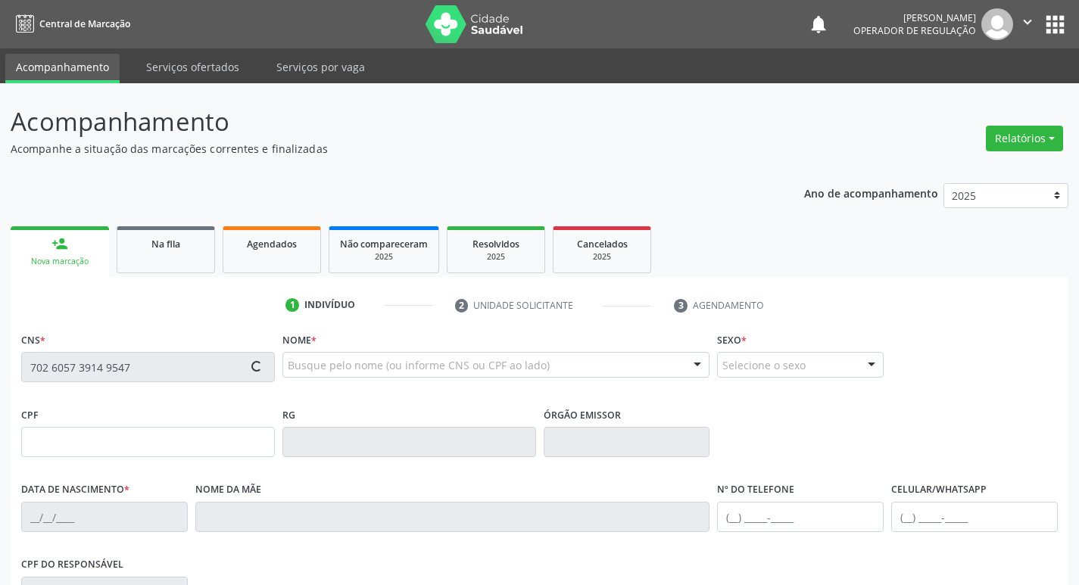
type input "[PHONE_NUMBER]"
type input "S/N"
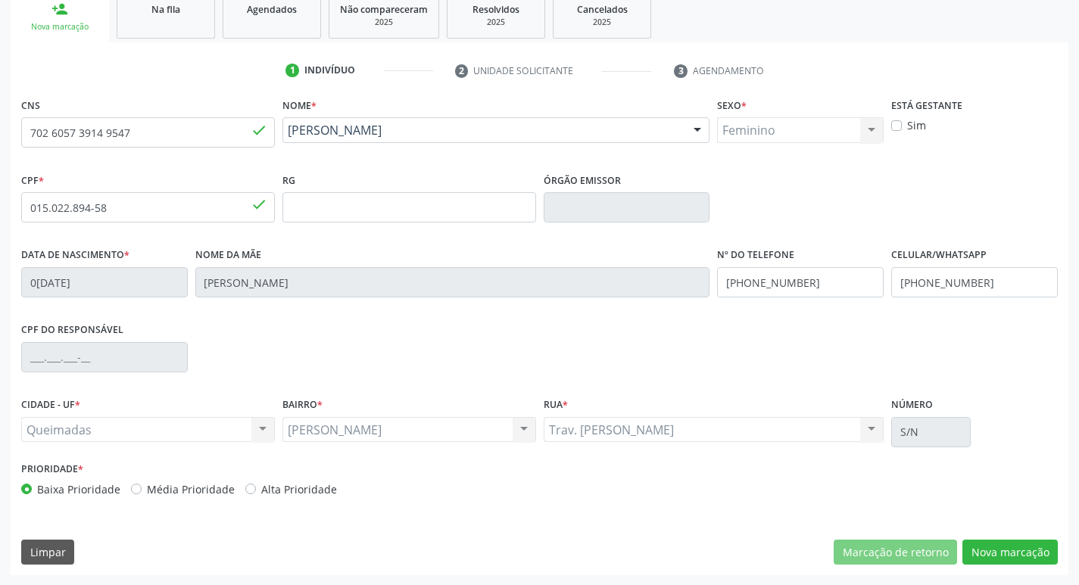
scroll to position [235, 0]
click at [999, 551] on button "Nova marcação" at bounding box center [1009, 552] width 95 height 26
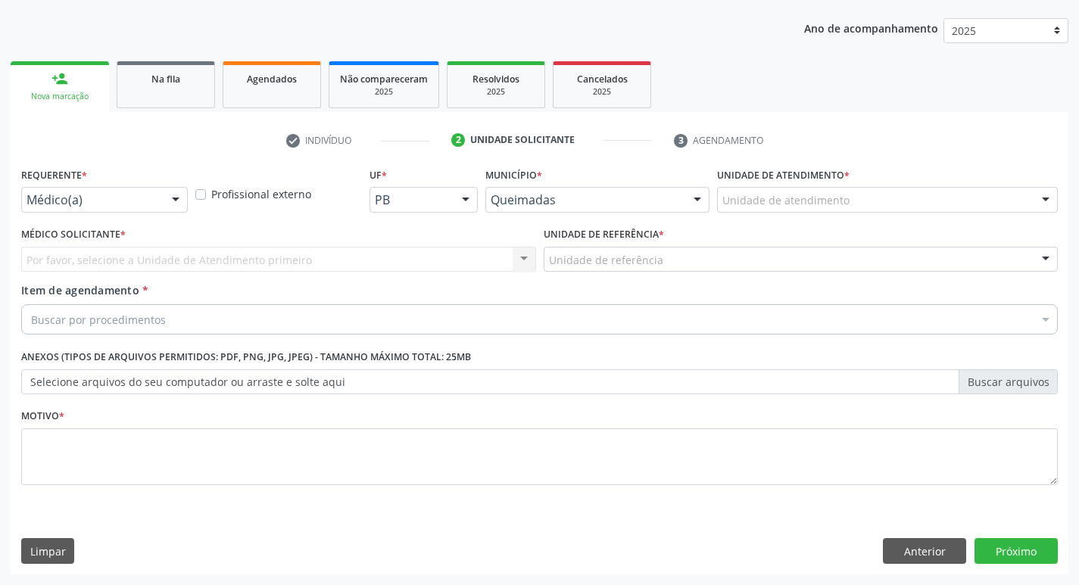
click at [179, 200] on div at bounding box center [175, 201] width 23 height 26
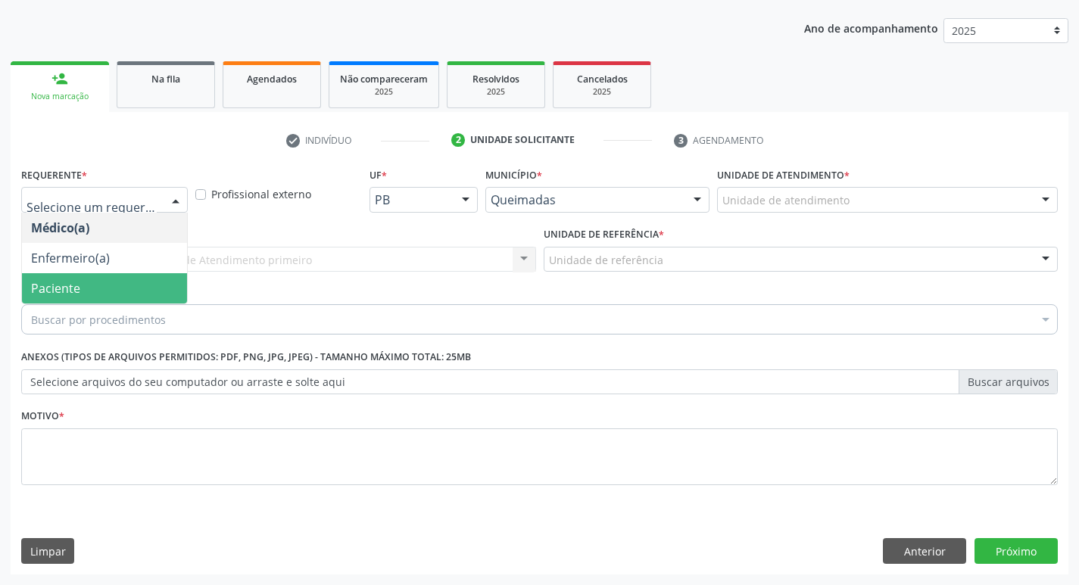
click at [132, 286] on span "Paciente" at bounding box center [104, 288] width 165 height 30
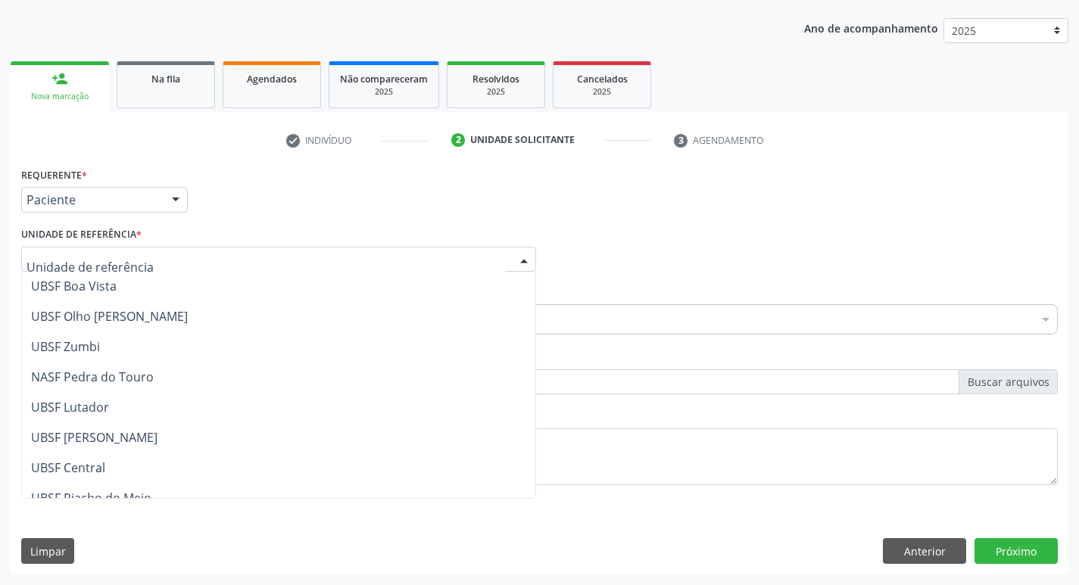
scroll to position [228, 0]
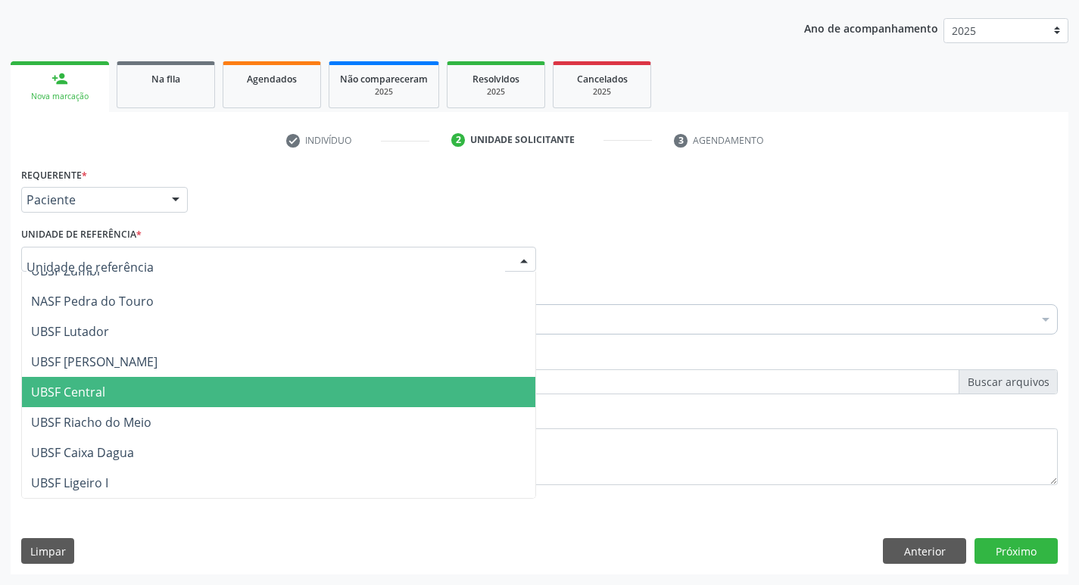
click at [73, 391] on span "UBSF Central" at bounding box center [68, 392] width 74 height 17
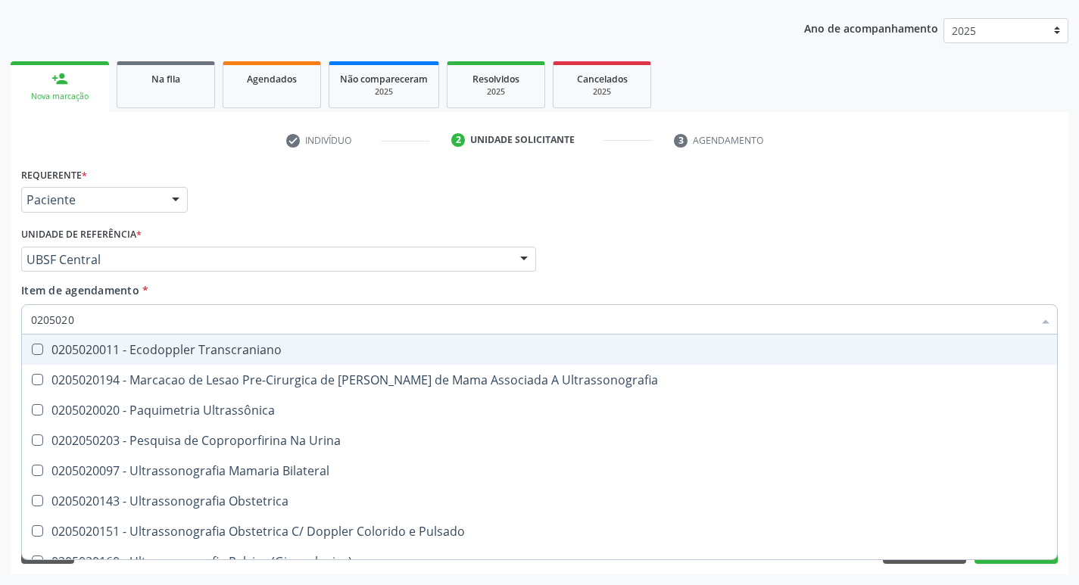
type input "02050200"
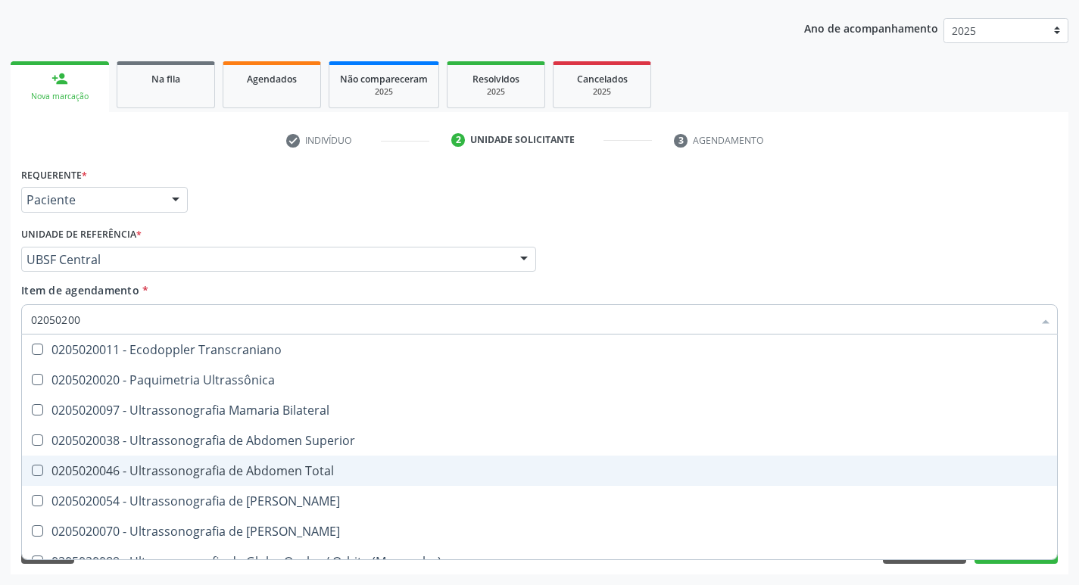
click at [40, 469] on Total at bounding box center [37, 470] width 11 height 11
click at [32, 469] on Total "checkbox" at bounding box center [27, 470] width 10 height 10
checkbox Total "true"
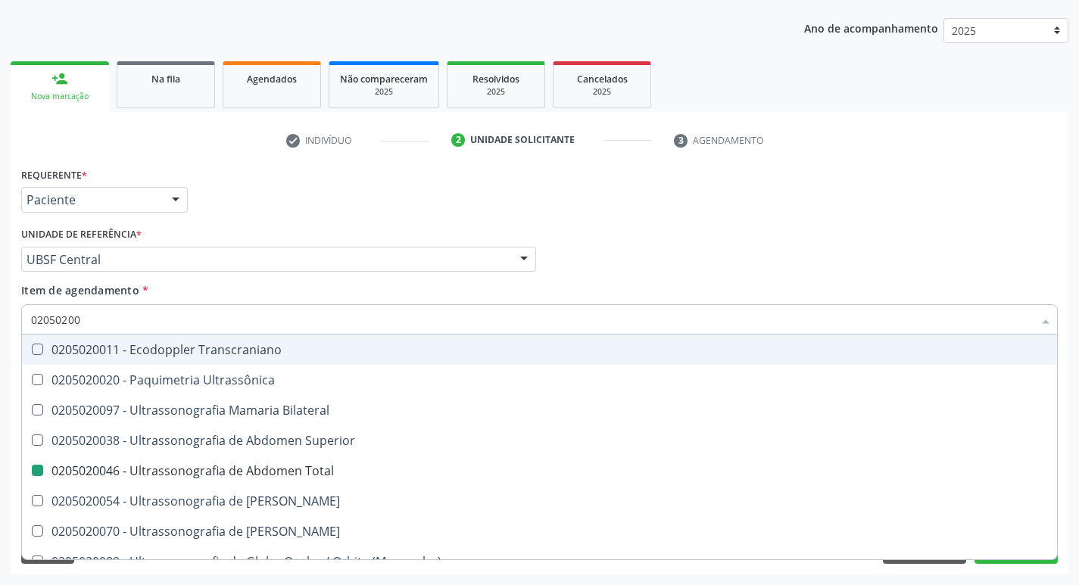
click at [799, 242] on div "Médico Solicitante Por favor, selecione a Unidade de Atendimento primeiro Nenhu…" at bounding box center [539, 252] width 1044 height 59
checkbox Ultrassônica "true"
checkbox Total "false"
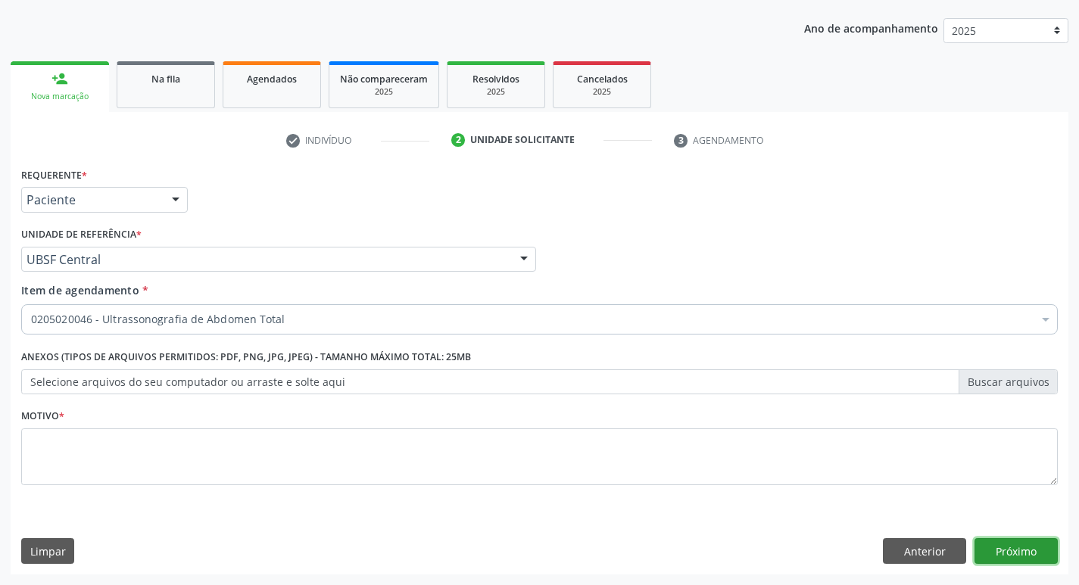
click at [995, 546] on button "Próximo" at bounding box center [1015, 551] width 83 height 26
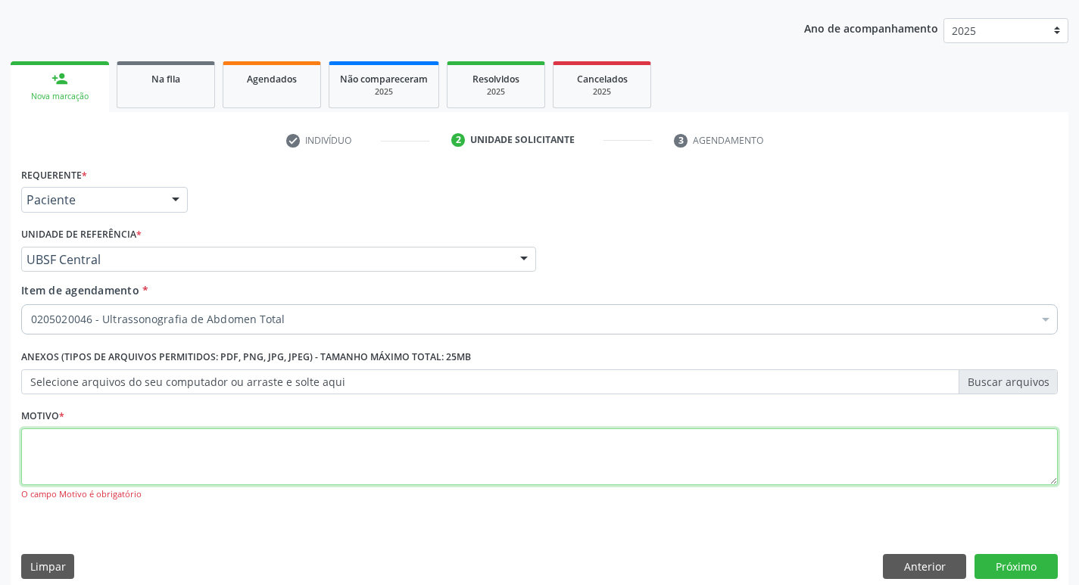
click at [39, 438] on textarea at bounding box center [539, 457] width 1036 height 58
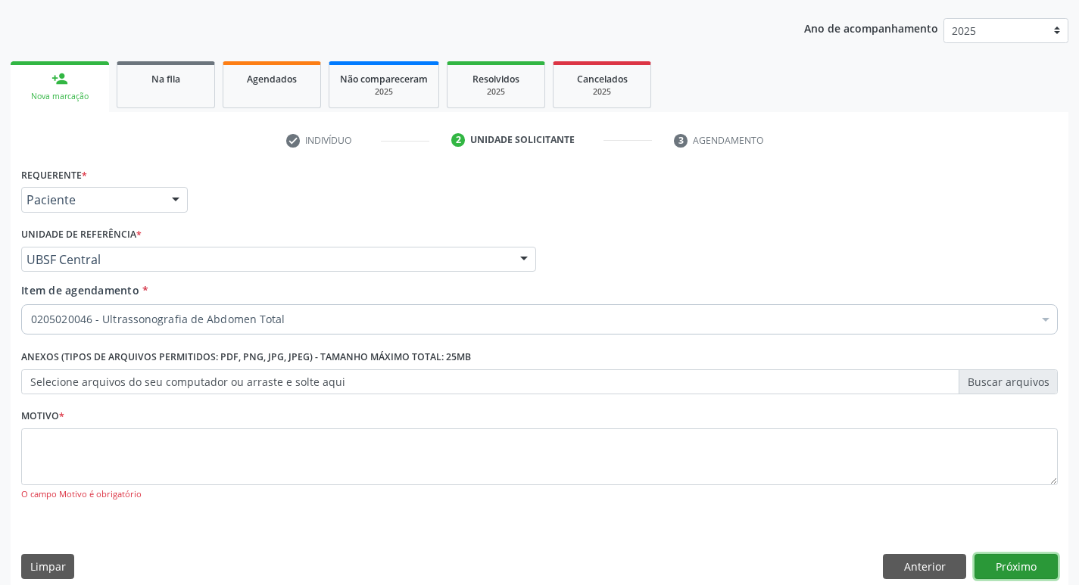
click at [1018, 568] on button "Próximo" at bounding box center [1015, 567] width 83 height 26
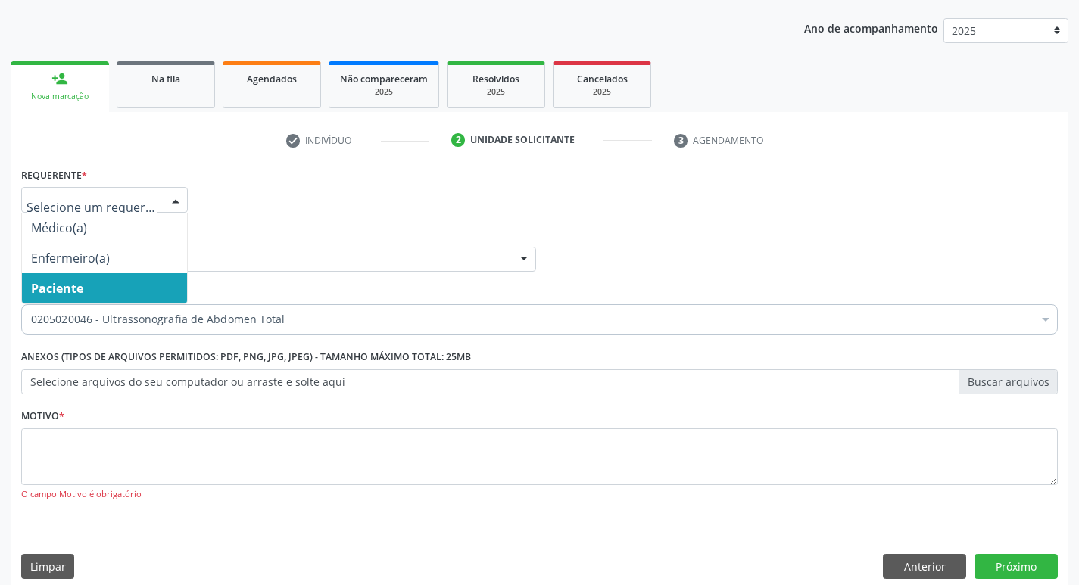
click at [179, 198] on div at bounding box center [175, 201] width 23 height 26
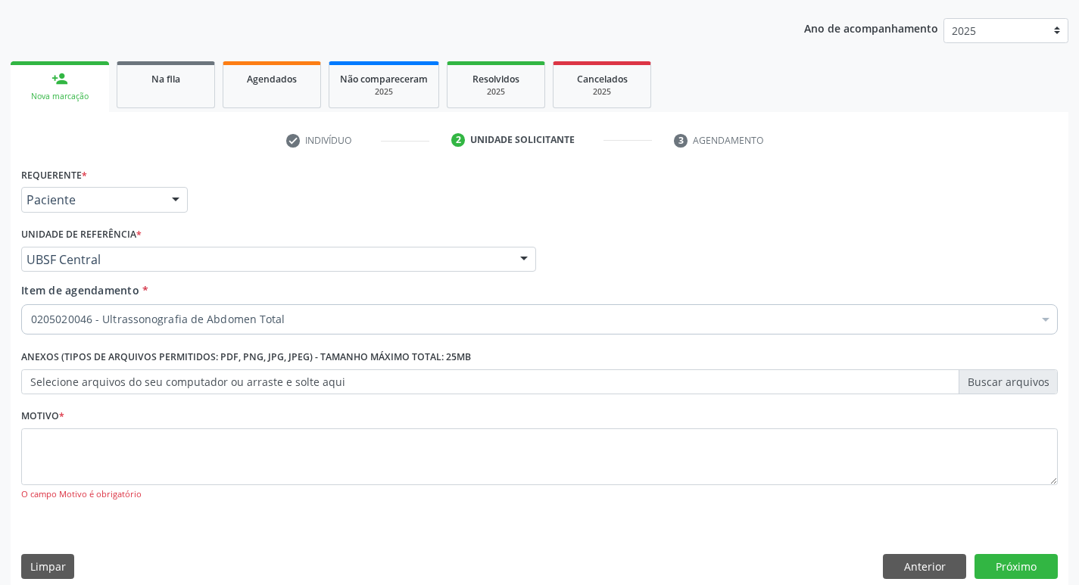
click at [175, 202] on div at bounding box center [175, 201] width 23 height 26
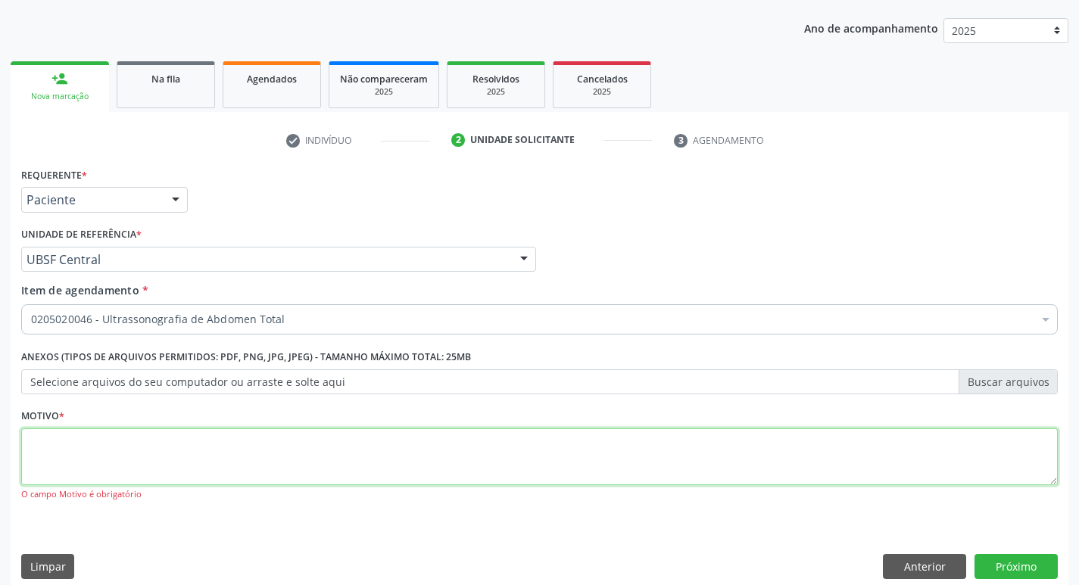
click at [64, 457] on textarea at bounding box center [539, 457] width 1036 height 58
type textarea "AVALICAO"
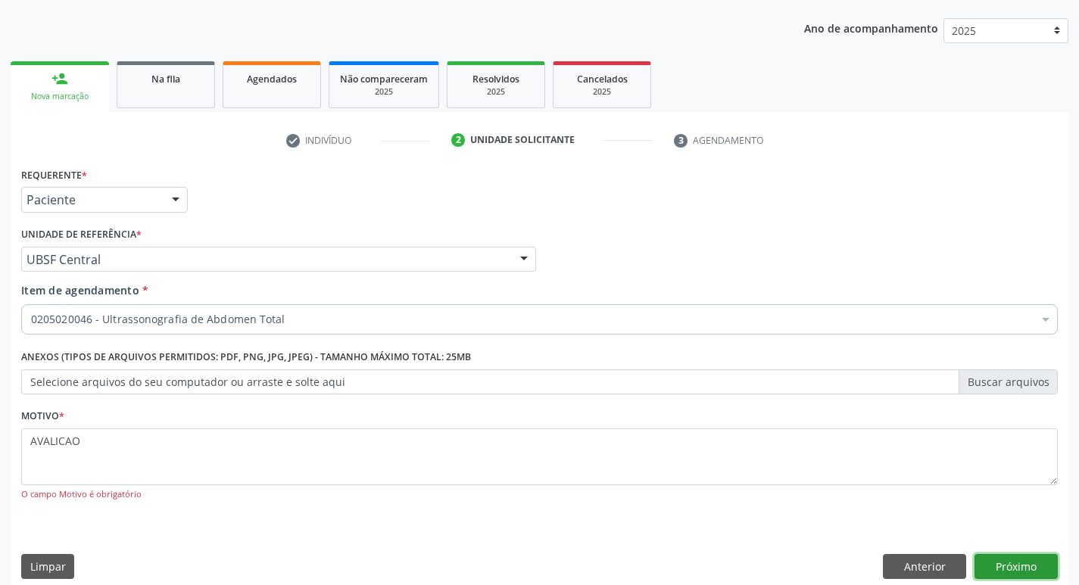
click at [1023, 568] on button "Próximo" at bounding box center [1015, 567] width 83 height 26
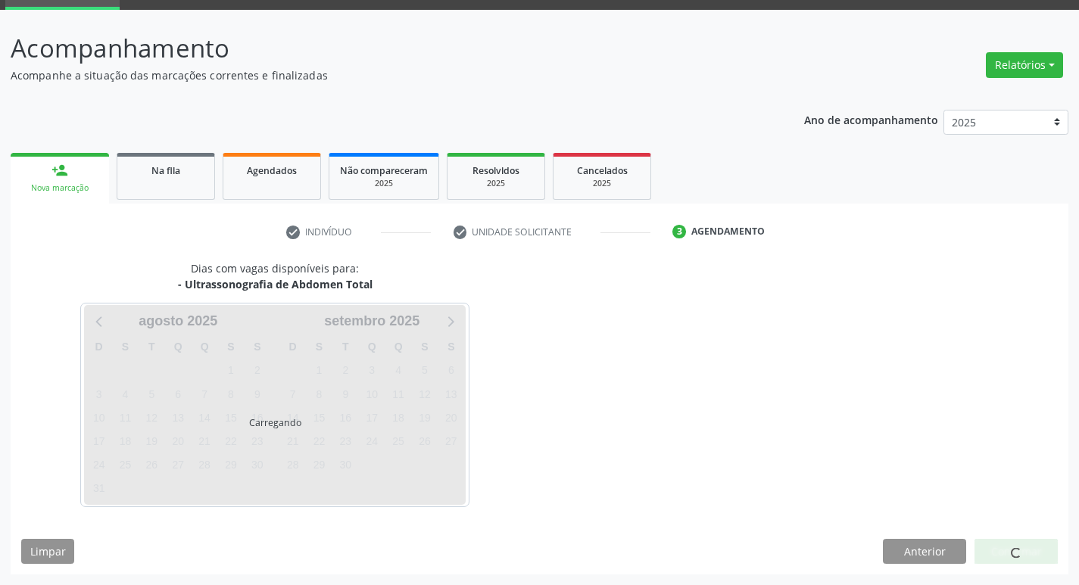
scroll to position [73, 0]
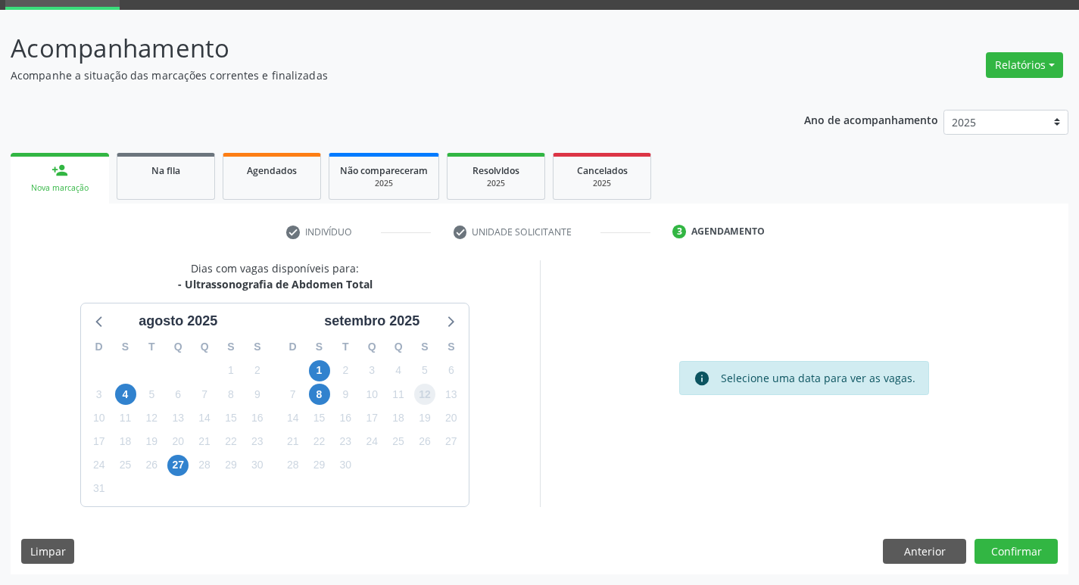
click at [426, 397] on span "12" at bounding box center [424, 394] width 21 height 21
click at [1021, 551] on button "Confirmar" at bounding box center [1015, 552] width 83 height 26
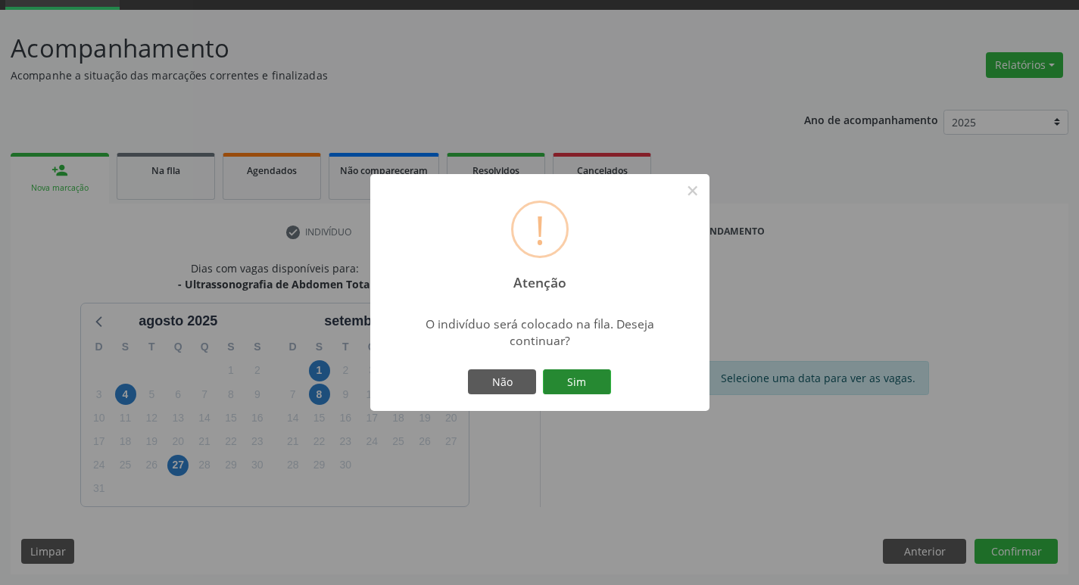
click at [590, 389] on button "Sim" at bounding box center [577, 382] width 68 height 26
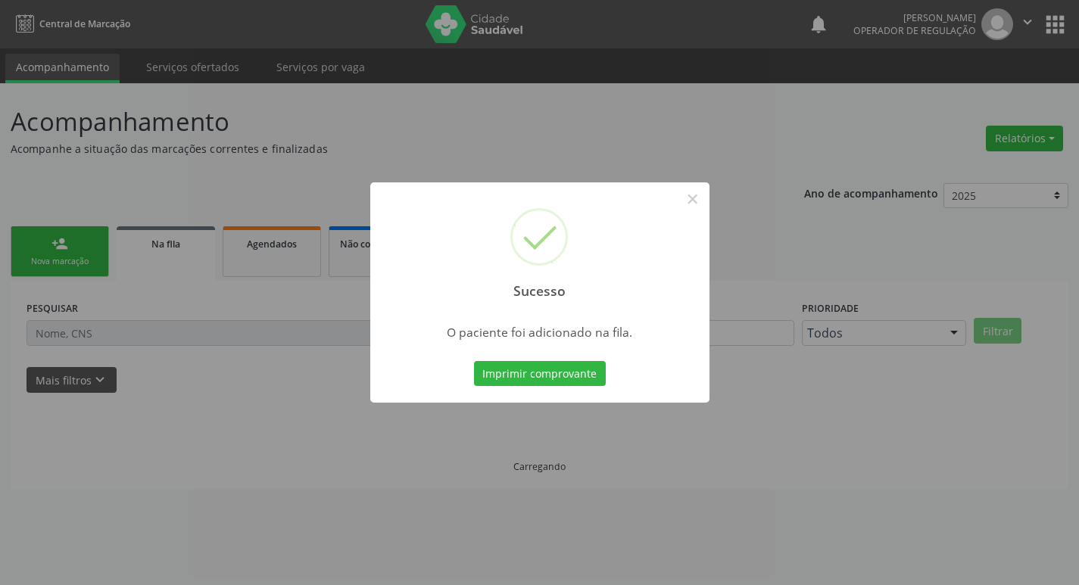
scroll to position [0, 0]
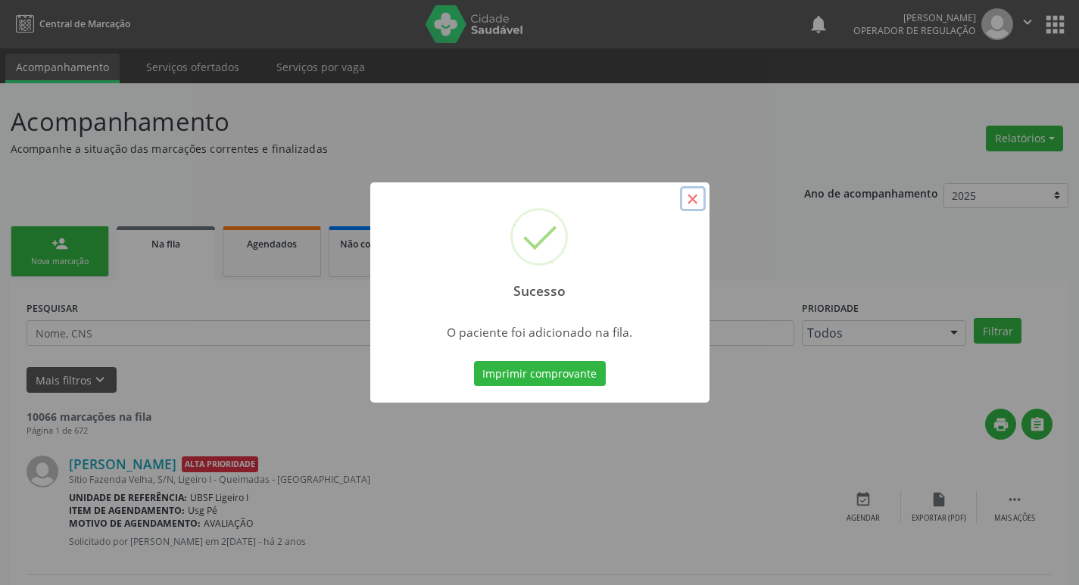
click at [696, 201] on button "×" at bounding box center [693, 199] width 26 height 26
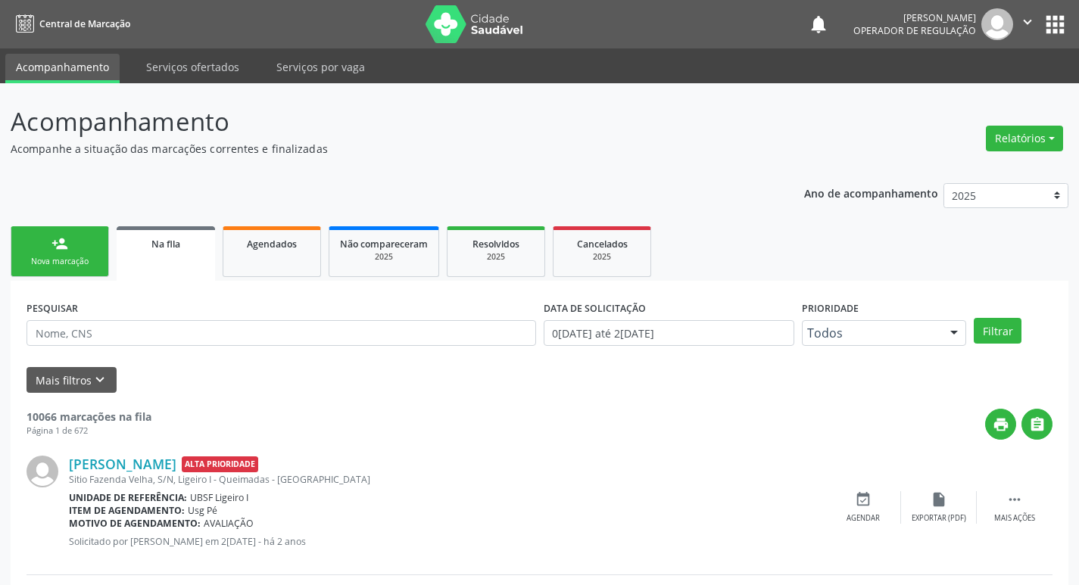
click at [54, 259] on div "Nova marcação" at bounding box center [60, 261] width 76 height 11
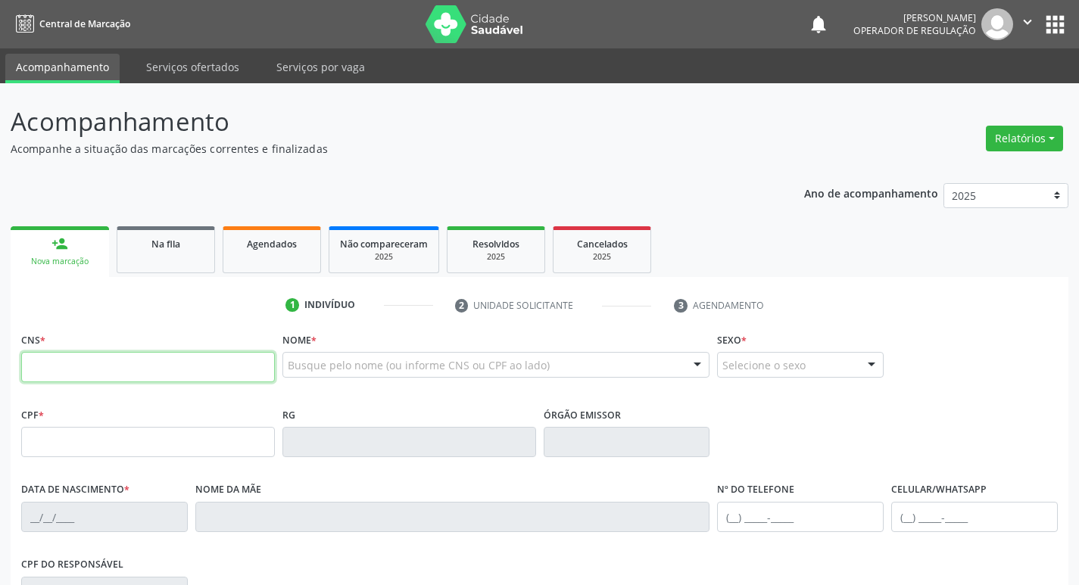
click at [51, 365] on input "text" at bounding box center [148, 367] width 254 height 30
type input "702 0048 0799 8480"
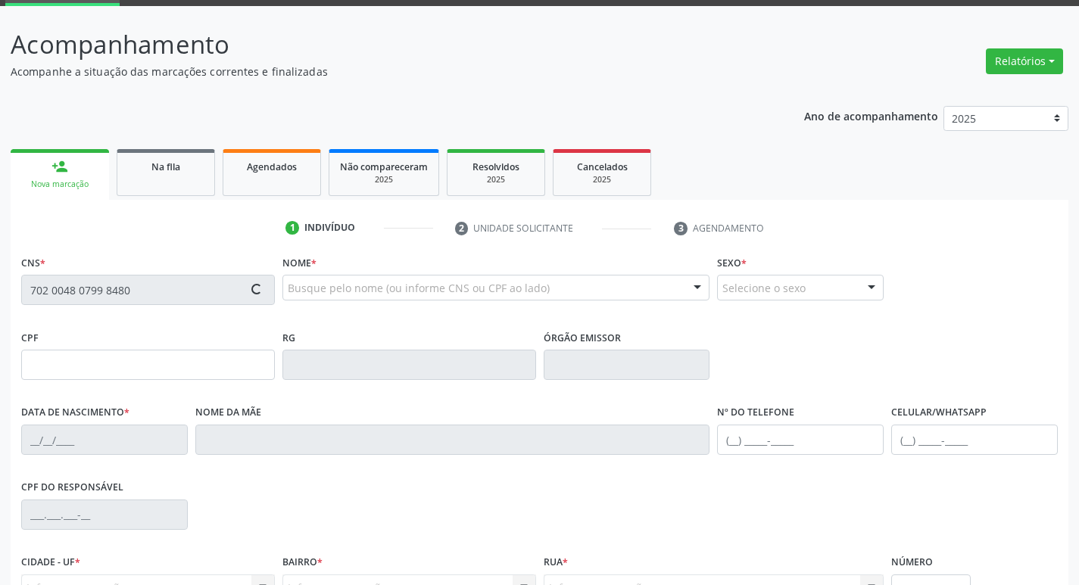
type input "127.408.257-90"
type input "0[DATE]"
type input "[DATE][PERSON_NAME]"
type input "[PHONE_NUMBER]"
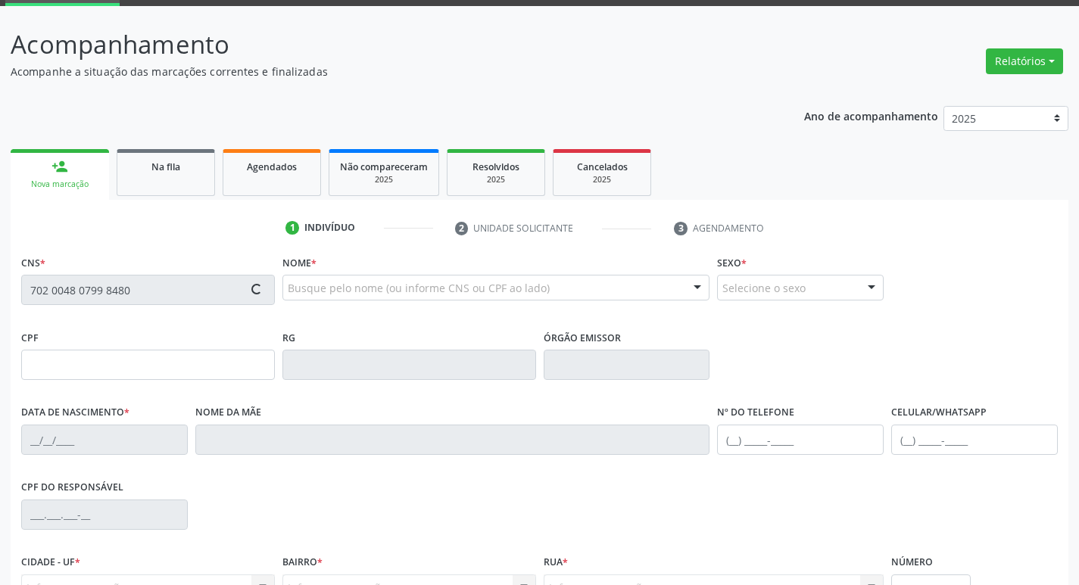
type input "076.684.247-92"
type input "37"
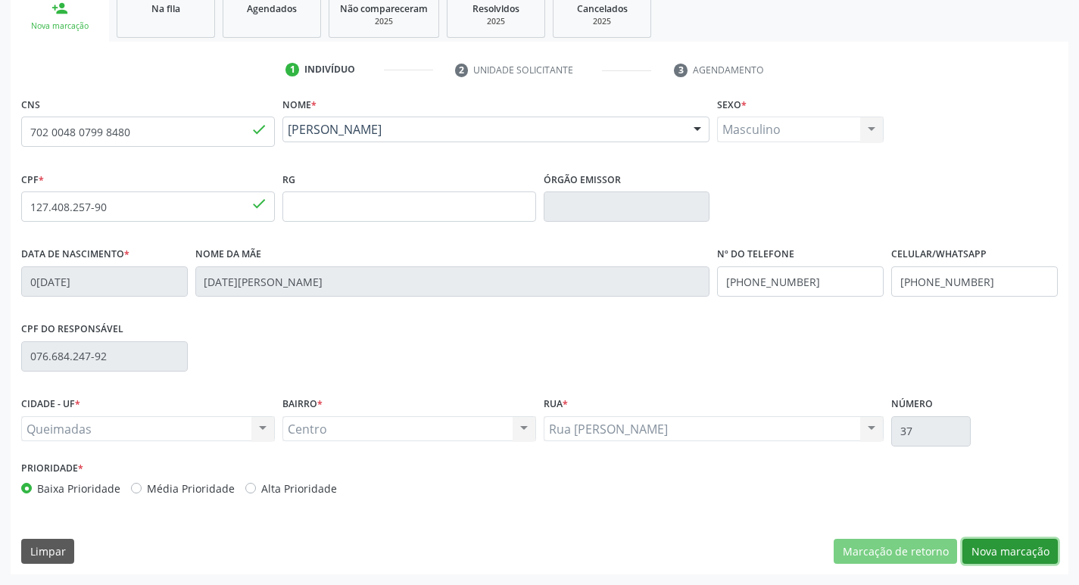
click at [1008, 549] on button "Nova marcação" at bounding box center [1009, 552] width 95 height 26
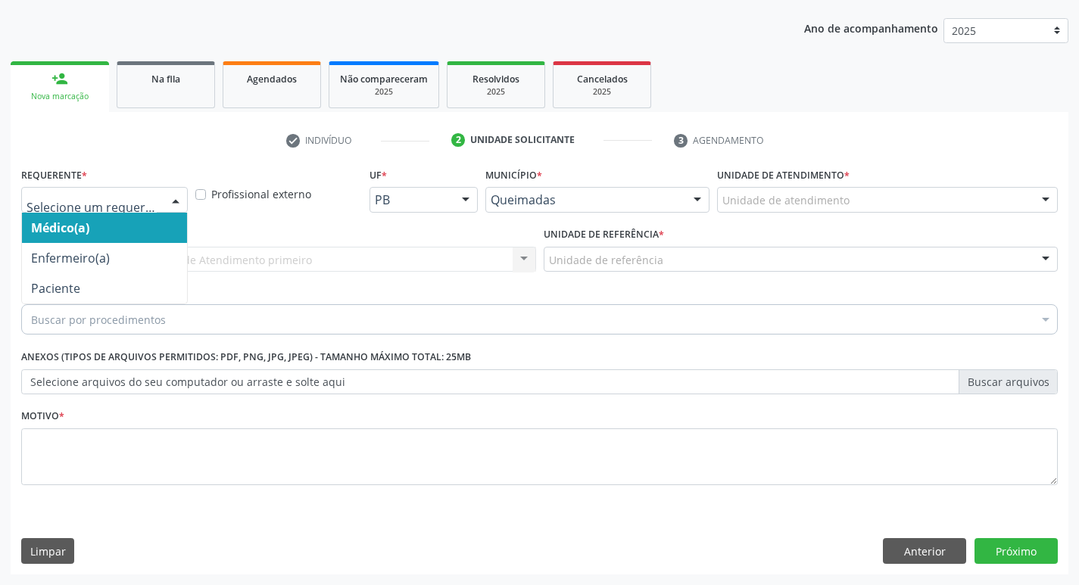
click at [179, 201] on div at bounding box center [175, 201] width 23 height 26
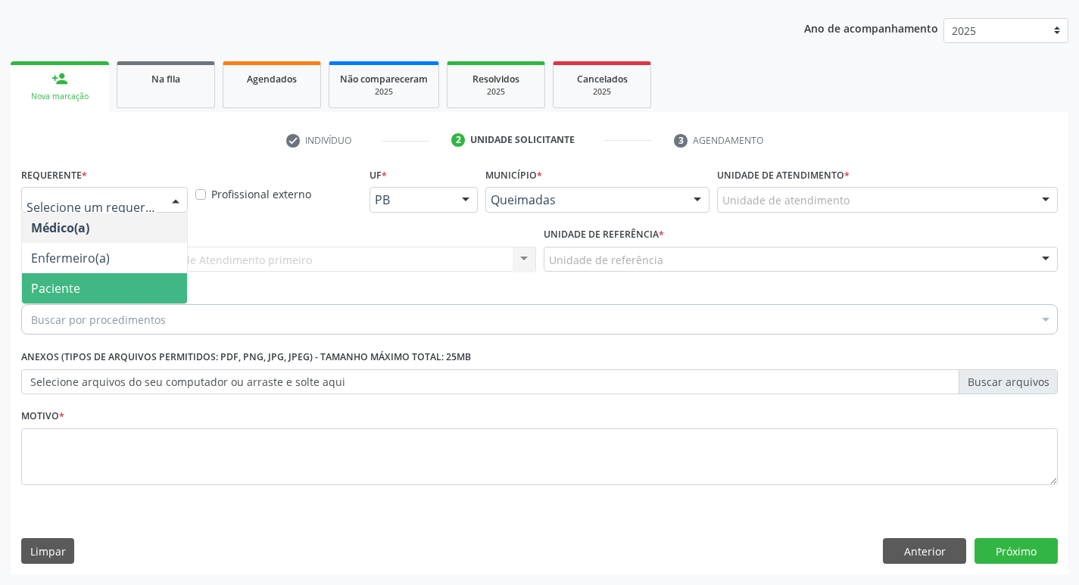
click at [121, 284] on span "Paciente" at bounding box center [104, 288] width 165 height 30
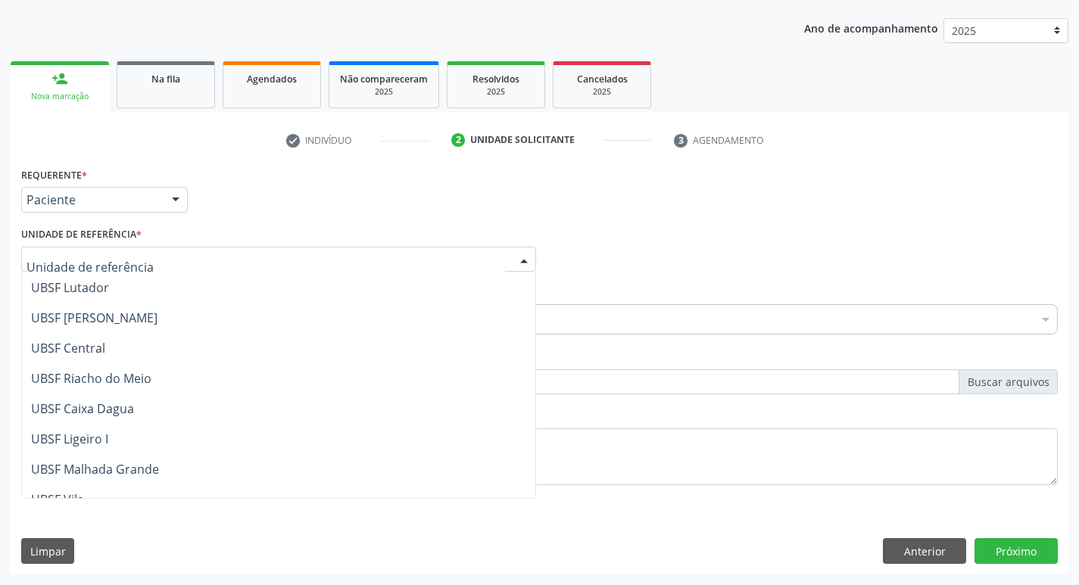
scroll to position [303, 0]
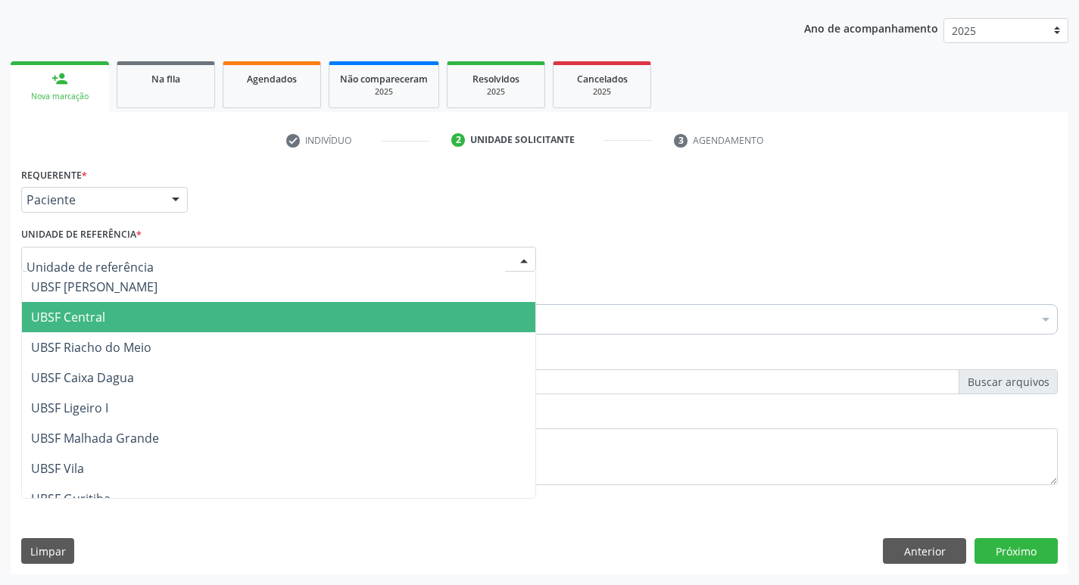
click at [84, 322] on span "UBSF Central" at bounding box center [68, 317] width 74 height 17
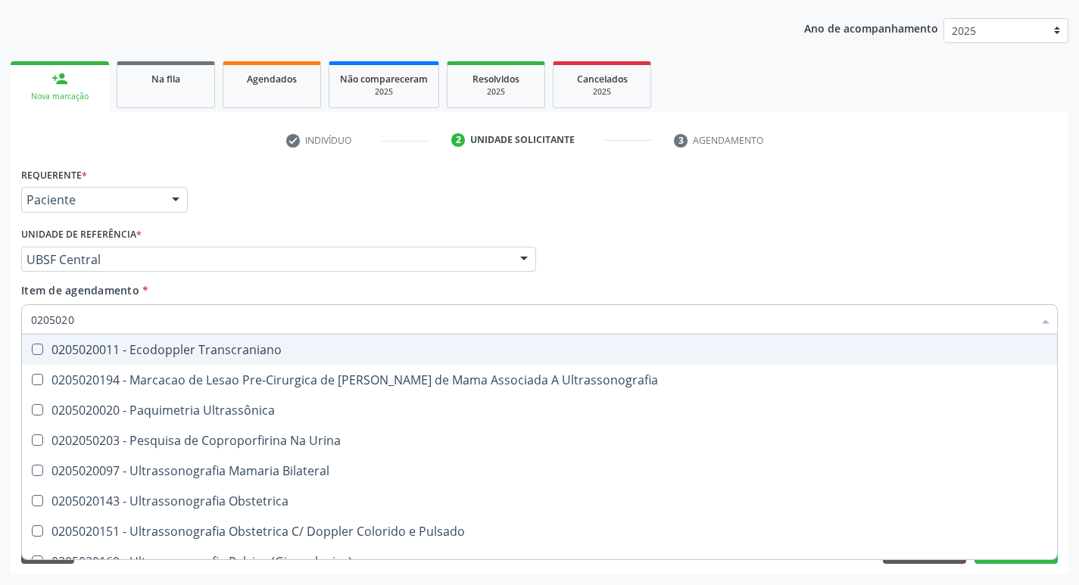
type input "02050200"
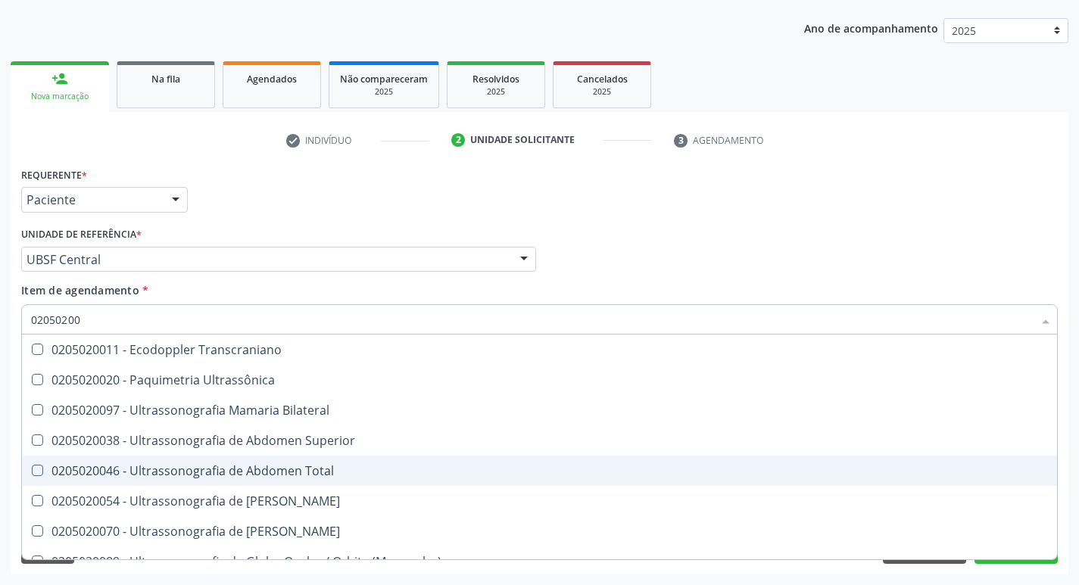
click at [38, 472] on Total at bounding box center [37, 470] width 11 height 11
click at [32, 472] on Total "checkbox" at bounding box center [27, 470] width 10 height 10
checkbox Total "true"
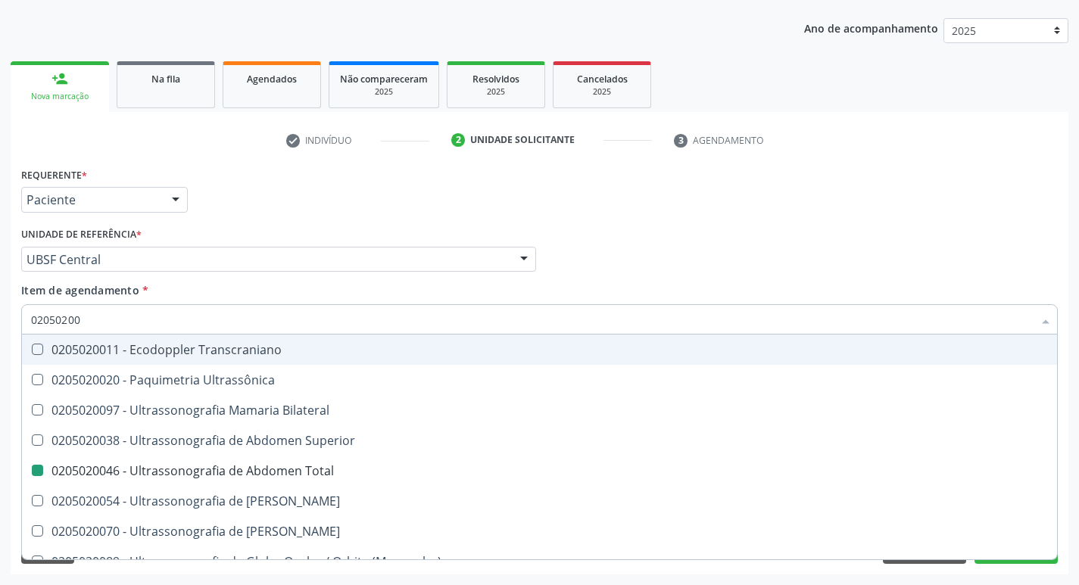
click at [923, 269] on div "Médico Solicitante Por favor, selecione a Unidade de Atendimento primeiro Nenhu…" at bounding box center [539, 252] width 1044 height 59
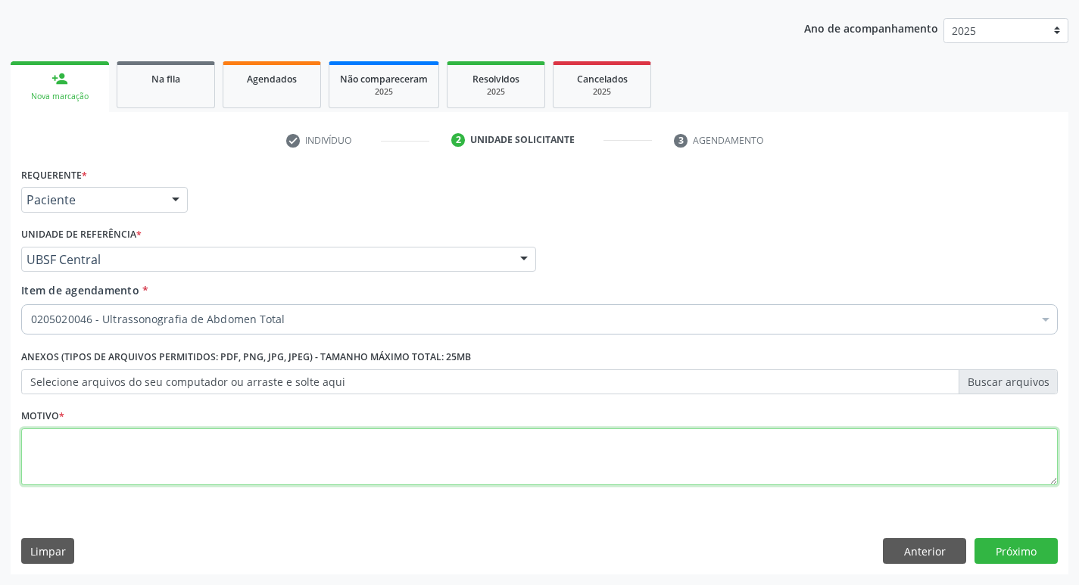
click at [55, 455] on textarea at bounding box center [539, 457] width 1036 height 58
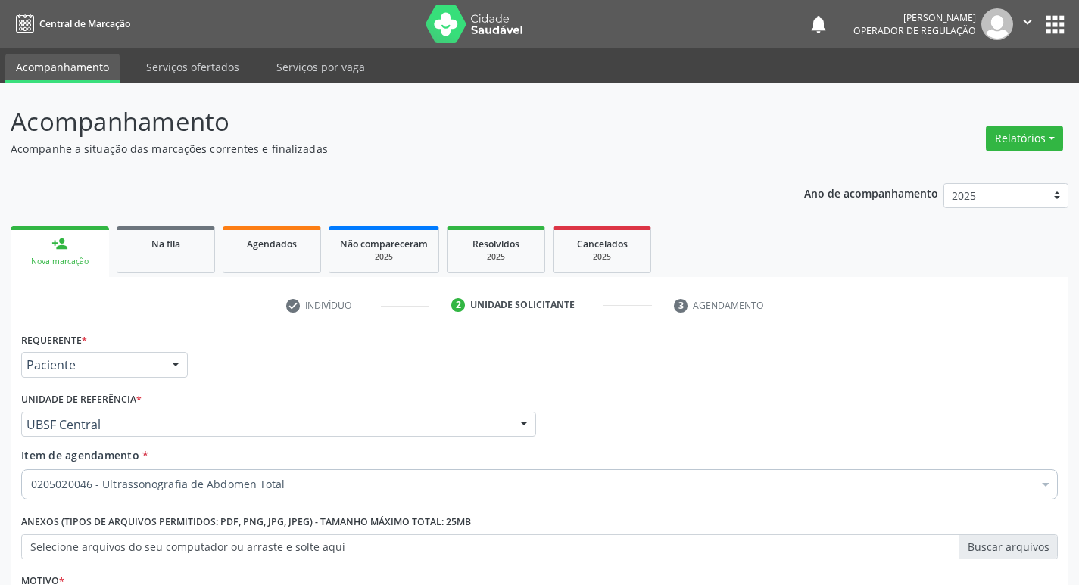
scroll to position [165, 0]
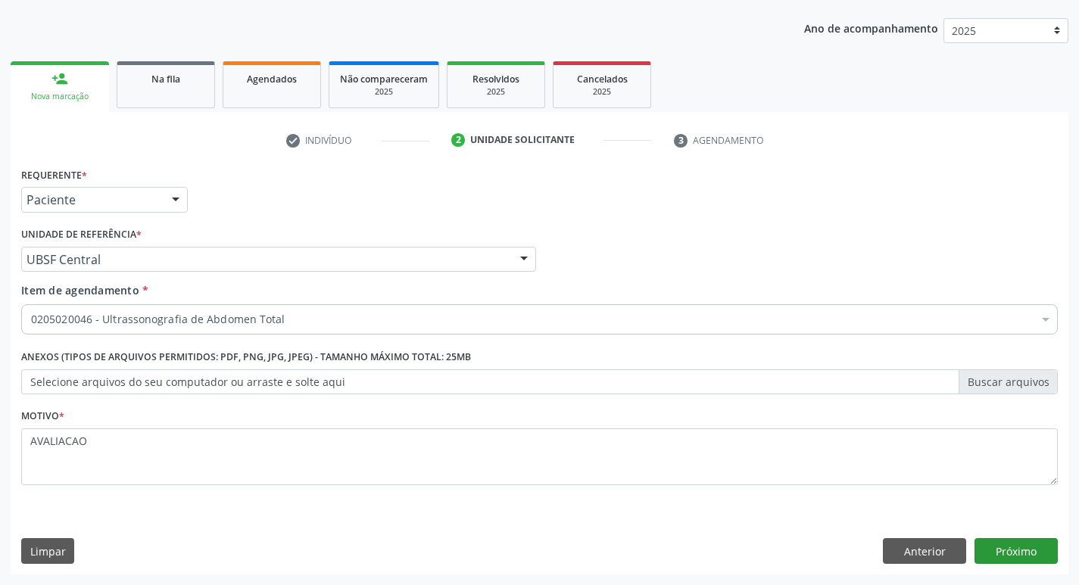
type textarea "AVALIACAO"
click at [1003, 555] on button "Próximo" at bounding box center [1015, 551] width 83 height 26
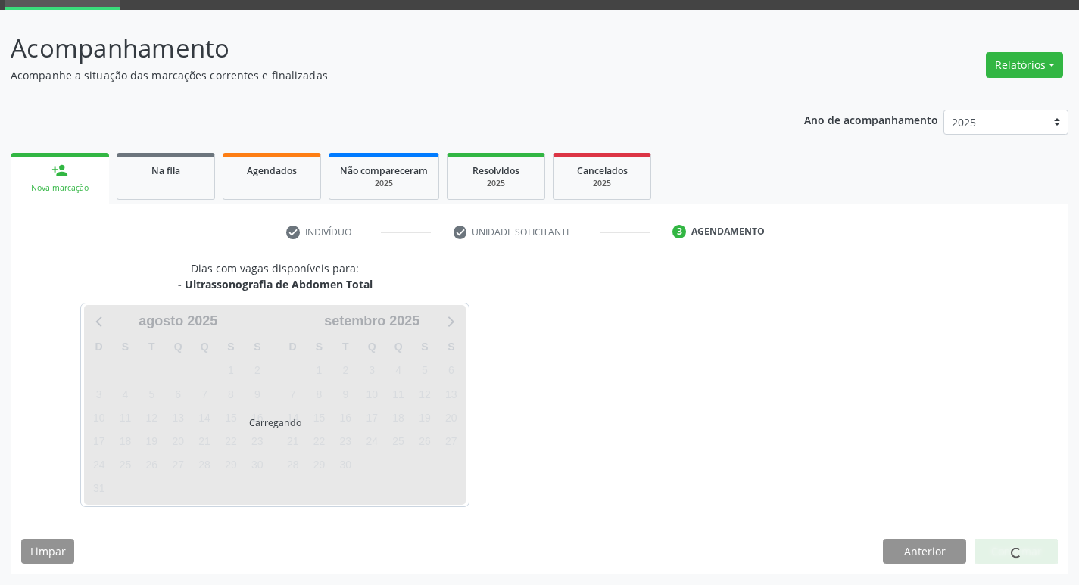
scroll to position [73, 0]
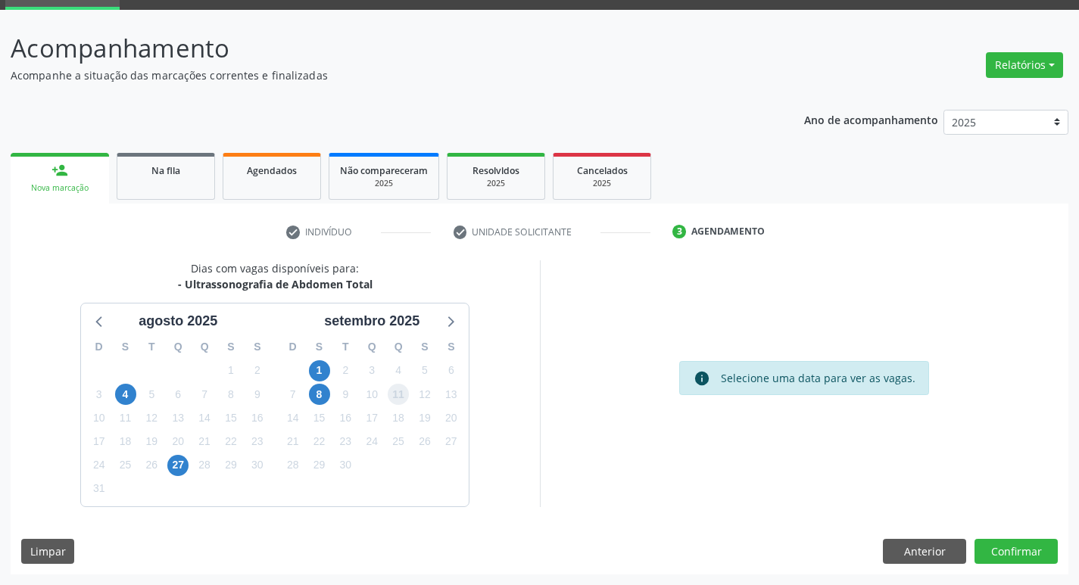
click at [399, 396] on span "11" at bounding box center [398, 394] width 21 height 21
click at [1016, 548] on button "Confirmar" at bounding box center [1015, 552] width 83 height 26
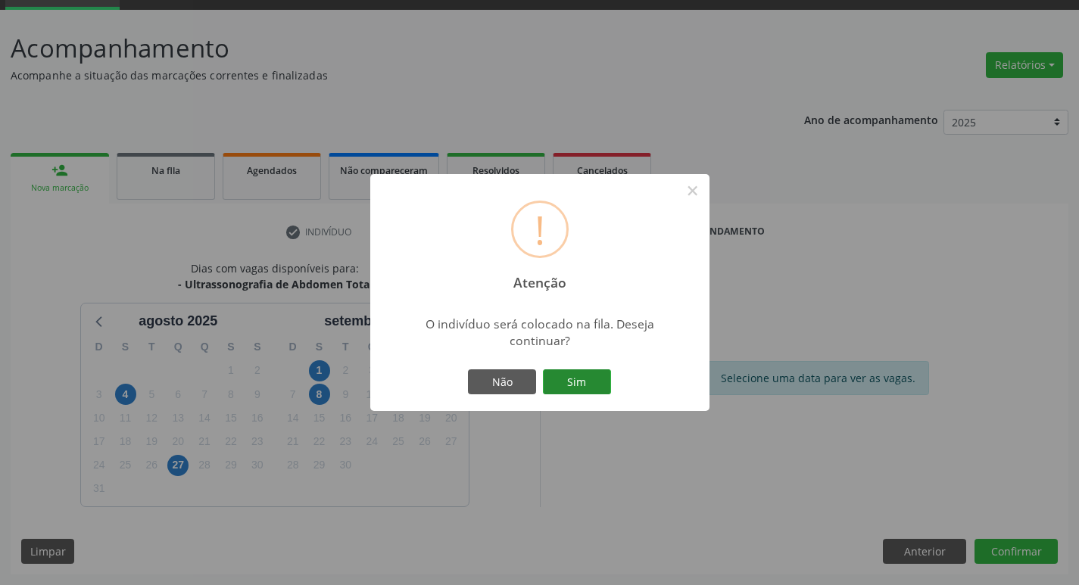
click at [584, 378] on button "Sim" at bounding box center [577, 382] width 68 height 26
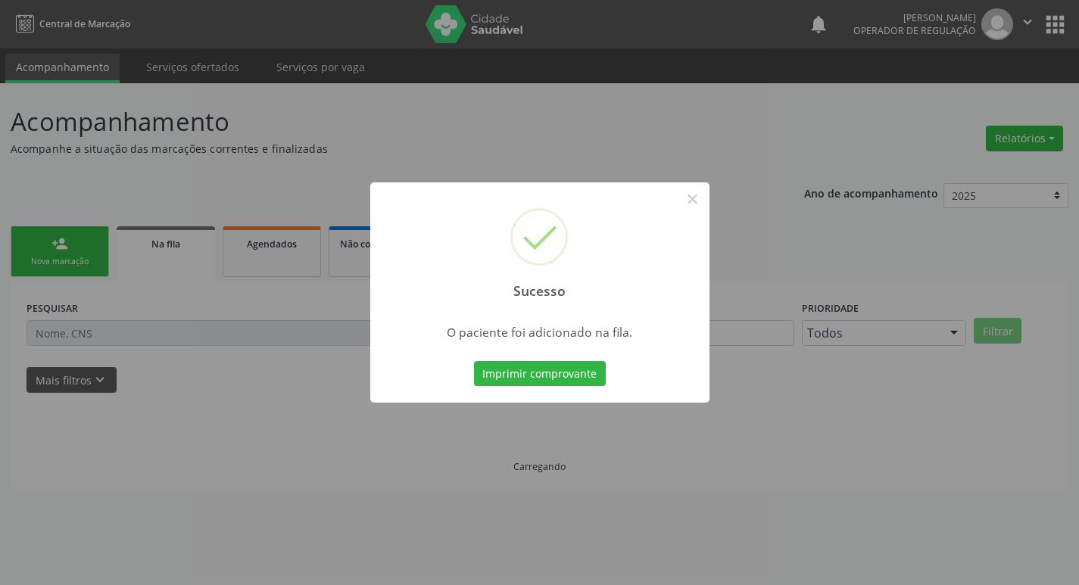
scroll to position [0, 0]
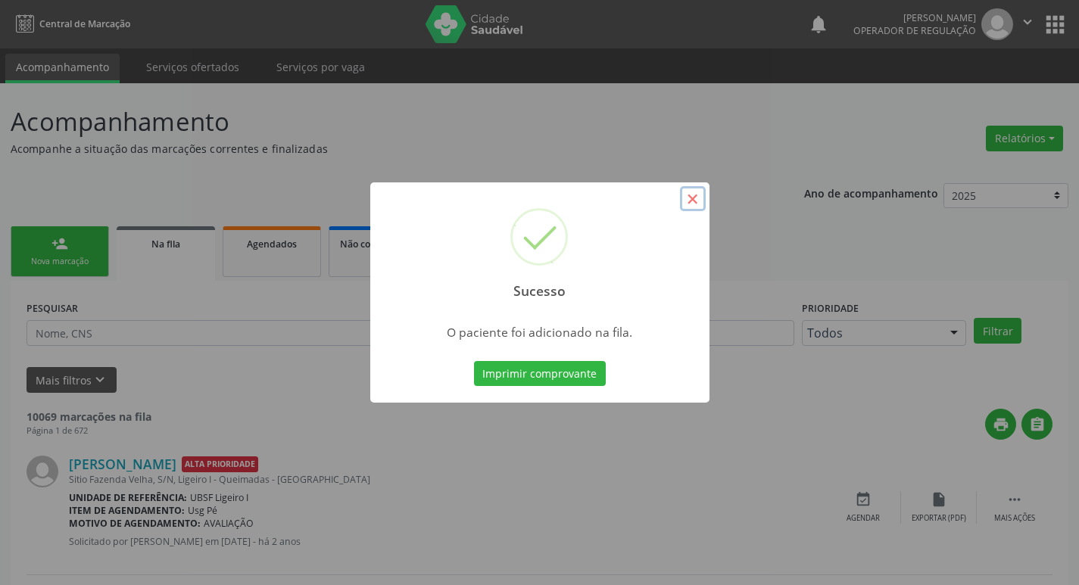
click at [699, 195] on button "×" at bounding box center [693, 199] width 26 height 26
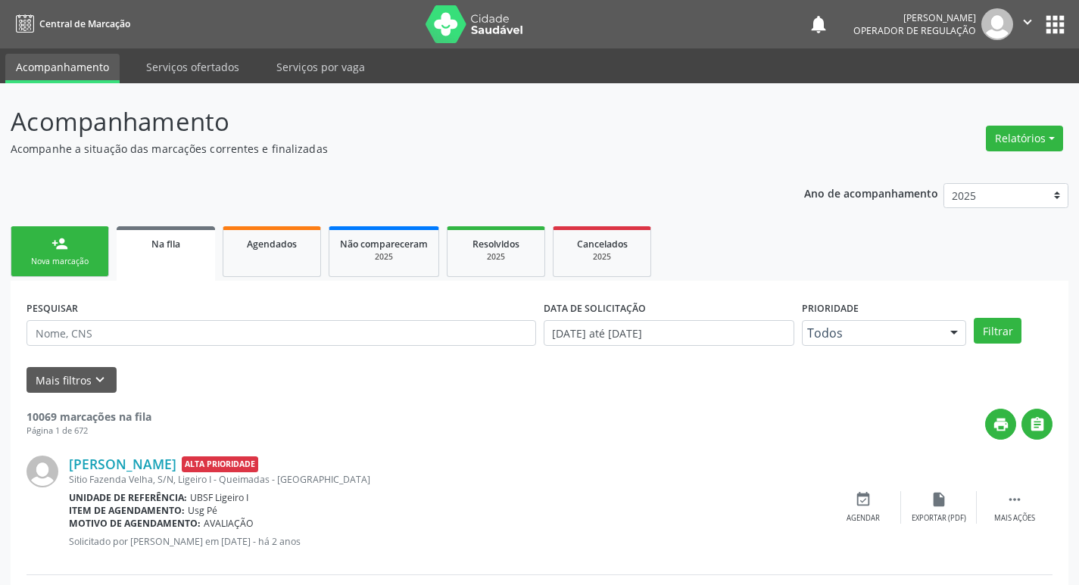
click at [60, 256] on div "Nova marcação" at bounding box center [60, 261] width 76 height 11
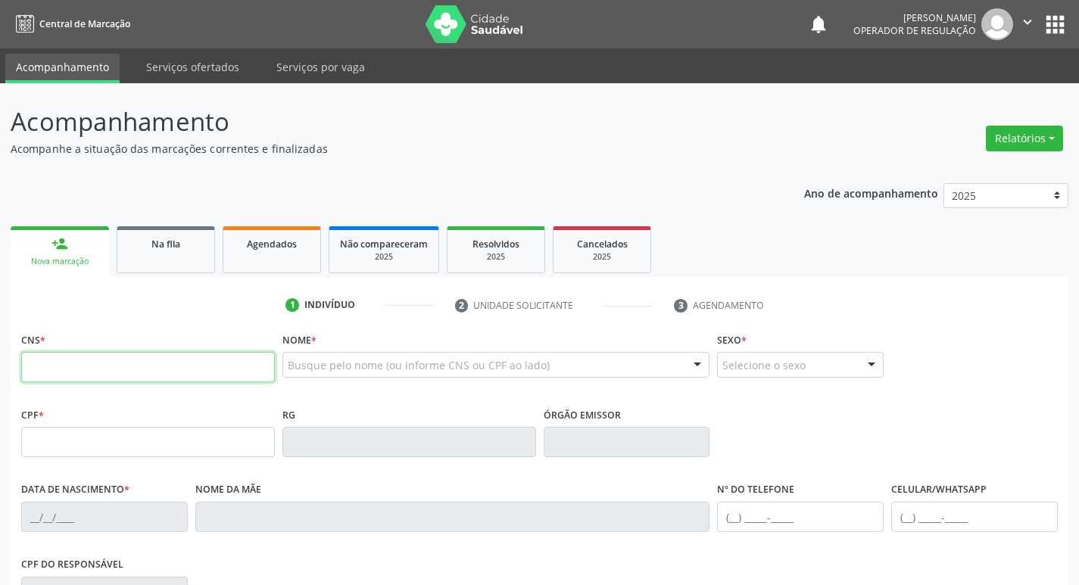
click at [31, 360] on input "text" at bounding box center [148, 367] width 254 height 30
type input "704 0078 7593 2766"
type input "272.542.914-53"
type input "13/08/1945"
type input "Joana Joaquina da Conceicao"
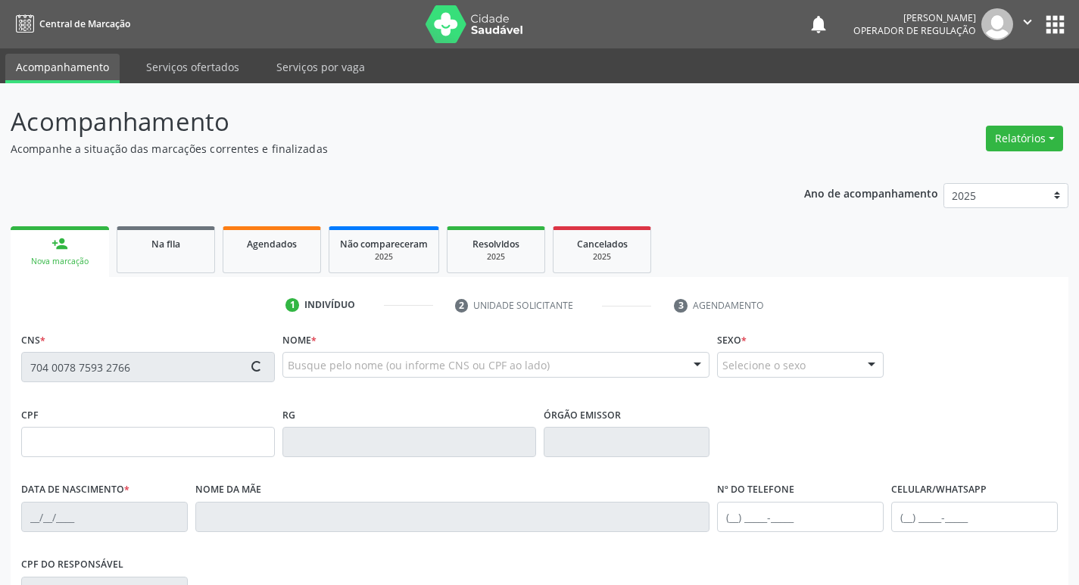
type input "(83) 99138-0348"
type input "060.825.664-16"
type input "400"
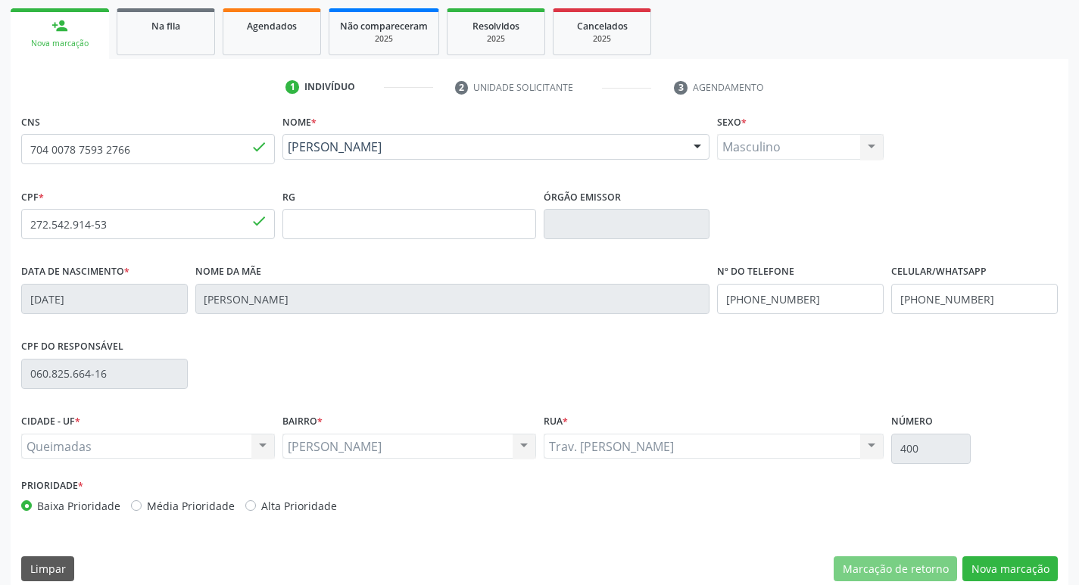
scroll to position [227, 0]
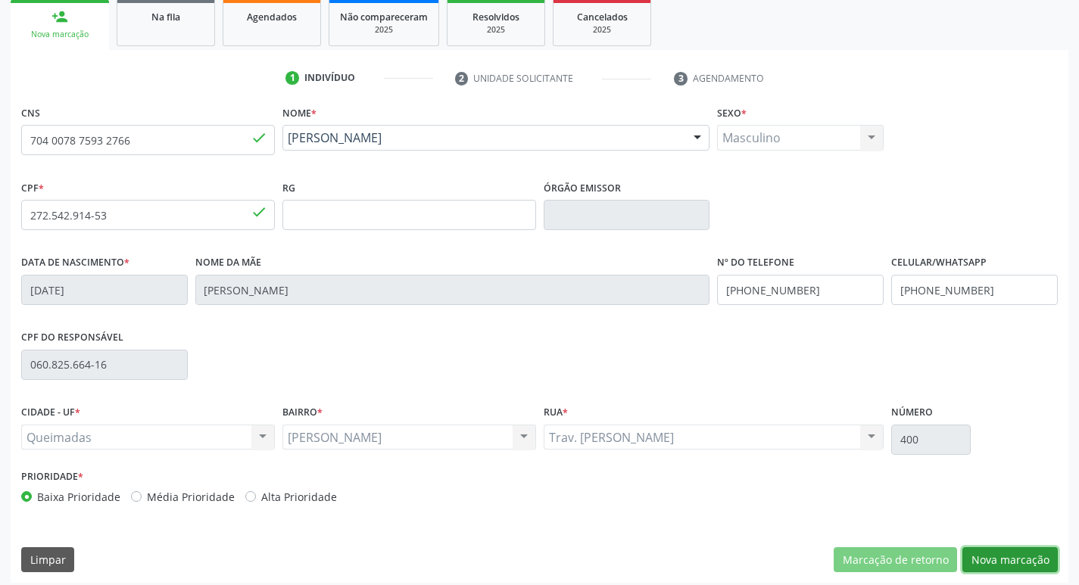
click at [996, 558] on button "Nova marcação" at bounding box center [1009, 560] width 95 height 26
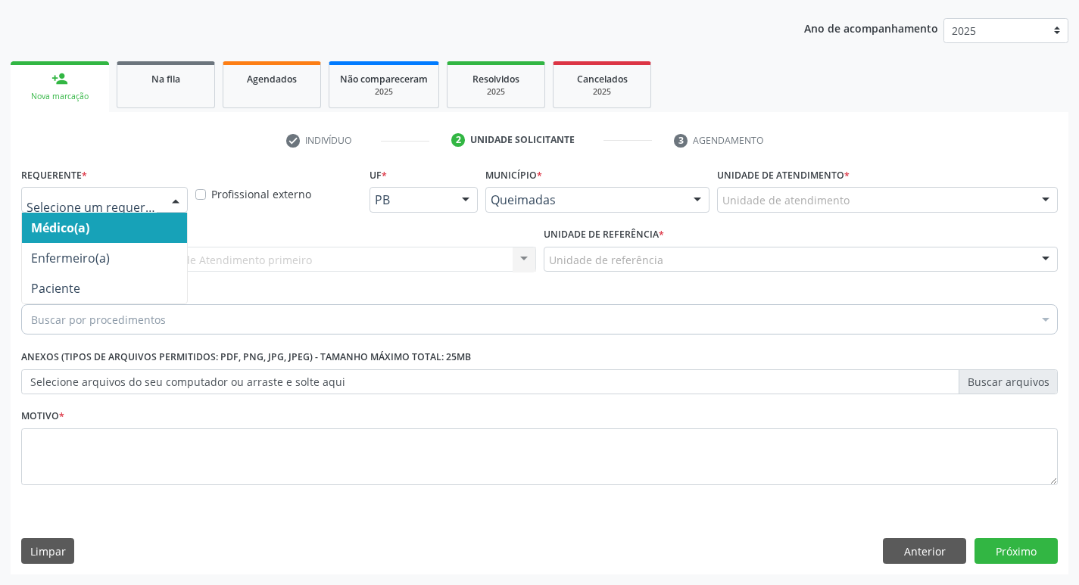
click at [178, 200] on div at bounding box center [175, 201] width 23 height 26
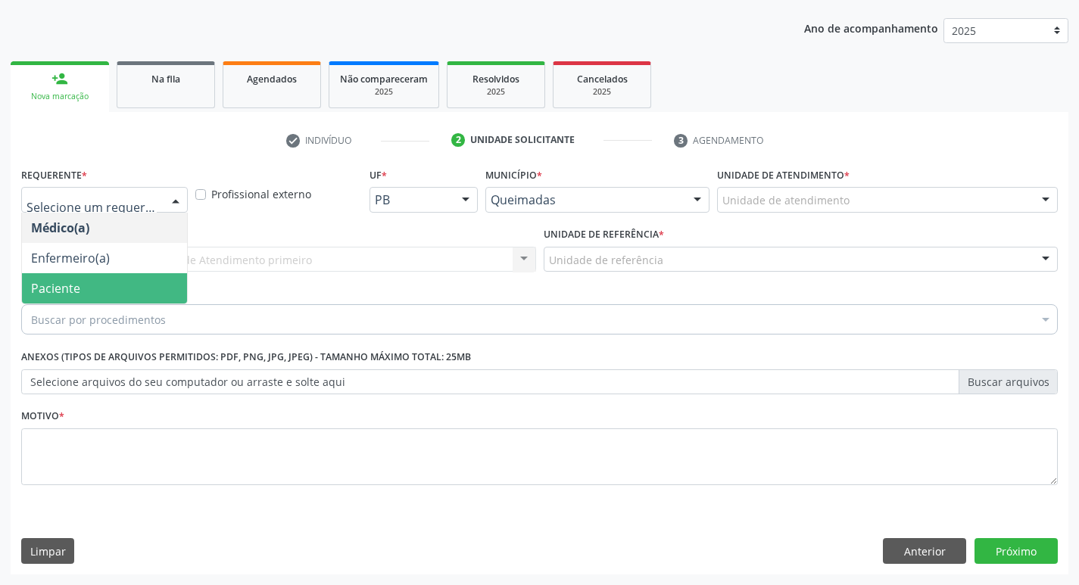
click at [143, 286] on span "Paciente" at bounding box center [104, 288] width 165 height 30
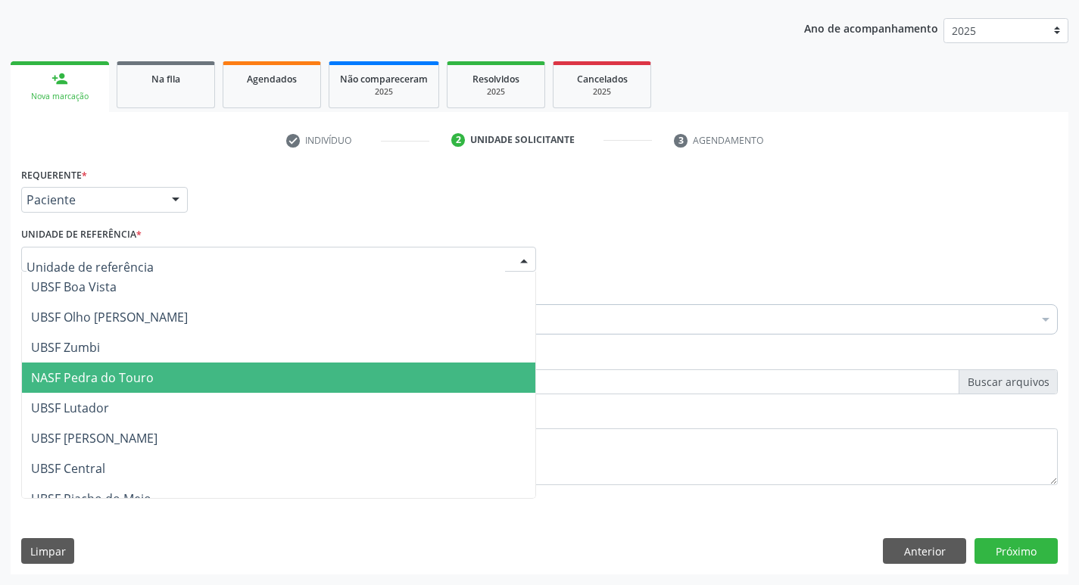
scroll to position [227, 0]
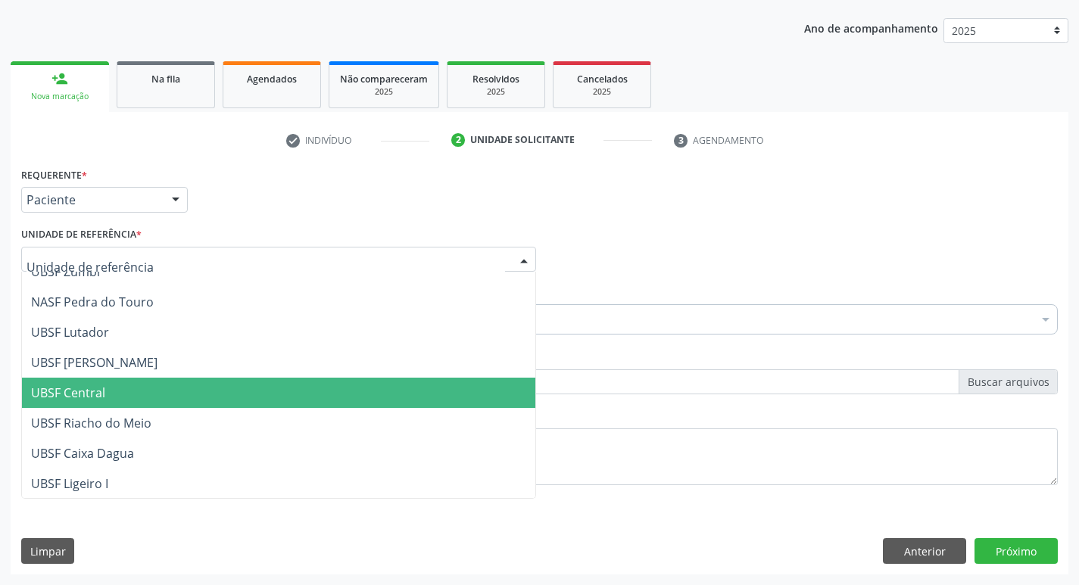
click at [86, 381] on span "UBSF Central" at bounding box center [278, 393] width 513 height 30
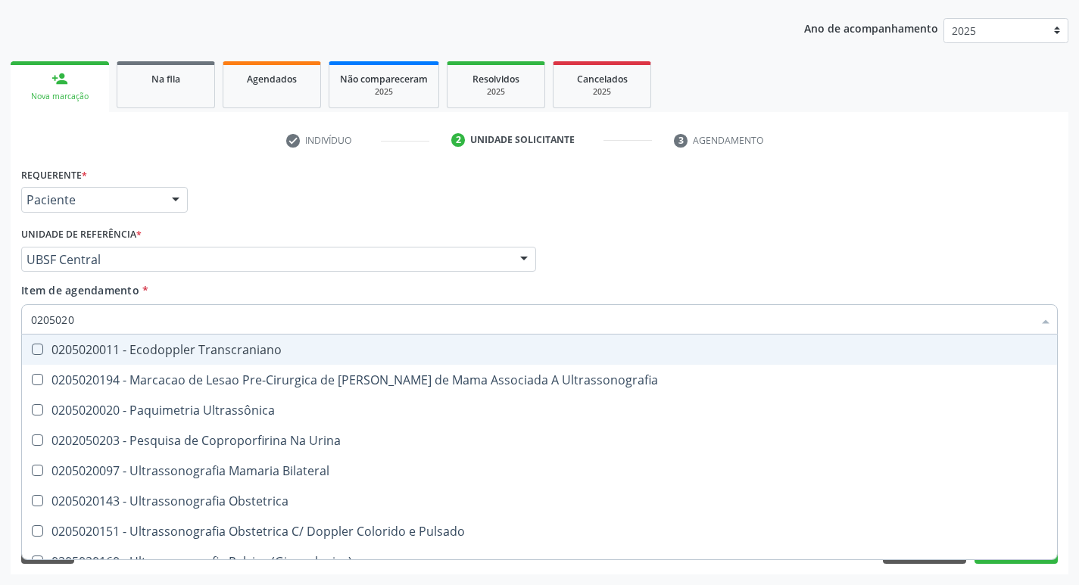
type input "02050200"
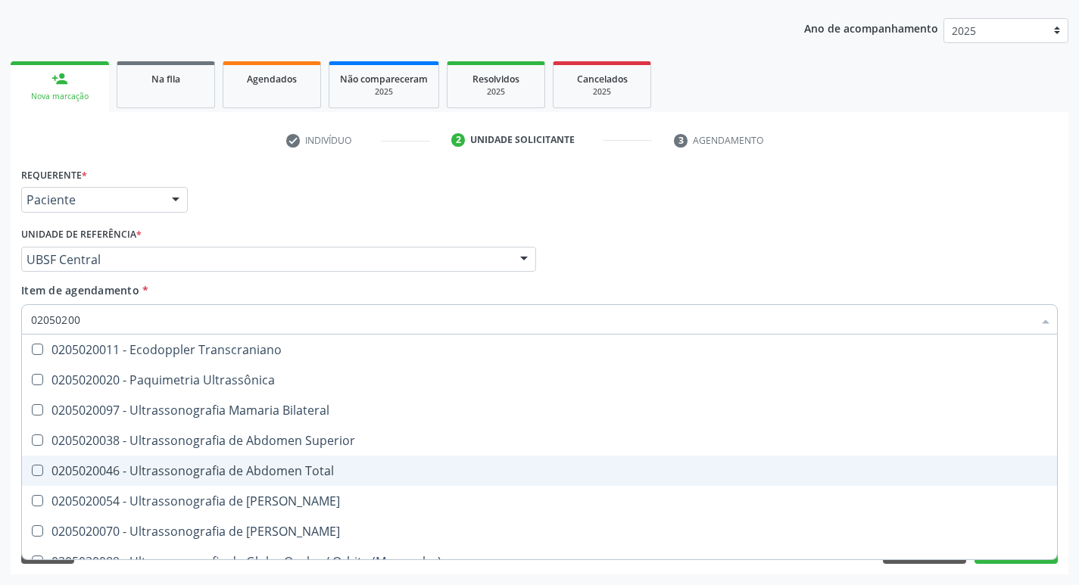
click at [35, 471] on Total at bounding box center [37, 470] width 11 height 11
click at [32, 471] on Total "checkbox" at bounding box center [27, 470] width 10 height 10
checkbox Total "true"
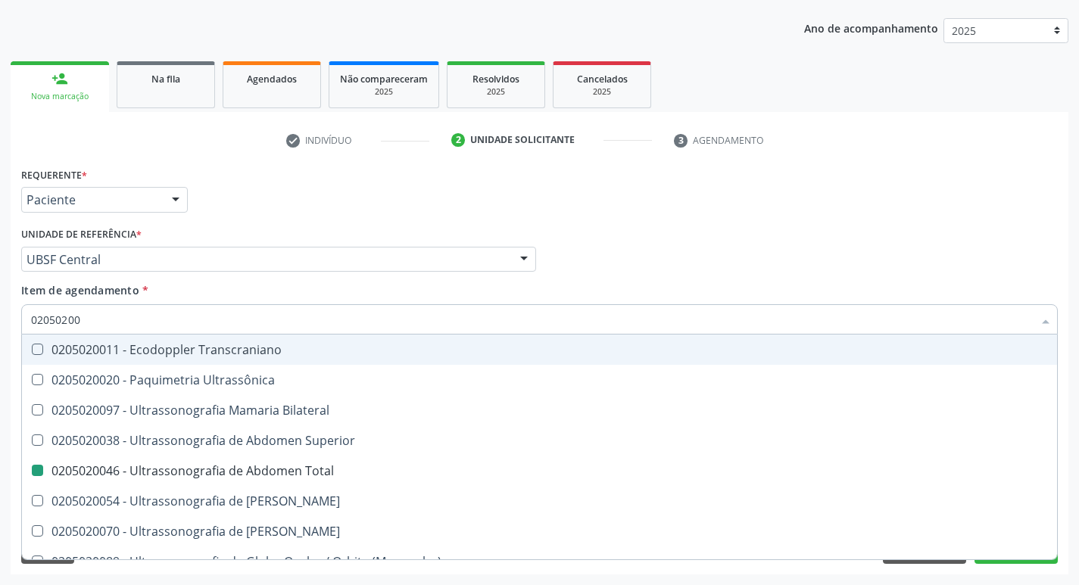
click at [866, 249] on div "Médico Solicitante Por favor, selecione a Unidade de Atendimento primeiro Nenhu…" at bounding box center [539, 252] width 1044 height 59
checkbox Ultrassônica "true"
checkbox Total "false"
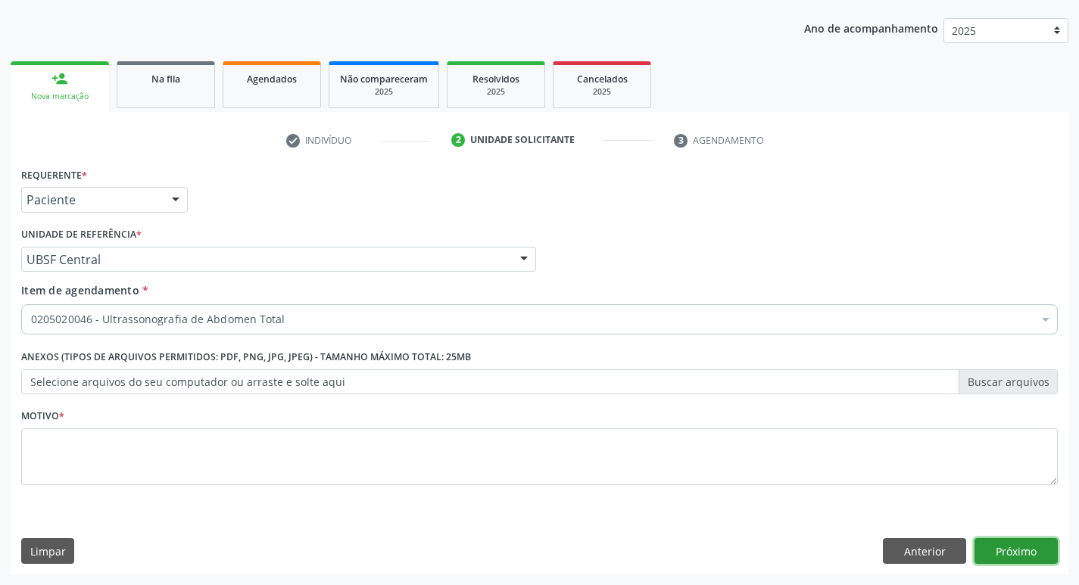
click at [1020, 553] on button "Próximo" at bounding box center [1015, 551] width 83 height 26
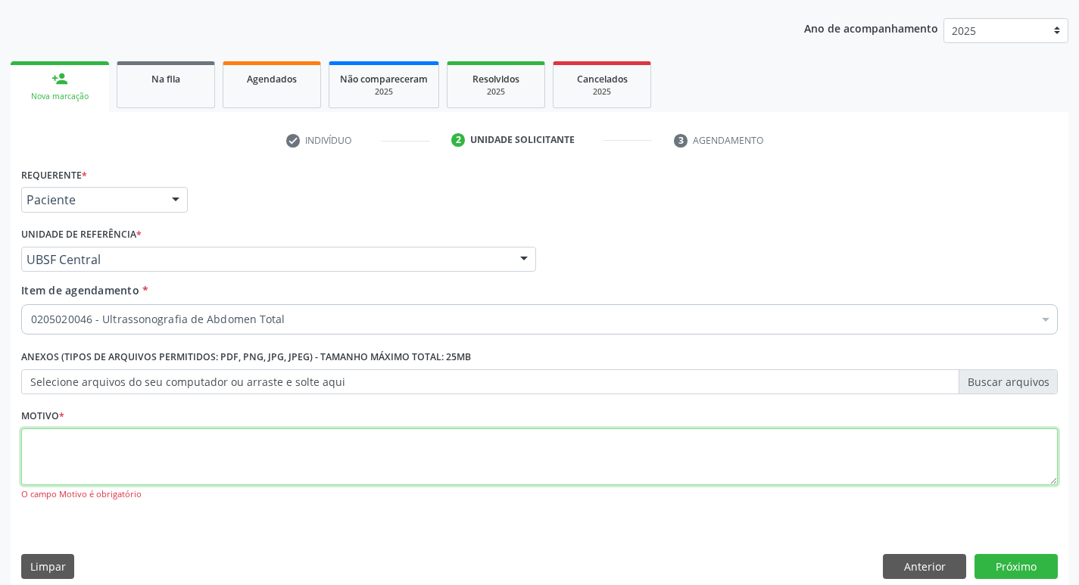
click at [51, 441] on textarea at bounding box center [539, 457] width 1036 height 58
type textarea "HIPERTENSAO ESSENCIAL"
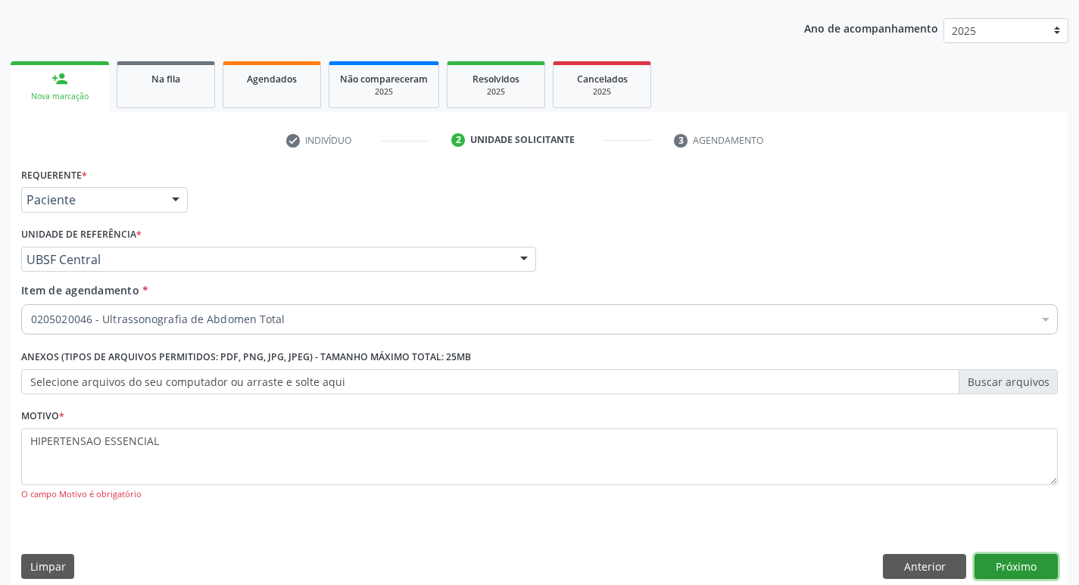
click at [1007, 568] on button "Próximo" at bounding box center [1015, 567] width 83 height 26
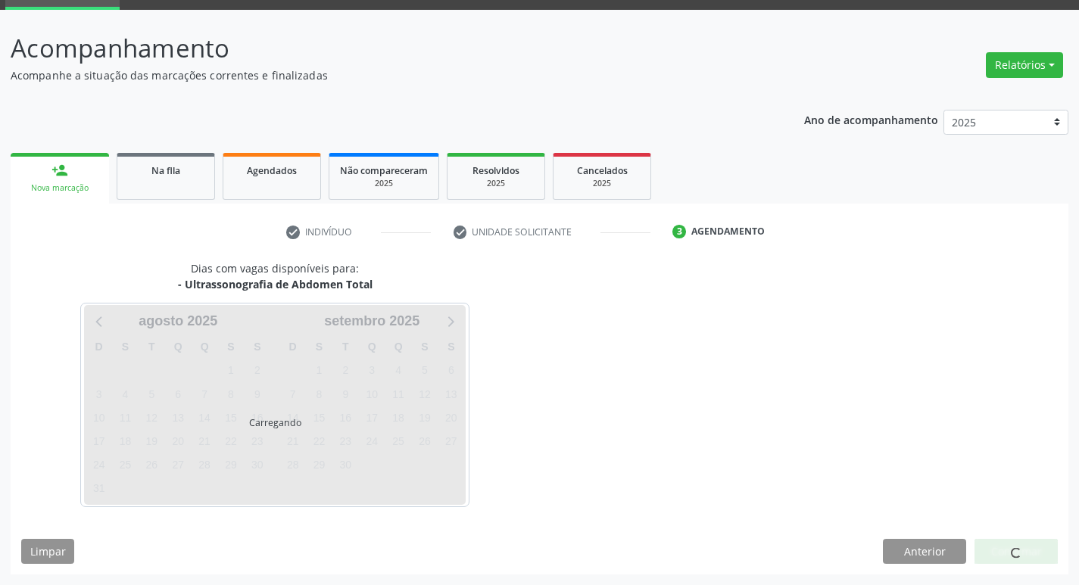
scroll to position [73, 0]
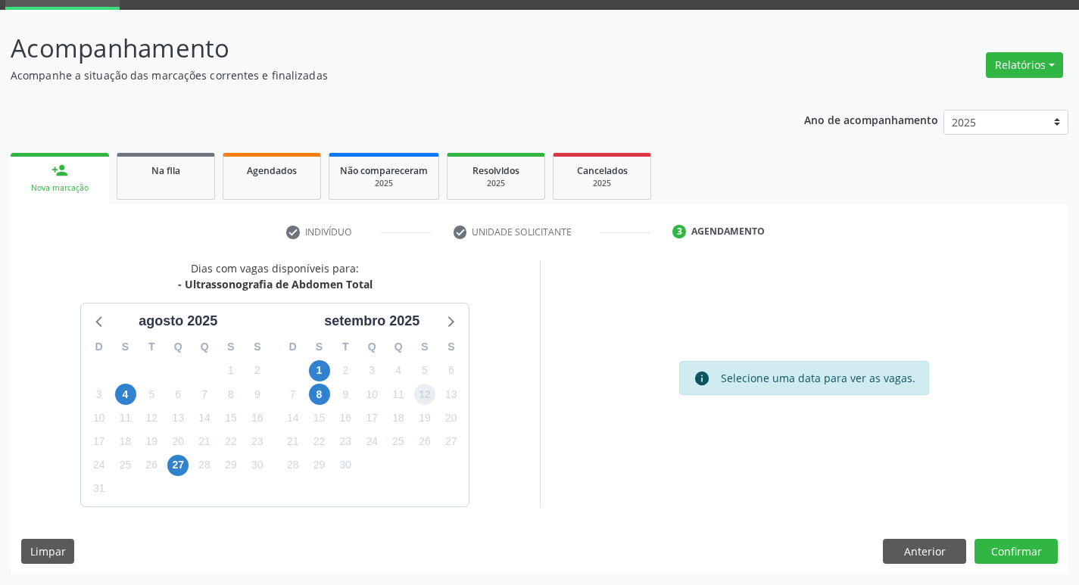
click at [424, 390] on span "12" at bounding box center [424, 394] width 21 height 21
click at [1003, 548] on button "Confirmar" at bounding box center [1015, 552] width 83 height 26
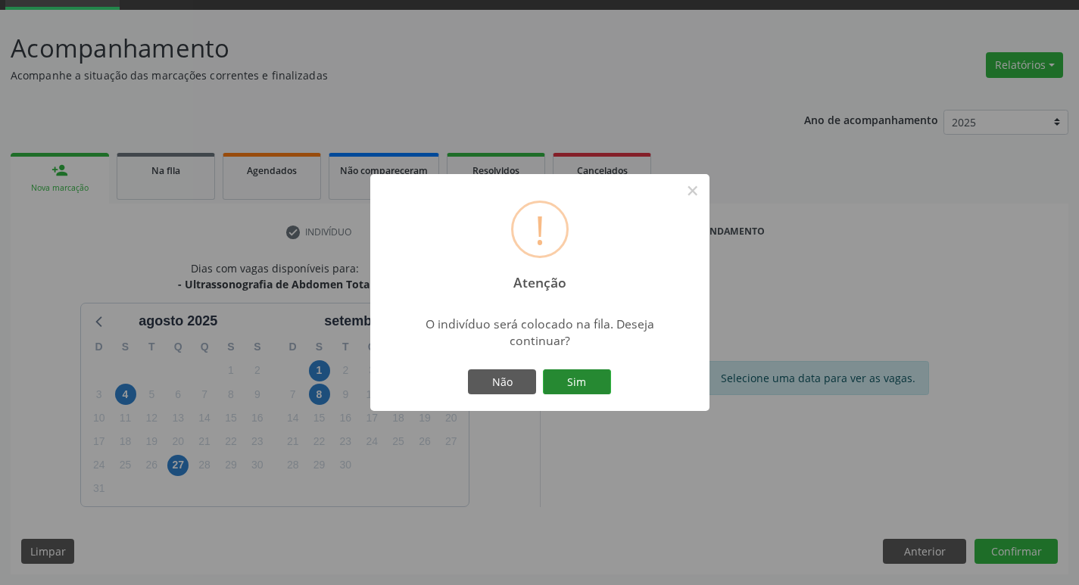
click at [574, 384] on button "Sim" at bounding box center [577, 382] width 68 height 26
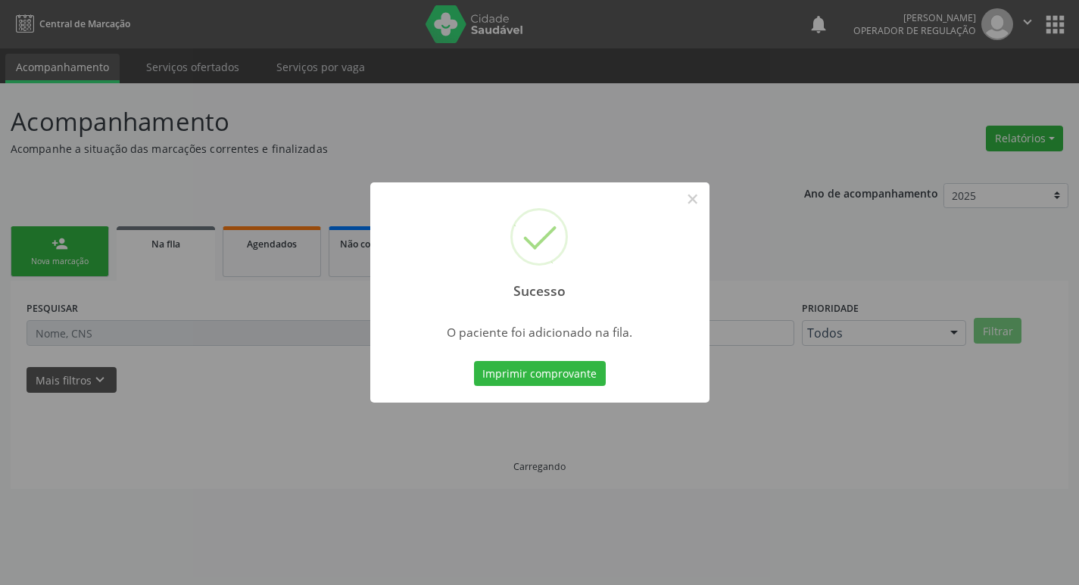
scroll to position [0, 0]
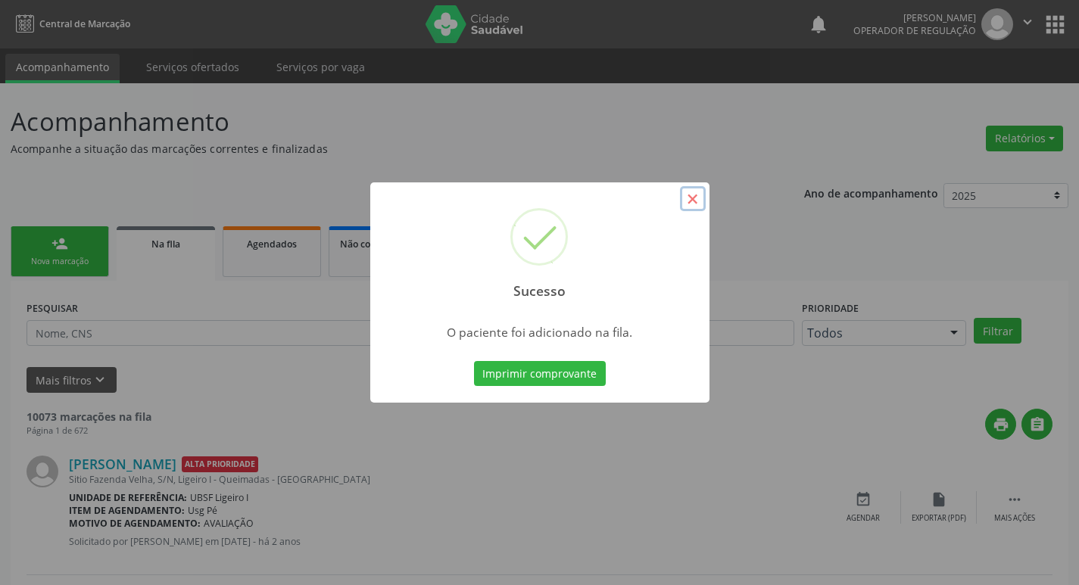
click at [693, 201] on button "×" at bounding box center [693, 199] width 26 height 26
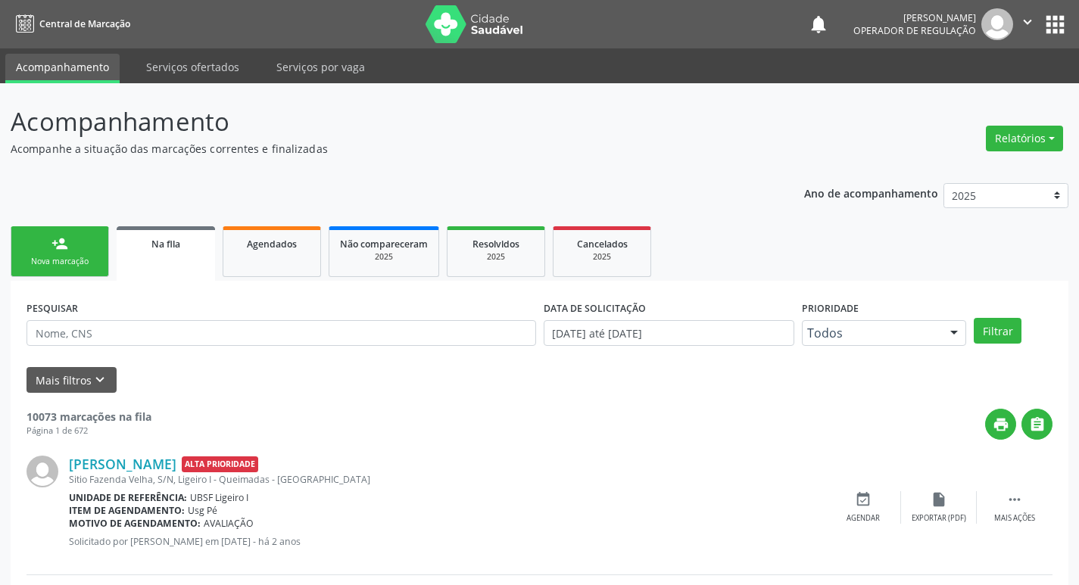
click at [62, 247] on div "person_add" at bounding box center [59, 243] width 17 height 17
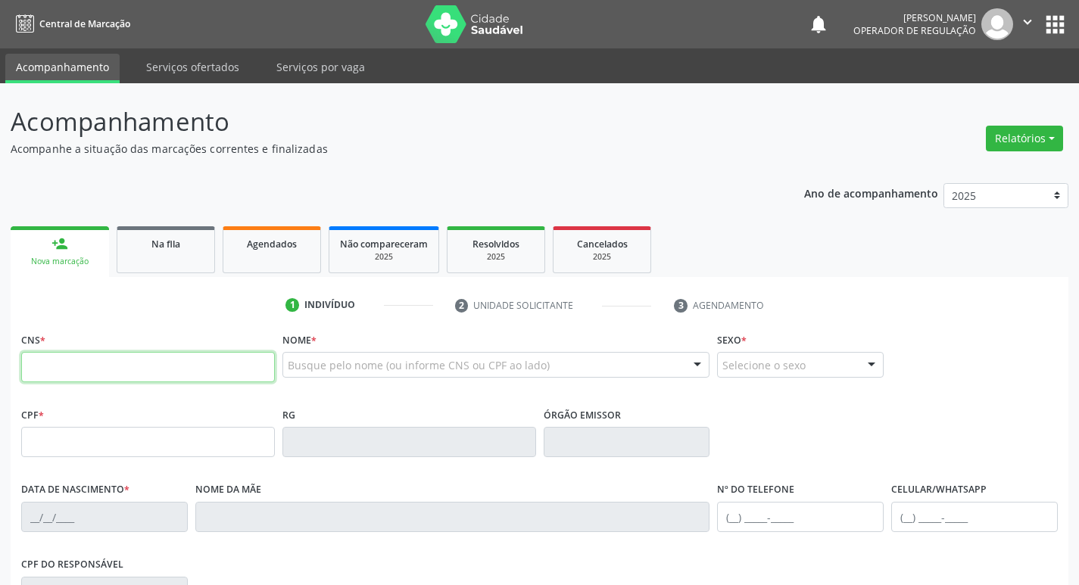
click at [59, 365] on input "text" at bounding box center [148, 367] width 254 height 30
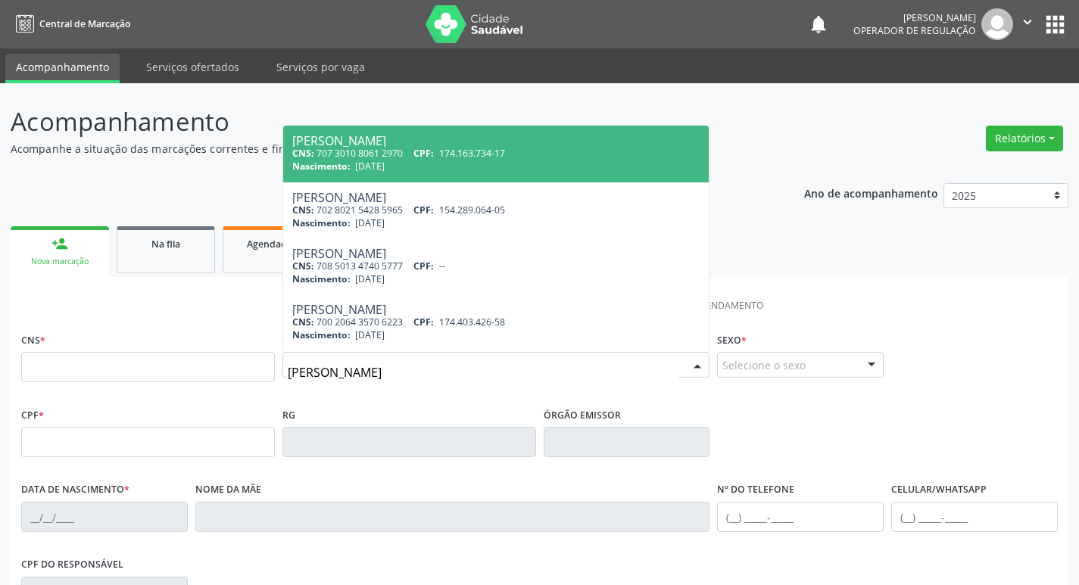
type input "ANA CLARA BORGES"
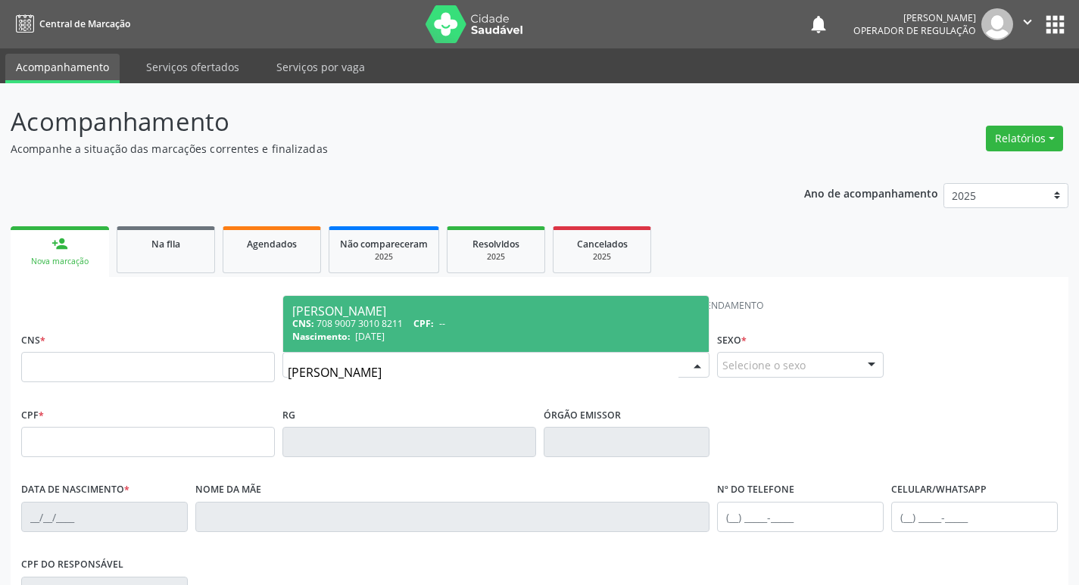
click at [423, 316] on div "Ana Clara Borges Carvalho" at bounding box center [496, 311] width 408 height 12
type input "708 9007 3010 8211"
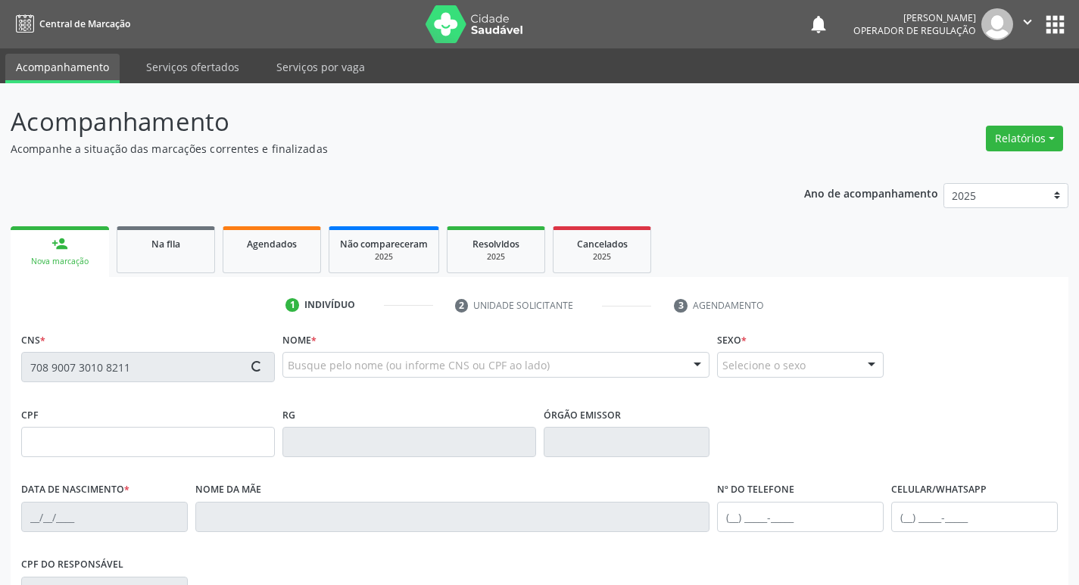
type input "13/12/2018"
type input "Bruna Borges da Silva Carvalho"
type input "(83) 98234-7197"
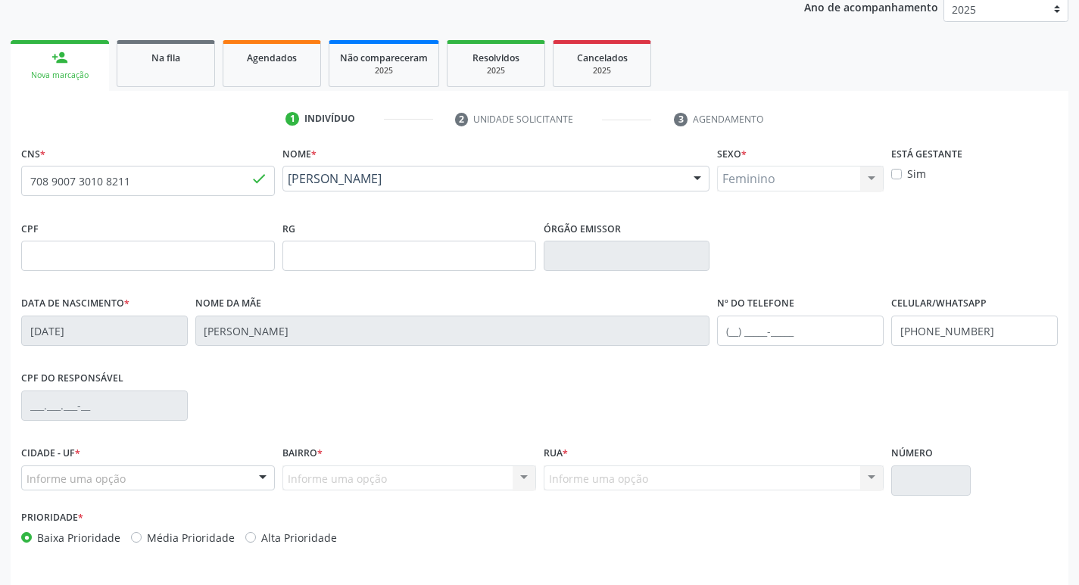
scroll to position [235, 0]
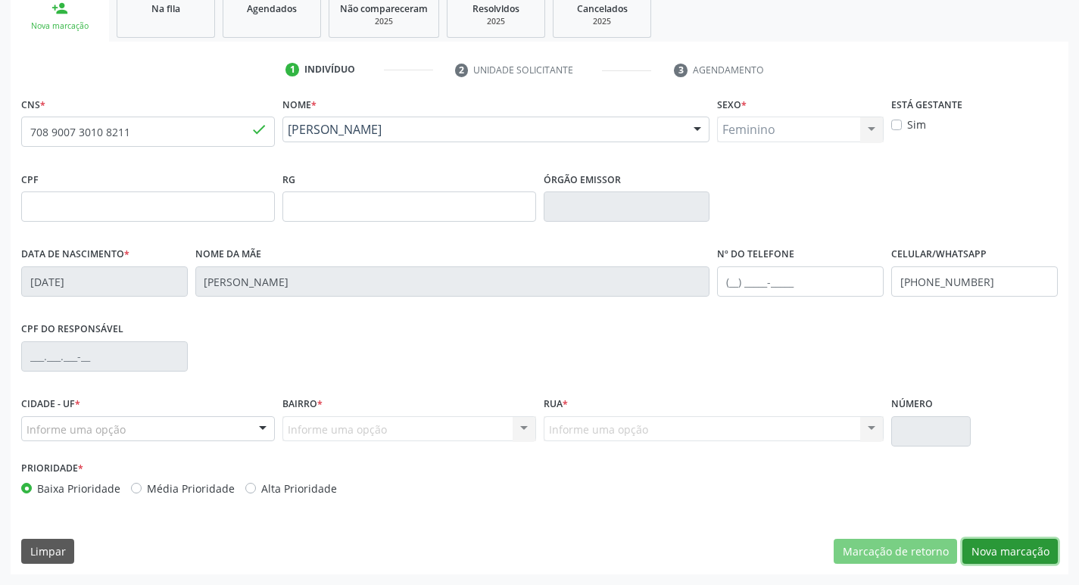
click at [1022, 557] on button "Nova marcação" at bounding box center [1009, 552] width 95 height 26
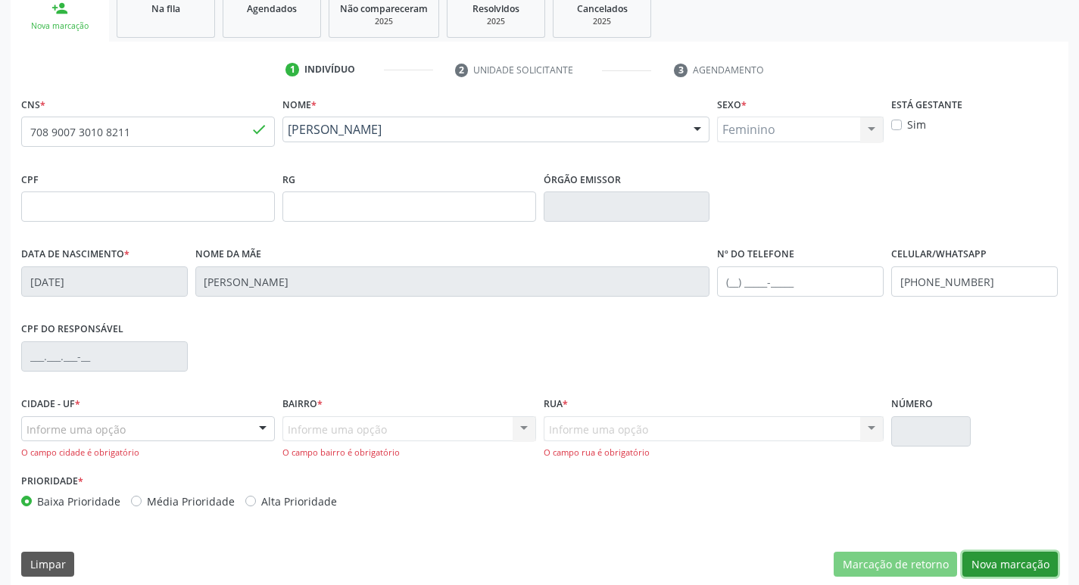
click at [1004, 564] on button "Nova marcação" at bounding box center [1009, 565] width 95 height 26
click at [1009, 561] on button "Nova marcação" at bounding box center [1009, 565] width 95 height 26
click at [1016, 560] on button "Nova marcação" at bounding box center [1009, 565] width 95 height 26
click at [154, 16] on link "Na fila" at bounding box center [166, 14] width 98 height 47
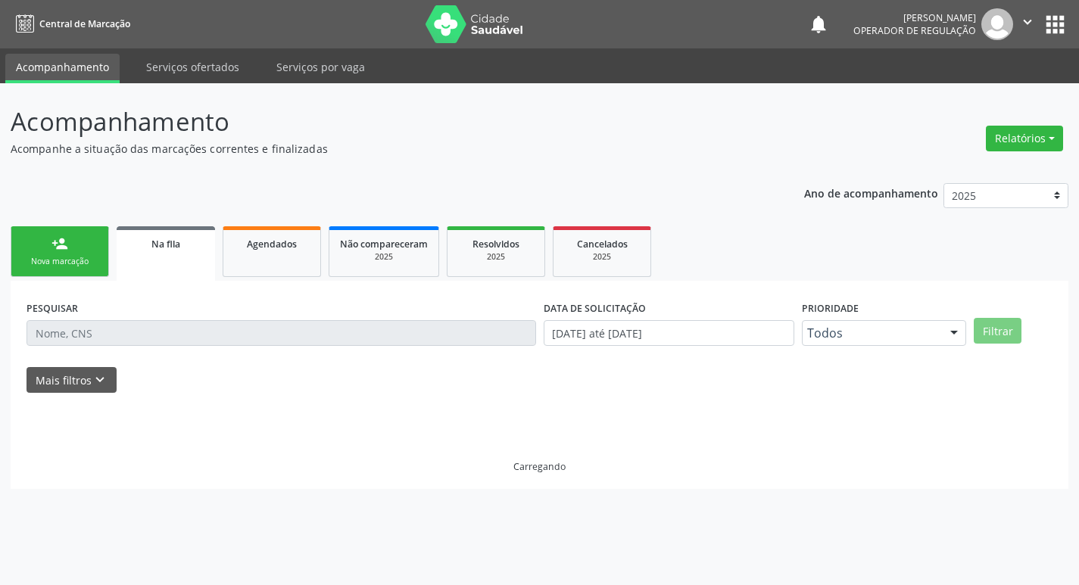
scroll to position [0, 0]
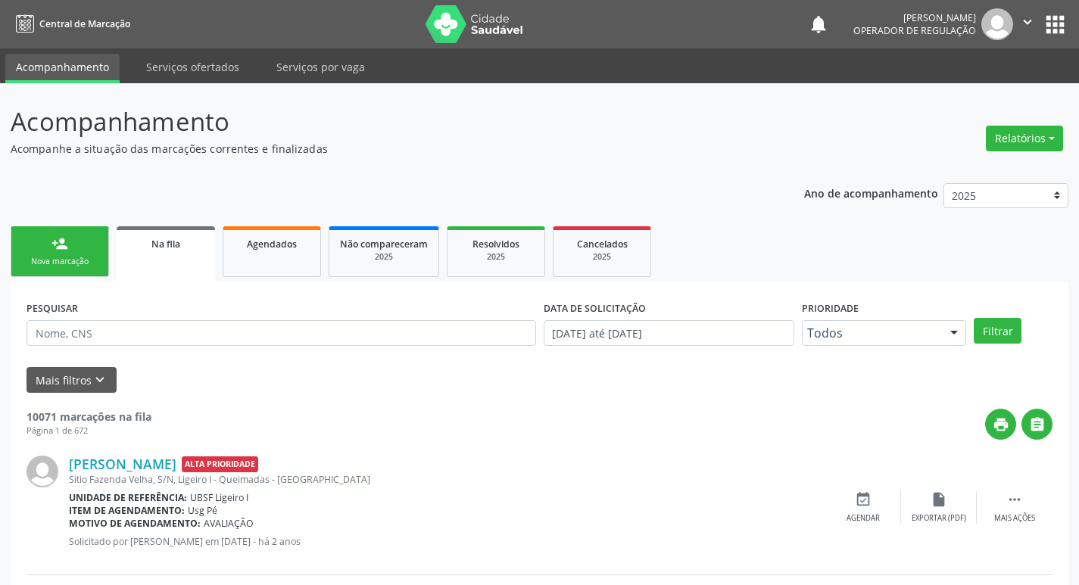
click at [84, 257] on div "Nova marcação" at bounding box center [60, 261] width 76 height 11
